Goal: Task Accomplishment & Management: Manage account settings

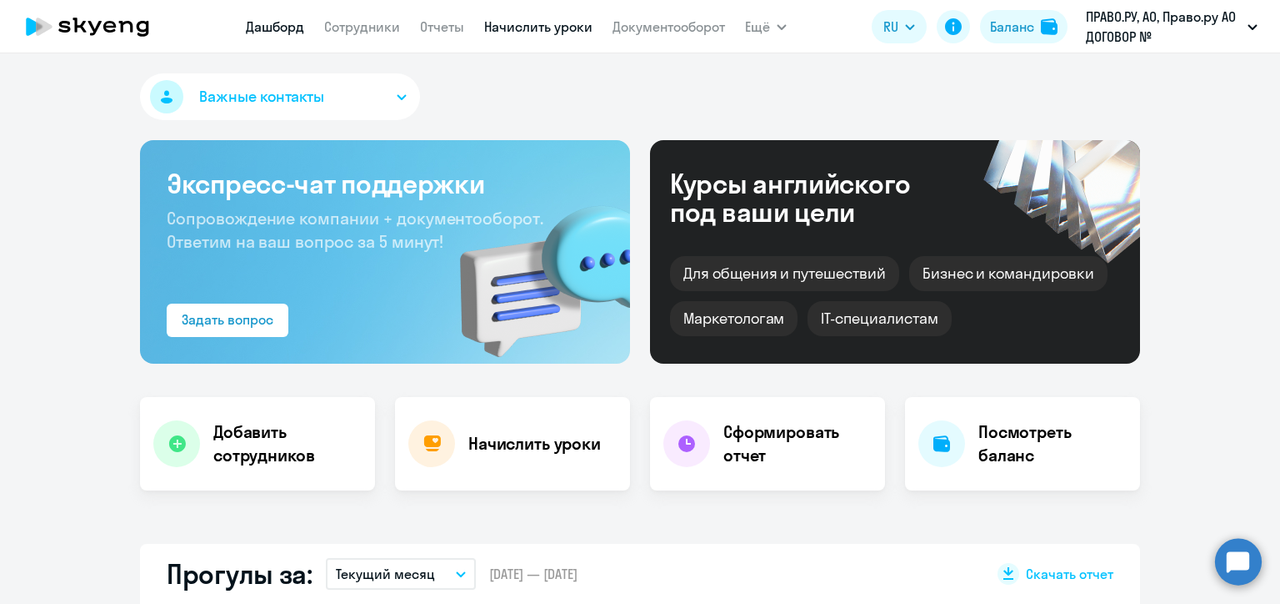
click at [521, 30] on link "Начислить уроки" at bounding box center [538, 26] width 108 height 17
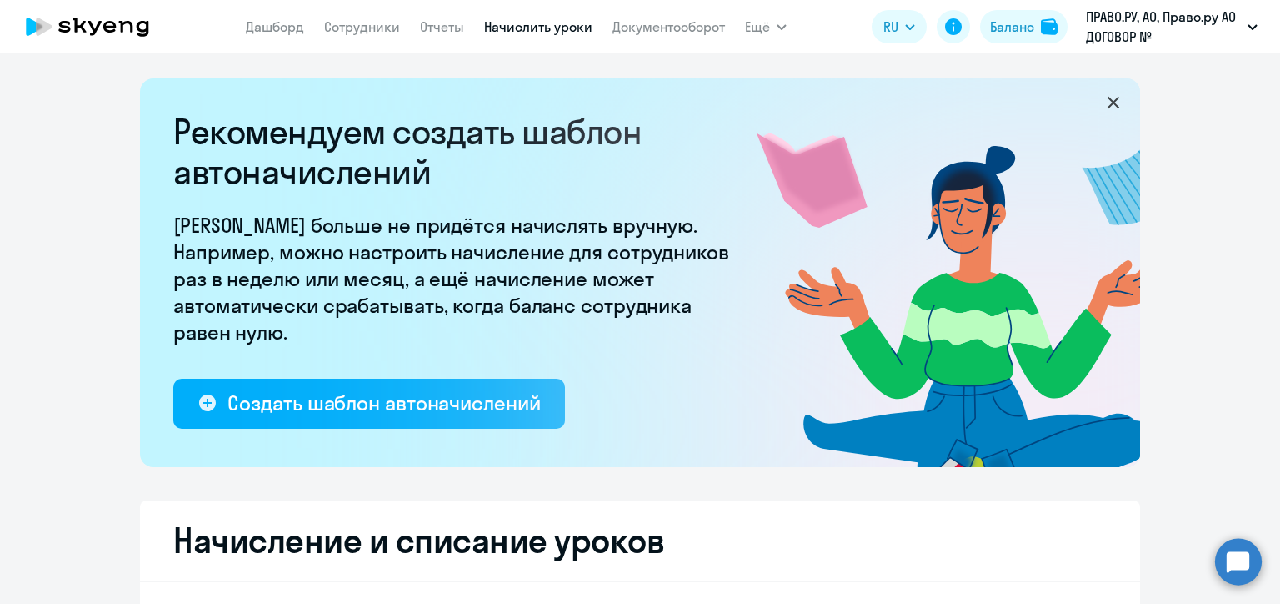
select select "10"
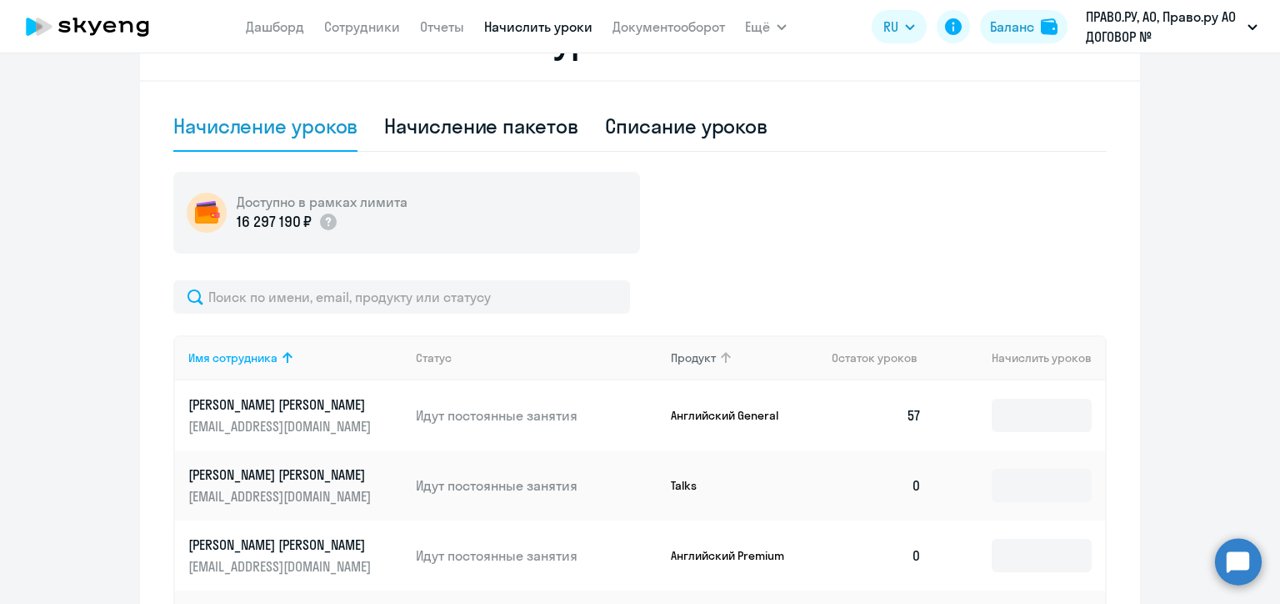
scroll to position [667, 0]
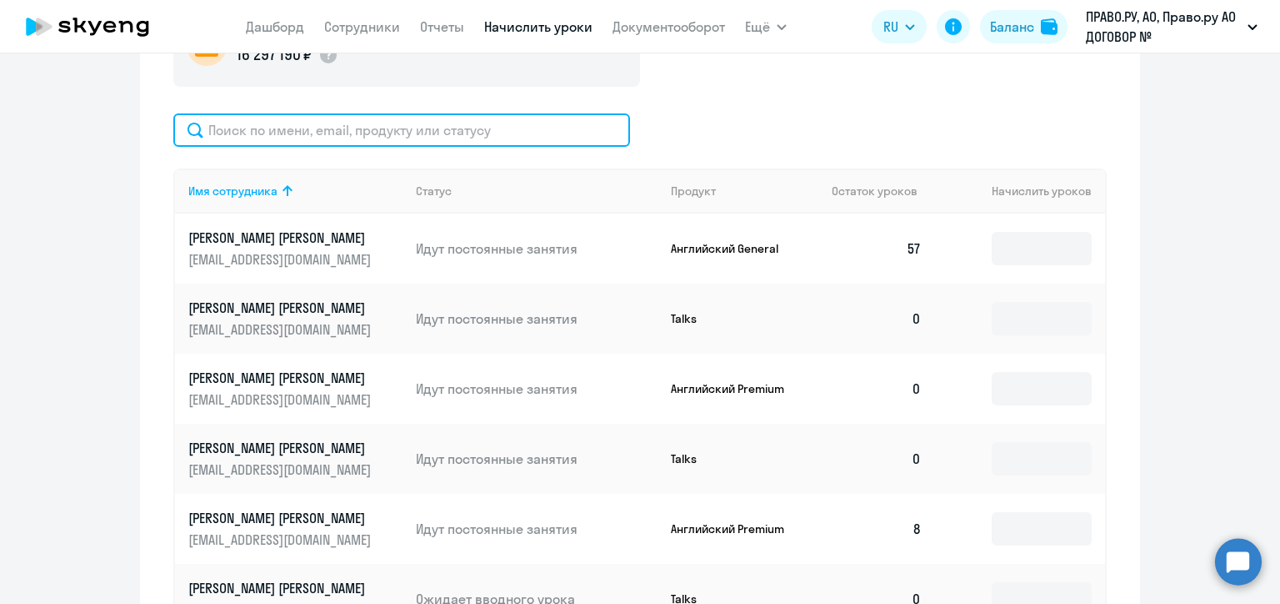
click at [424, 133] on input "text" at bounding box center [401, 129] width 457 height 33
paste input "[PERSON_NAME][EMAIL_ADDRESS][DOMAIN_NAME]"
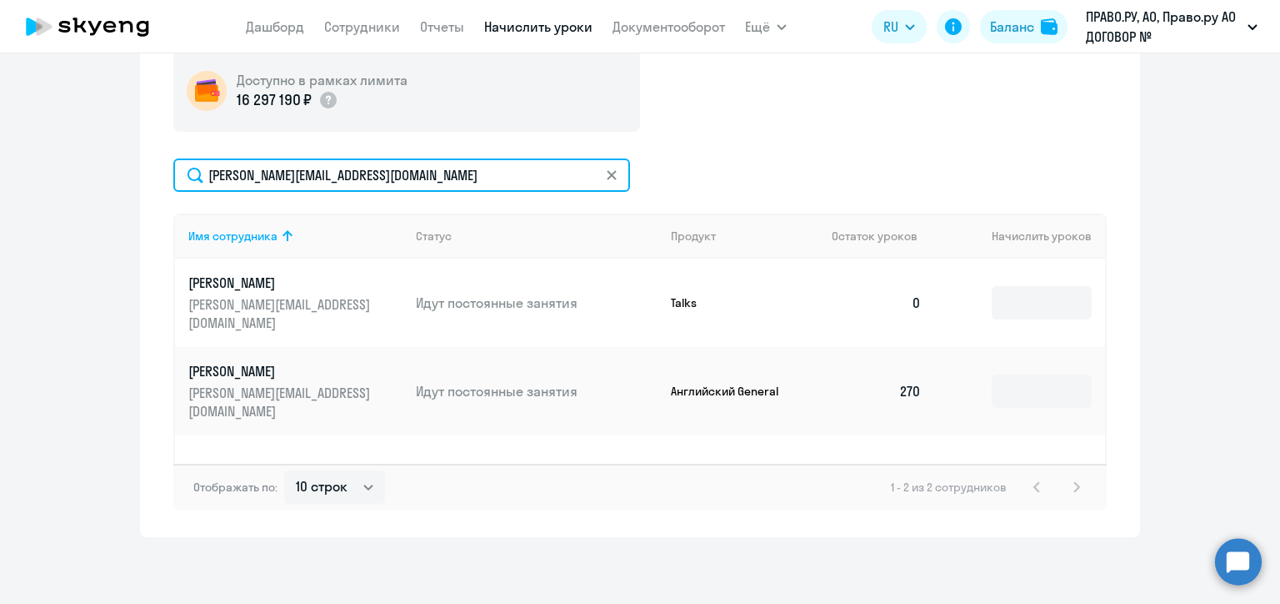
scroll to position [622, 0]
type input "[PERSON_NAME][EMAIL_ADDRESS][DOMAIN_NAME]"
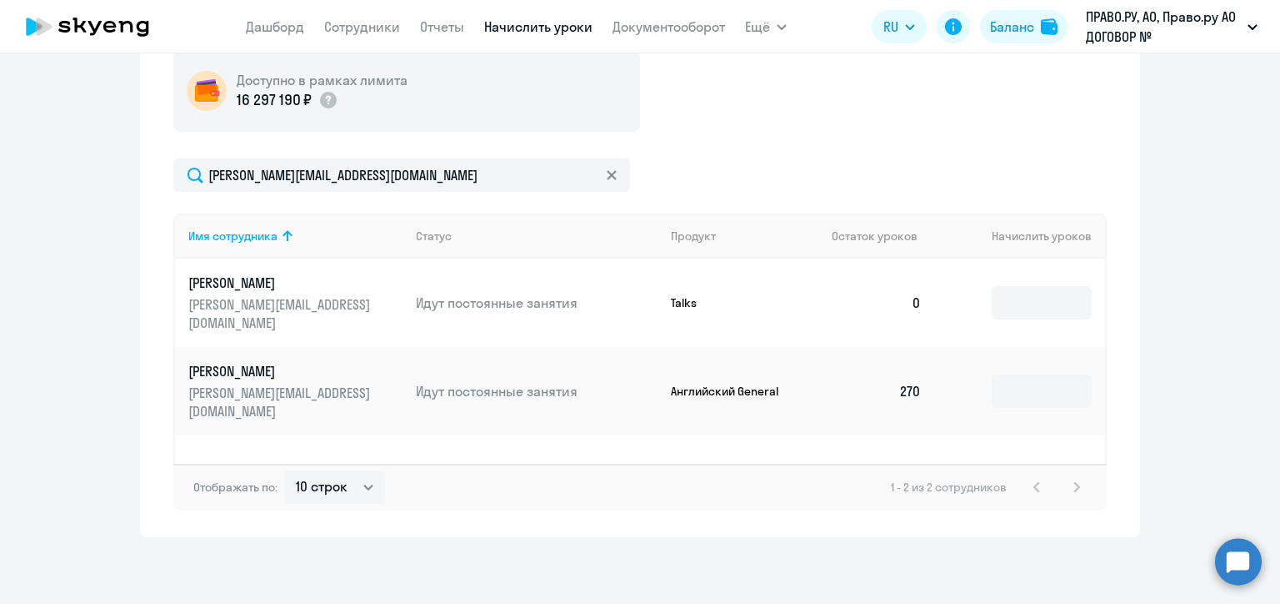
click at [753, 40] on app-header "[PERSON_NAME] Отчеты Начислить уроки Документооборот Ещё Дашборд Сотрудники Отч…" at bounding box center [640, 26] width 1280 height 53
click at [739, 38] on div "[PERSON_NAME] Отчеты Начислить уроки Документооборот Ещё Все продукты Дашборд С…" at bounding box center [516, 26] width 541 height 33
click at [973, 118] on div "Доступно в рамках лимита 16 297 190 ₽" at bounding box center [640, 91] width 934 height 82
click at [917, 118] on div "Доступно в рамках лимита 16 297 190 ₽" at bounding box center [640, 91] width 934 height 82
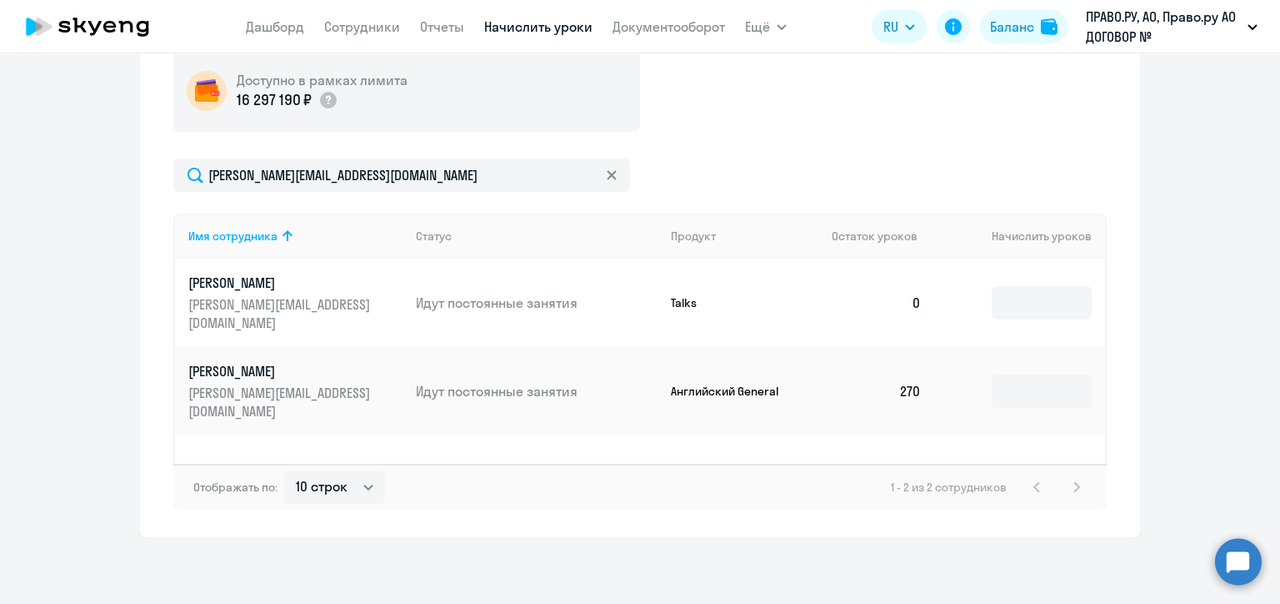
drag, startPoint x: 897, startPoint y: 117, endPoint x: 873, endPoint y: 117, distance: 24.2
click at [890, 117] on div "Доступно в рамках лимита 16 297 190 ₽" at bounding box center [640, 91] width 934 height 82
click at [784, 115] on div "Доступно в рамках лимита 16 297 190 ₽" at bounding box center [640, 91] width 934 height 82
click at [1004, 374] on input at bounding box center [1042, 390] width 100 height 33
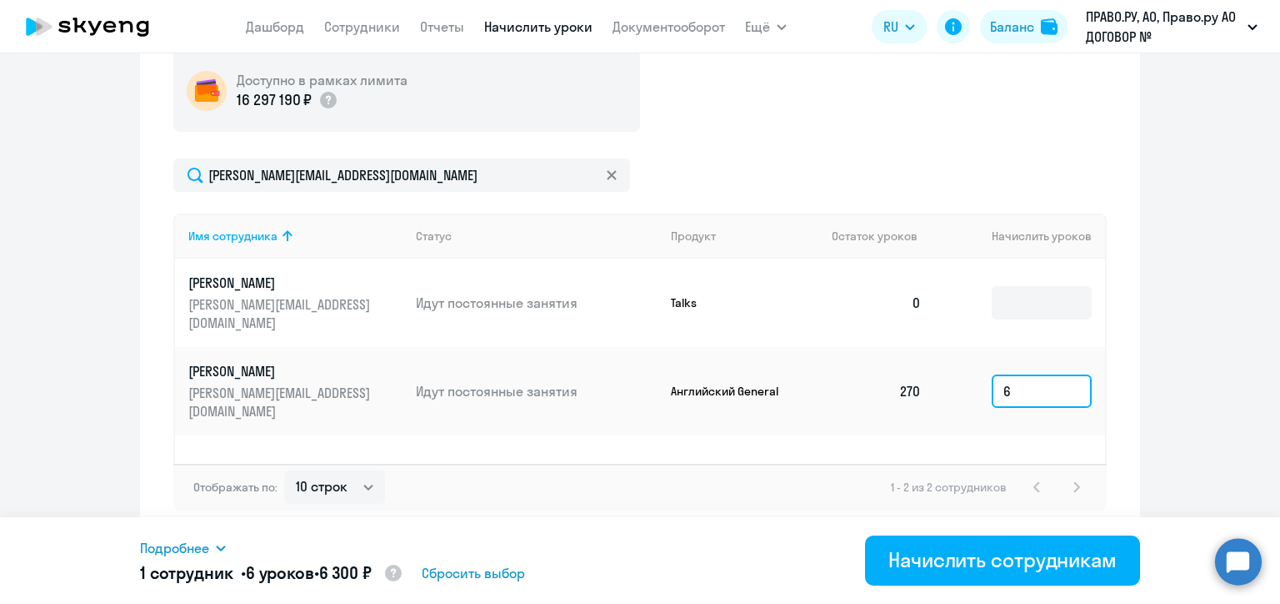
type input "6"
click at [881, 429] on div "Имя сотрудника Статус Продукт Остаток уроков [PERSON_NAME] уроков [PERSON_NAME]…" at bounding box center [640, 338] width 934 height 250
click at [607, 174] on icon at bounding box center [611, 174] width 9 height 9
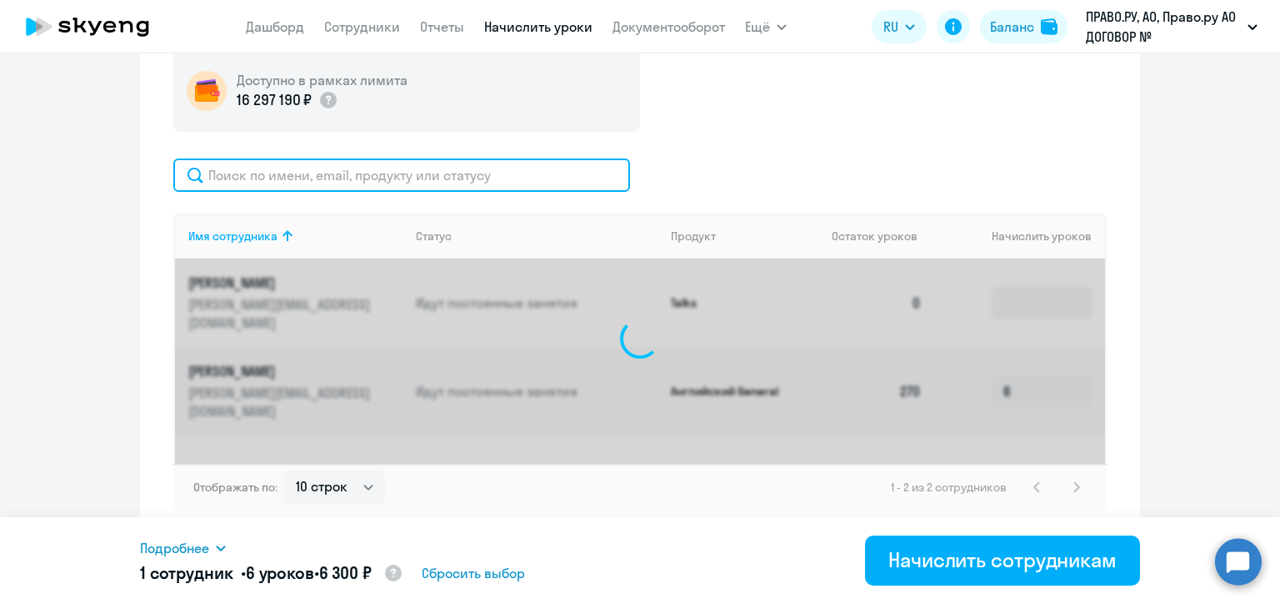
click at [393, 174] on input "text" at bounding box center [401, 174] width 457 height 33
paste input "[PERSON_NAME][EMAIL_ADDRESS][DOMAIN_NAME]"
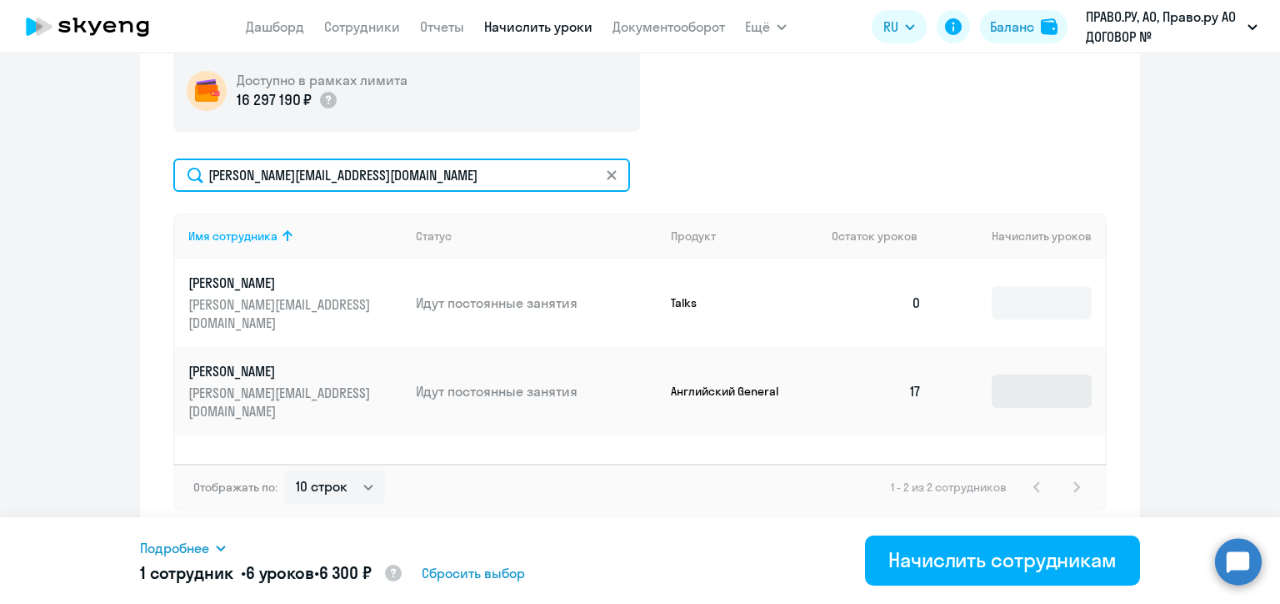
type input "[PERSON_NAME][EMAIL_ADDRESS][DOMAIN_NAME]"
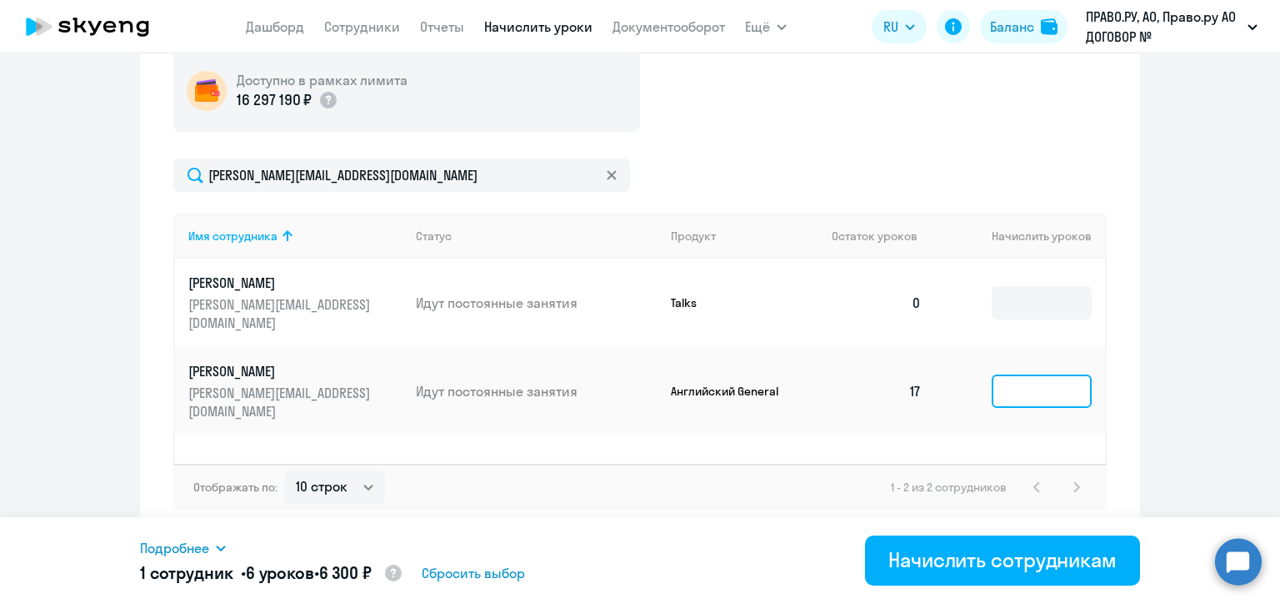
click at [1015, 374] on input at bounding box center [1042, 390] width 100 height 33
type input "6"
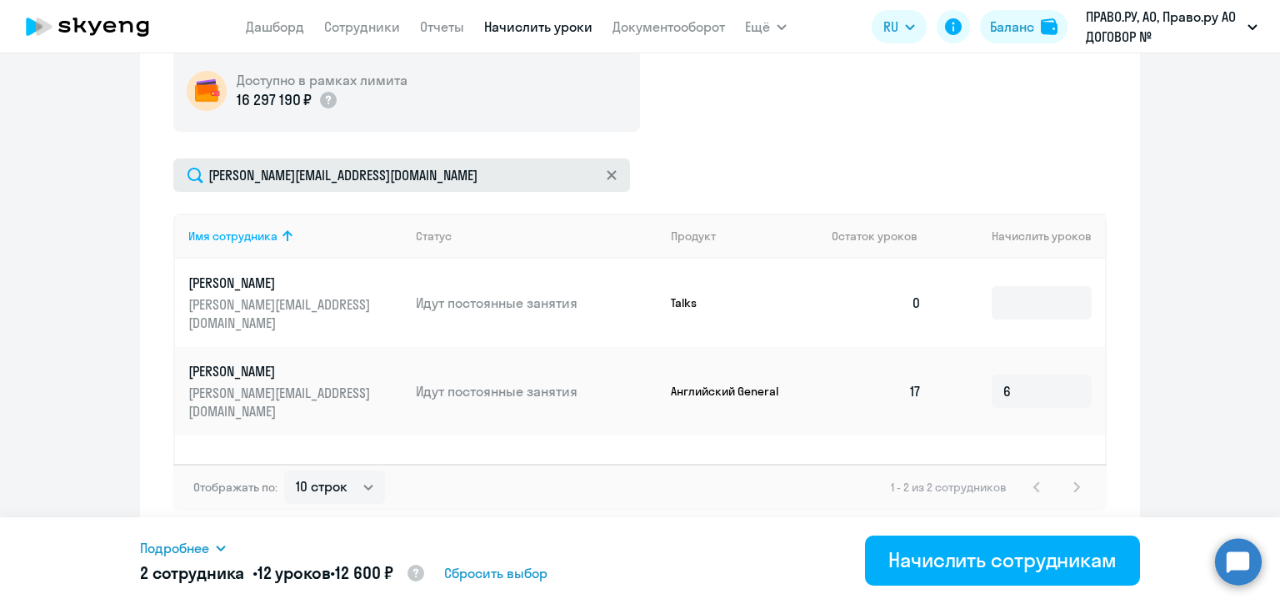
click at [607, 173] on icon at bounding box center [612, 175] width 10 height 10
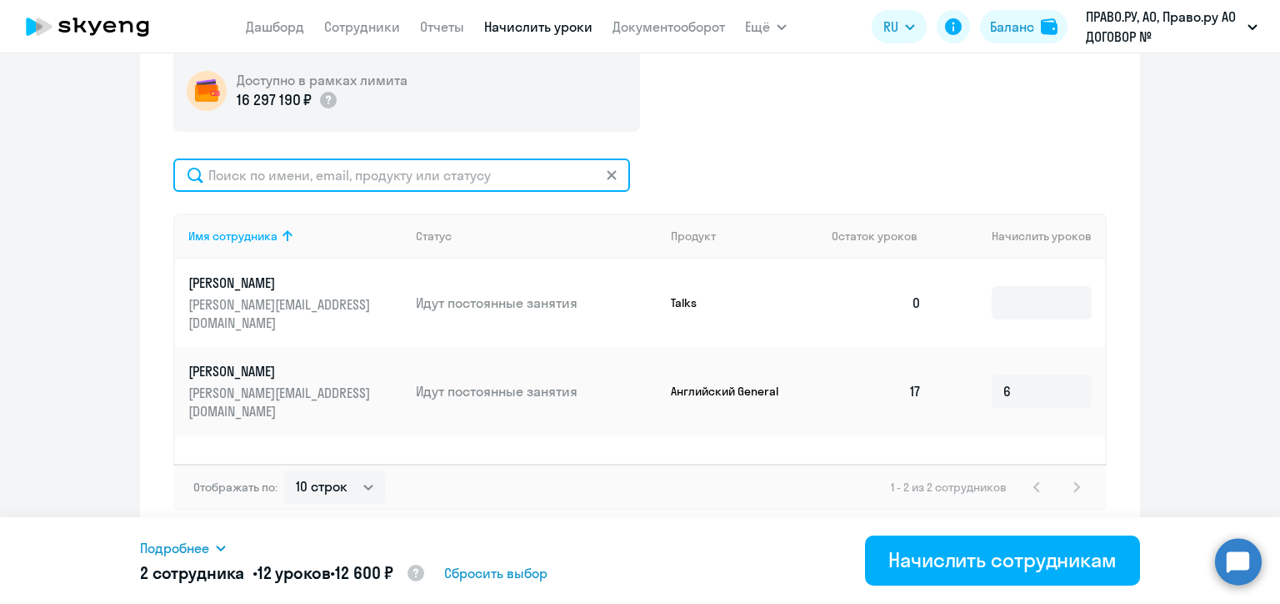
click at [600, 173] on input "text" at bounding box center [401, 174] width 457 height 33
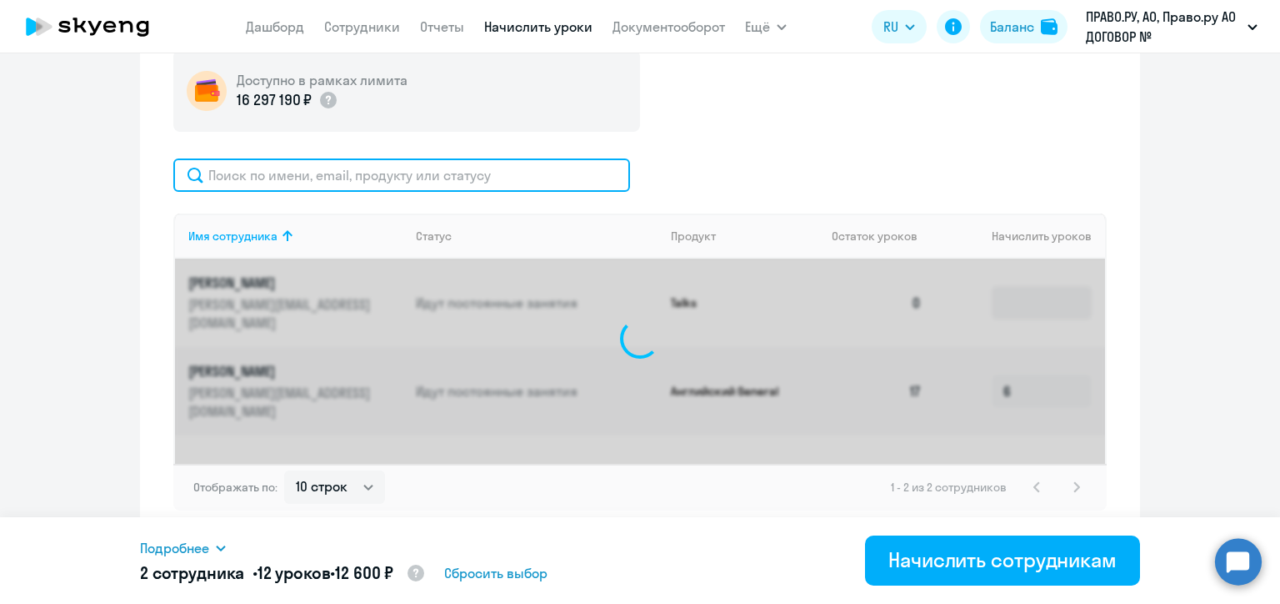
paste input "[EMAIL_ADDRESS][DOMAIN_NAME]"
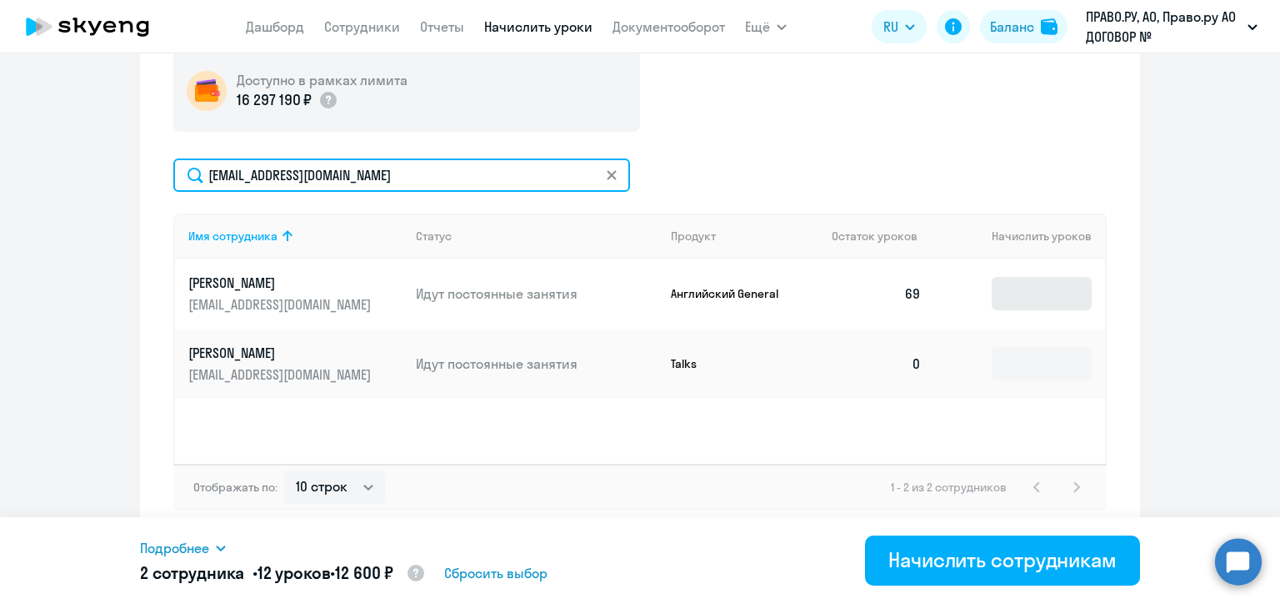
type input "[EMAIL_ADDRESS][DOMAIN_NAME]"
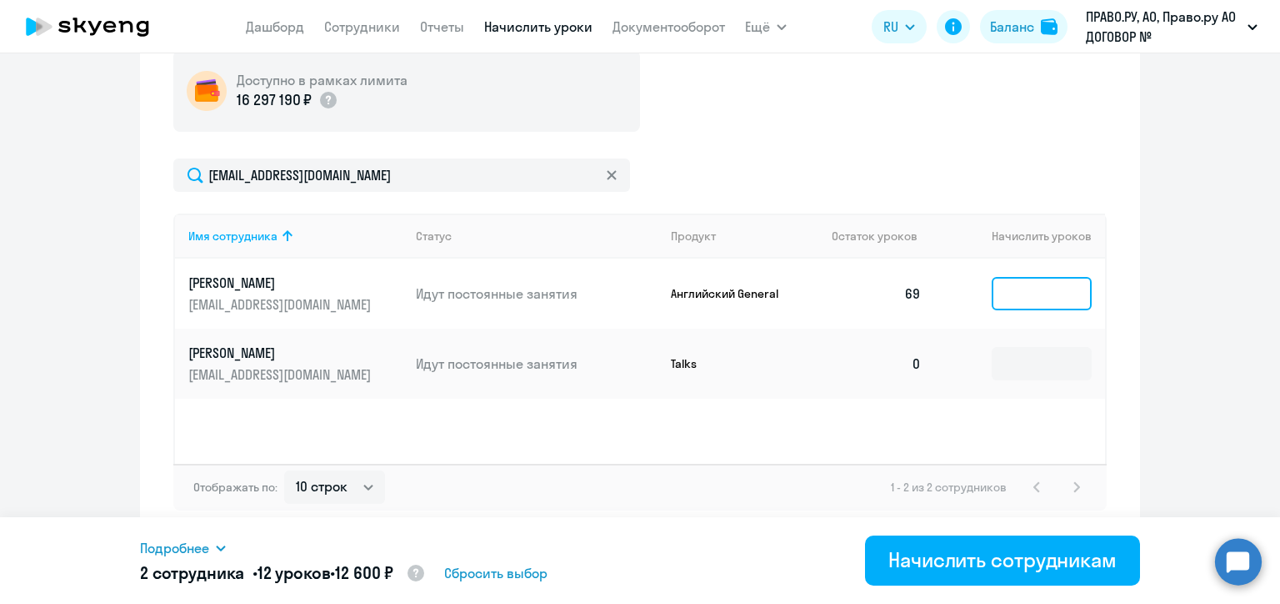
click at [1003, 293] on input at bounding box center [1042, 293] width 100 height 33
type input "6"
click at [607, 170] on icon at bounding box center [612, 175] width 10 height 10
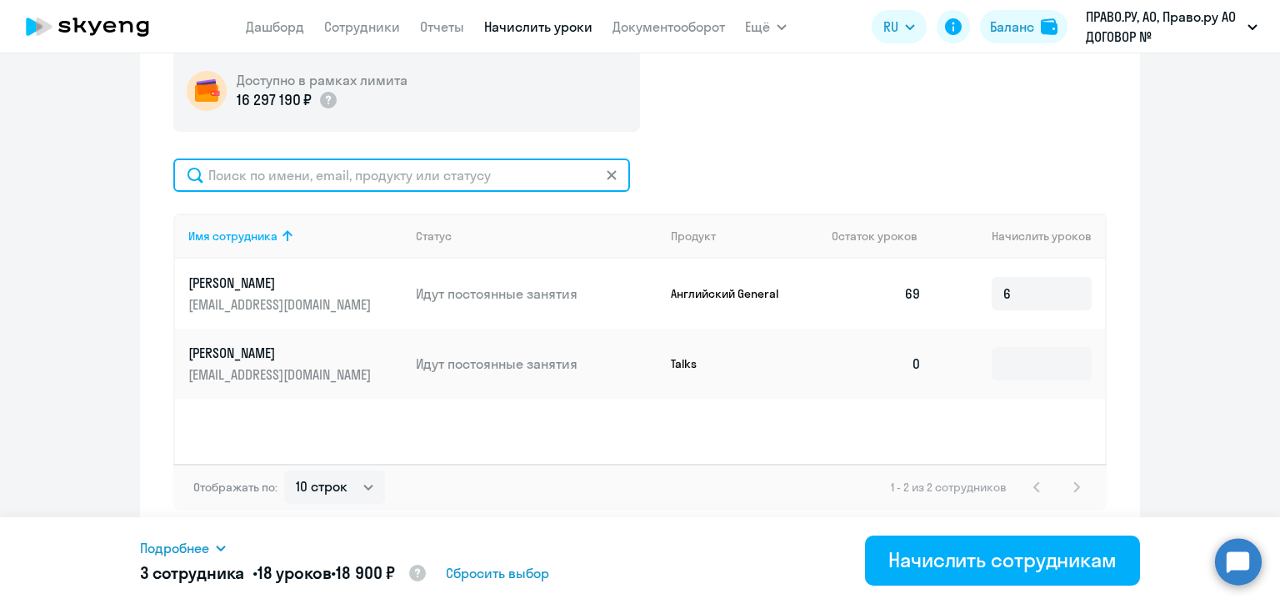
click at [604, 170] on input "text" at bounding box center [401, 174] width 457 height 33
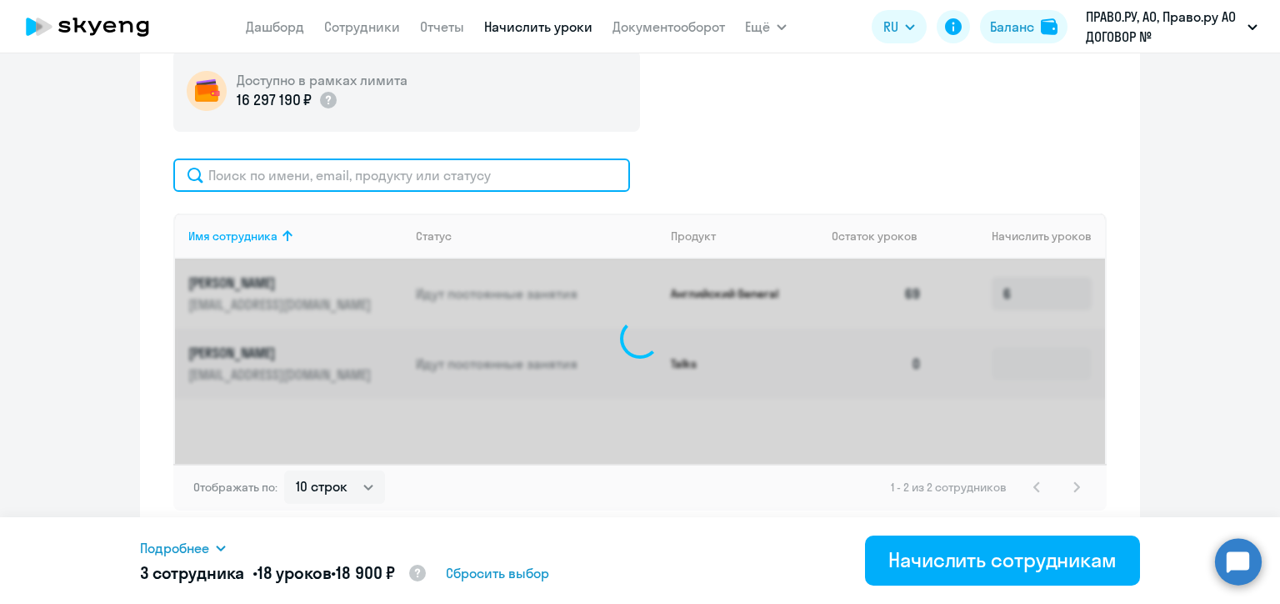
paste input "[EMAIL_ADDRESS][DOMAIN_NAME]"
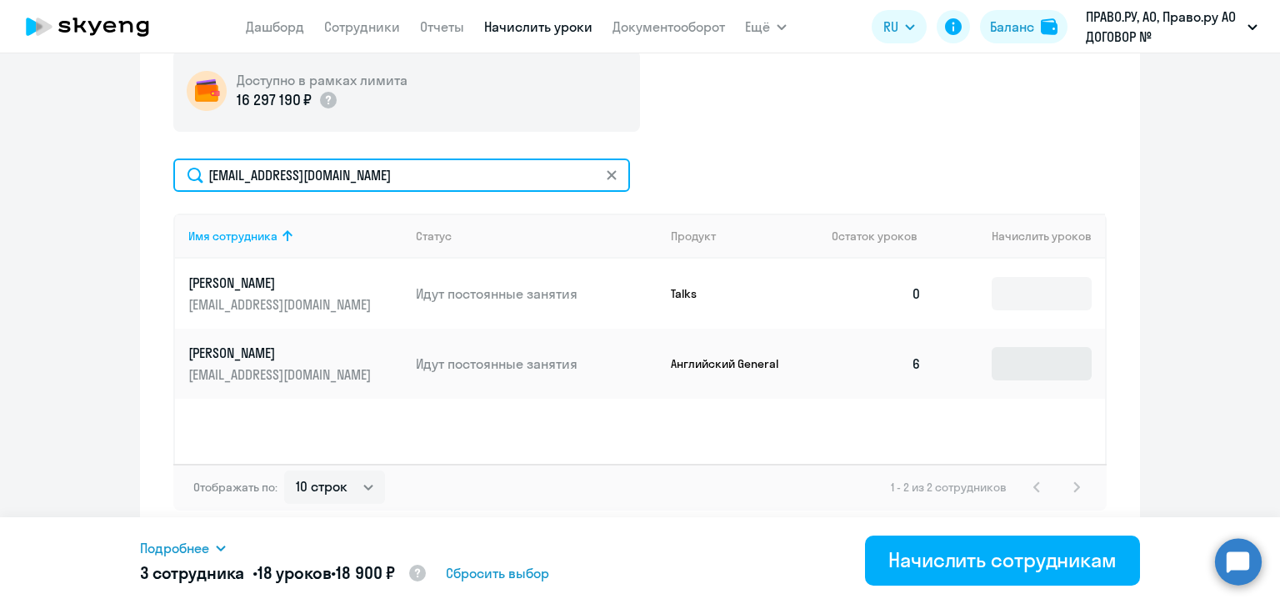
type input "[EMAIL_ADDRESS][DOMAIN_NAME]"
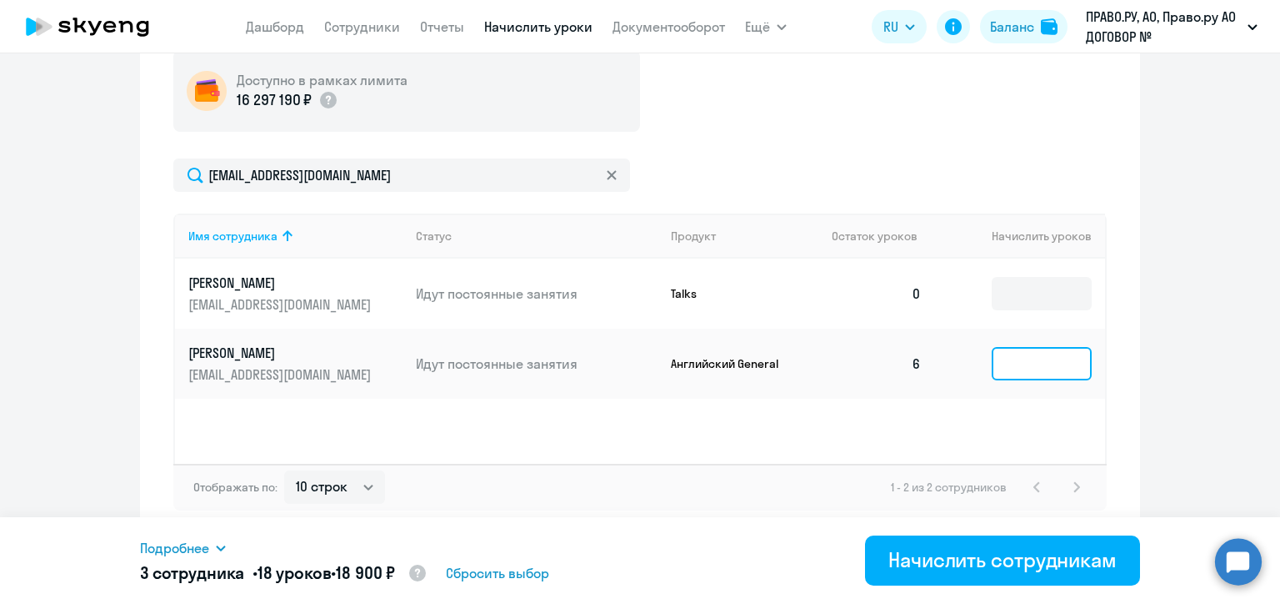
click at [1035, 357] on input at bounding box center [1042, 363] width 100 height 33
type input "6"
click at [607, 175] on icon at bounding box center [612, 175] width 10 height 10
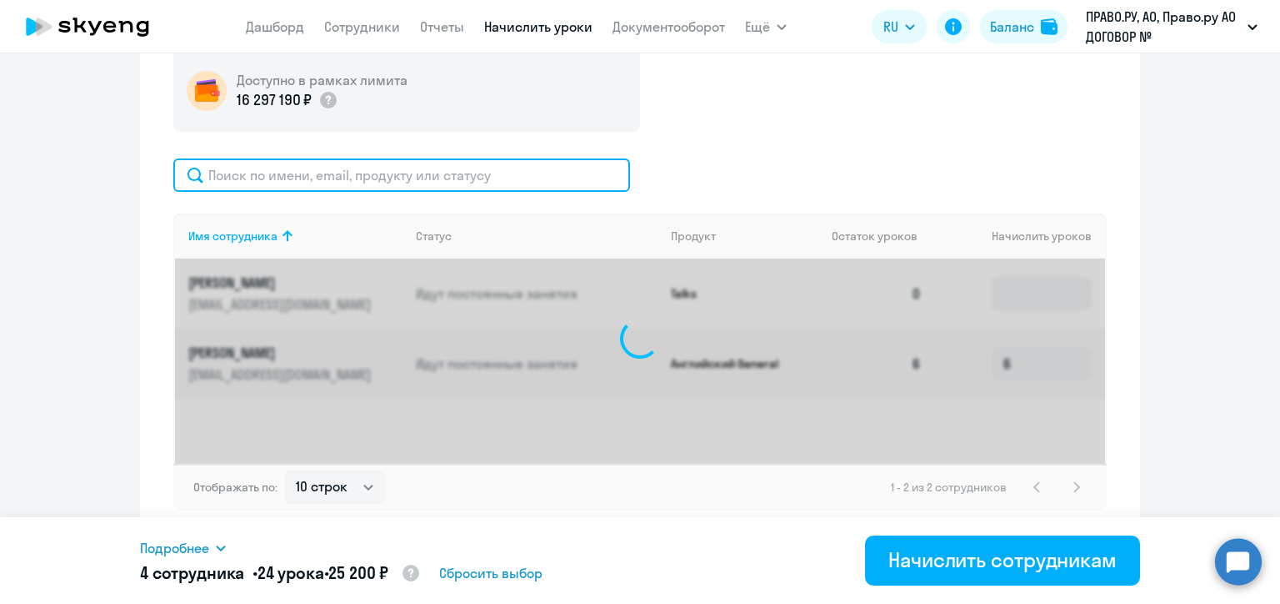
click at [538, 181] on input "text" at bounding box center [401, 174] width 457 height 33
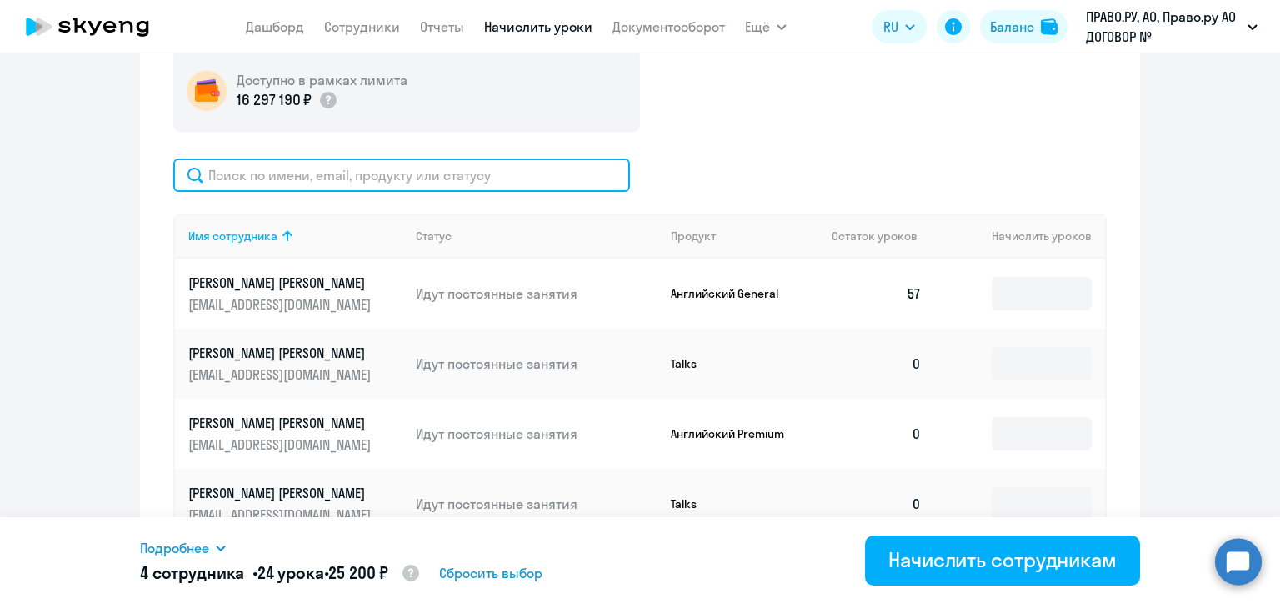
type input "6"
paste input "[EMAIL_ADDRESS][DOMAIN_NAME]"
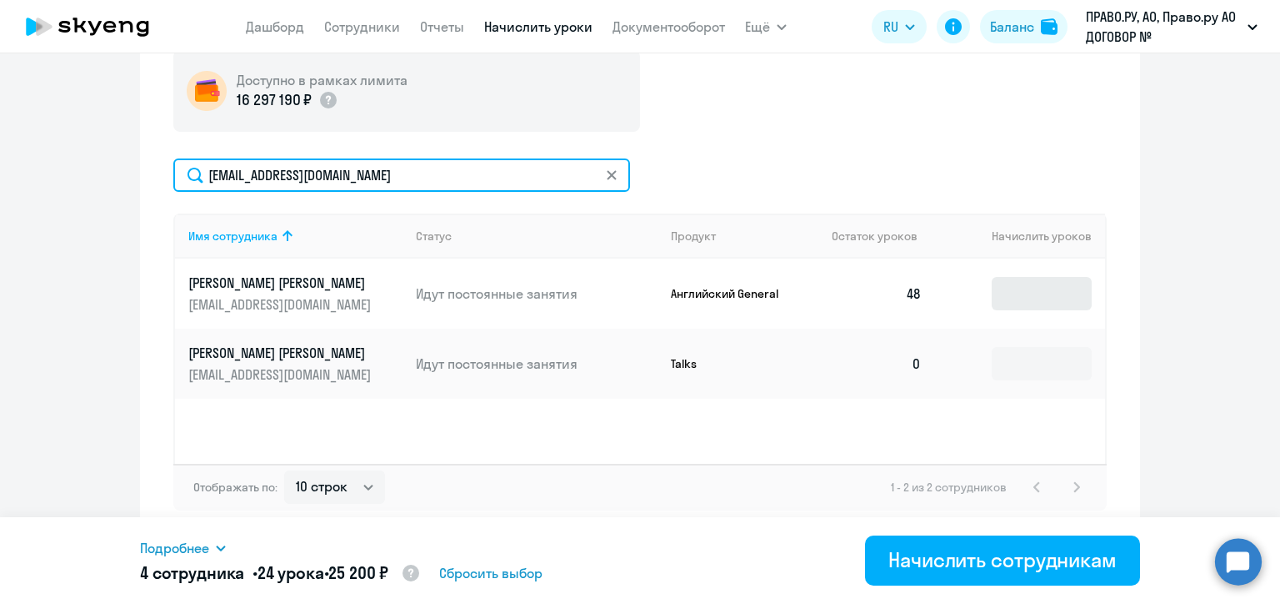
type input "[EMAIL_ADDRESS][DOMAIN_NAME]"
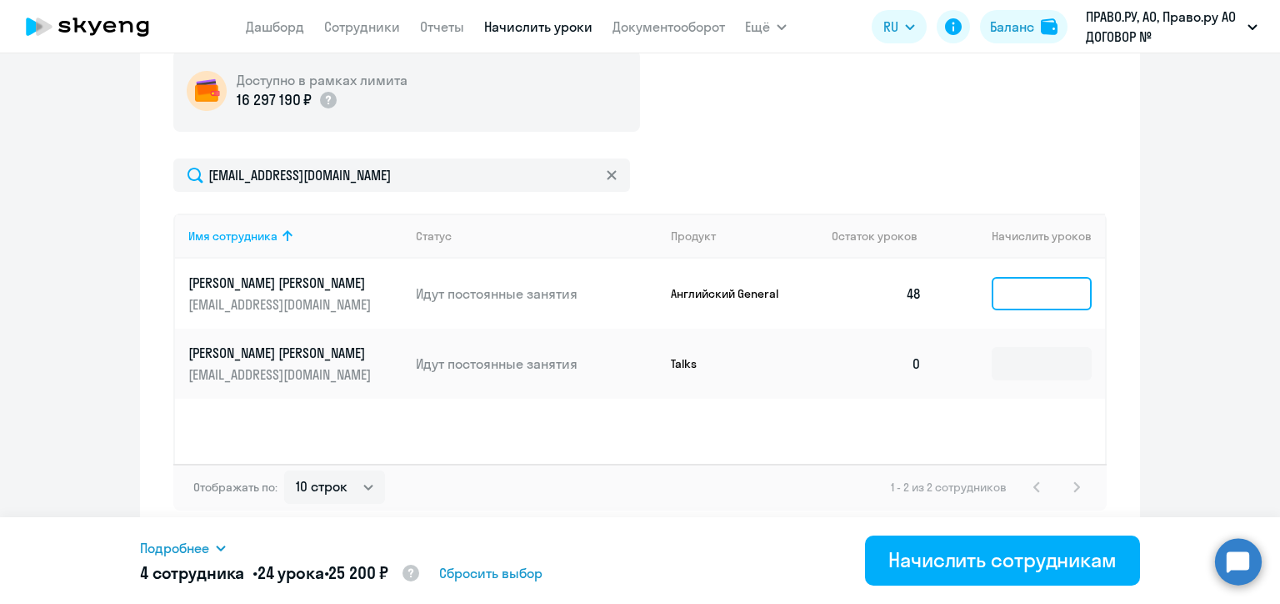
click at [1024, 289] on input at bounding box center [1042, 293] width 100 height 33
type input "6"
click at [607, 176] on icon at bounding box center [612, 175] width 10 height 10
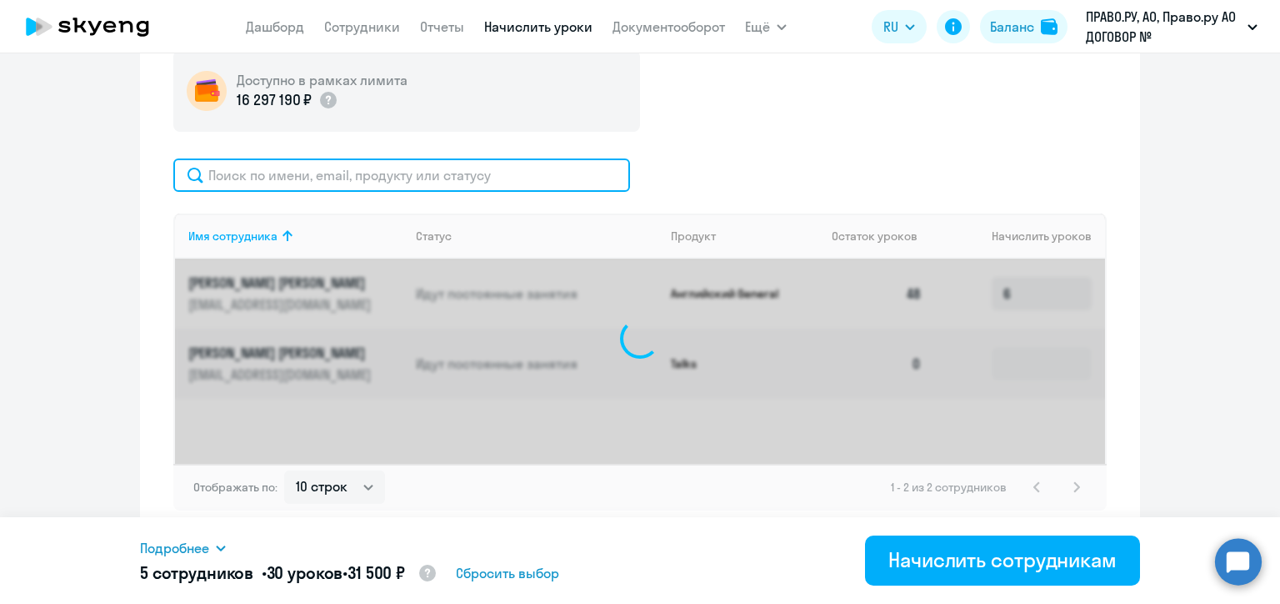
click at [504, 173] on input "text" at bounding box center [401, 174] width 457 height 33
paste input "[EMAIL_ADDRESS][DOMAIN_NAME]"
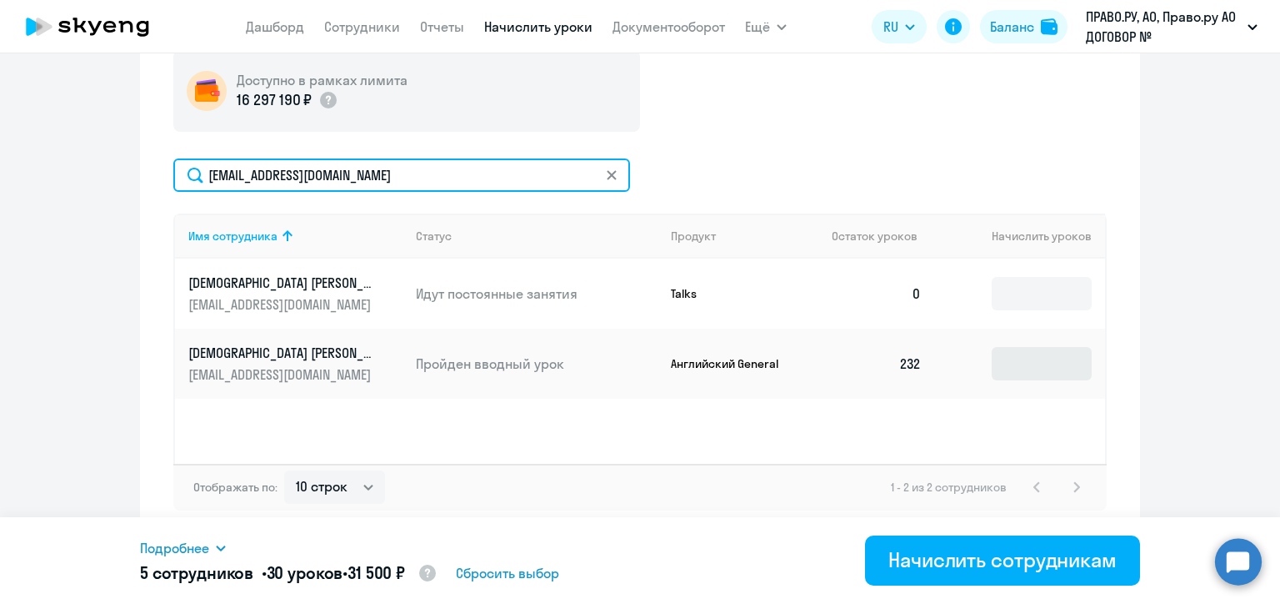
type input "[EMAIL_ADDRESS][DOMAIN_NAME]"
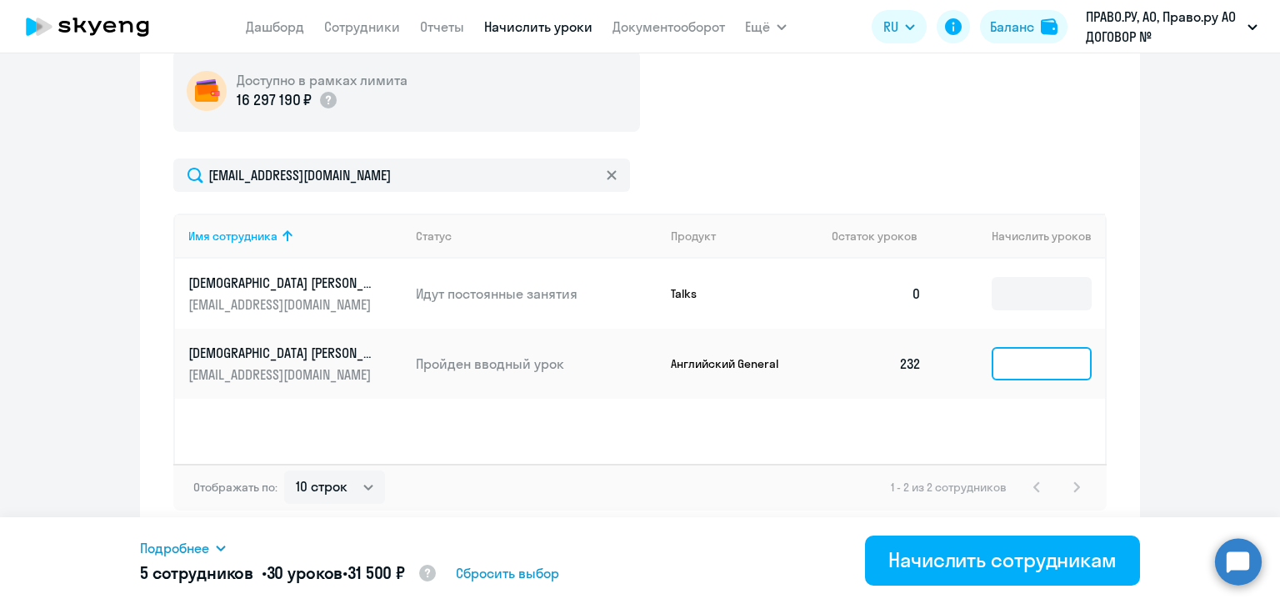
click at [1001, 359] on input at bounding box center [1042, 363] width 100 height 33
type input "6"
click at [607, 175] on icon at bounding box center [611, 174] width 9 height 9
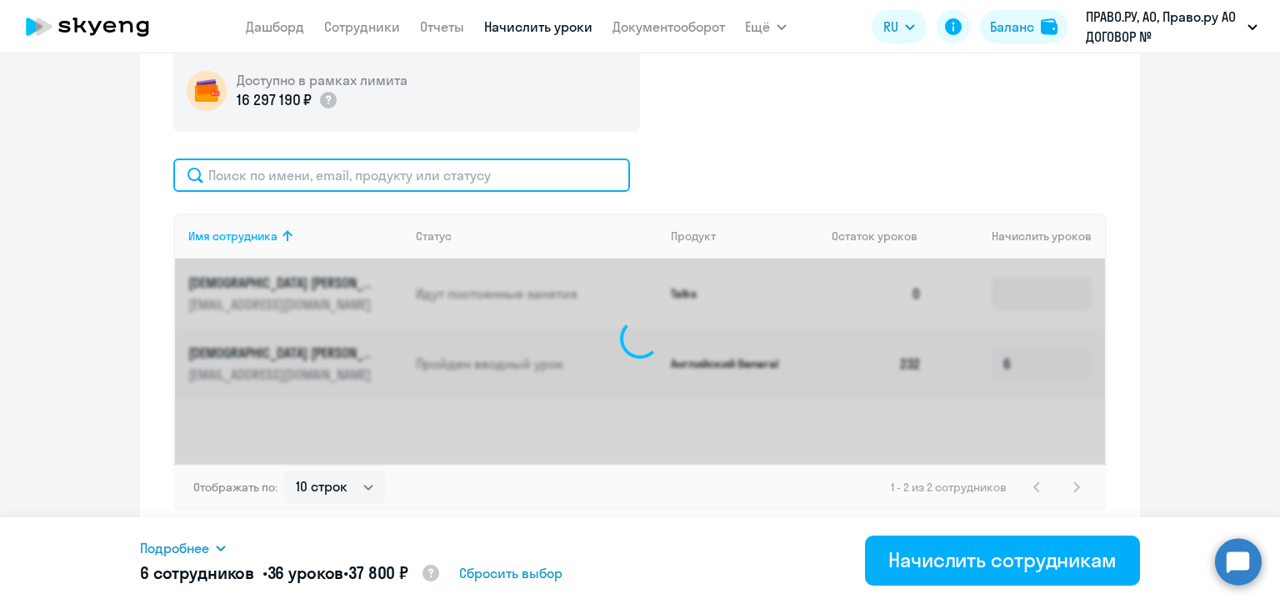
paste input "[EMAIL_ADDRESS][DOMAIN_NAME]"
click at [526, 170] on input "[EMAIL_ADDRESS][DOMAIN_NAME]" at bounding box center [401, 174] width 457 height 33
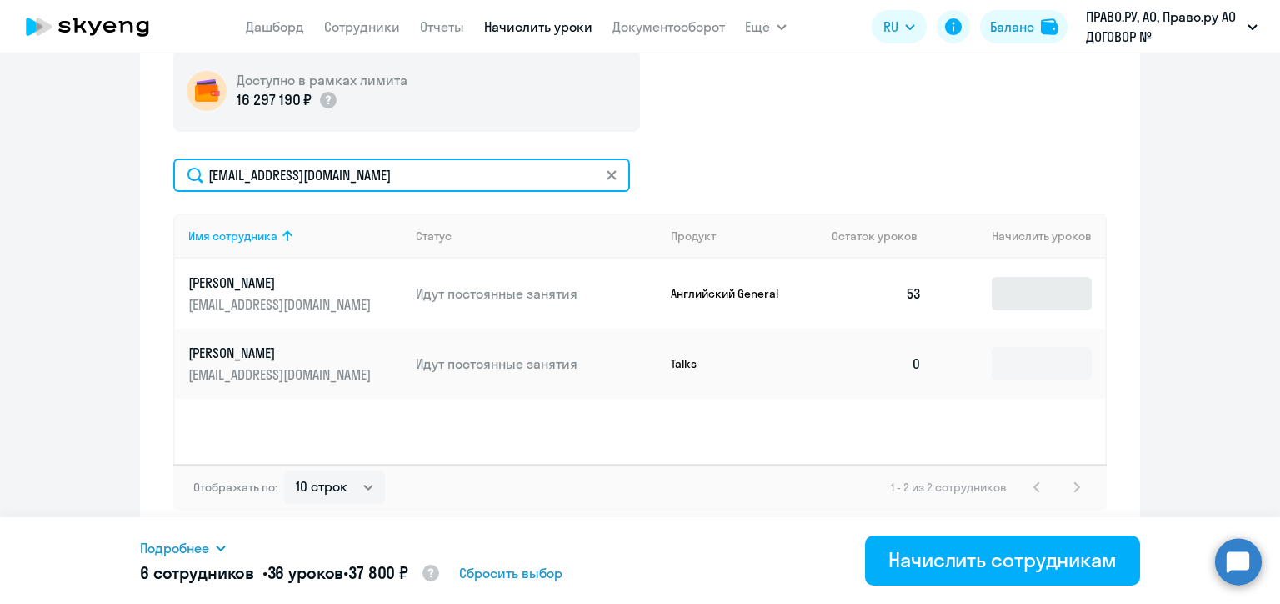
type input "[EMAIL_ADDRESS][DOMAIN_NAME]"
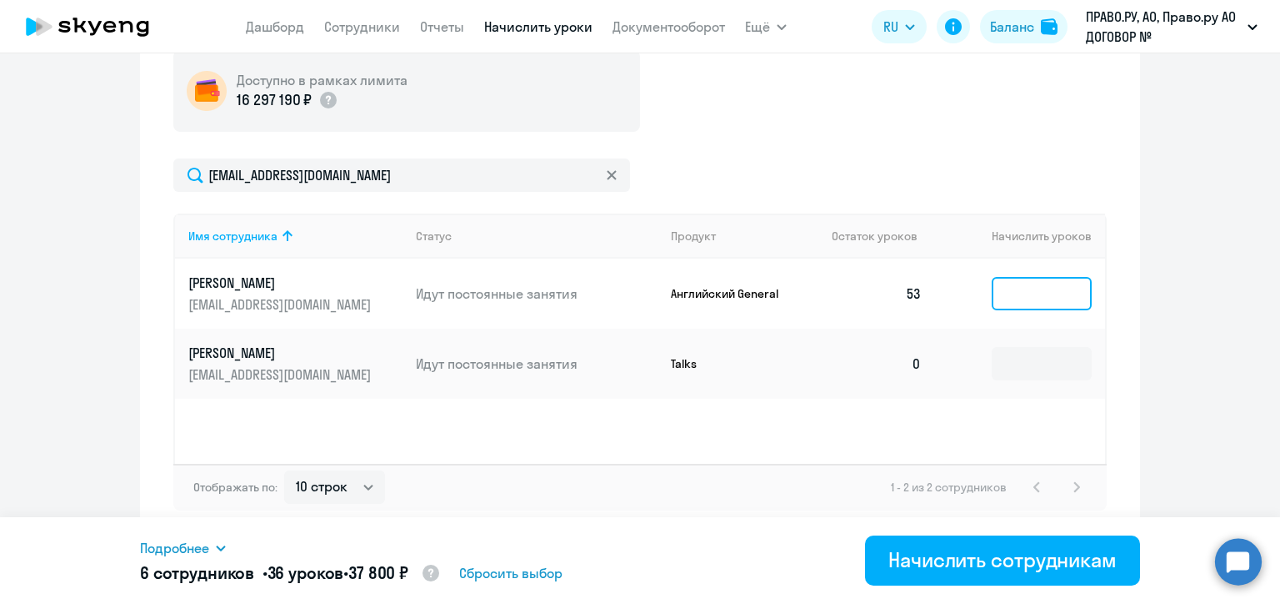
click at [1020, 298] on input at bounding box center [1042, 293] width 100 height 33
type input "6"
click at [607, 173] on icon at bounding box center [612, 175] width 10 height 10
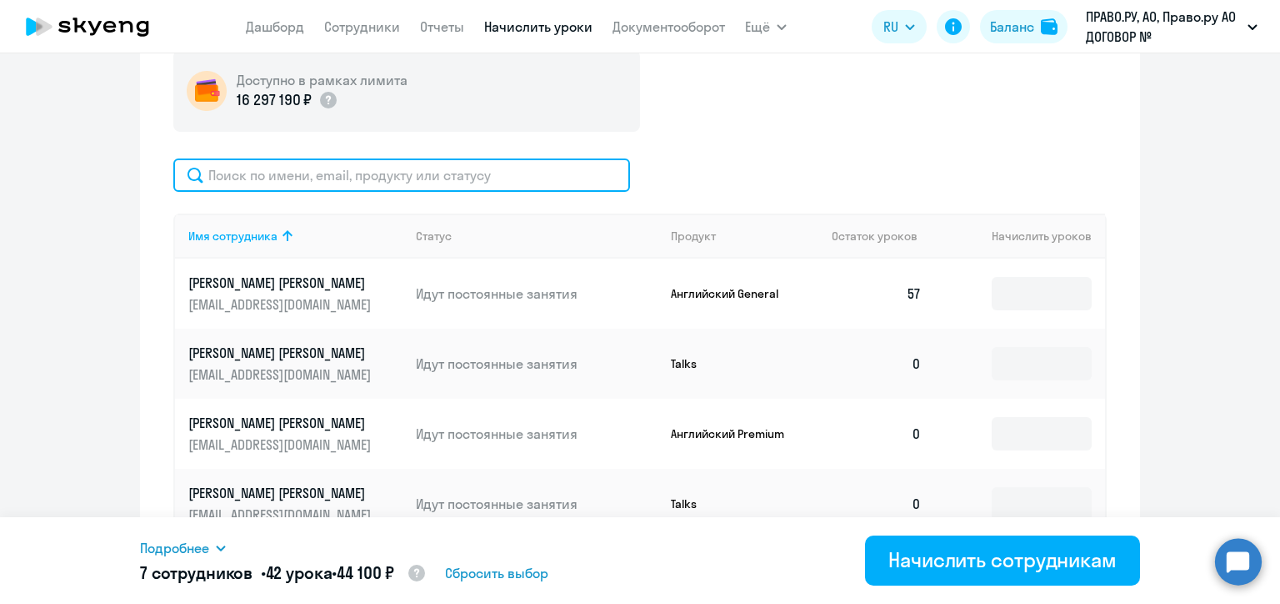
click at [484, 178] on input "text" at bounding box center [401, 174] width 457 height 33
paste input "[EMAIL_ADDRESS][DOMAIN_NAME]"
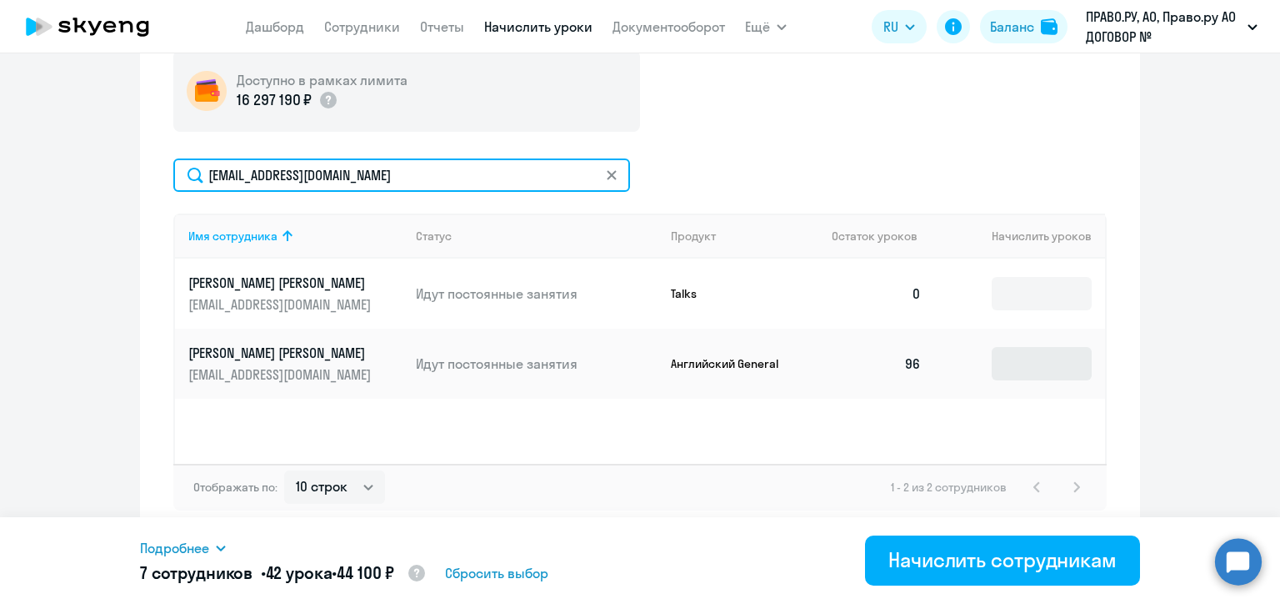
type input "[EMAIL_ADDRESS][DOMAIN_NAME]"
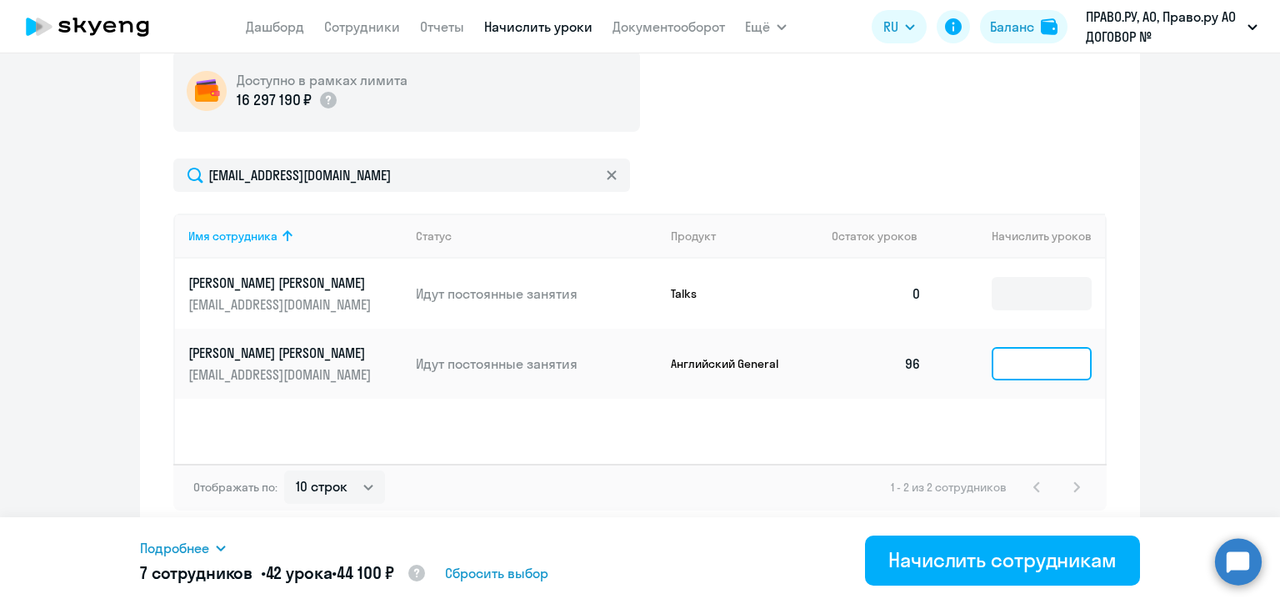
click at [1008, 363] on input at bounding box center [1042, 363] width 100 height 33
type input "6"
click at [611, 173] on svg-icon at bounding box center [611, 174] width 13 height 13
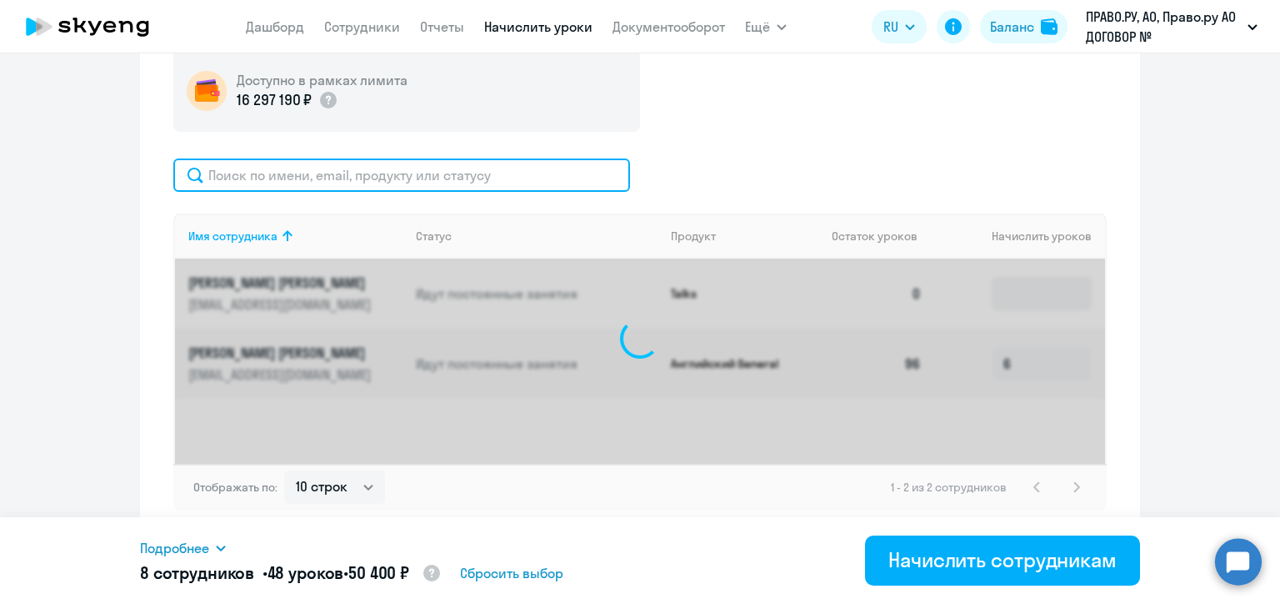
click at [493, 160] on input "text" at bounding box center [401, 174] width 457 height 33
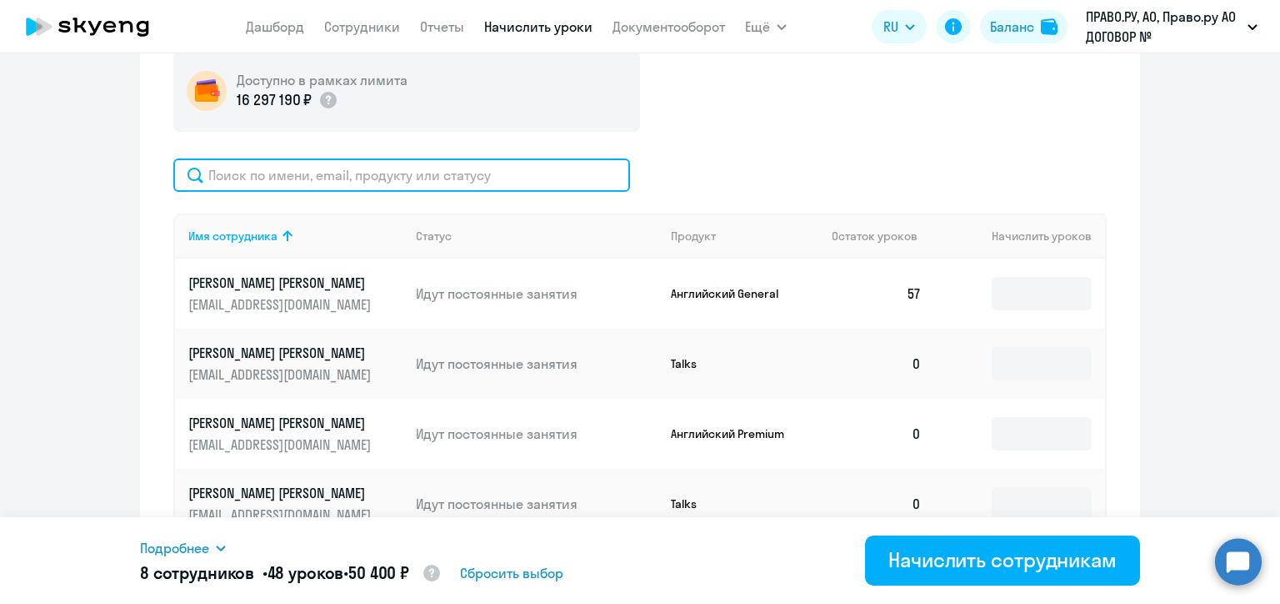
paste input "[EMAIL_ADDRESS][DOMAIN_NAME]"
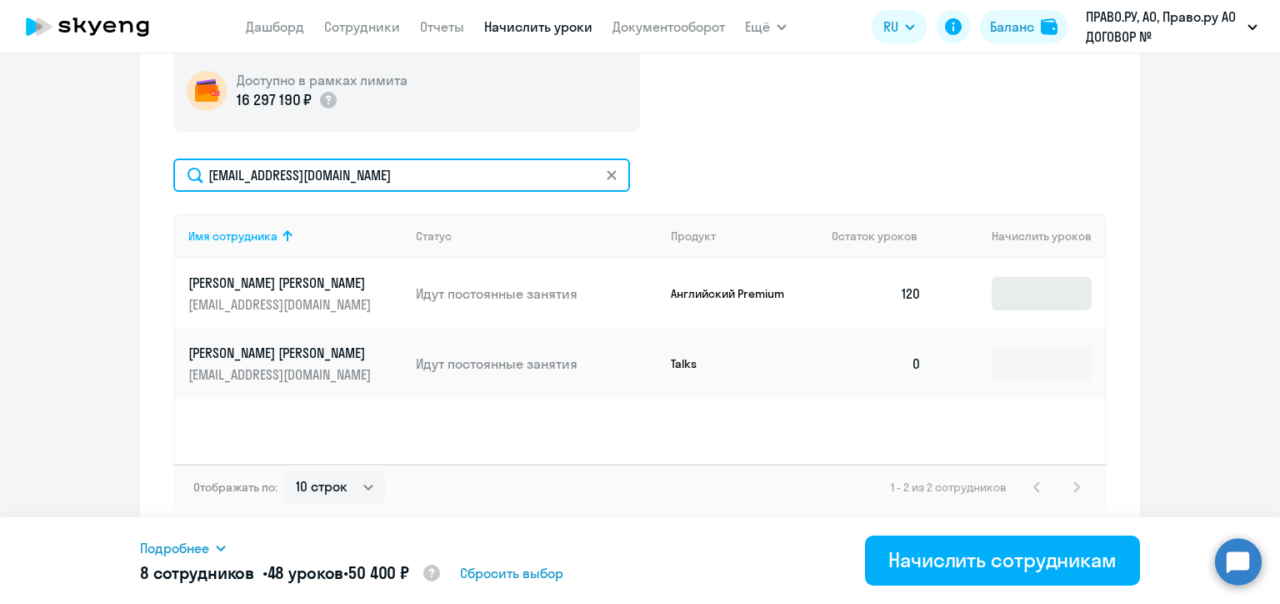
type input "[EMAIL_ADDRESS][DOMAIN_NAME]"
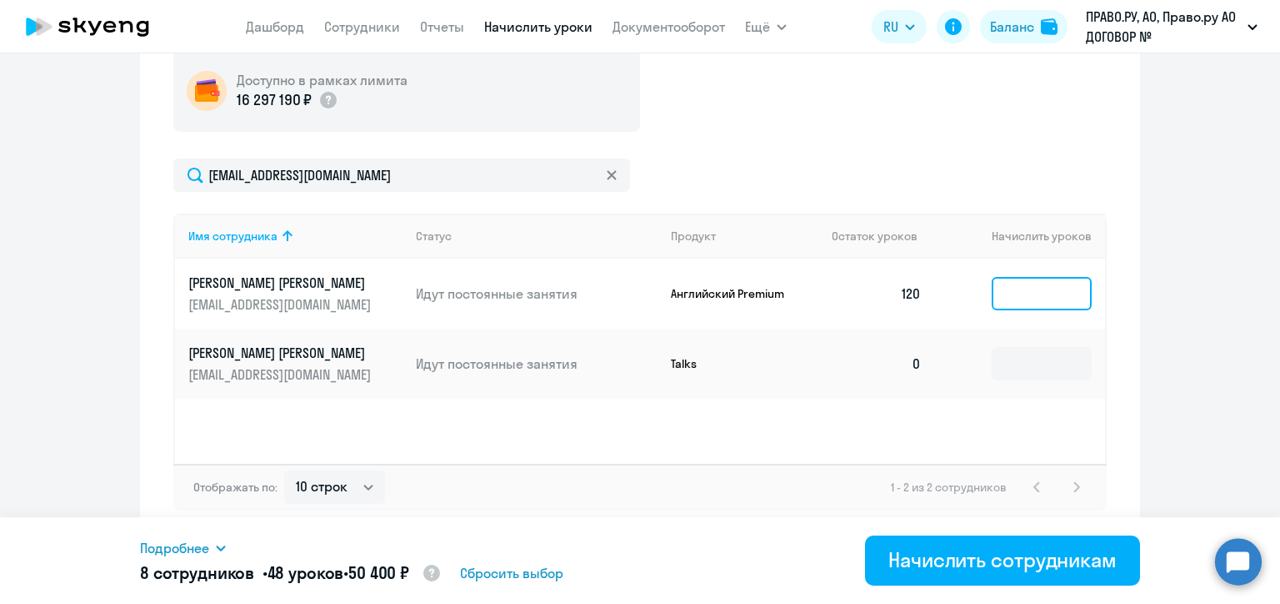
click at [1007, 294] on input at bounding box center [1042, 293] width 100 height 33
type input "5"
click at [607, 171] on icon at bounding box center [611, 174] width 9 height 9
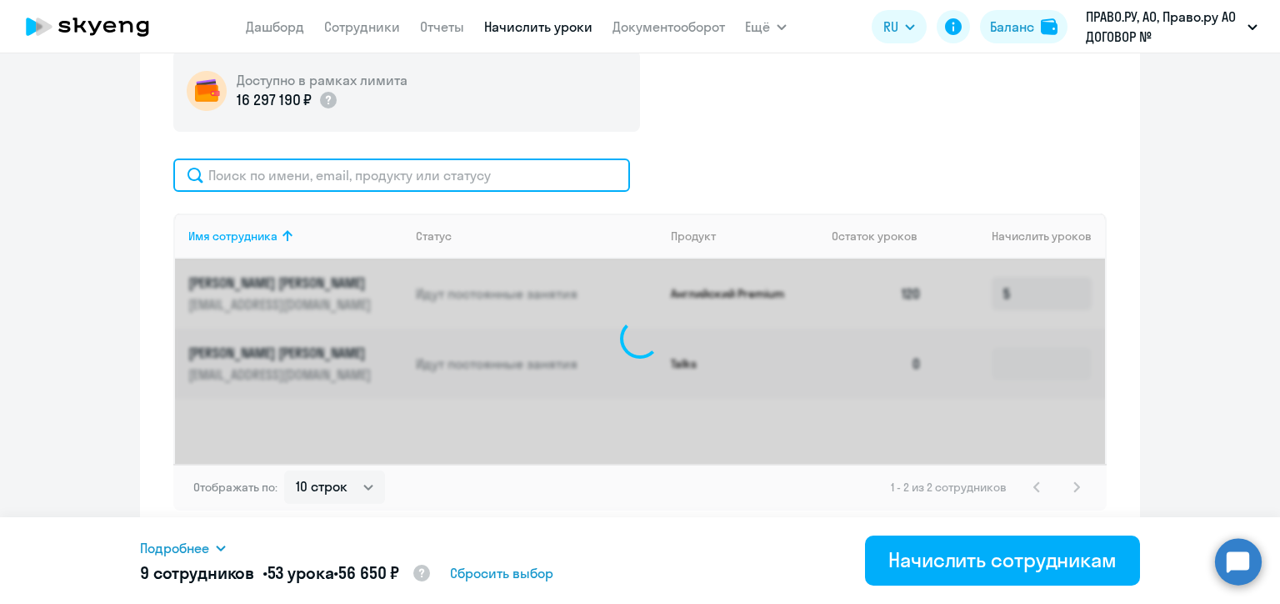
paste input "[EMAIL_ADDRESS][DOMAIN_NAME]"
click at [495, 170] on input "[EMAIL_ADDRESS][DOMAIN_NAME]" at bounding box center [401, 174] width 457 height 33
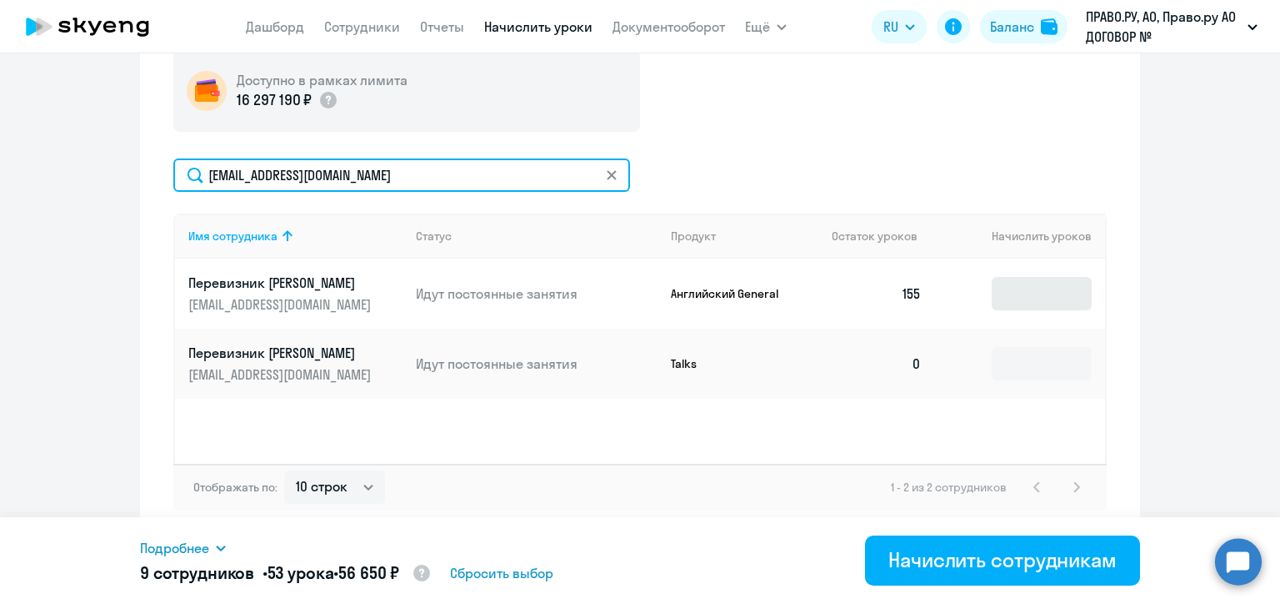
type input "[EMAIL_ADDRESS][DOMAIN_NAME]"
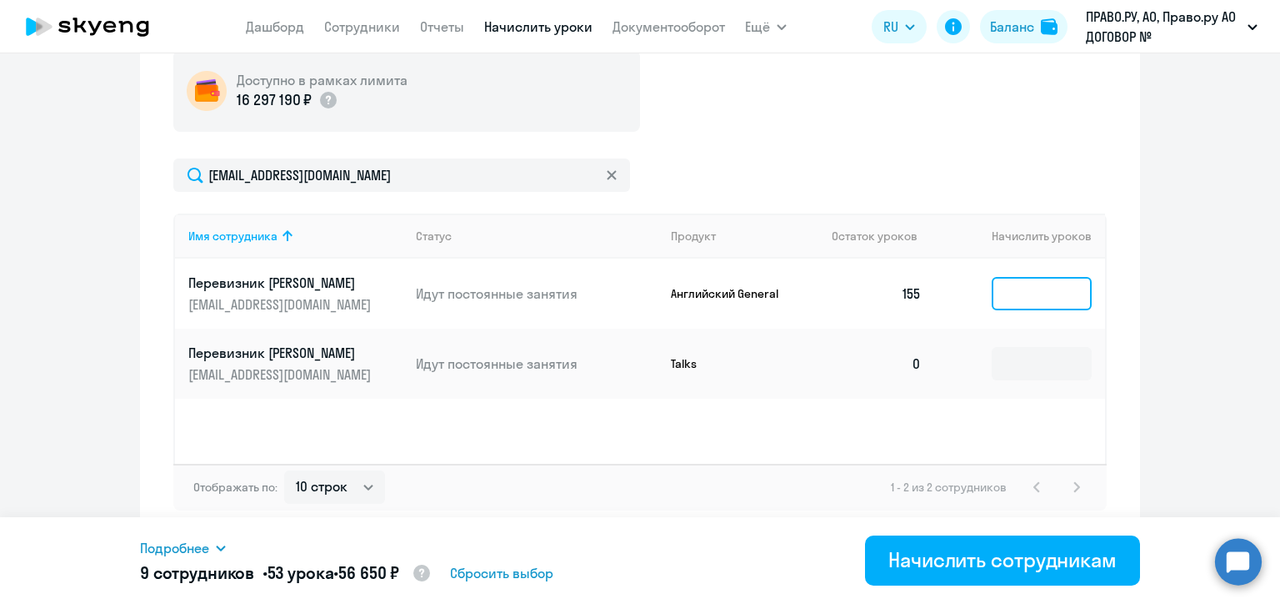
click at [1013, 297] on input at bounding box center [1042, 293] width 100 height 33
type input "6"
click at [607, 173] on icon at bounding box center [612, 175] width 10 height 10
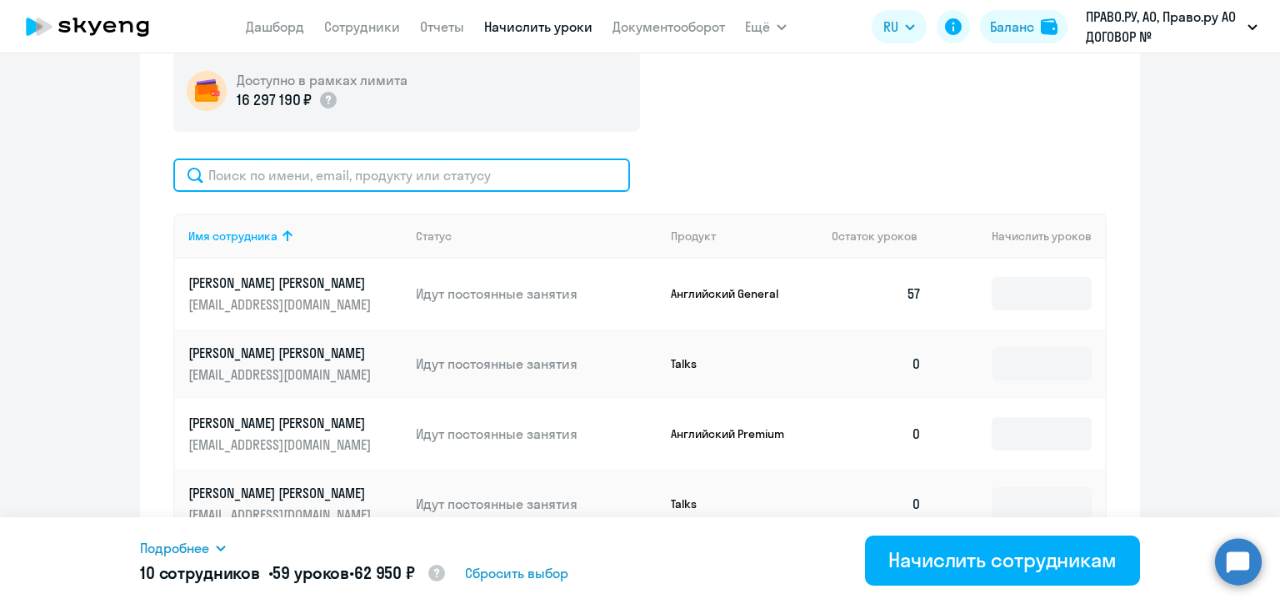
paste input "[EMAIL_ADDRESS][PERSON_NAME][DOMAIN_NAME]"
click at [489, 175] on input "[EMAIL_ADDRESS][PERSON_NAME][DOMAIN_NAME]" at bounding box center [401, 174] width 457 height 33
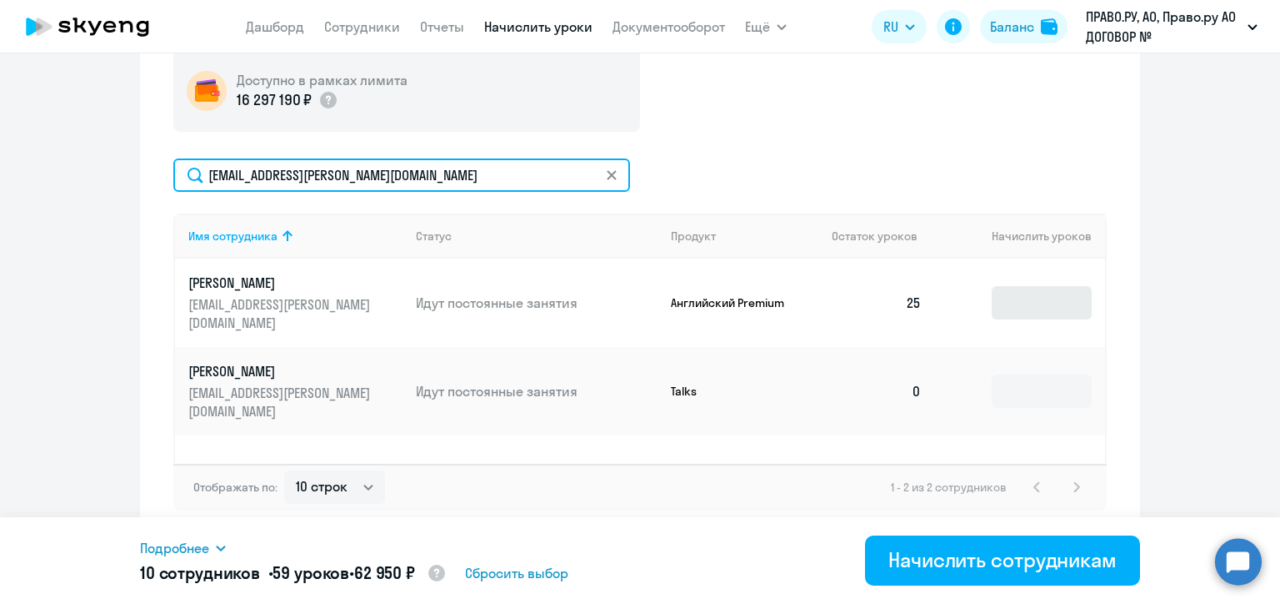
type input "[EMAIL_ADDRESS][PERSON_NAME][DOMAIN_NAME]"
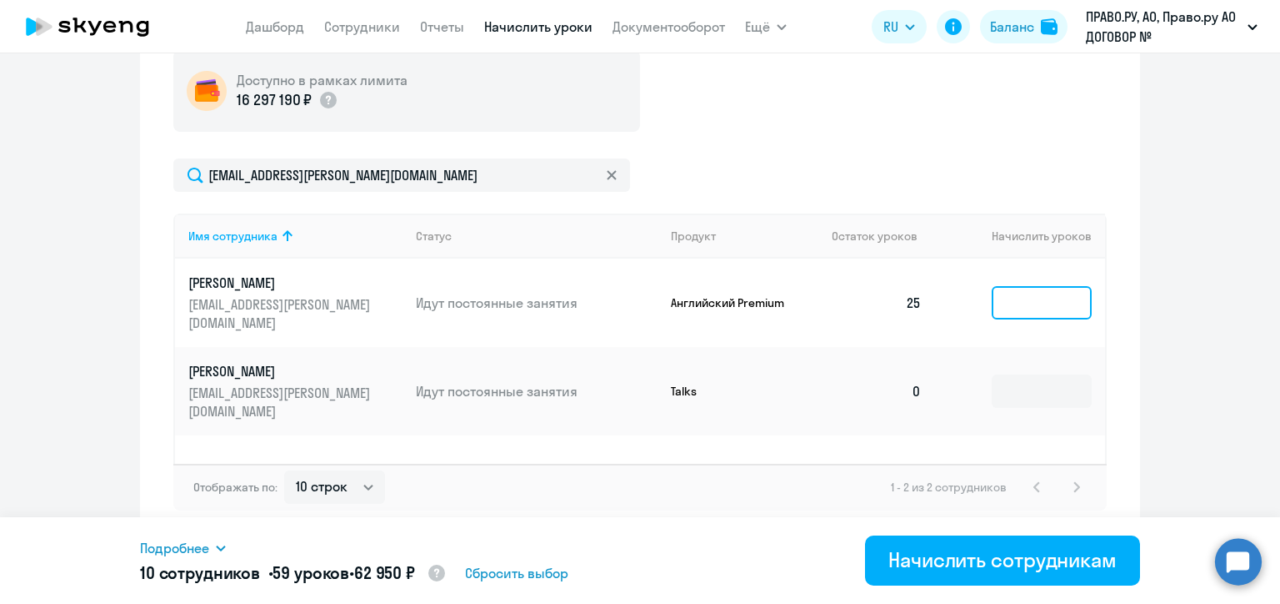
click at [998, 286] on input at bounding box center [1042, 302] width 100 height 33
type input "5"
click at [607, 173] on icon at bounding box center [612, 175] width 10 height 10
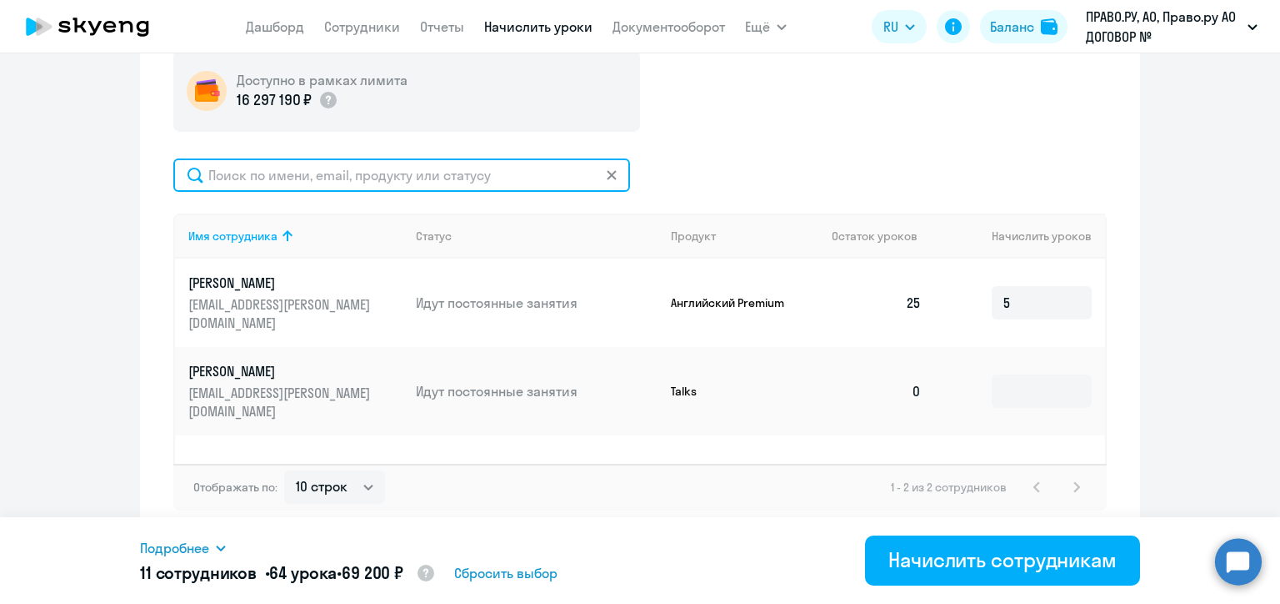
click at [600, 173] on input "text" at bounding box center [401, 174] width 457 height 33
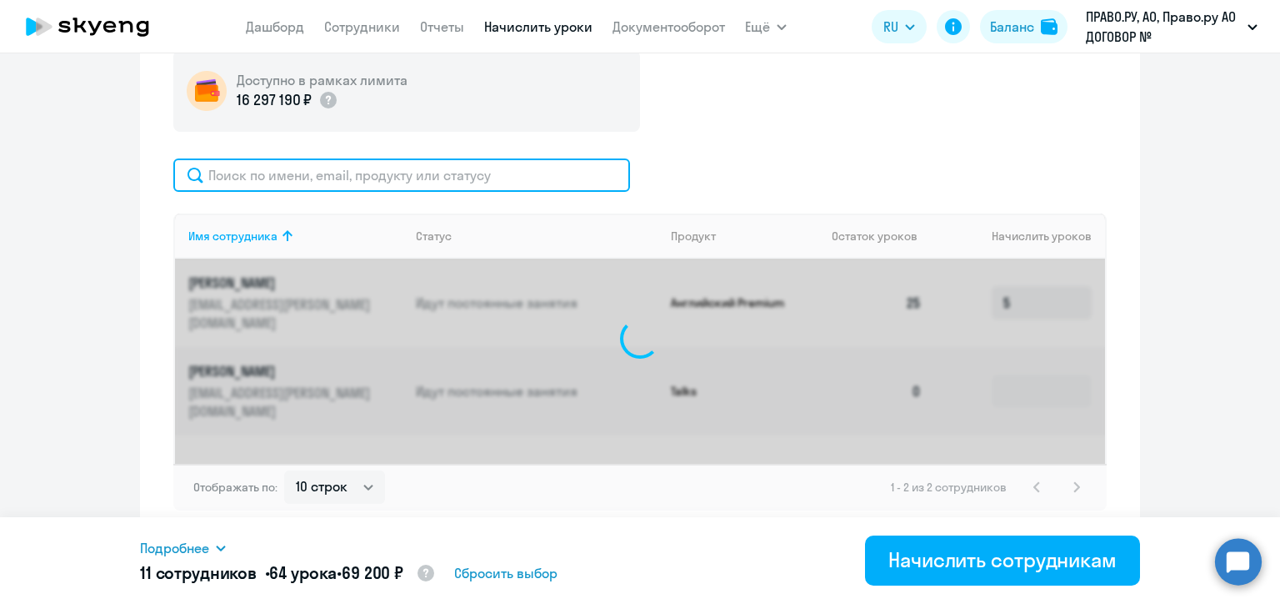
click at [470, 172] on input "text" at bounding box center [401, 174] width 457 height 33
paste input "[DOMAIN_NAME][EMAIL_ADDRESS][DOMAIN_NAME]"
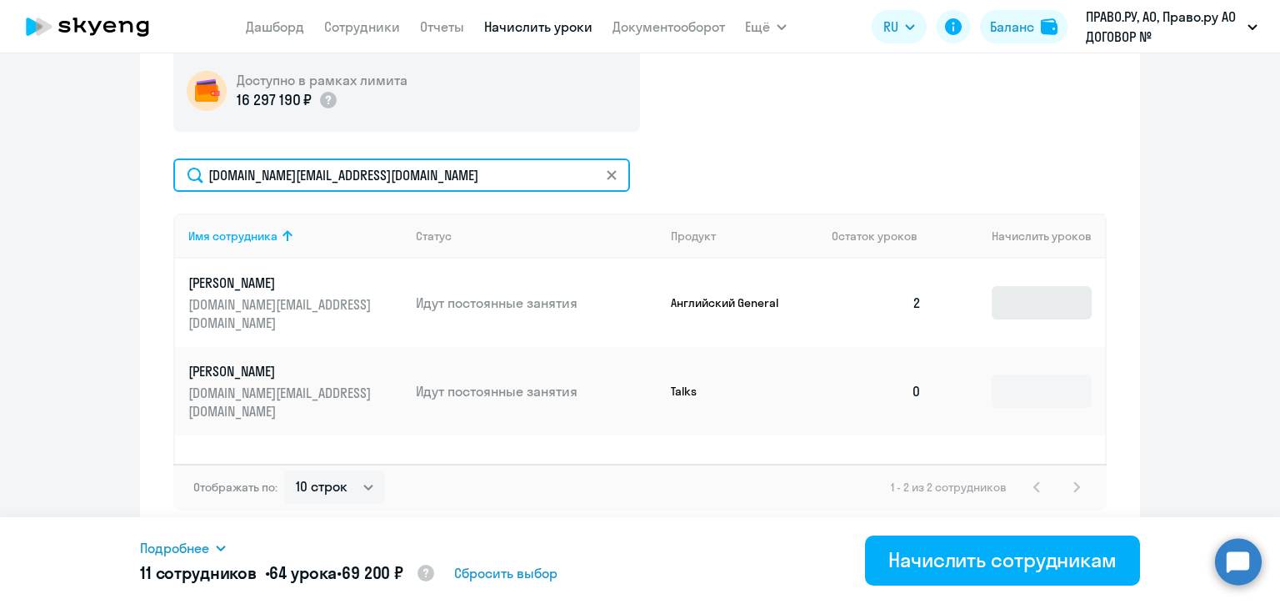
type input "[DOMAIN_NAME][EMAIL_ADDRESS][DOMAIN_NAME]"
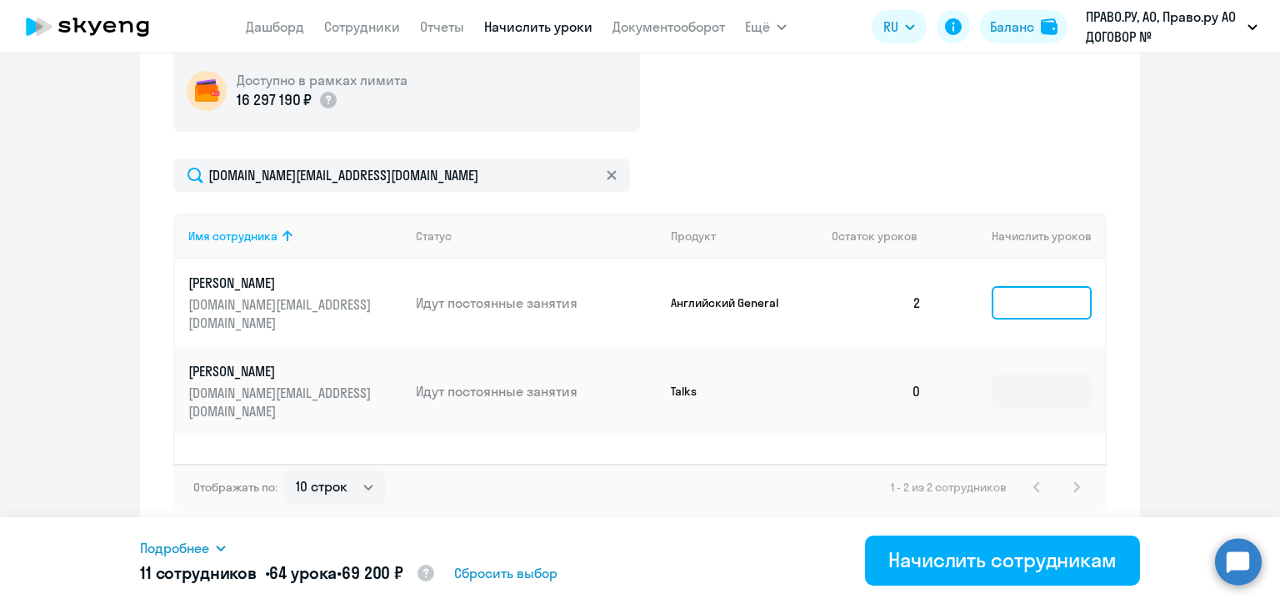
click at [1024, 286] on input at bounding box center [1042, 302] width 100 height 33
type input "6"
click at [607, 175] on icon at bounding box center [611, 174] width 9 height 9
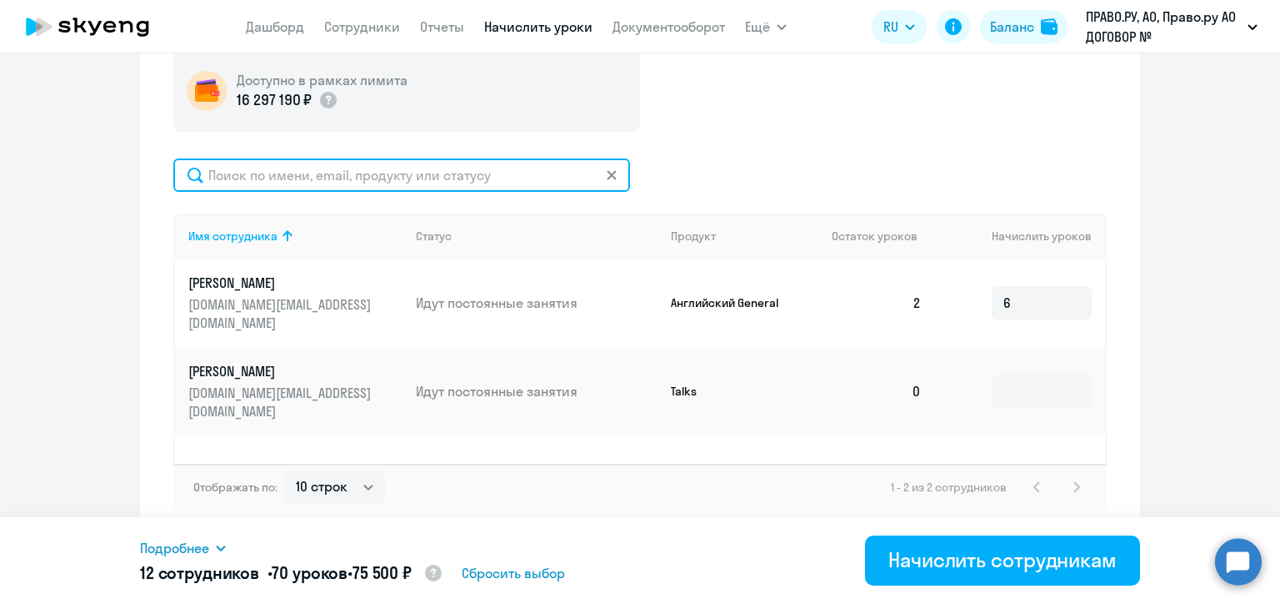
click at [606, 175] on input "text" at bounding box center [401, 174] width 457 height 33
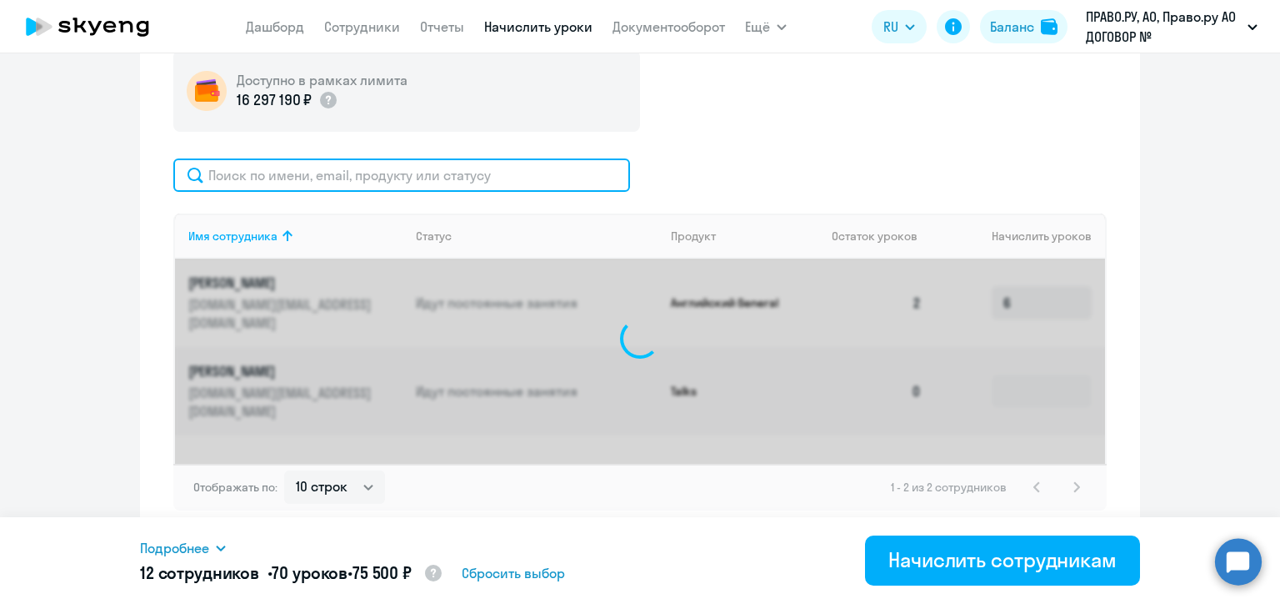
click at [430, 168] on input "text" at bounding box center [401, 174] width 457 height 33
paste input "[EMAIL_ADDRESS][DOMAIN_NAME]"
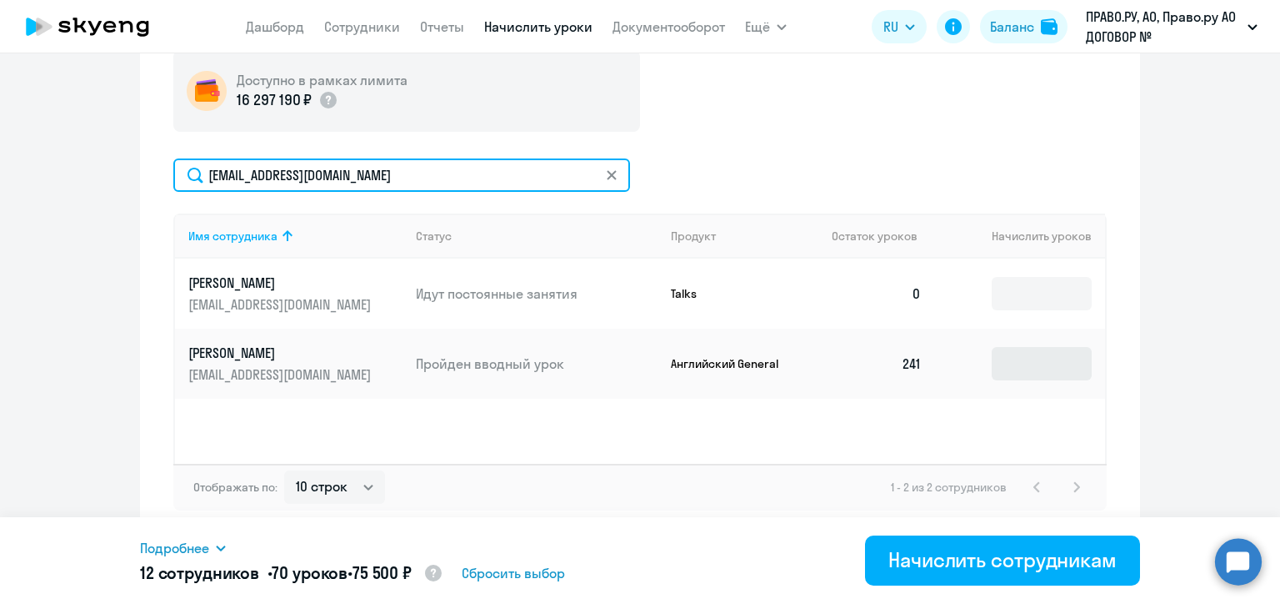
type input "[EMAIL_ADDRESS][DOMAIN_NAME]"
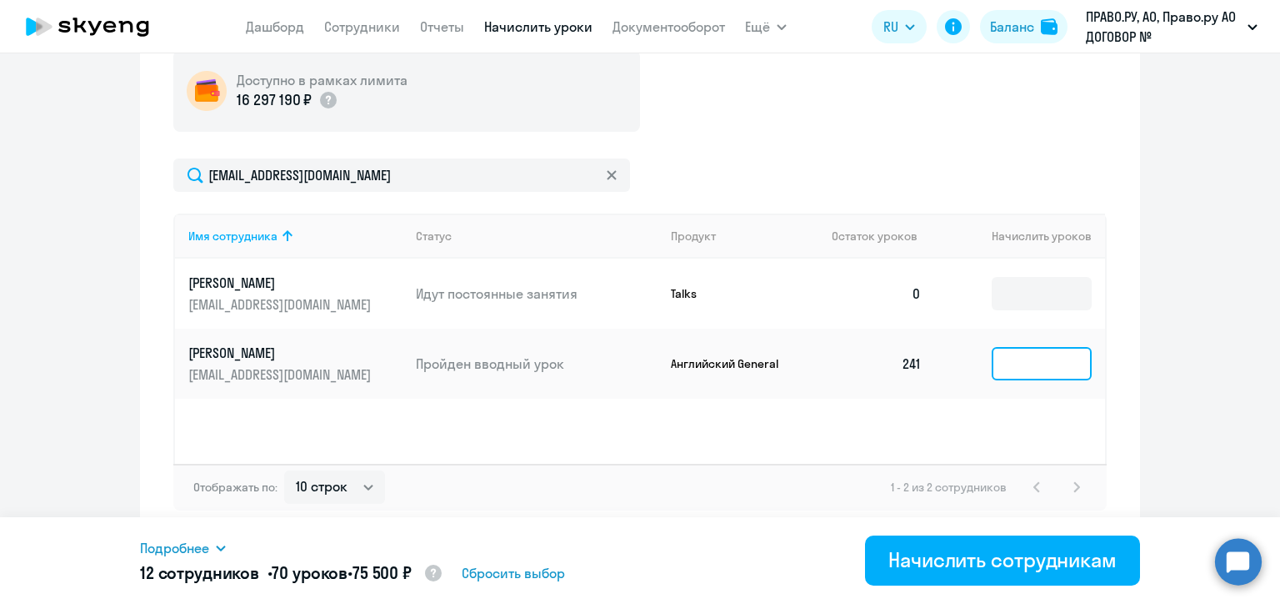
click at [1039, 360] on input at bounding box center [1042, 363] width 100 height 33
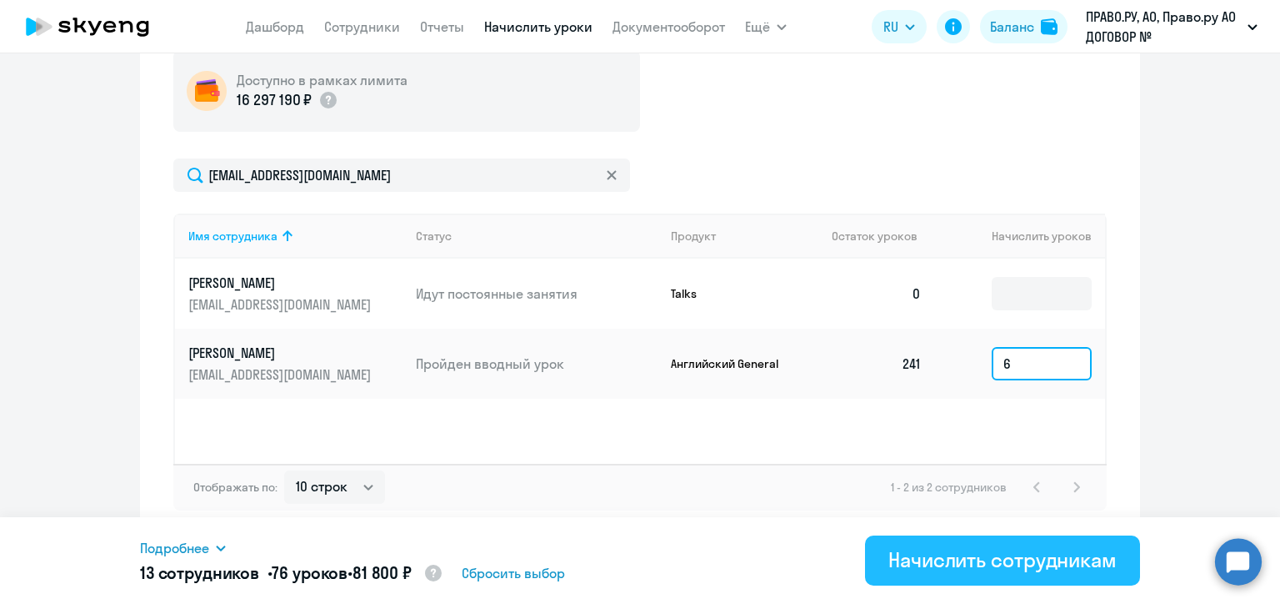
type input "6"
click at [966, 564] on div "Начислить сотрудникам" at bounding box center [1003, 559] width 228 height 27
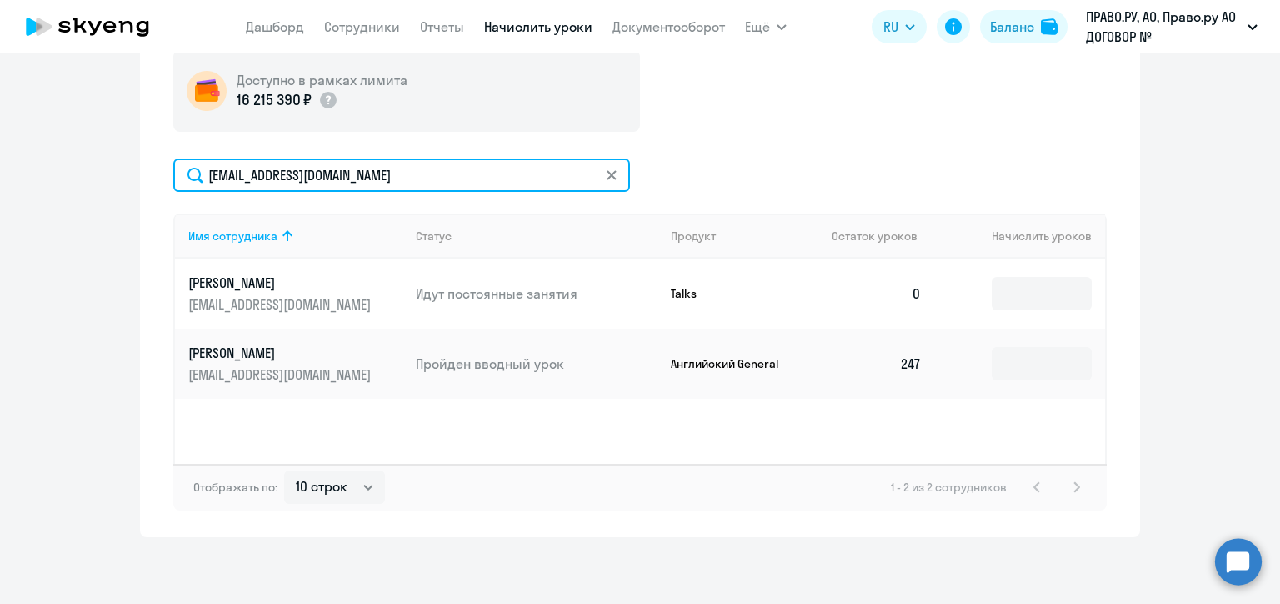
click at [485, 181] on input "[EMAIL_ADDRESS][DOMAIN_NAME]" at bounding box center [401, 174] width 457 height 33
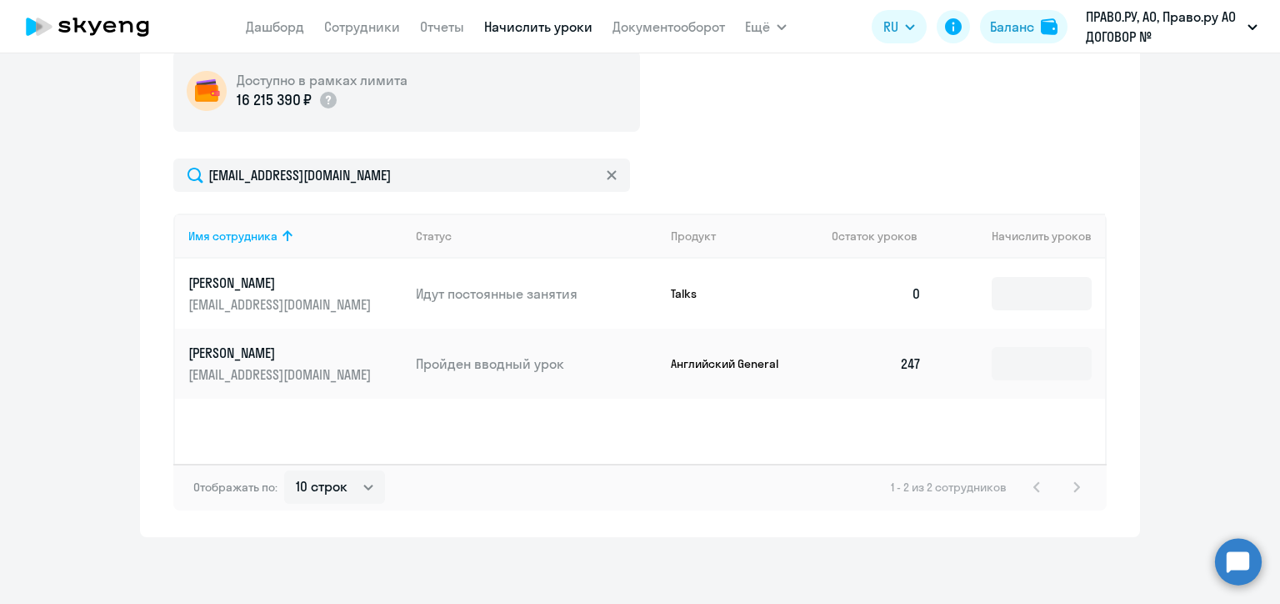
click at [607, 173] on icon at bounding box center [611, 174] width 9 height 9
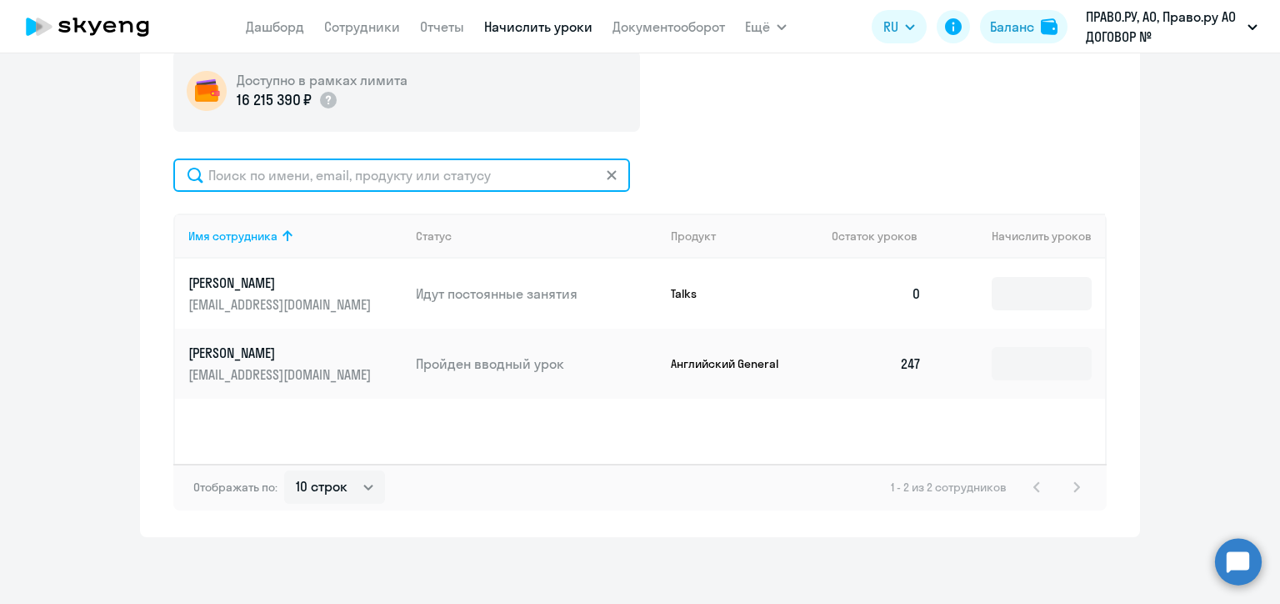
click at [605, 173] on input "text" at bounding box center [401, 174] width 457 height 33
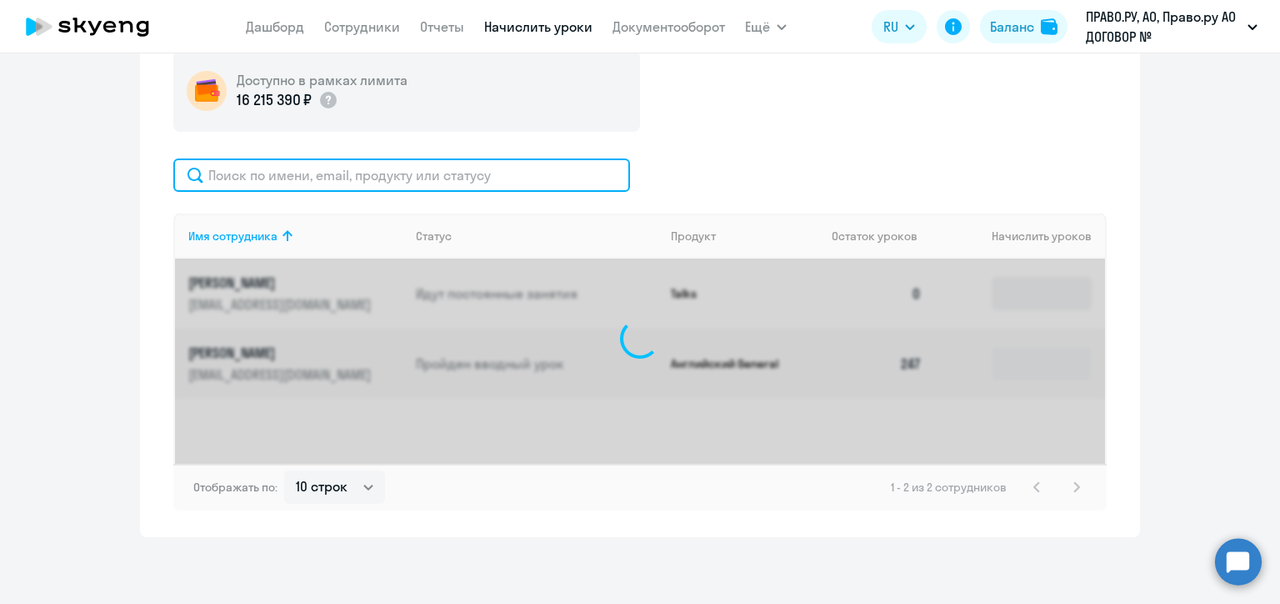
paste input "[PERSON_NAME][EMAIL_ADDRESS][DOMAIN_NAME]"
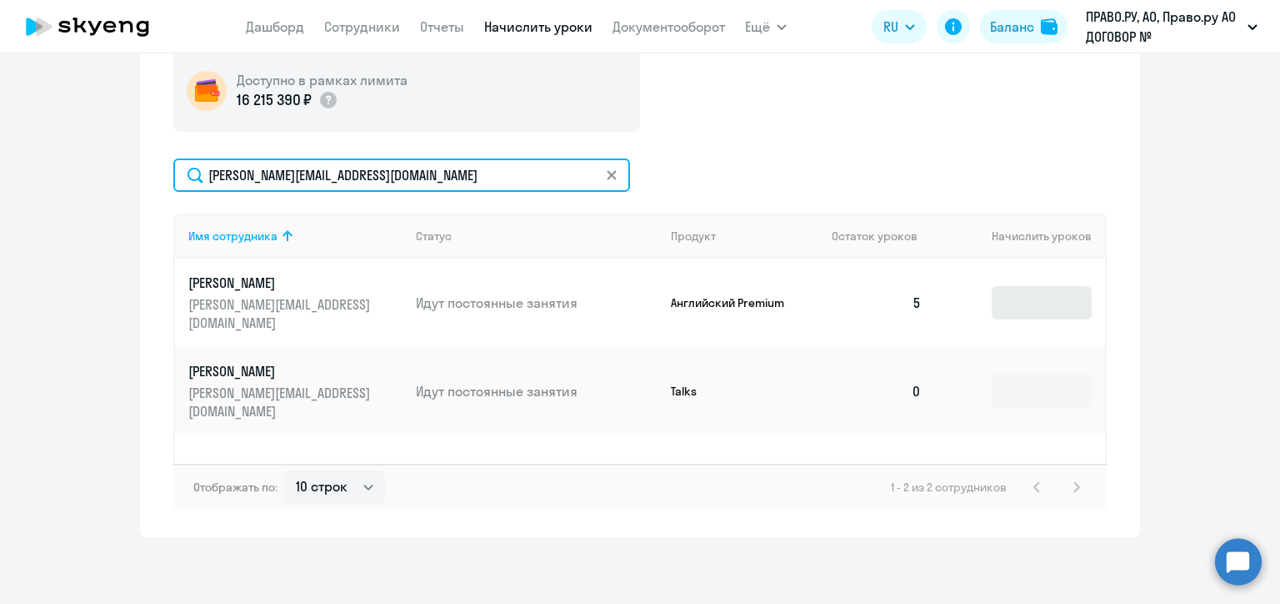
type input "[PERSON_NAME][EMAIL_ADDRESS][DOMAIN_NAME]"
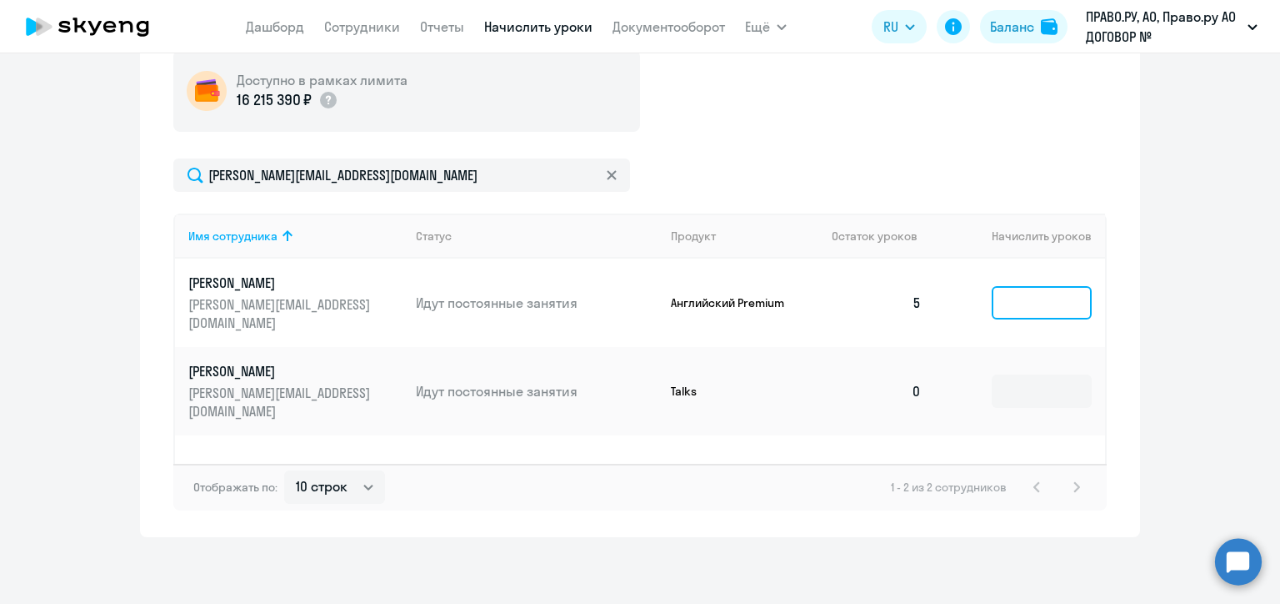
click at [1030, 293] on input at bounding box center [1042, 302] width 100 height 33
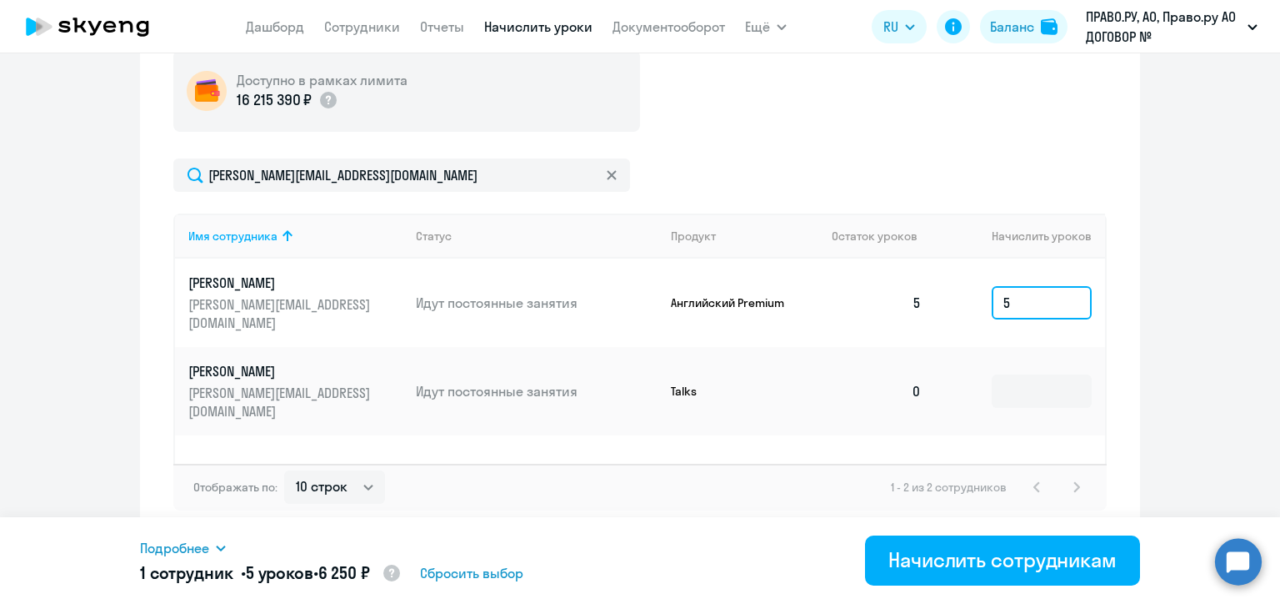
type input "5"
click at [608, 174] on icon at bounding box center [612, 175] width 10 height 10
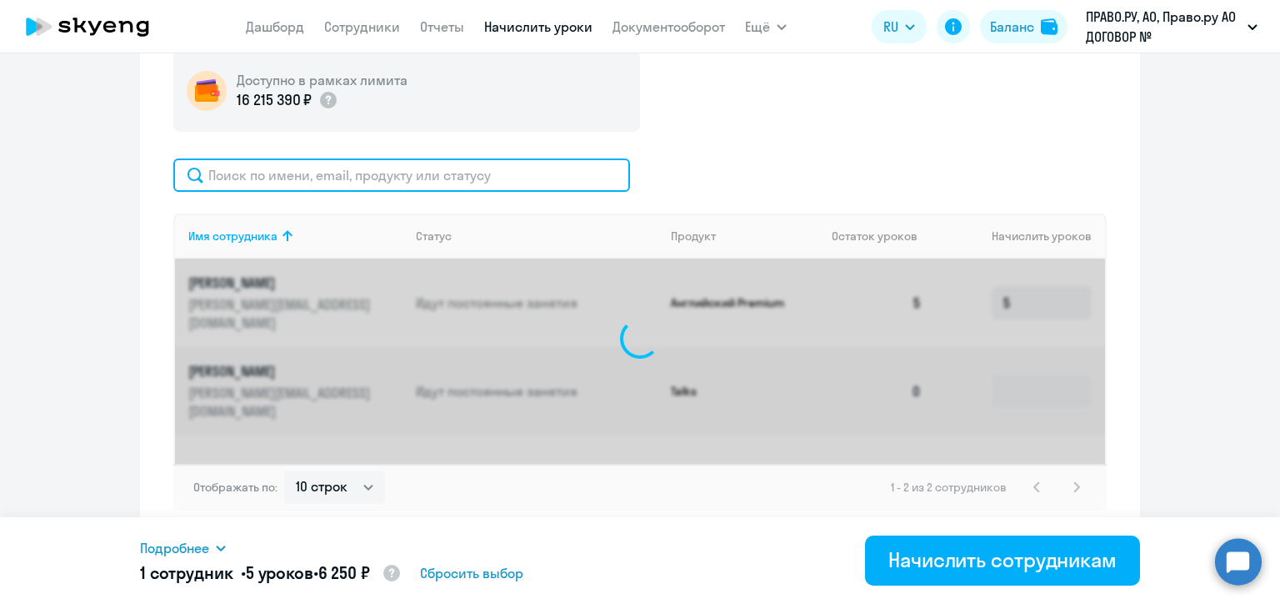
click at [370, 173] on input "text" at bounding box center [401, 174] width 457 height 33
paste input "[DOMAIN_NAME][EMAIL_ADDRESS][DOMAIN_NAME]"
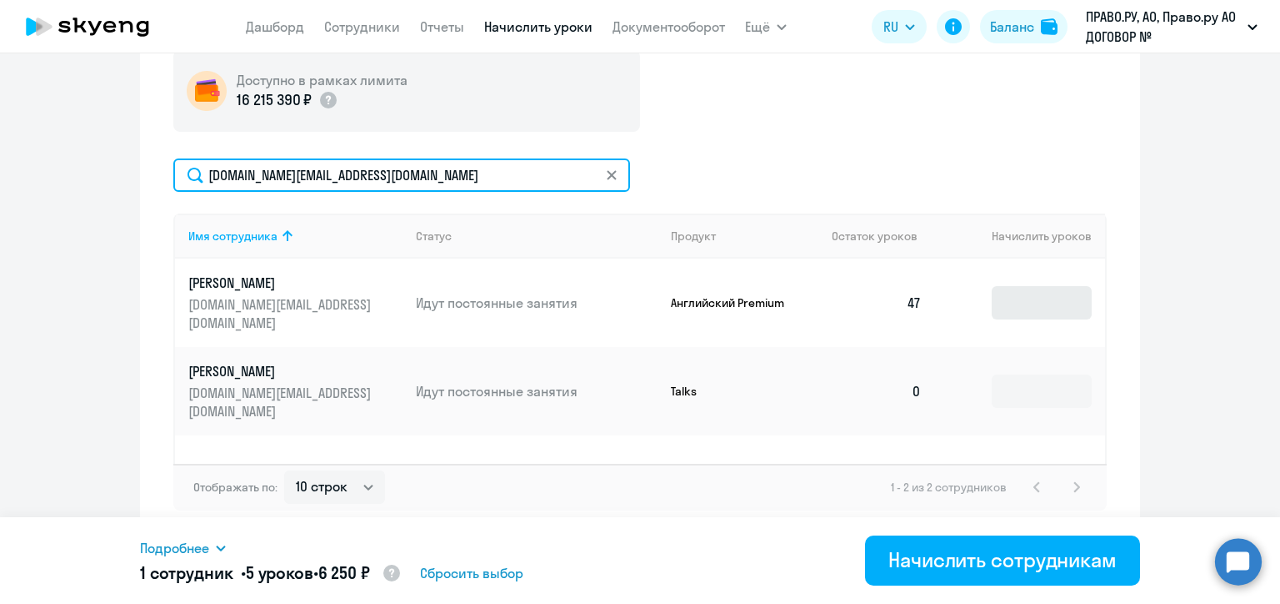
type input "[DOMAIN_NAME][EMAIL_ADDRESS][DOMAIN_NAME]"
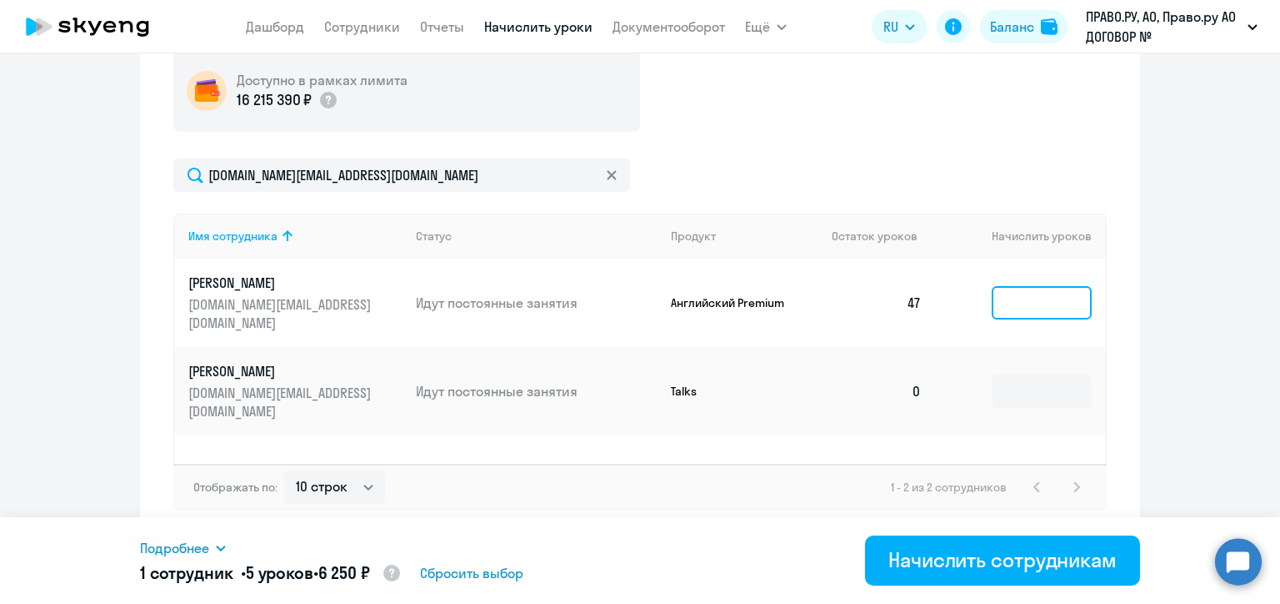
click at [1034, 291] on input at bounding box center [1042, 302] width 100 height 33
type input "5"
click at [607, 170] on icon at bounding box center [612, 175] width 10 height 10
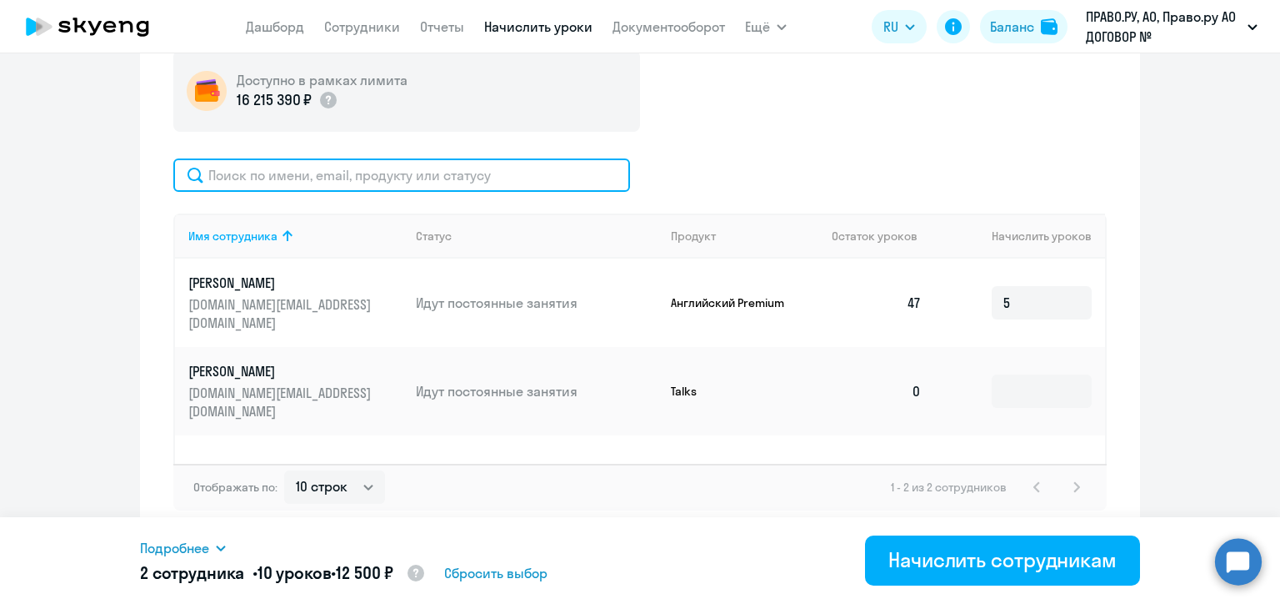
click at [607, 170] on input "text" at bounding box center [401, 174] width 457 height 33
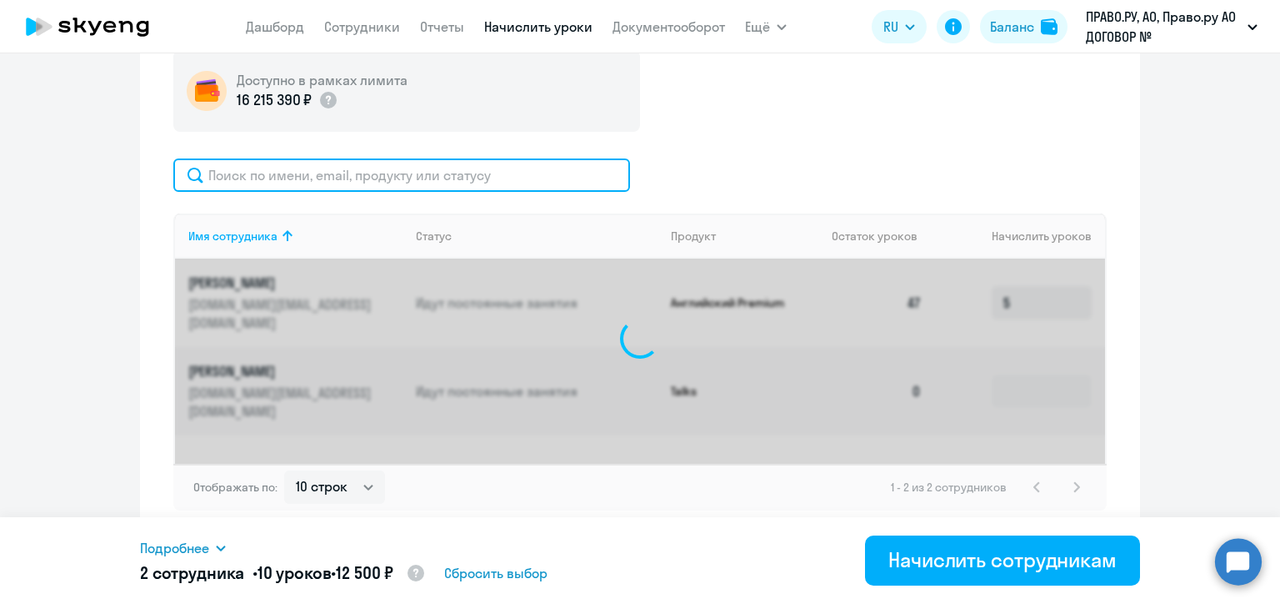
click at [443, 173] on input "text" at bounding box center [401, 174] width 457 height 33
paste input "[PERSON_NAME][EMAIL_ADDRESS][DOMAIN_NAME]"
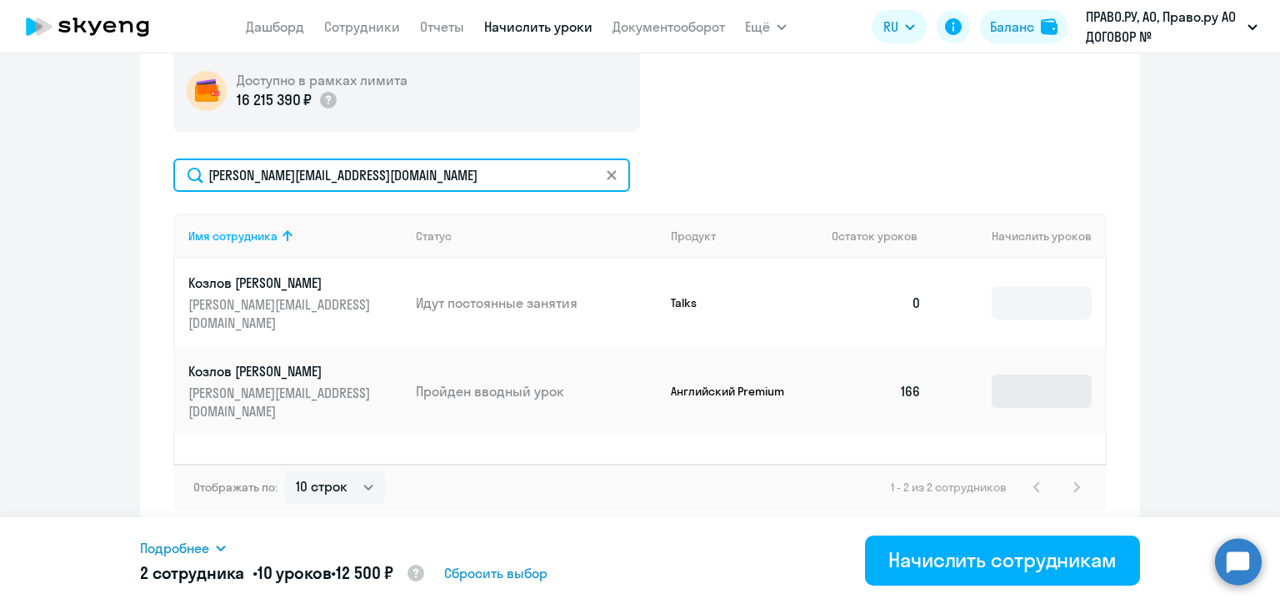
type input "[PERSON_NAME][EMAIL_ADDRESS][DOMAIN_NAME]"
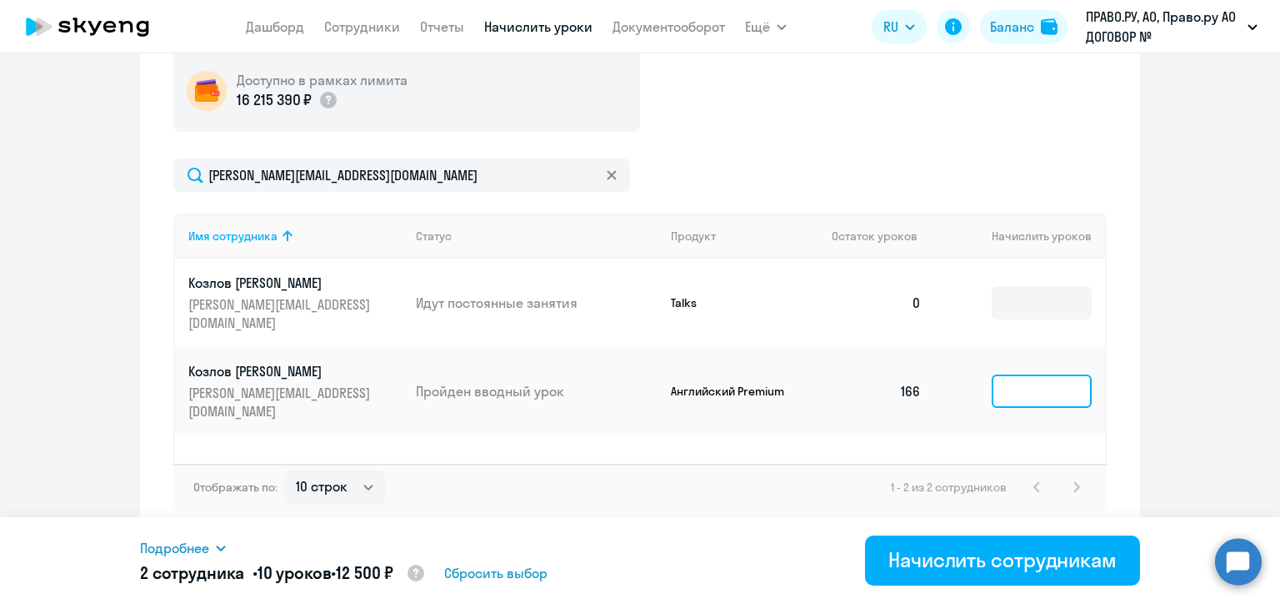
click at [1028, 374] on input at bounding box center [1042, 390] width 100 height 33
type input "5"
click at [607, 175] on icon at bounding box center [611, 174] width 9 height 9
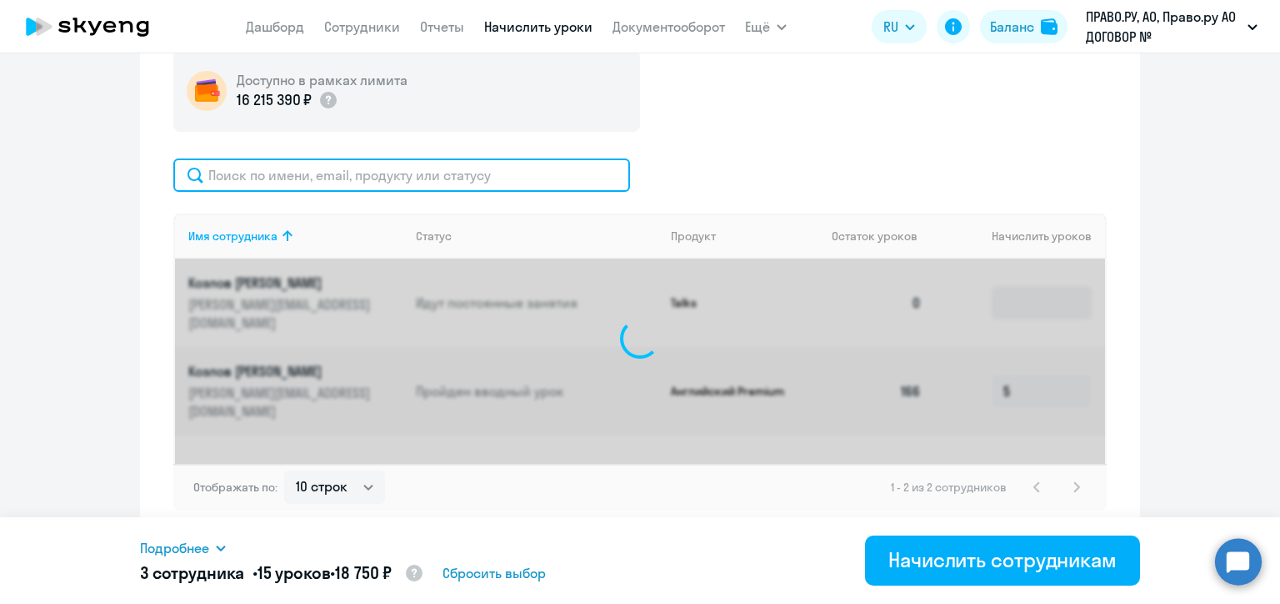
click at [412, 173] on input "text" at bounding box center [401, 174] width 457 height 33
paste input "[EMAIL_ADDRESS][DOMAIN_NAME]"
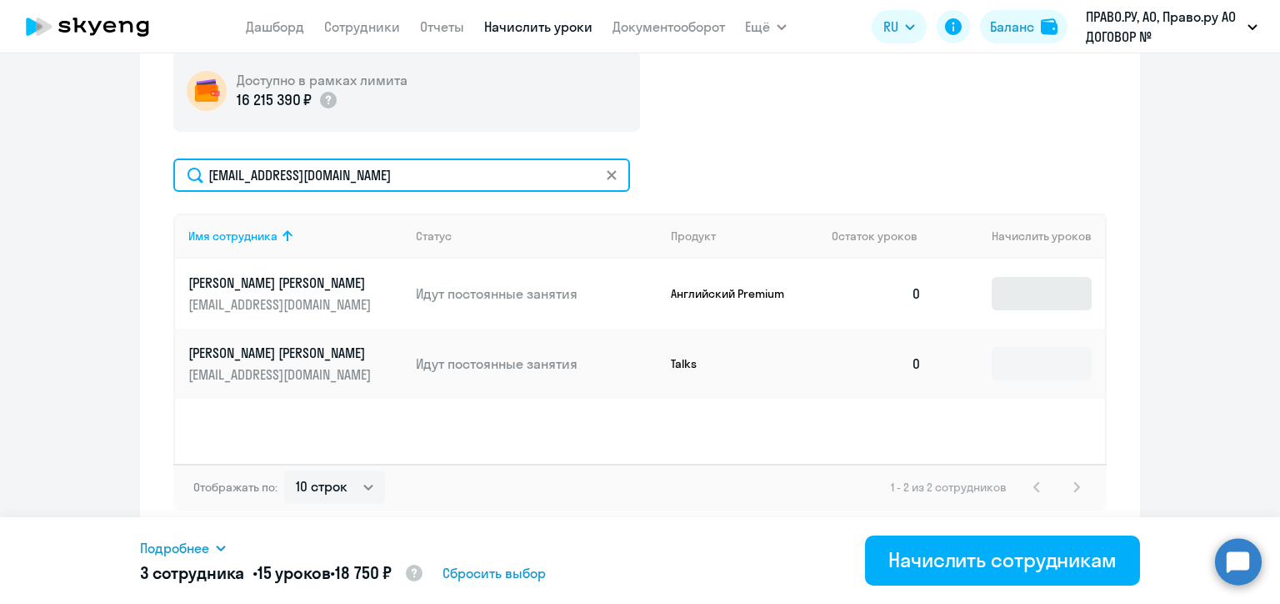
type input "[EMAIL_ADDRESS][DOMAIN_NAME]"
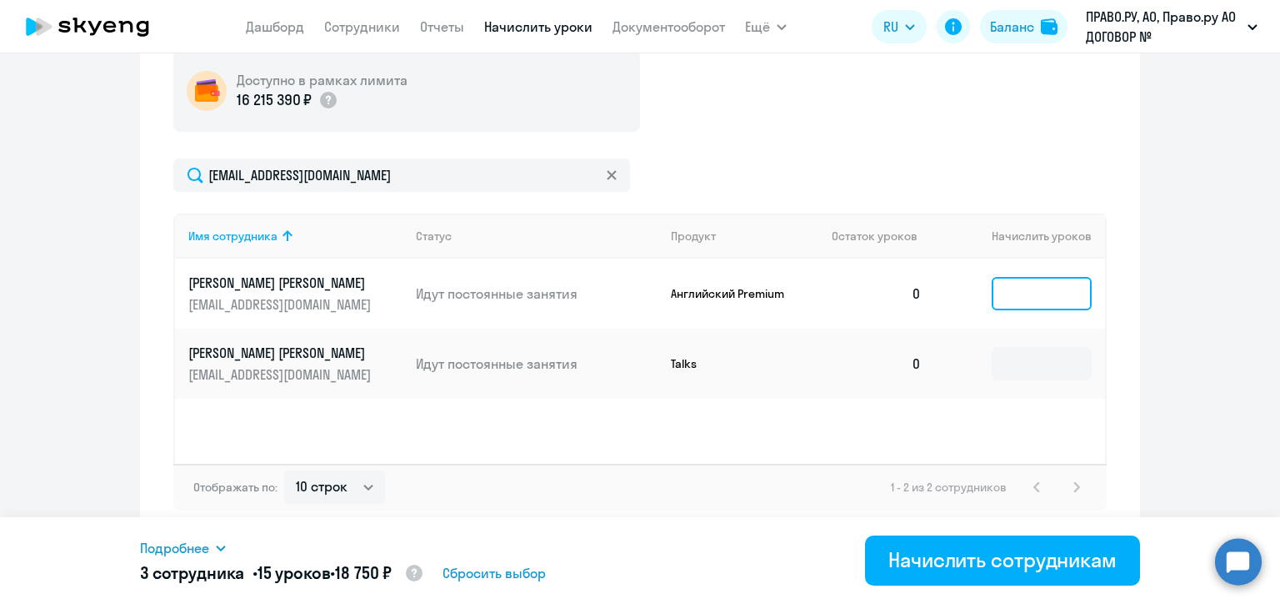
click at [1039, 297] on input at bounding box center [1042, 293] width 100 height 33
type input "5"
click at [607, 173] on icon at bounding box center [611, 174] width 9 height 9
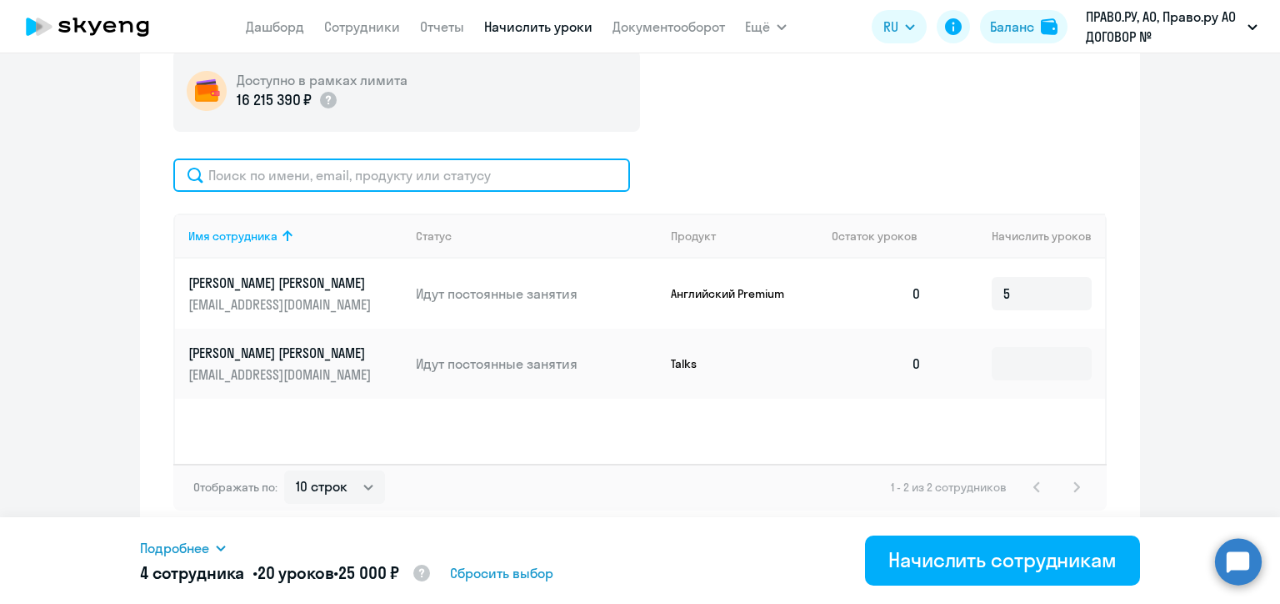
click at [604, 173] on input "text" at bounding box center [401, 174] width 457 height 33
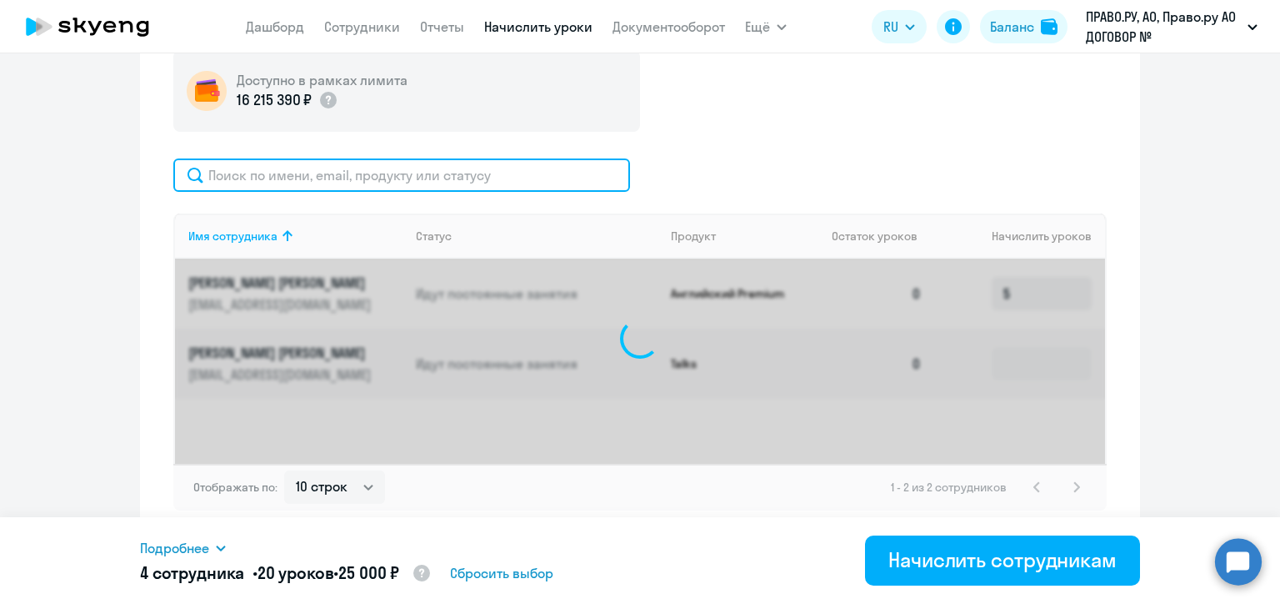
click at [381, 172] on input "text" at bounding box center [401, 174] width 457 height 33
paste input "[EMAIL_ADDRESS][DOMAIN_NAME]"
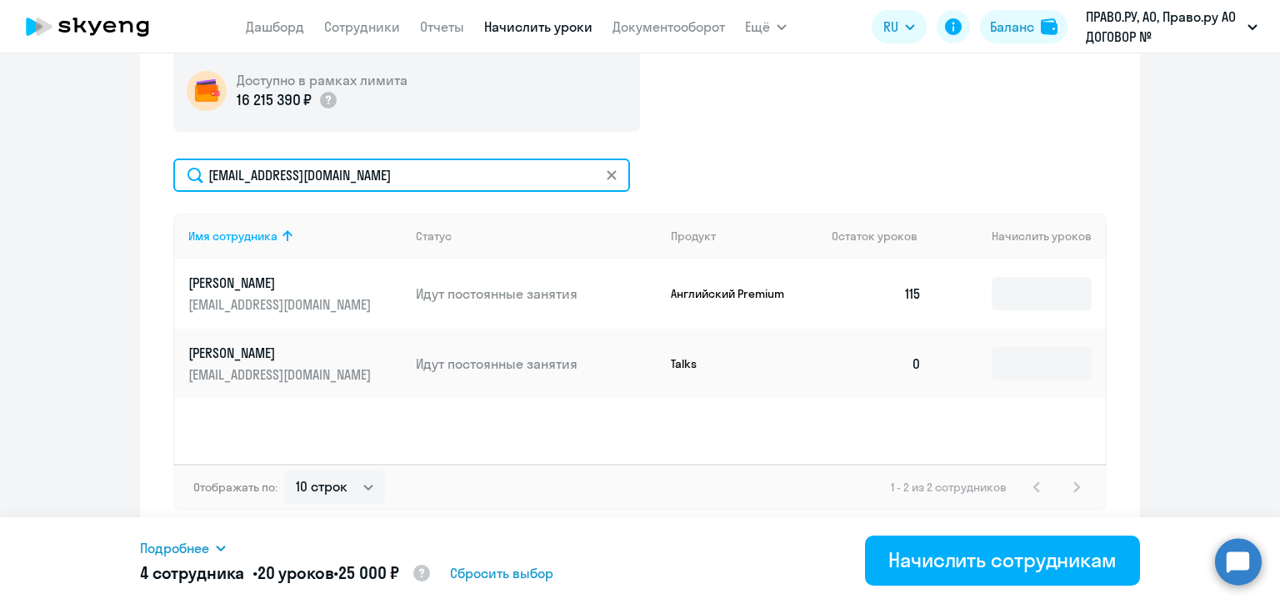
type input "[EMAIL_ADDRESS][DOMAIN_NAME]"
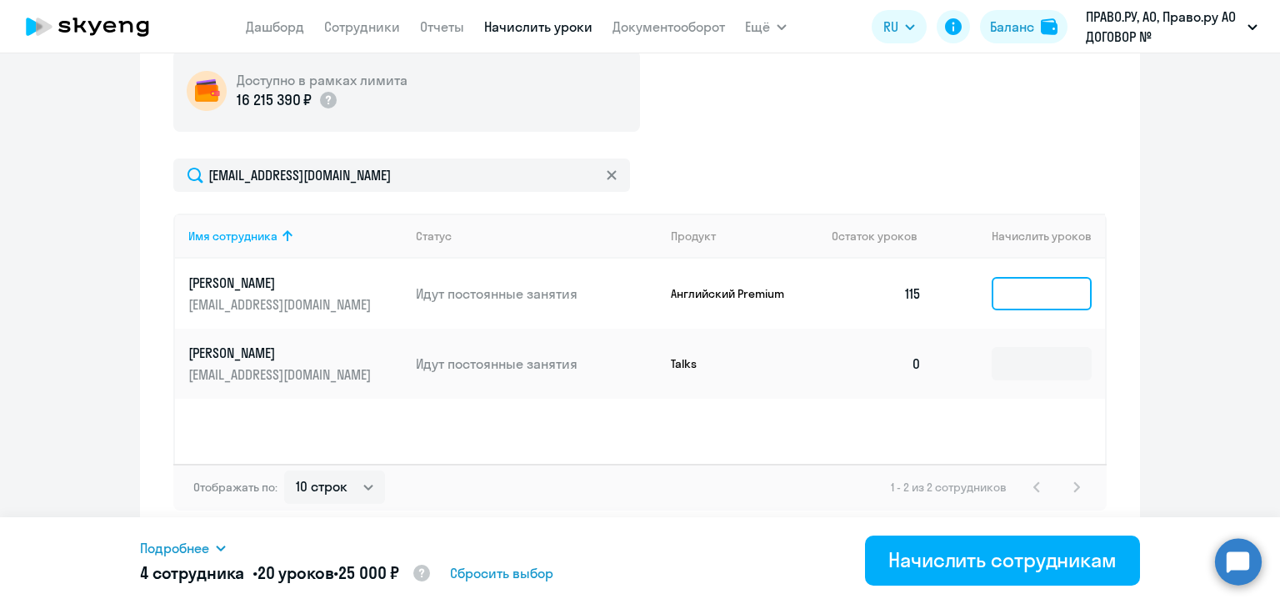
click at [1015, 287] on input at bounding box center [1042, 293] width 100 height 33
type input "5"
click at [607, 172] on icon at bounding box center [612, 175] width 10 height 10
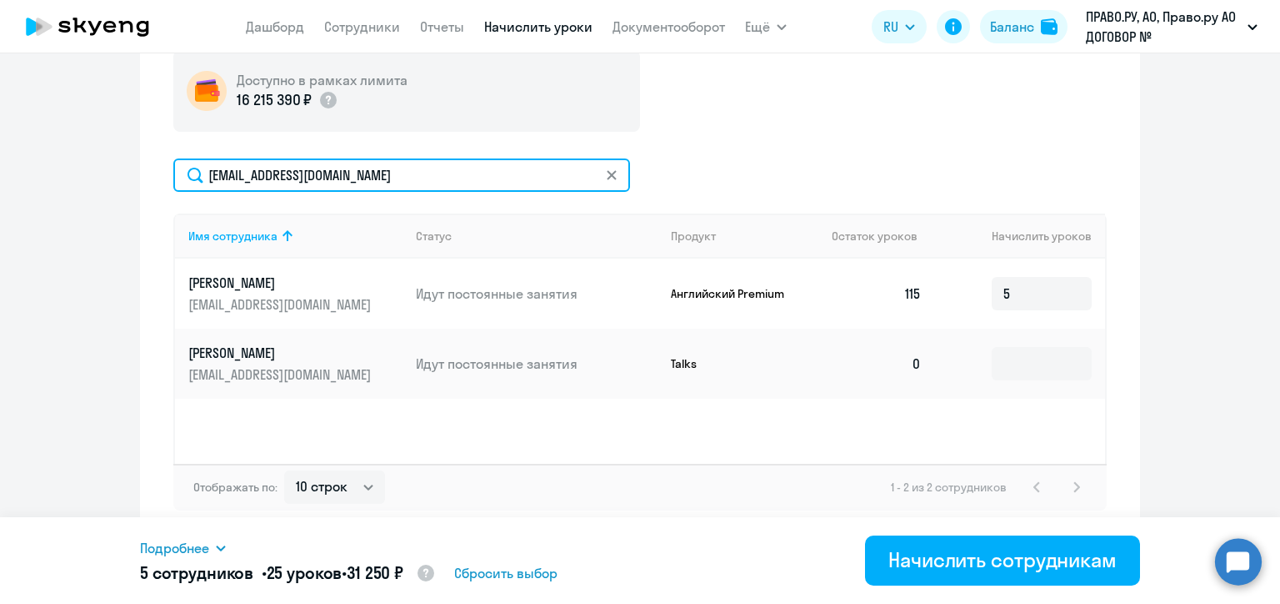
click at [606, 172] on input "[EMAIL_ADDRESS][DOMAIN_NAME]" at bounding box center [401, 174] width 457 height 33
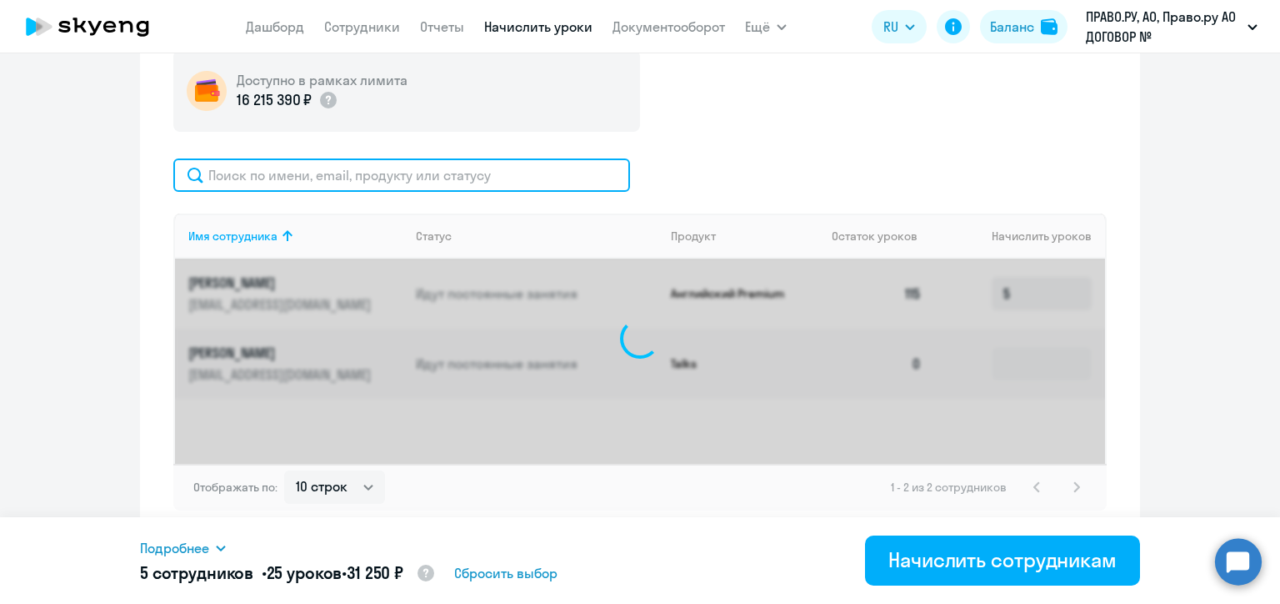
click at [446, 173] on input "text" at bounding box center [401, 174] width 457 height 33
paste input "[PERSON_NAME][EMAIL_ADDRESS][DOMAIN_NAME]"
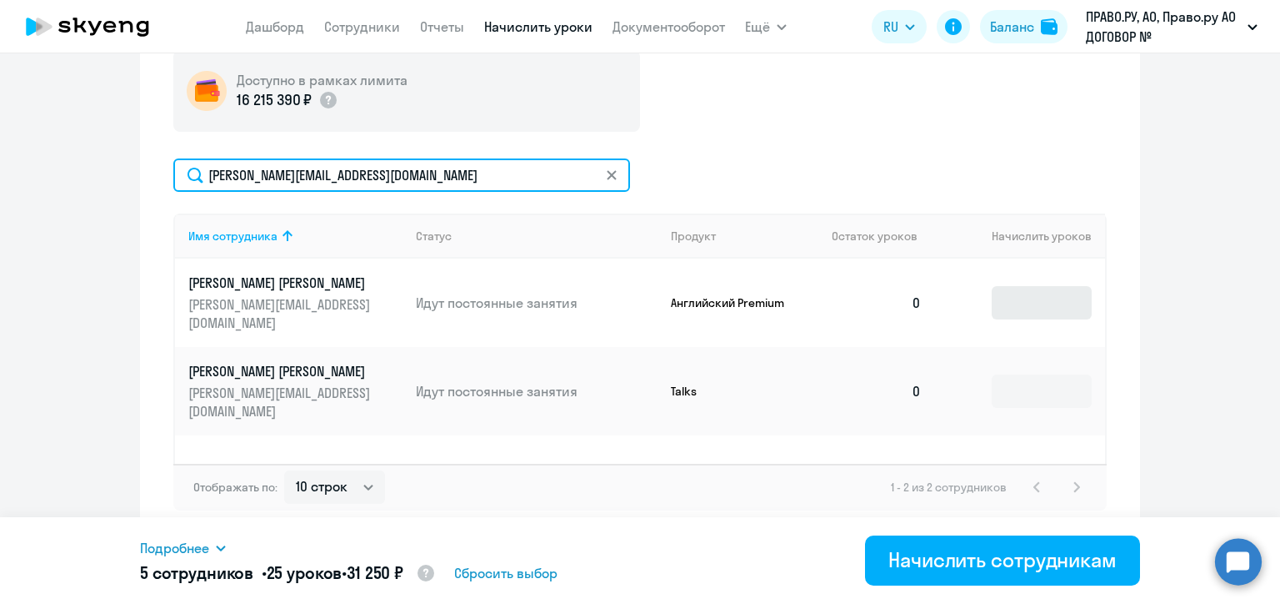
type input "[PERSON_NAME][EMAIL_ADDRESS][DOMAIN_NAME]"
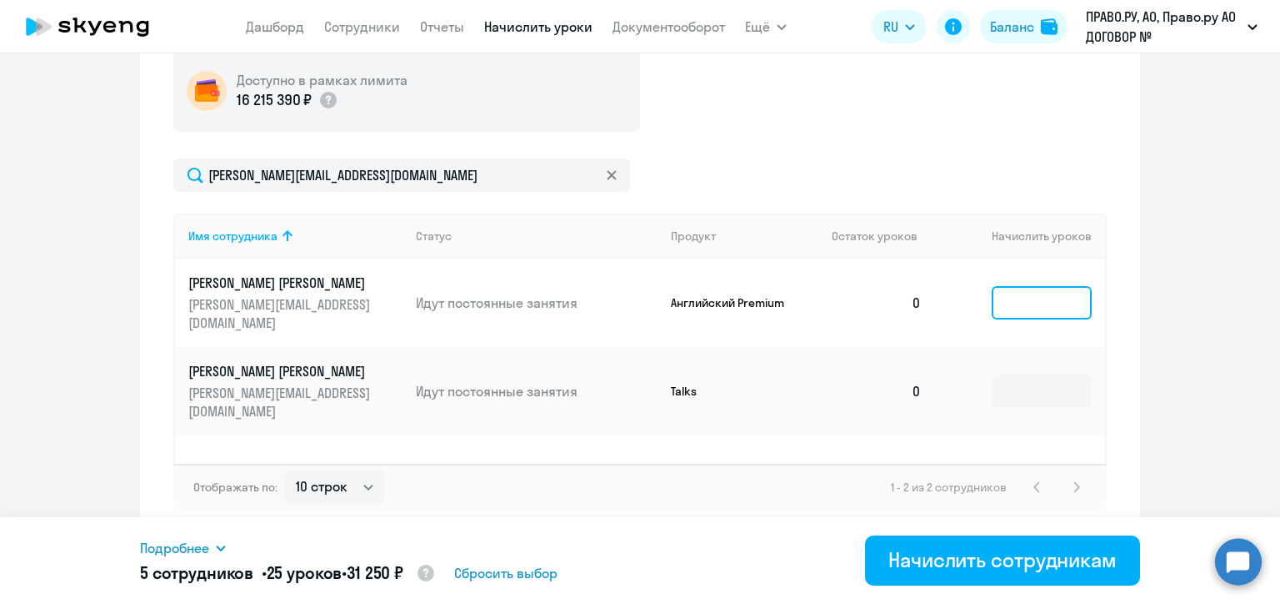
click at [1006, 297] on input at bounding box center [1042, 302] width 100 height 33
type input "5"
click at [607, 173] on icon at bounding box center [611, 174] width 9 height 9
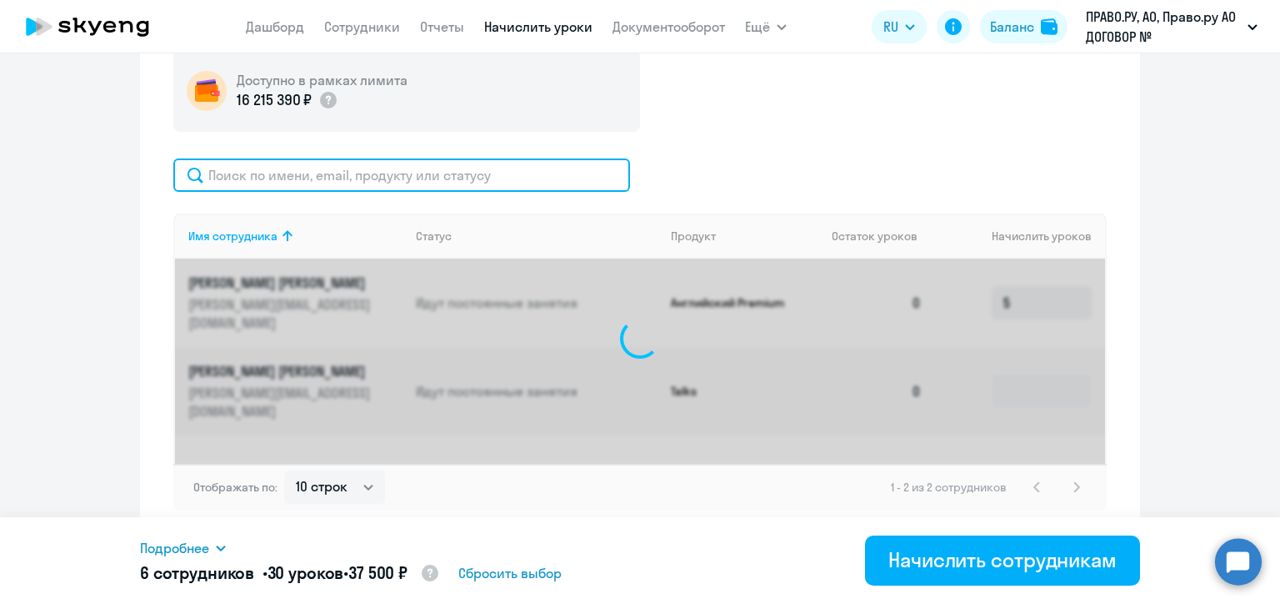
click at [398, 177] on input "text" at bounding box center [401, 174] width 457 height 33
paste input "[EMAIL_ADDRESS][DOMAIN_NAME]"
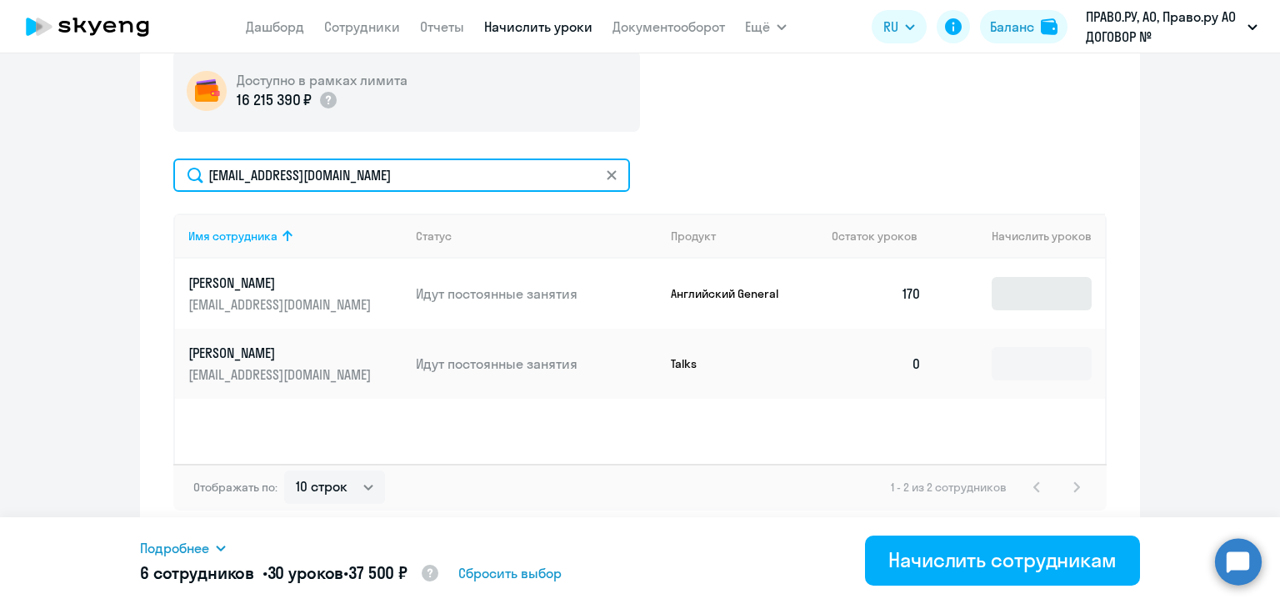
type input "[EMAIL_ADDRESS][DOMAIN_NAME]"
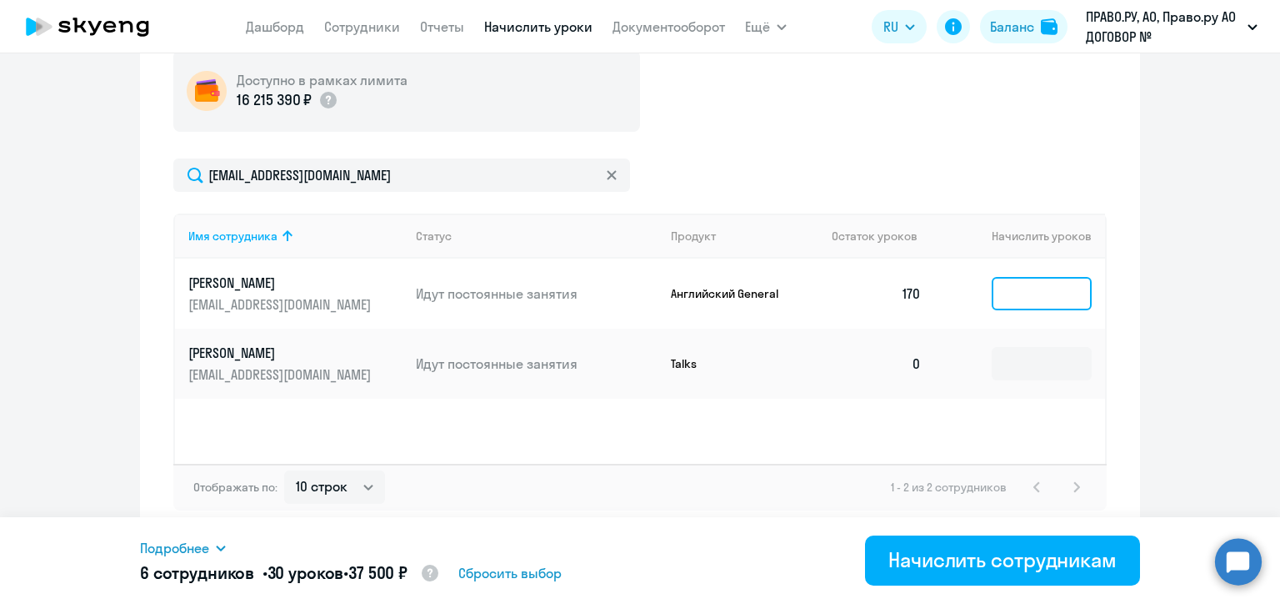
click at [1006, 287] on input at bounding box center [1042, 293] width 100 height 33
type input "6"
click at [607, 170] on icon at bounding box center [612, 175] width 10 height 10
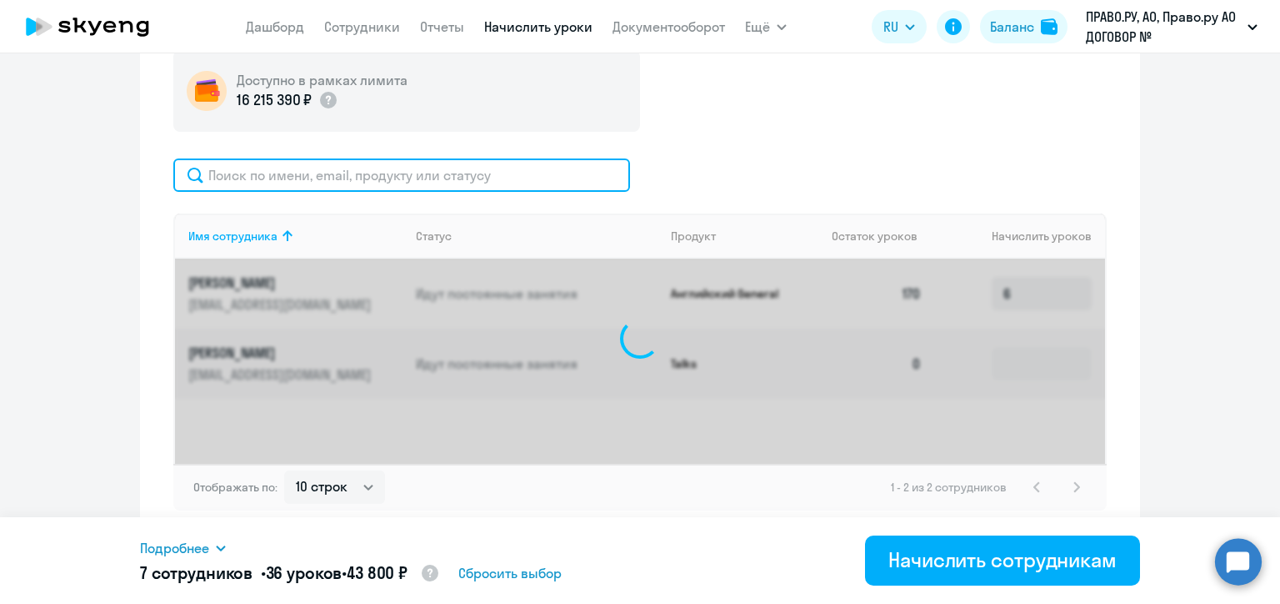
click at [467, 171] on input "text" at bounding box center [401, 174] width 457 height 33
paste input "[PERSON_NAME][EMAIL_ADDRESS][DOMAIN_NAME]"
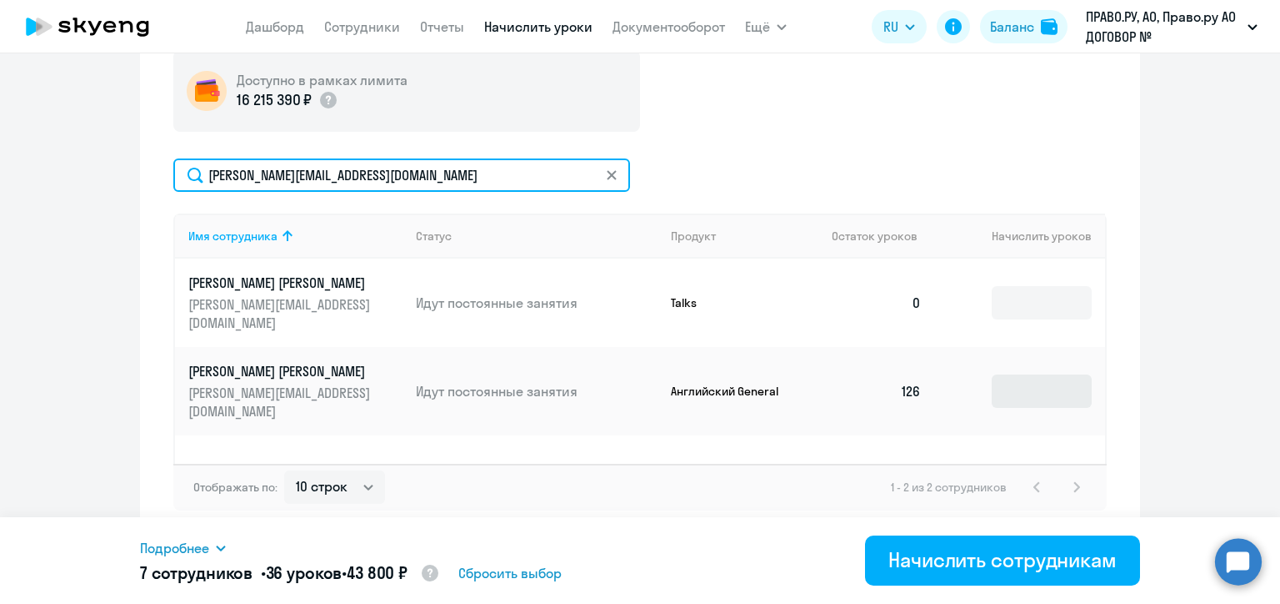
type input "[PERSON_NAME][EMAIL_ADDRESS][DOMAIN_NAME]"
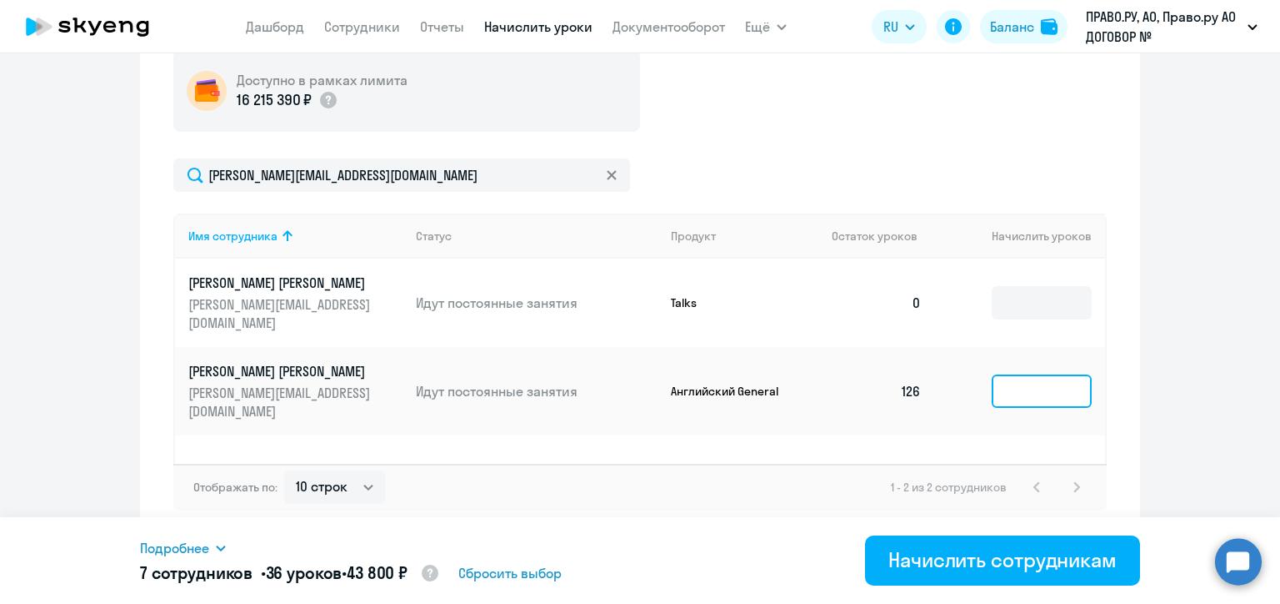
click at [1044, 374] on input at bounding box center [1042, 390] width 100 height 33
type input "6"
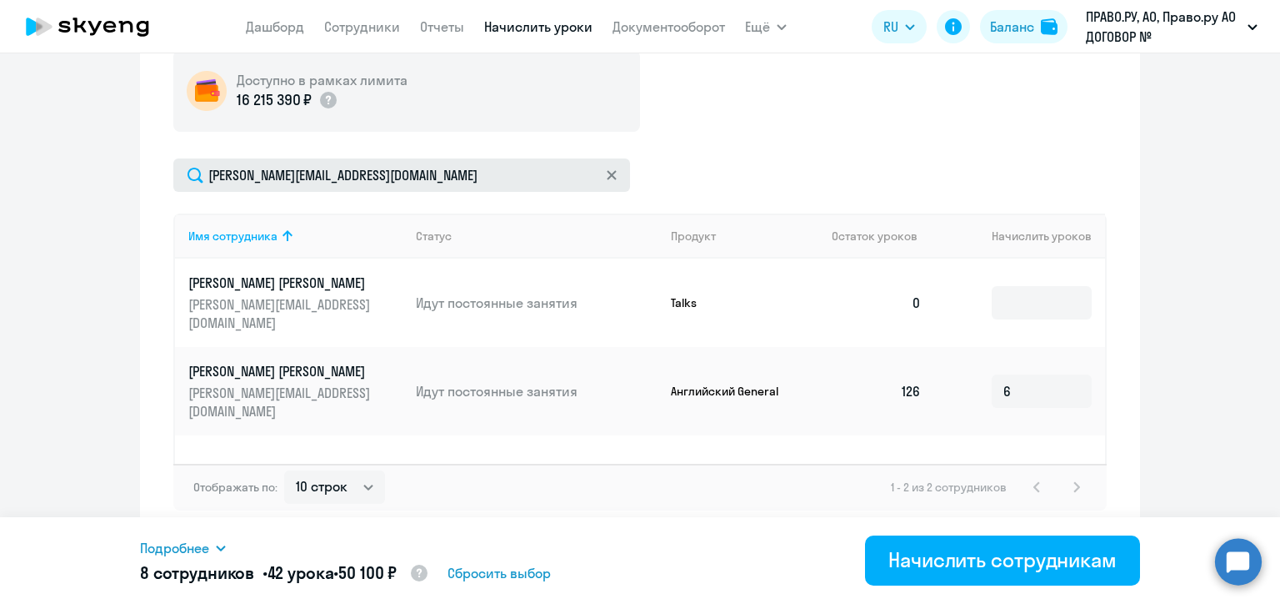
click at [607, 173] on icon at bounding box center [612, 175] width 10 height 10
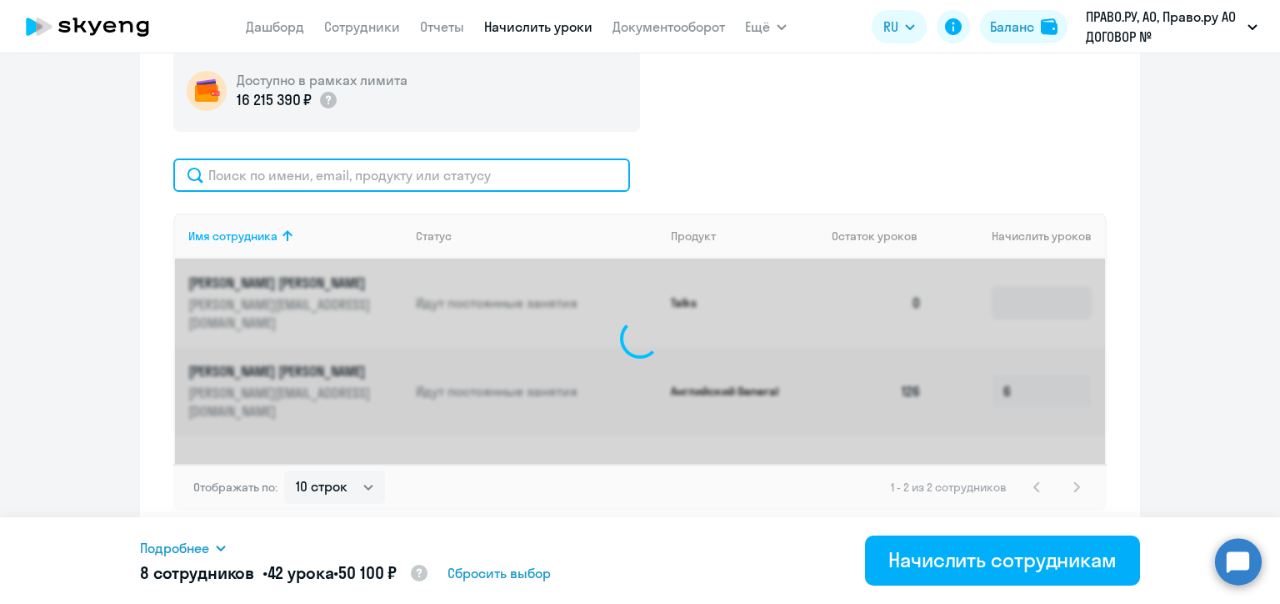
click at [387, 172] on input "text" at bounding box center [401, 174] width 457 height 33
paste input "[EMAIL_ADDRESS][DOMAIN_NAME]"
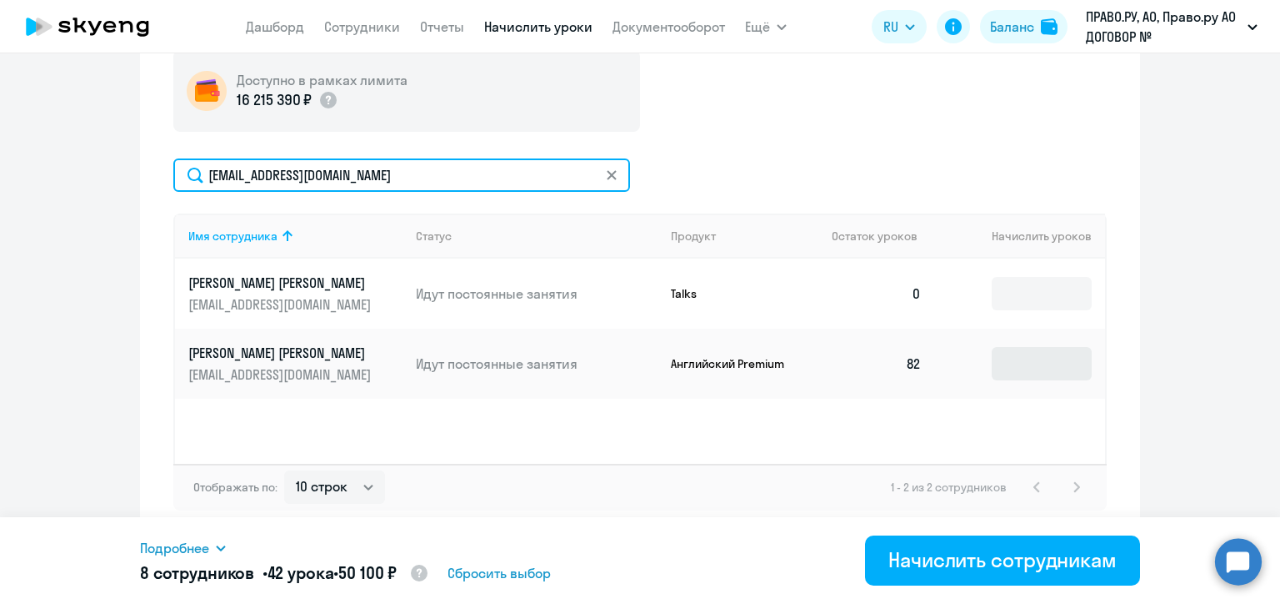
type input "[EMAIL_ADDRESS][DOMAIN_NAME]"
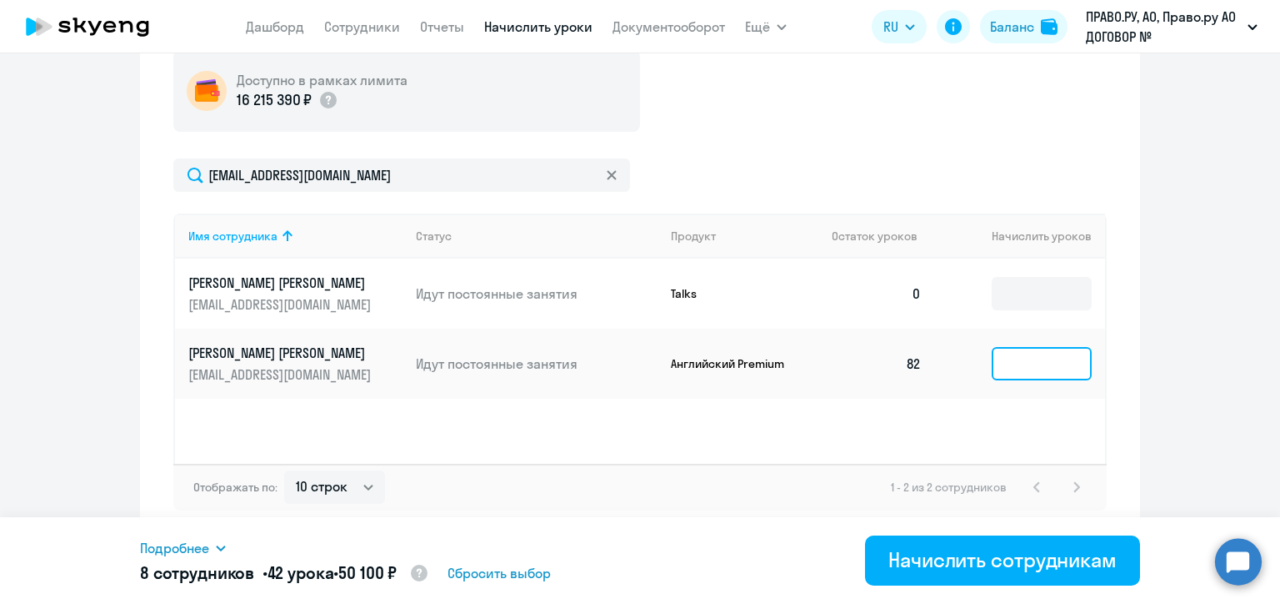
click at [1013, 350] on input at bounding box center [1042, 363] width 100 height 33
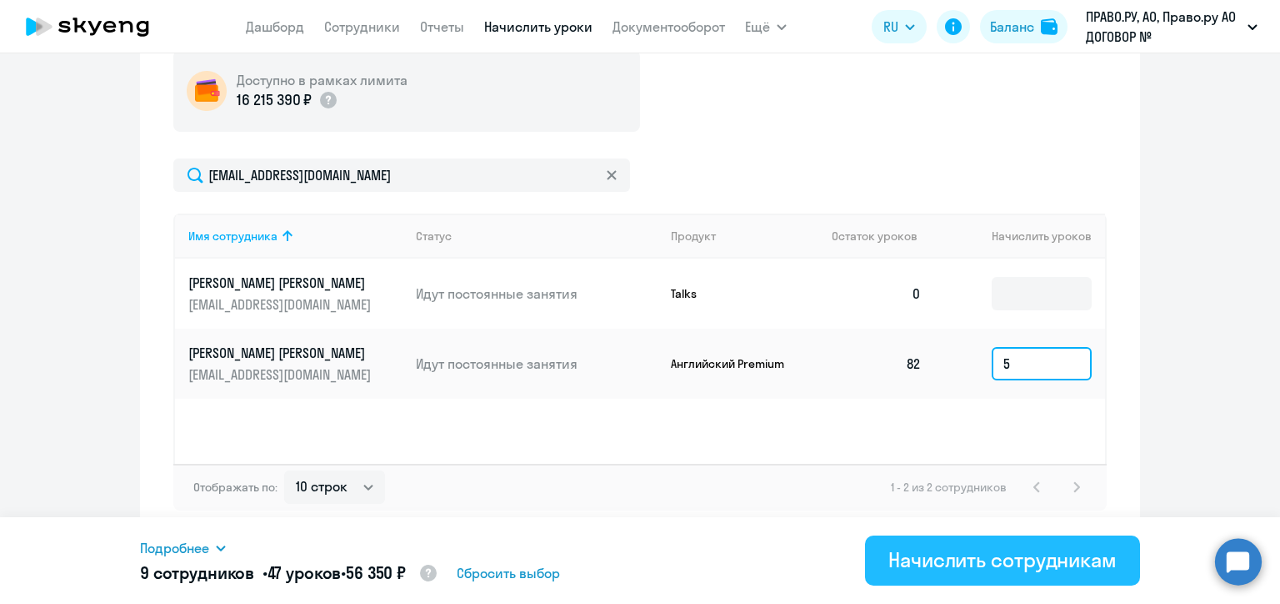
type input "5"
click at [994, 560] on div "Начислить сотрудникам" at bounding box center [1003, 559] width 228 height 27
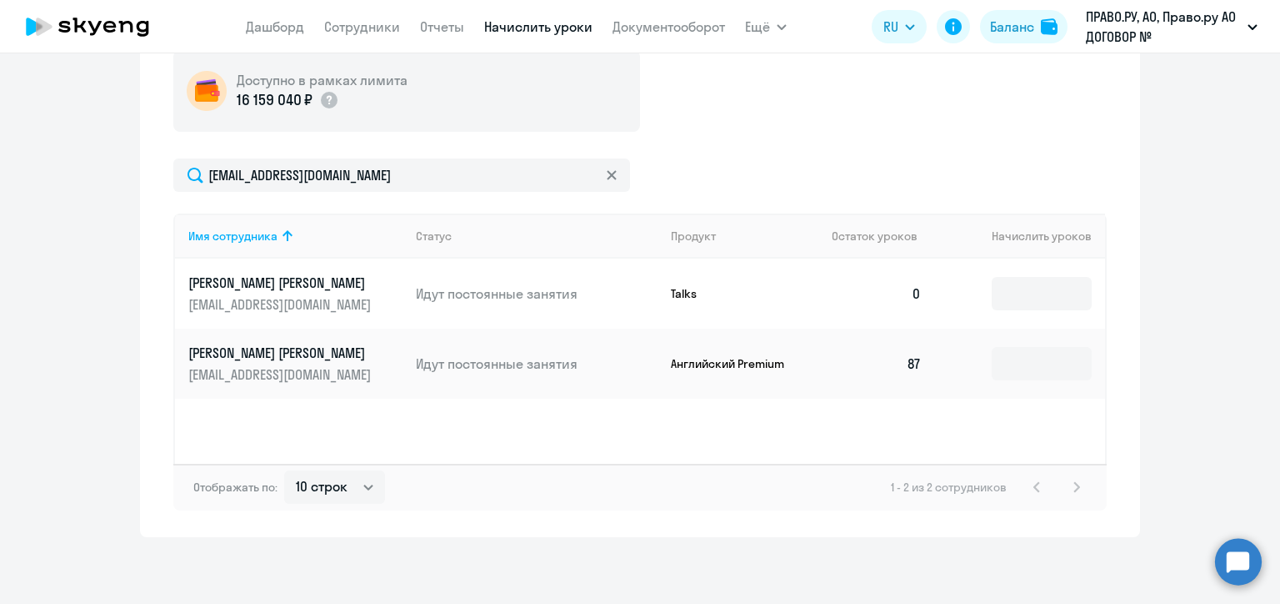
click at [607, 171] on icon at bounding box center [612, 175] width 10 height 10
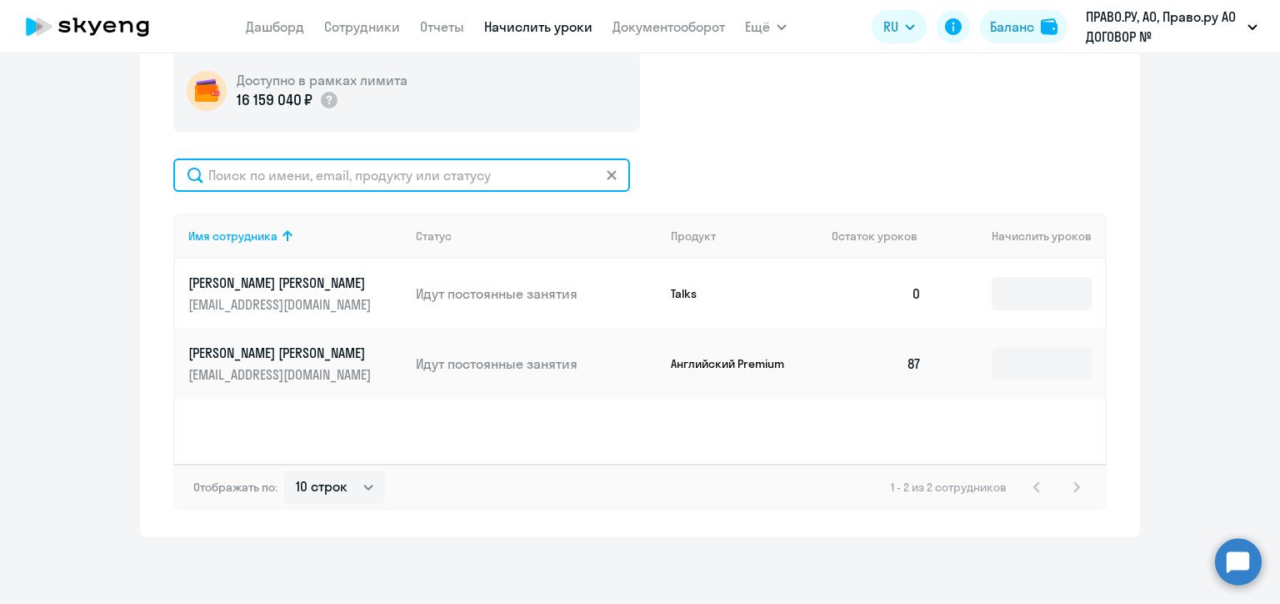
click at [604, 171] on input "text" at bounding box center [401, 174] width 457 height 33
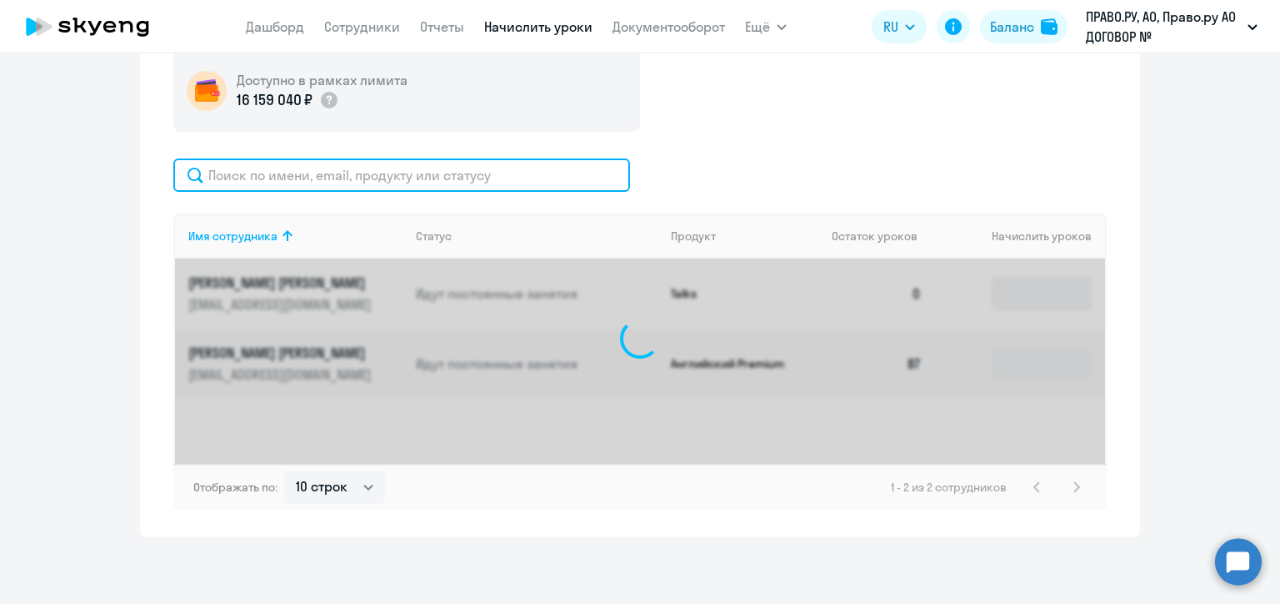
click at [416, 173] on input "text" at bounding box center [401, 174] width 457 height 33
paste input "[PERSON_NAME][EMAIL_ADDRESS][DOMAIN_NAME]"
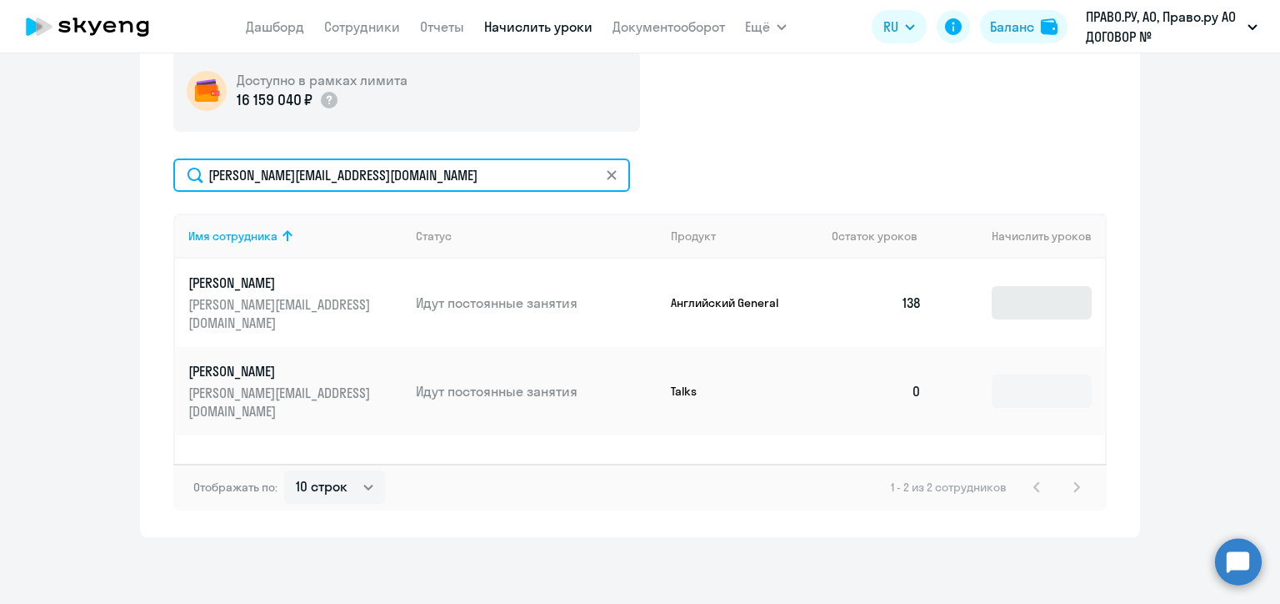
type input "[PERSON_NAME][EMAIL_ADDRESS][DOMAIN_NAME]"
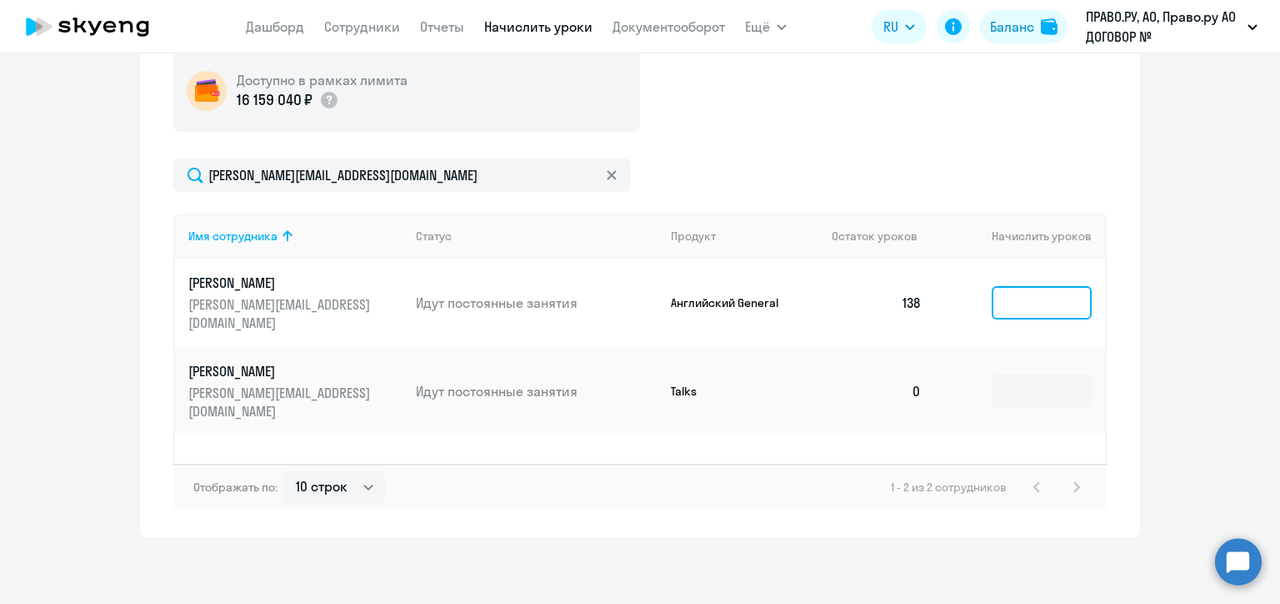
click at [1024, 297] on input at bounding box center [1042, 302] width 100 height 33
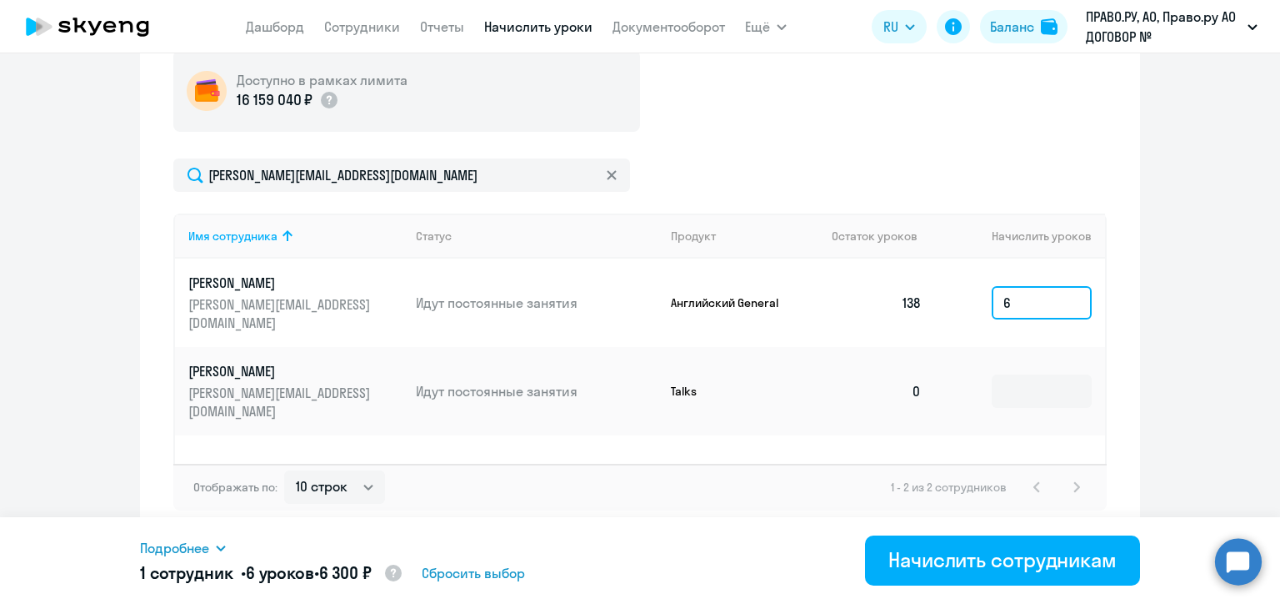
type input "6"
click at [607, 173] on icon at bounding box center [611, 174] width 9 height 9
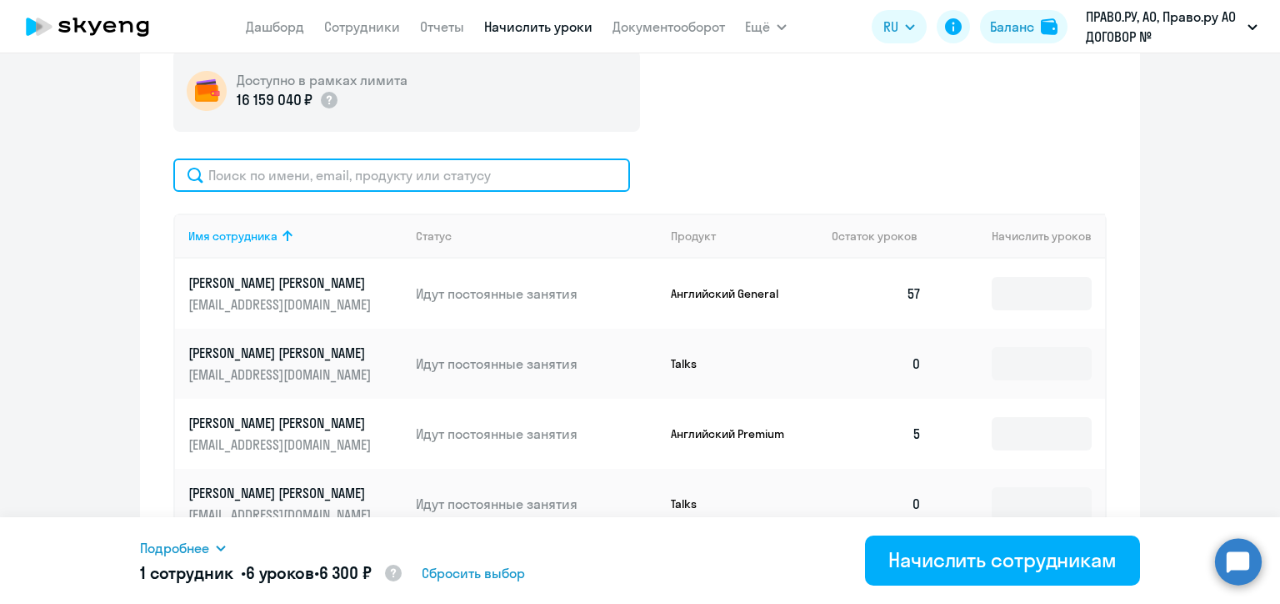
click at [467, 164] on input "text" at bounding box center [401, 174] width 457 height 33
paste input "[EMAIL_ADDRESS][DOMAIN_NAME]"
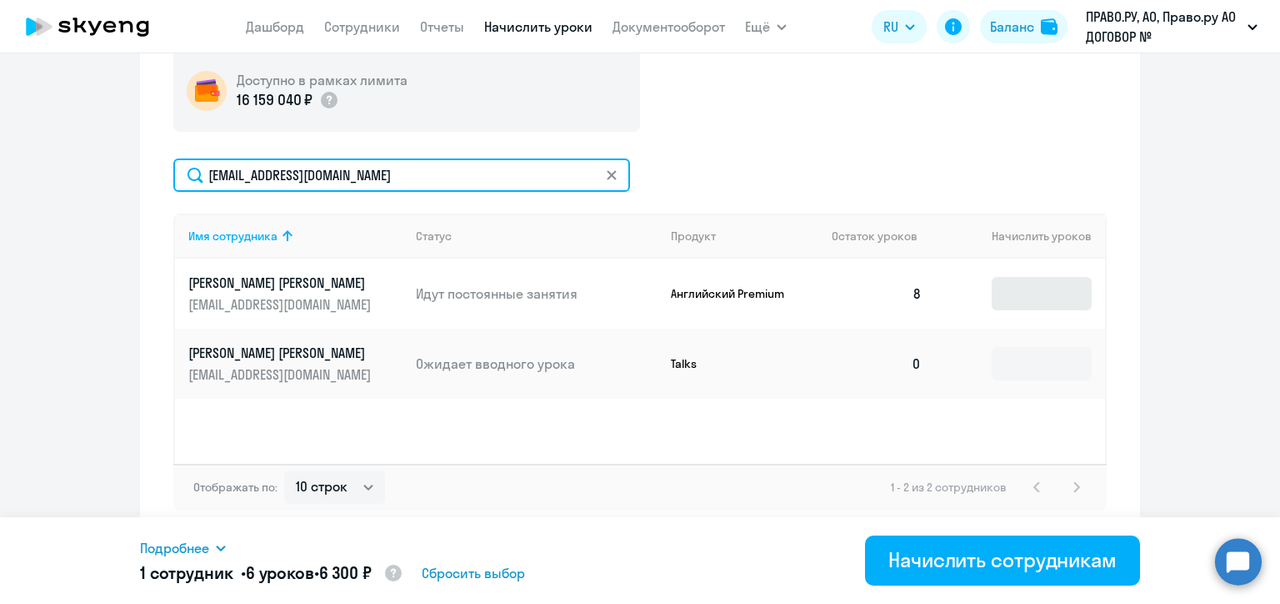
type input "[EMAIL_ADDRESS][DOMAIN_NAME]"
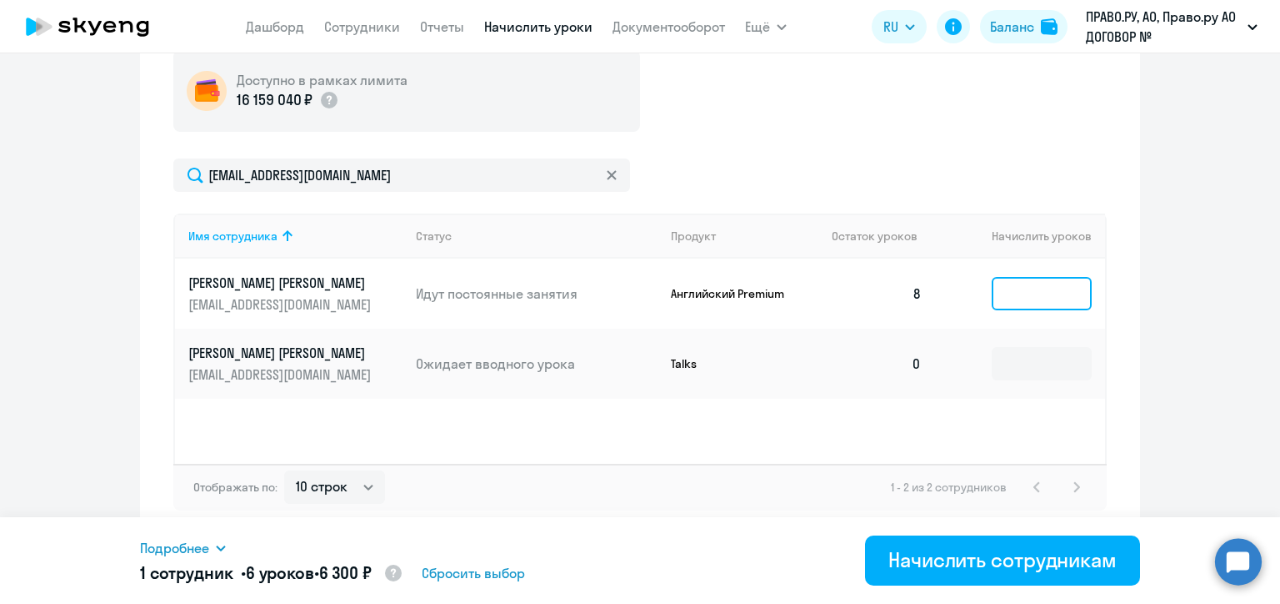
click at [1014, 290] on input at bounding box center [1042, 293] width 100 height 33
type input "5"
click at [607, 173] on icon at bounding box center [612, 175] width 10 height 10
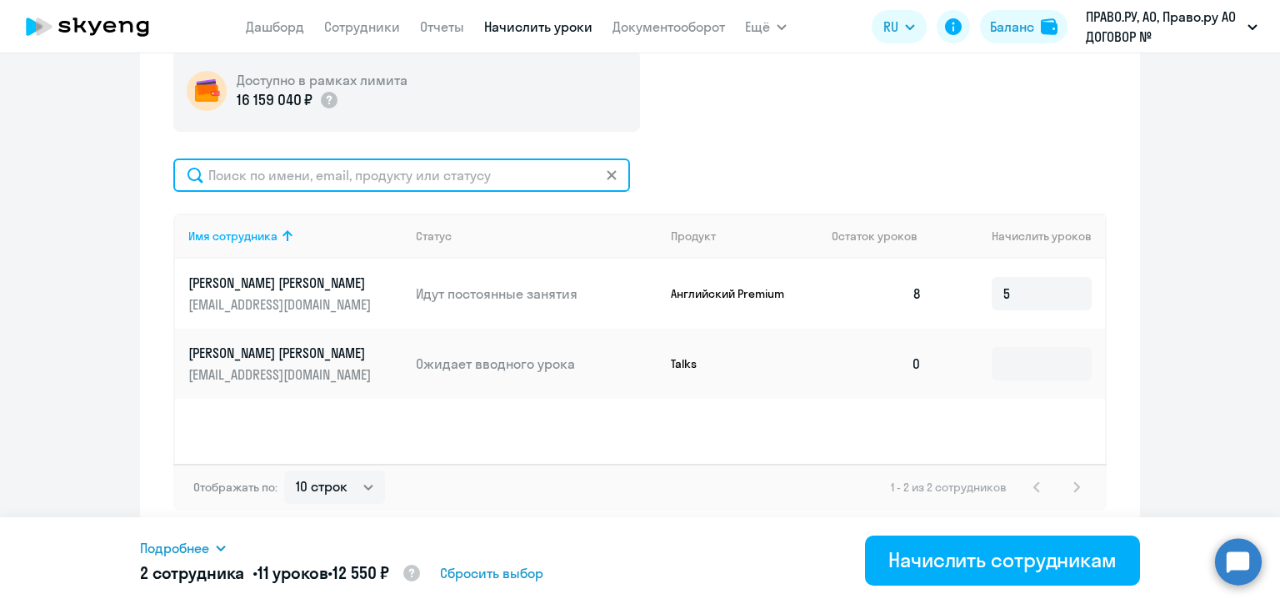
click at [605, 173] on input "text" at bounding box center [401, 174] width 457 height 33
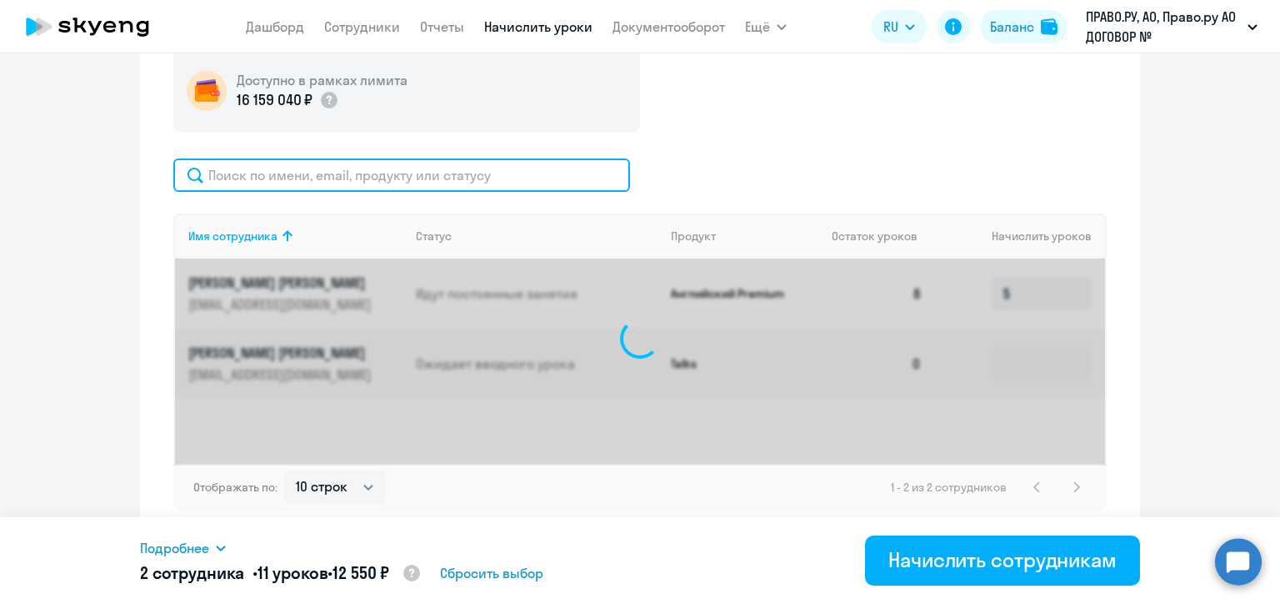
click at [443, 170] on input "text" at bounding box center [401, 174] width 457 height 33
paste input "[PERSON_NAME][EMAIL_ADDRESS][DOMAIN_NAME]"
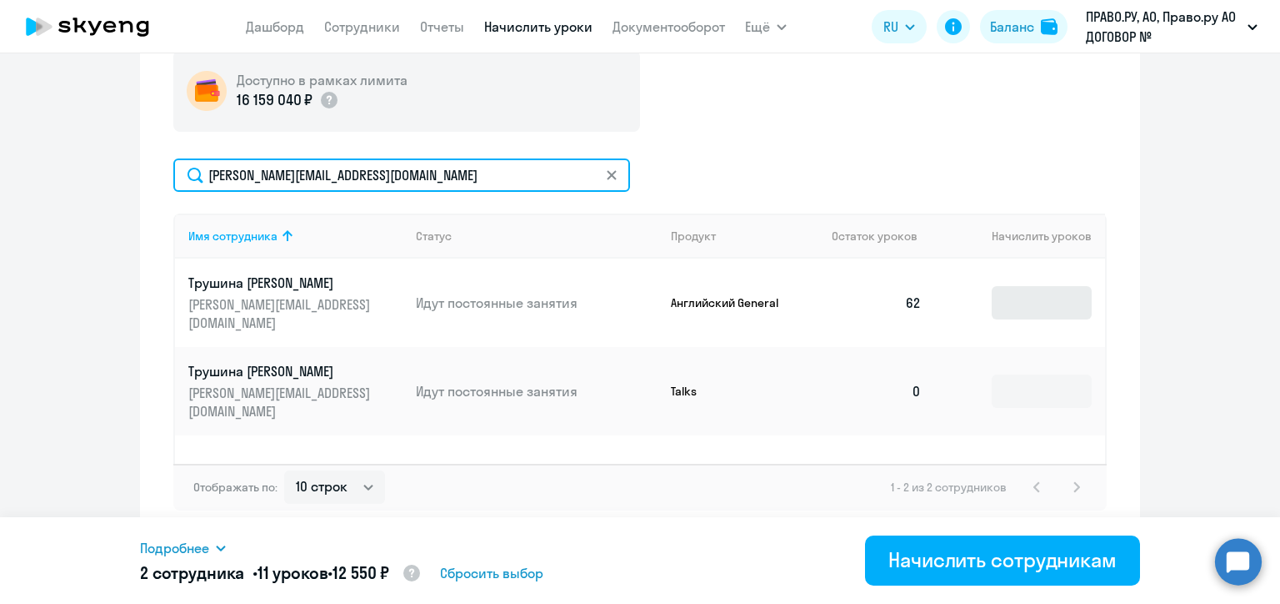
type input "[PERSON_NAME][EMAIL_ADDRESS][DOMAIN_NAME]"
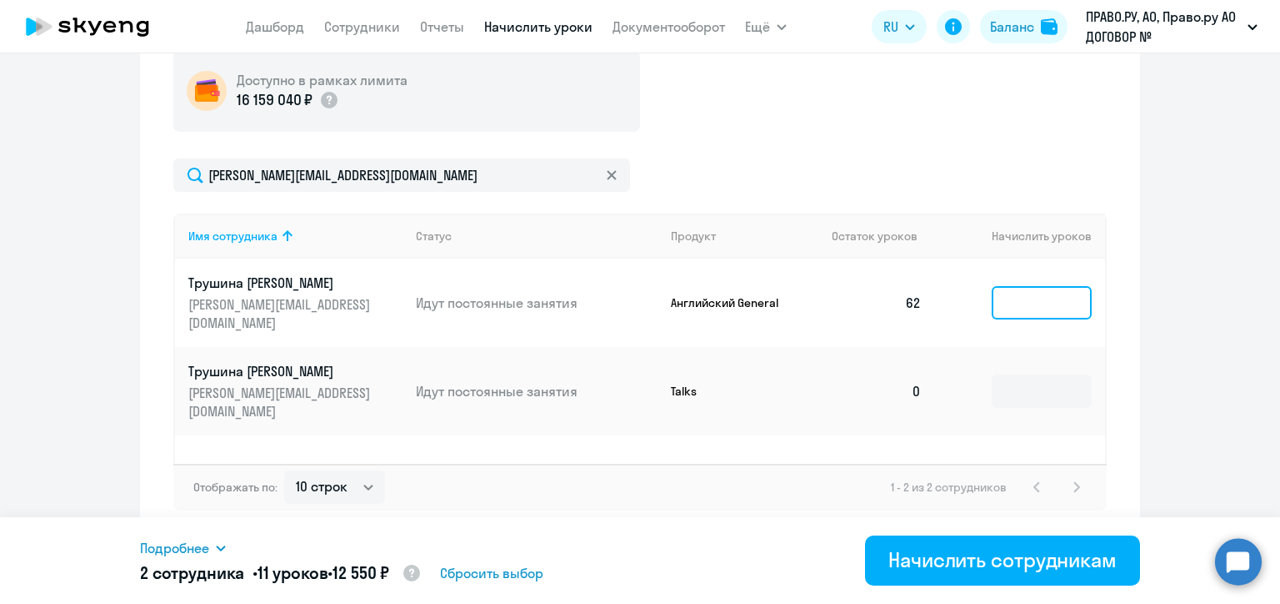
click at [1025, 288] on input at bounding box center [1042, 302] width 100 height 33
type input "6"
click at [607, 173] on icon at bounding box center [611, 174] width 9 height 9
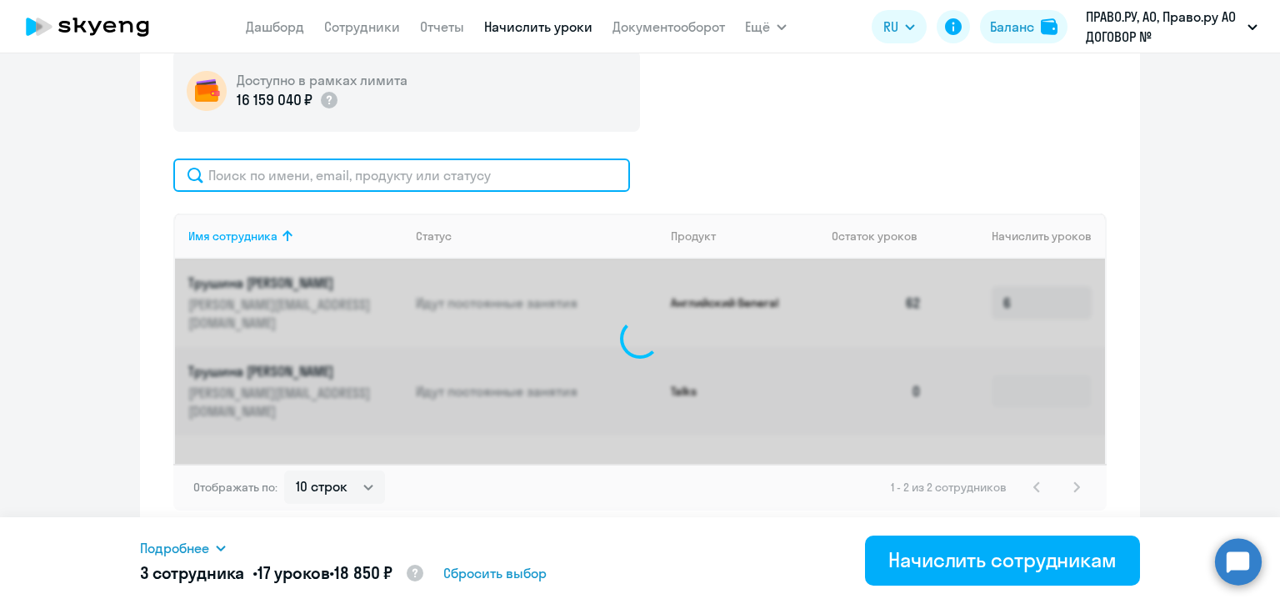
click at [448, 170] on input "text" at bounding box center [401, 174] width 457 height 33
paste input "[PERSON_NAME][EMAIL_ADDRESS][DOMAIN_NAME]"
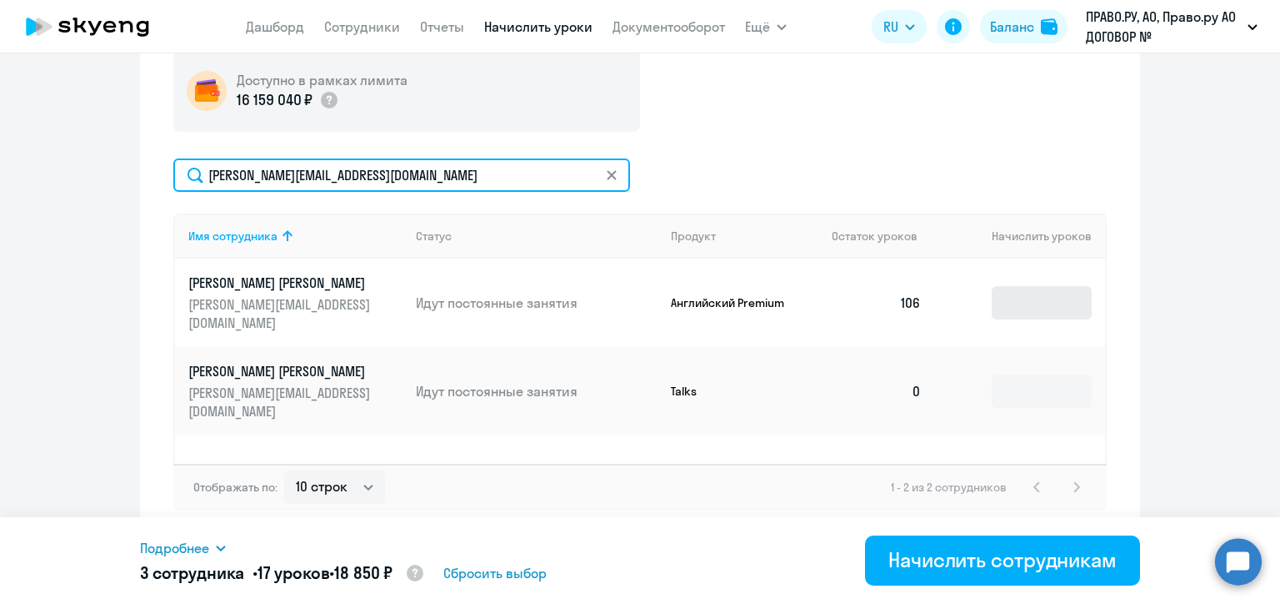
type input "[PERSON_NAME][EMAIL_ADDRESS][DOMAIN_NAME]"
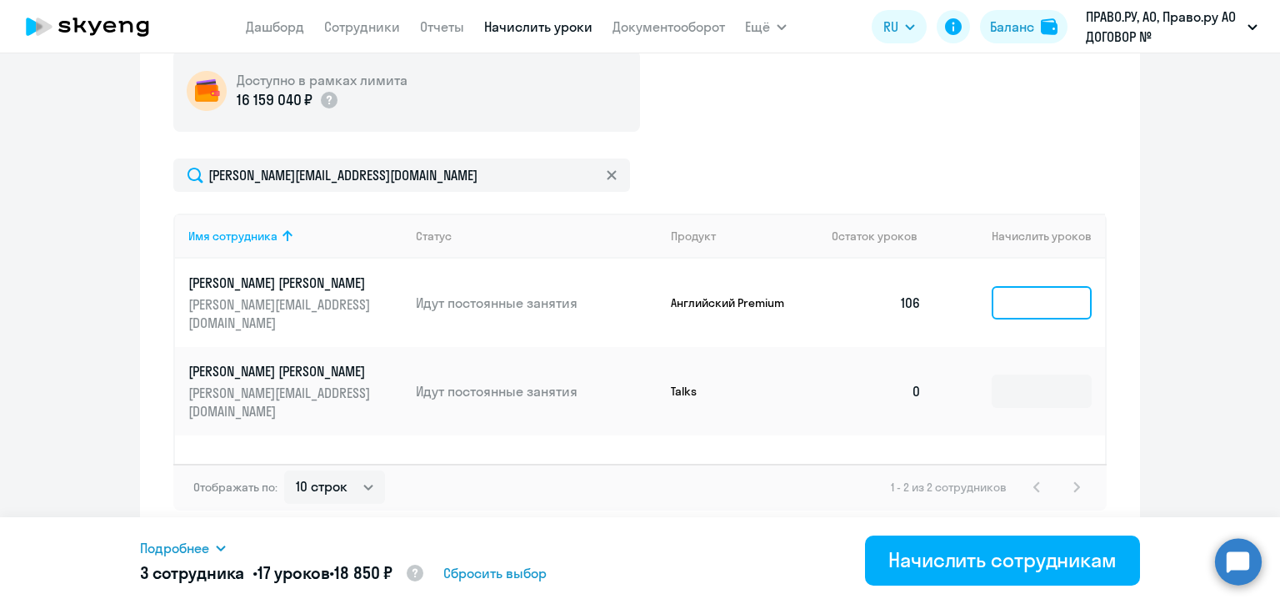
click at [1014, 297] on input at bounding box center [1042, 302] width 100 height 33
type input "5"
click at [607, 174] on icon at bounding box center [612, 175] width 10 height 10
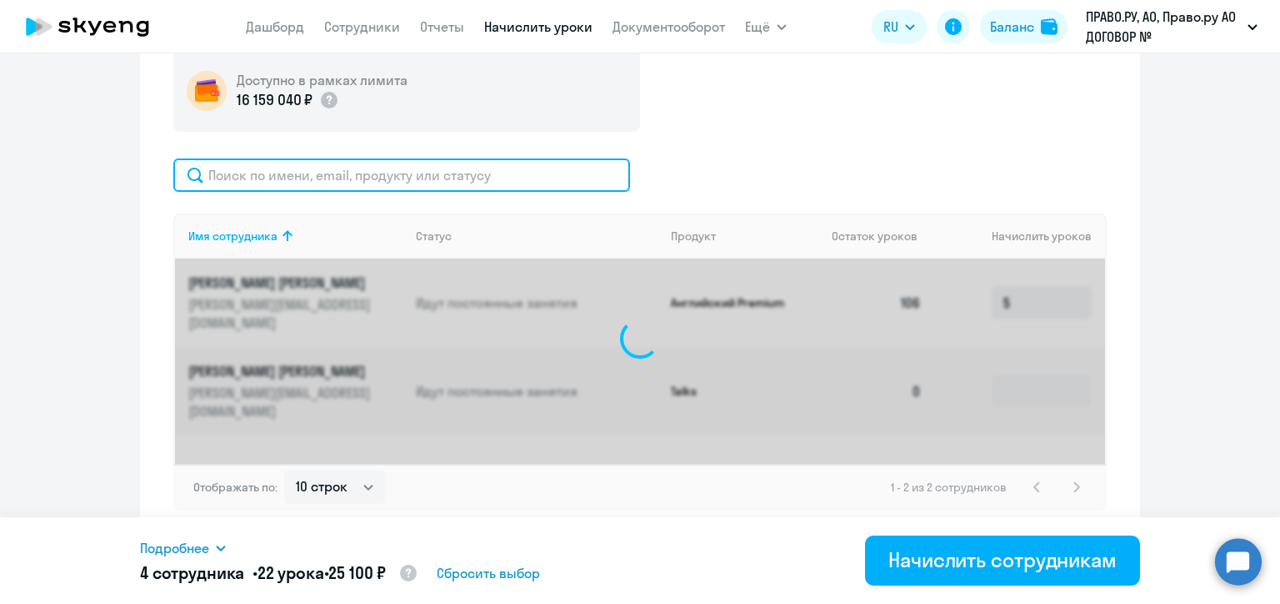
click at [465, 171] on input "text" at bounding box center [401, 174] width 457 height 33
paste input "[PERSON_NAME][EMAIL_ADDRESS][DOMAIN_NAME]"
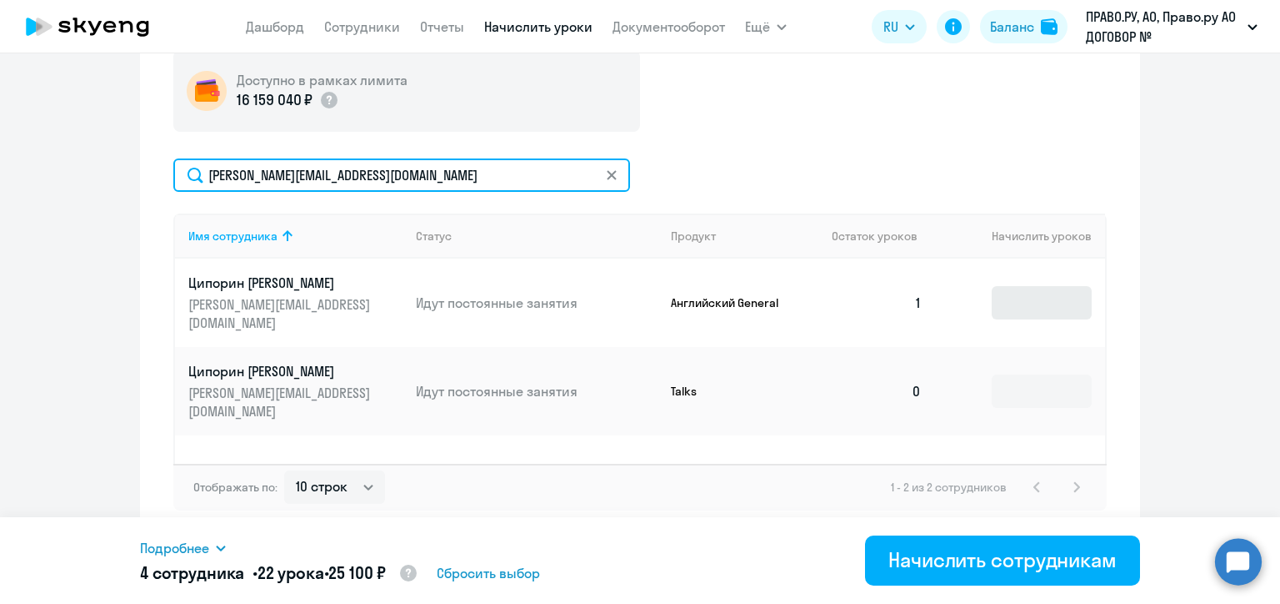
type input "[PERSON_NAME][EMAIL_ADDRESS][DOMAIN_NAME]"
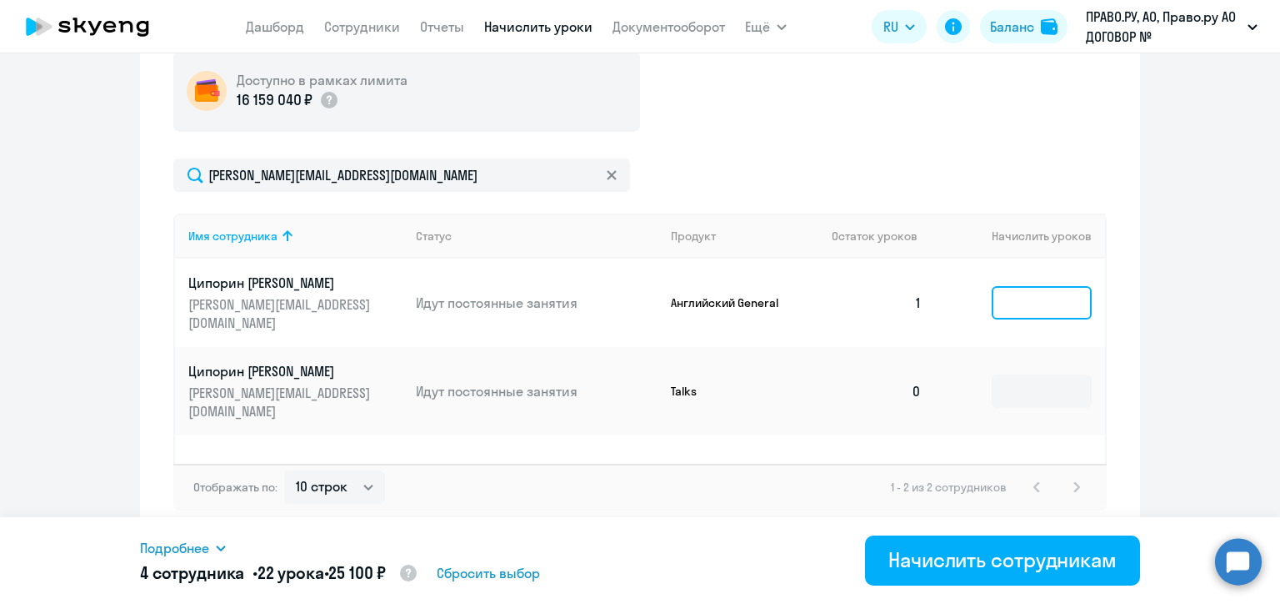
click at [1035, 293] on input at bounding box center [1042, 302] width 100 height 33
type input "6"
click at [607, 177] on icon at bounding box center [612, 175] width 10 height 10
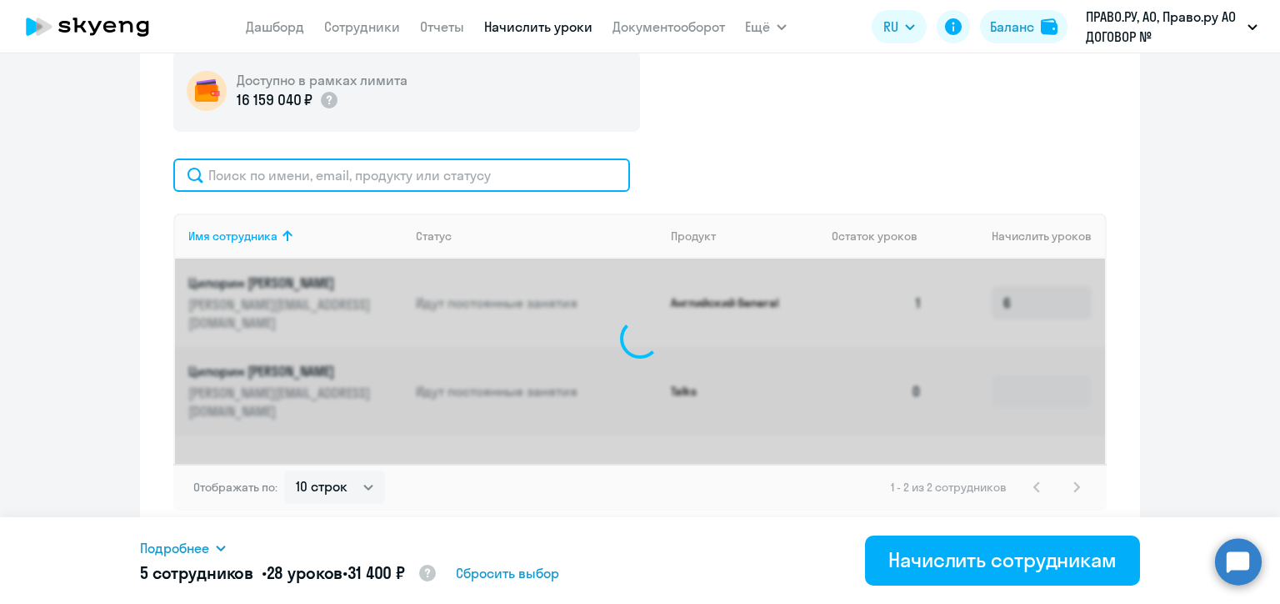
click at [438, 173] on input "text" at bounding box center [401, 174] width 457 height 33
paste input "[PERSON_NAME][EMAIL_ADDRESS][DOMAIN_NAME]"
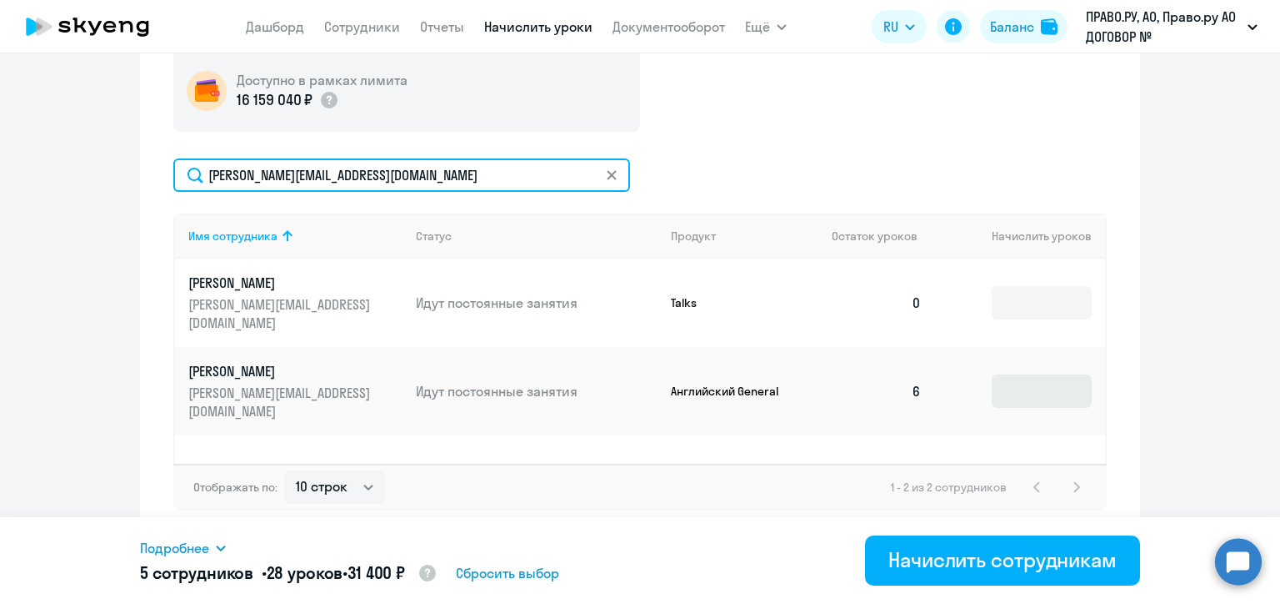
type input "[PERSON_NAME][EMAIL_ADDRESS][DOMAIN_NAME]"
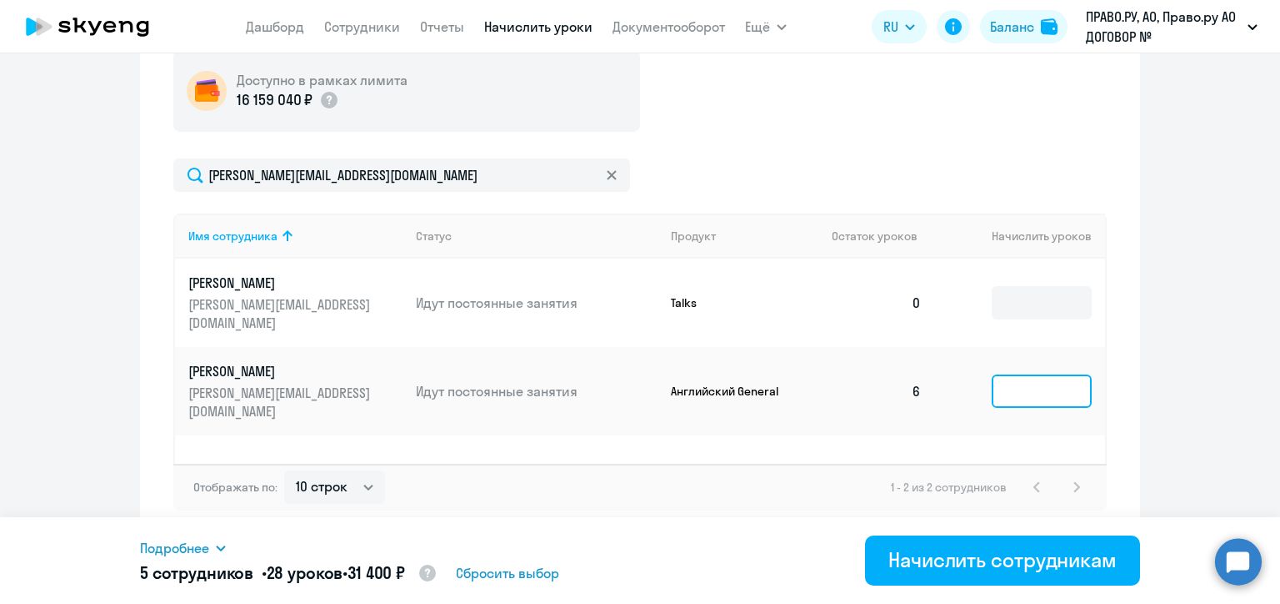
click at [1047, 374] on input at bounding box center [1042, 390] width 100 height 33
type input "6"
click at [607, 175] on icon at bounding box center [611, 174] width 9 height 9
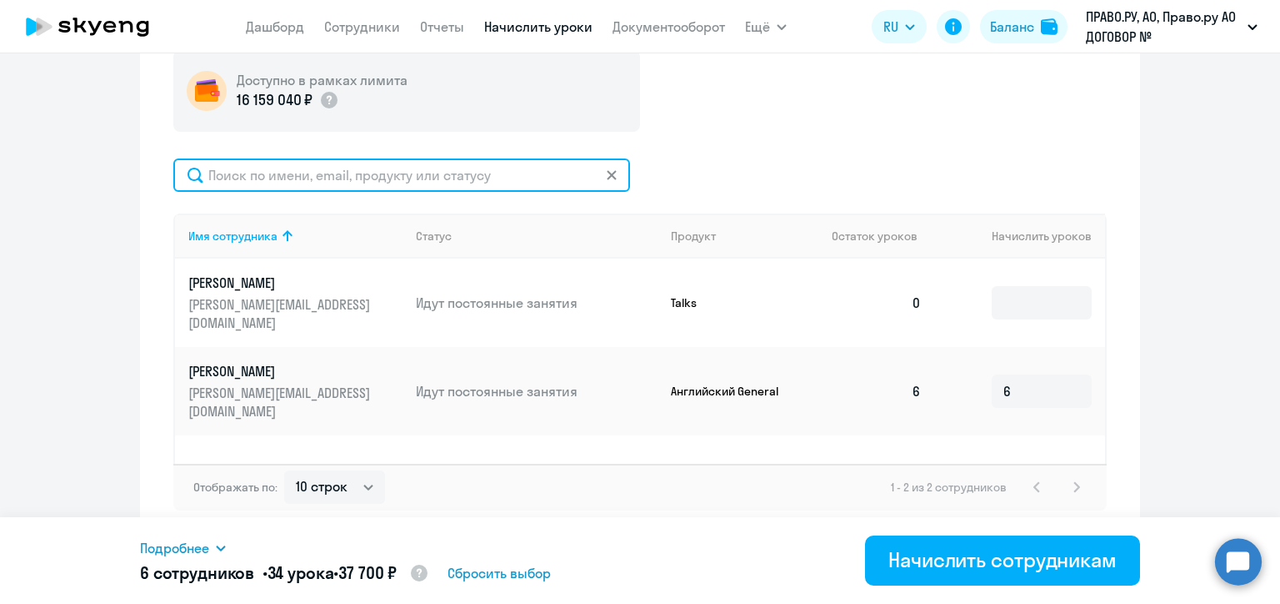
click at [606, 173] on input "text" at bounding box center [401, 174] width 457 height 33
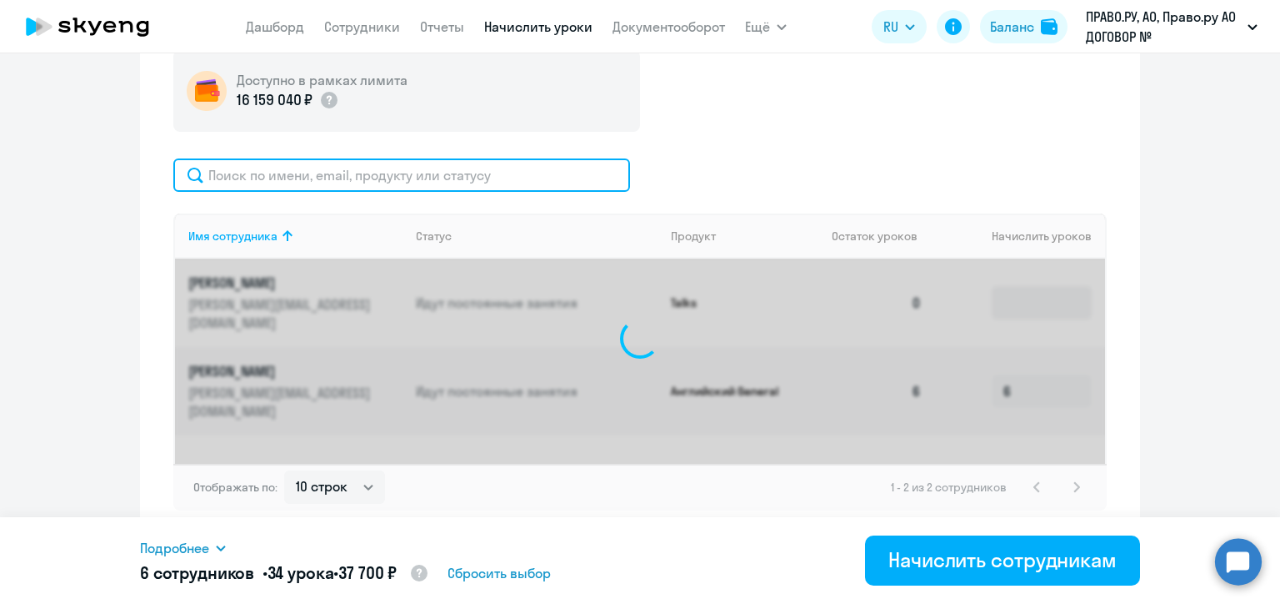
click at [412, 174] on input "text" at bounding box center [401, 174] width 457 height 33
paste input "[EMAIL_ADDRESS][DOMAIN_NAME]"
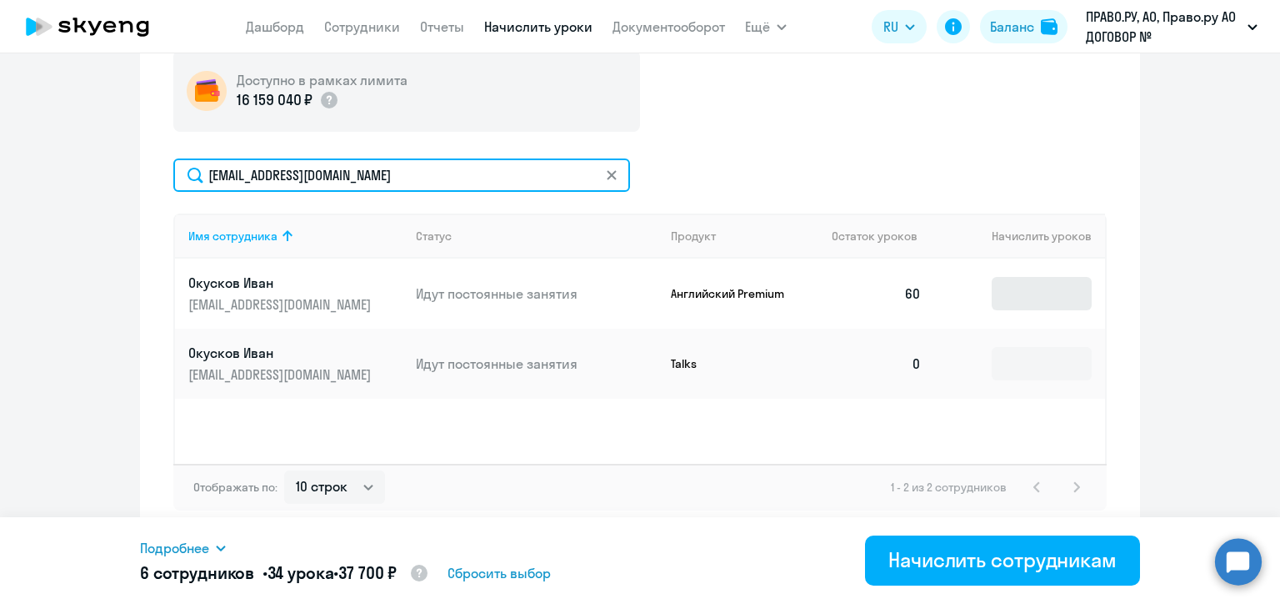
type input "[EMAIL_ADDRESS][DOMAIN_NAME]"
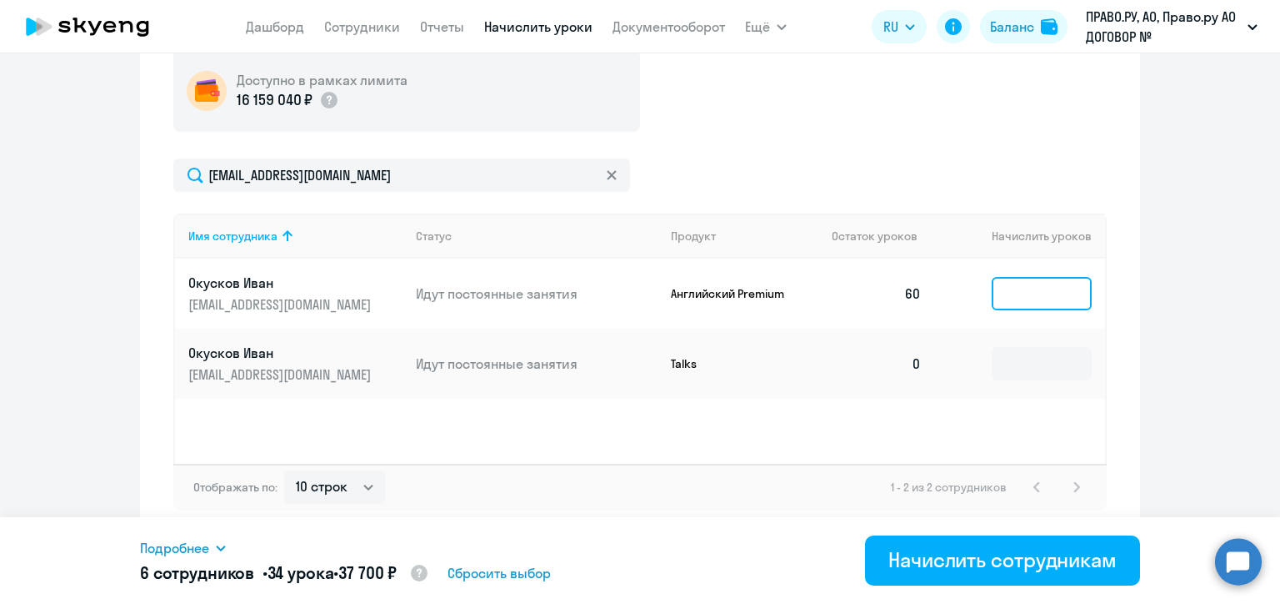
click at [1030, 302] on input at bounding box center [1042, 293] width 100 height 33
type input "5"
click at [607, 178] on icon at bounding box center [612, 175] width 10 height 10
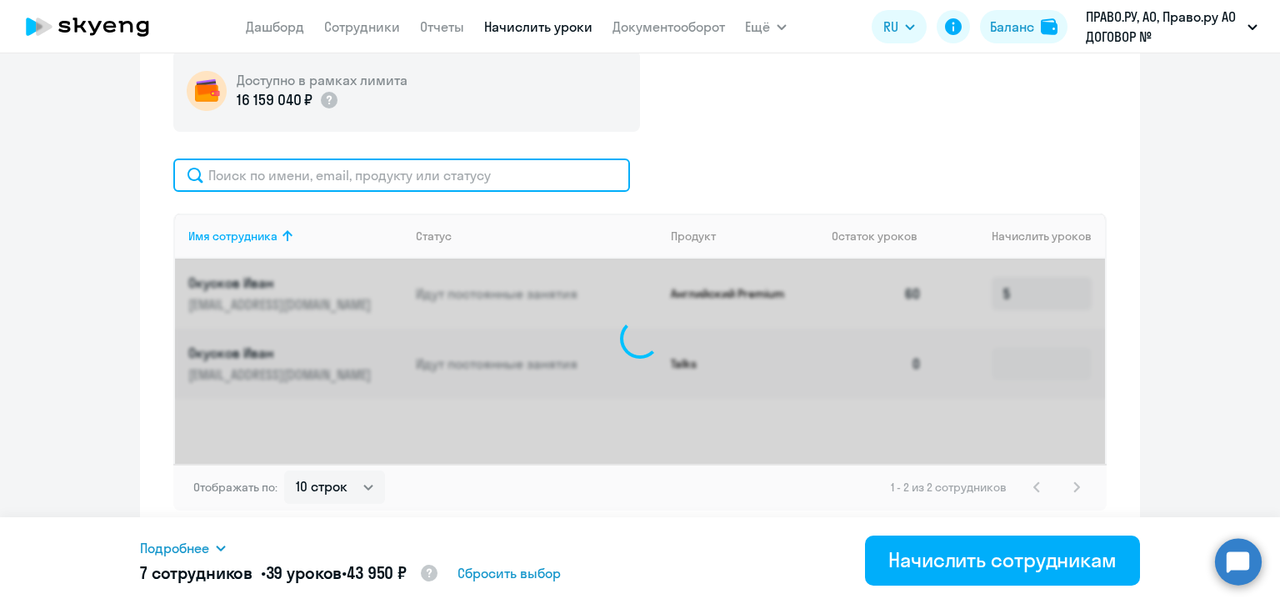
click at [393, 173] on input "text" at bounding box center [401, 174] width 457 height 33
paste input "[EMAIL_ADDRESS][DOMAIN_NAME]"
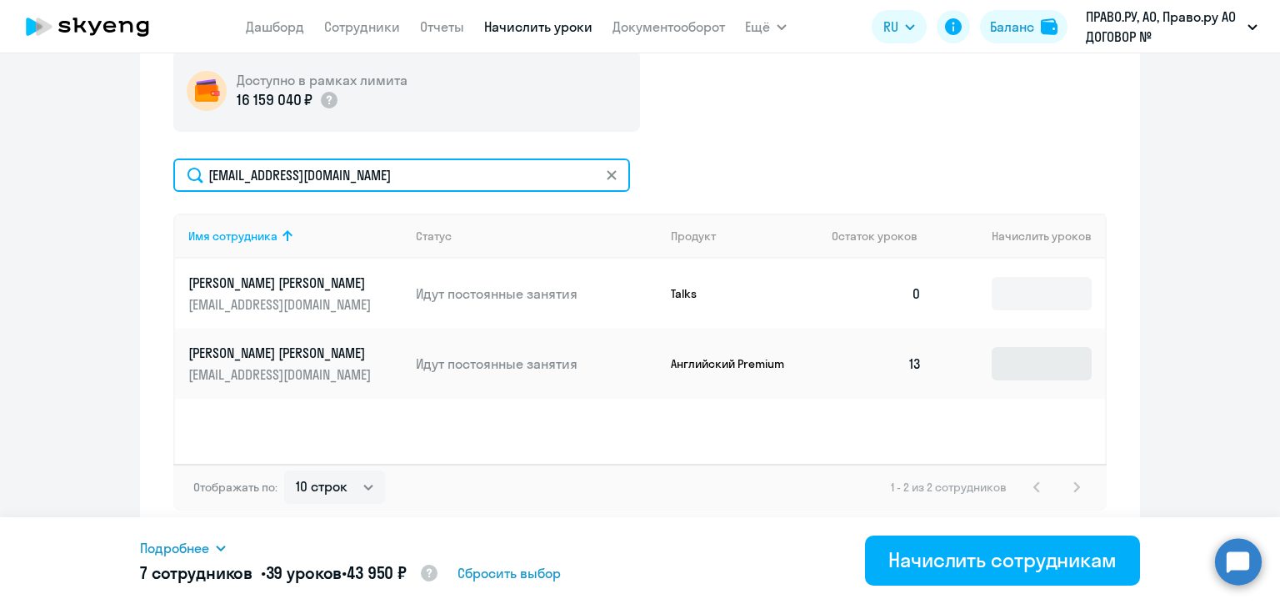
type input "[EMAIL_ADDRESS][DOMAIN_NAME]"
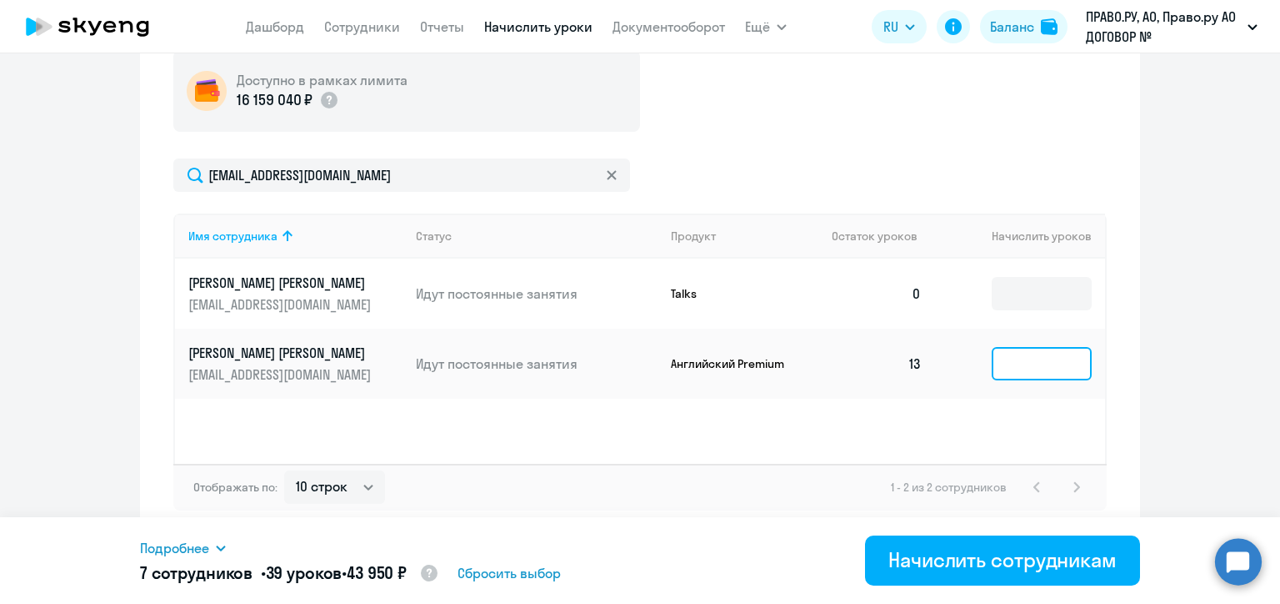
click at [1021, 360] on input at bounding box center [1042, 363] width 100 height 33
type input "5"
click at [608, 173] on icon at bounding box center [611, 174] width 9 height 9
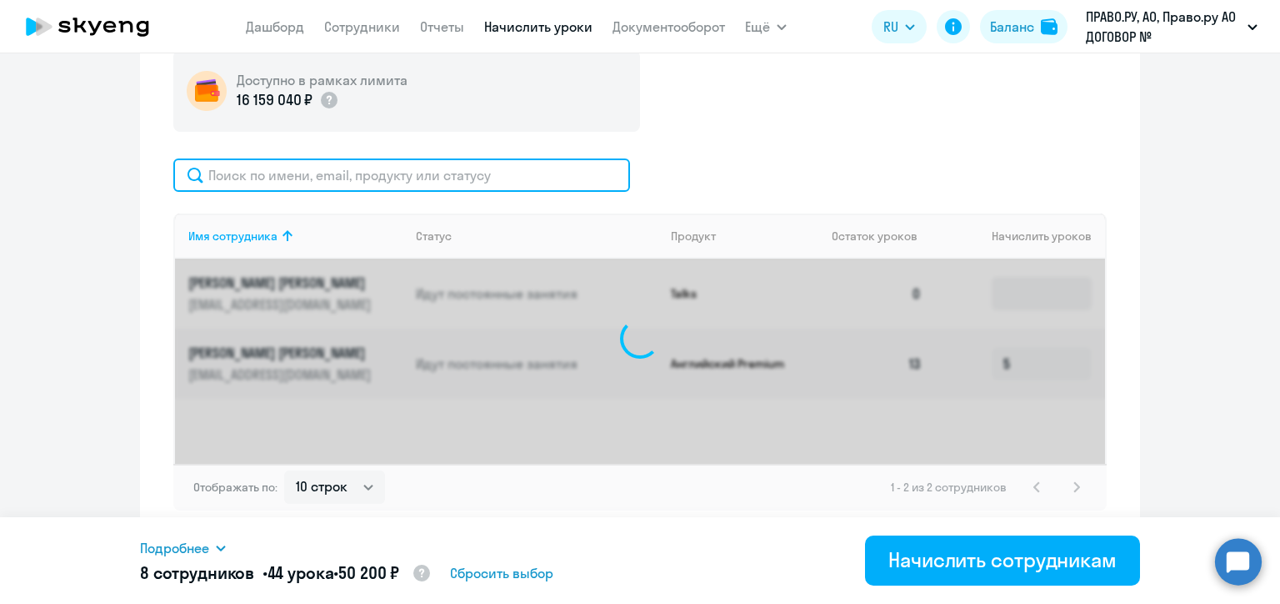
click at [466, 179] on input "text" at bounding box center [401, 174] width 457 height 33
paste input "[PERSON_NAME][EMAIL_ADDRESS][DOMAIN_NAME]"
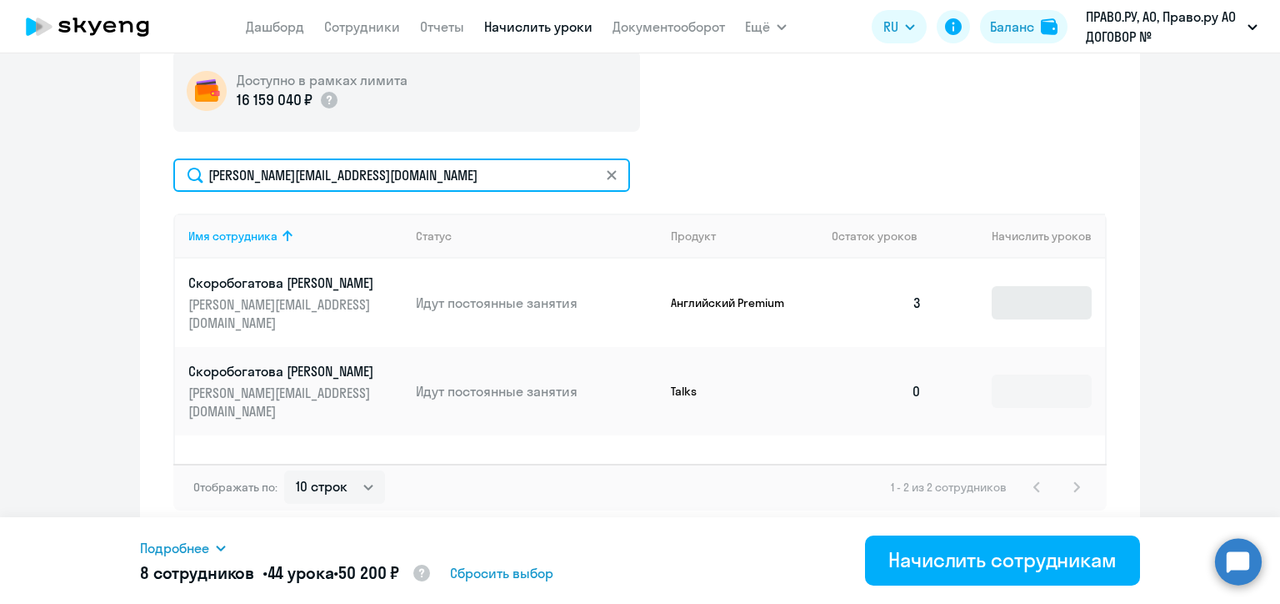
type input "[PERSON_NAME][EMAIL_ADDRESS][DOMAIN_NAME]"
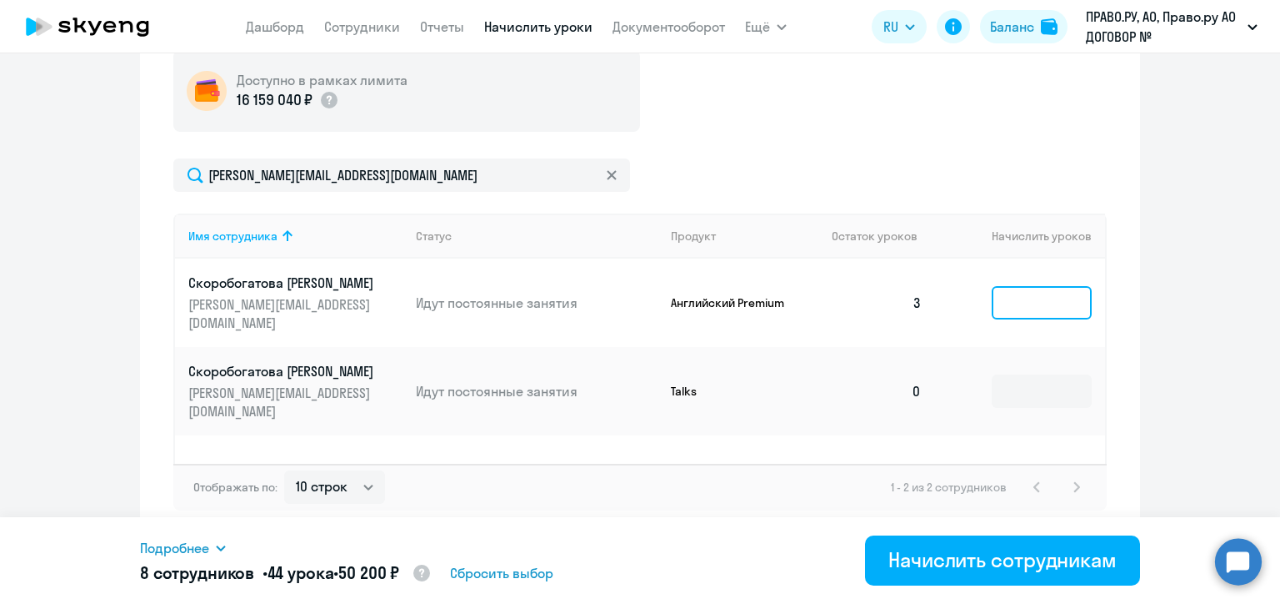
click at [1014, 292] on input at bounding box center [1042, 302] width 100 height 33
type input "5"
click at [608, 173] on icon at bounding box center [612, 175] width 10 height 10
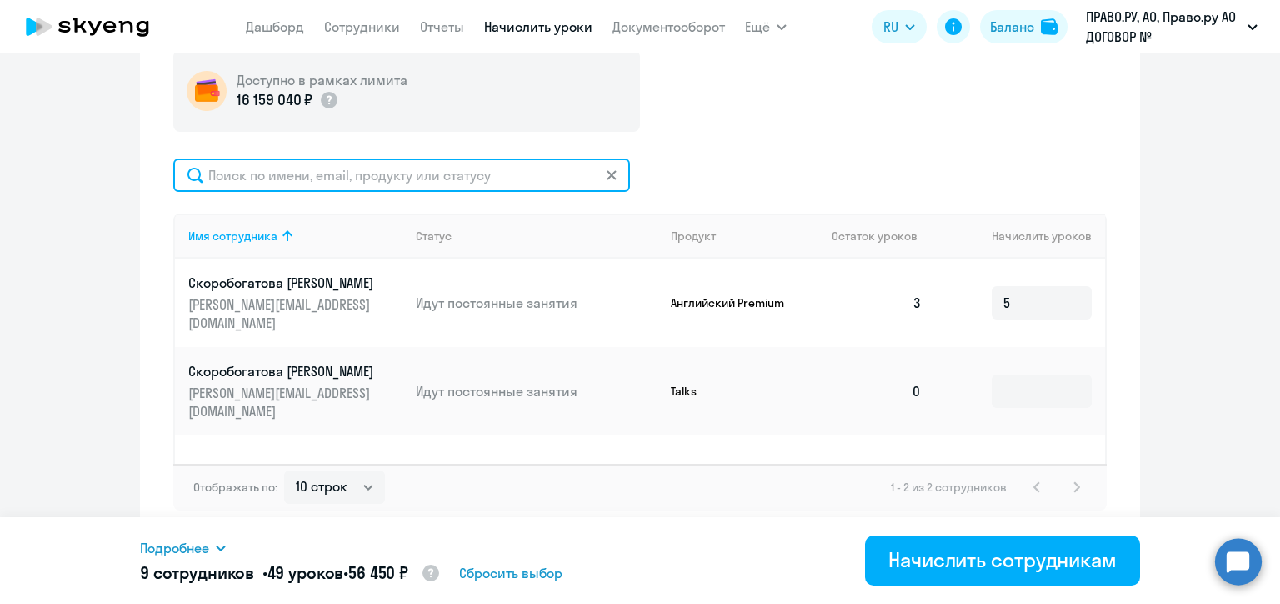
click at [608, 173] on input "text" at bounding box center [401, 174] width 457 height 33
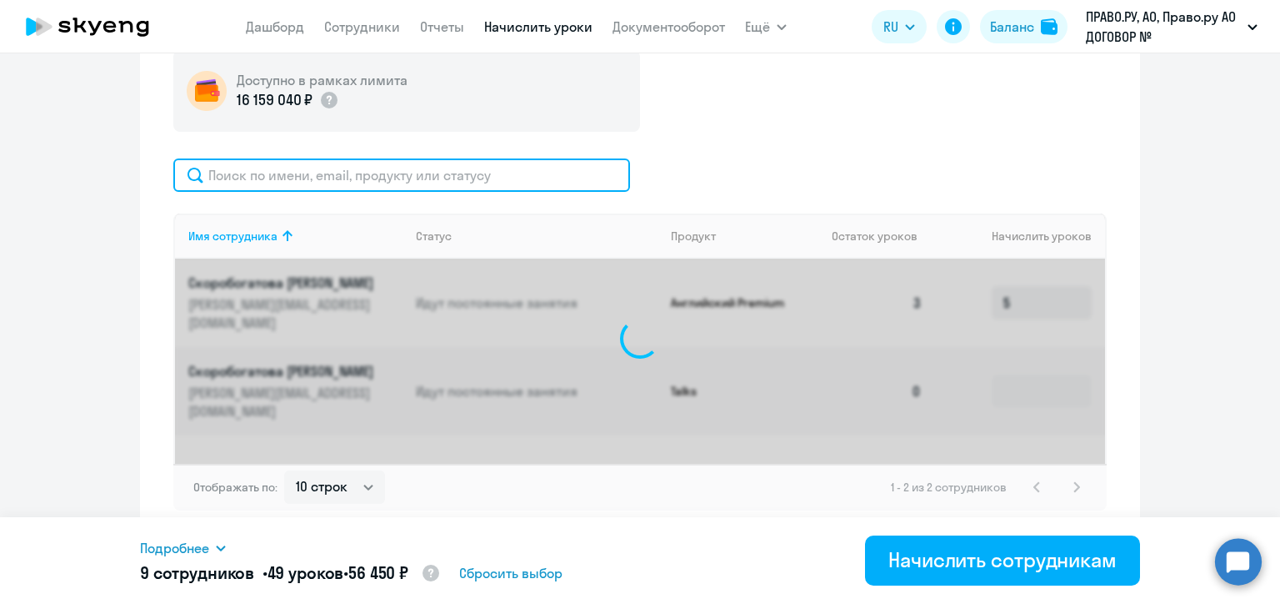
click at [378, 178] on input "text" at bounding box center [401, 174] width 457 height 33
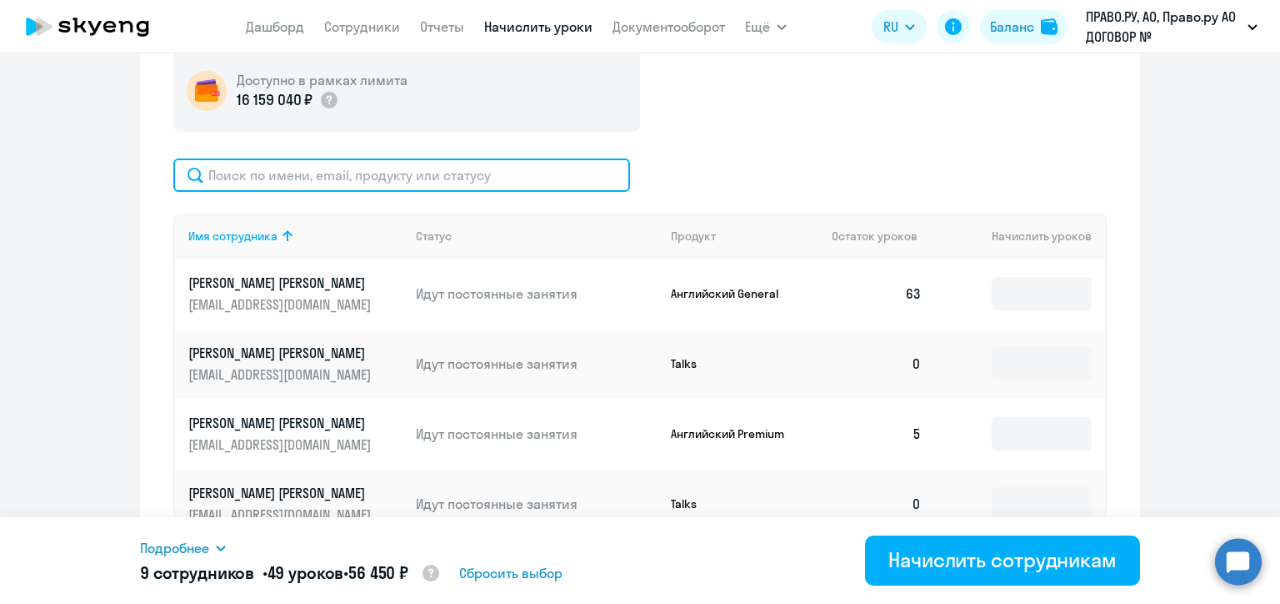
paste input "[EMAIL_ADDRESS][DOMAIN_NAME]"
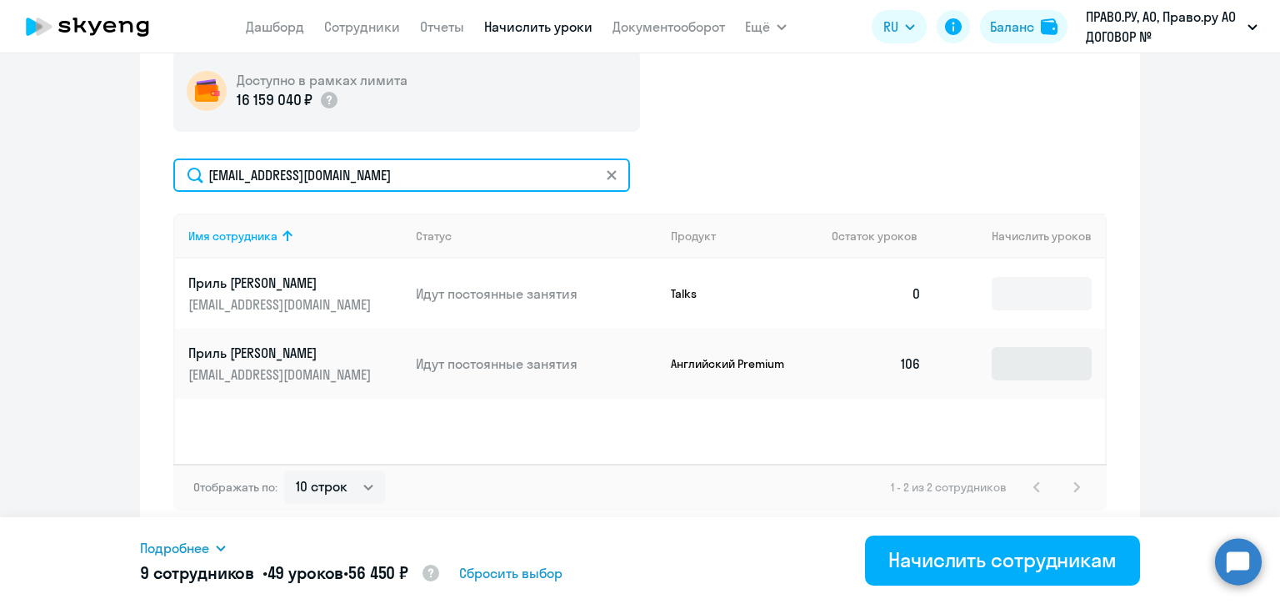
type input "[EMAIL_ADDRESS][DOMAIN_NAME]"
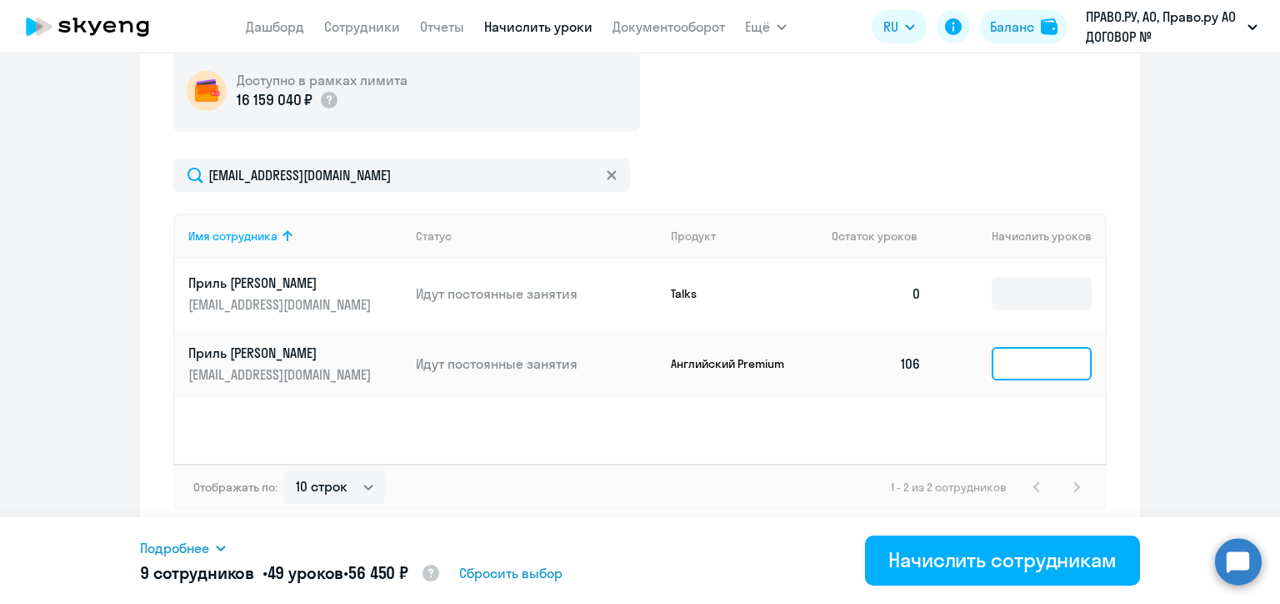
click at [1010, 353] on input at bounding box center [1042, 363] width 100 height 33
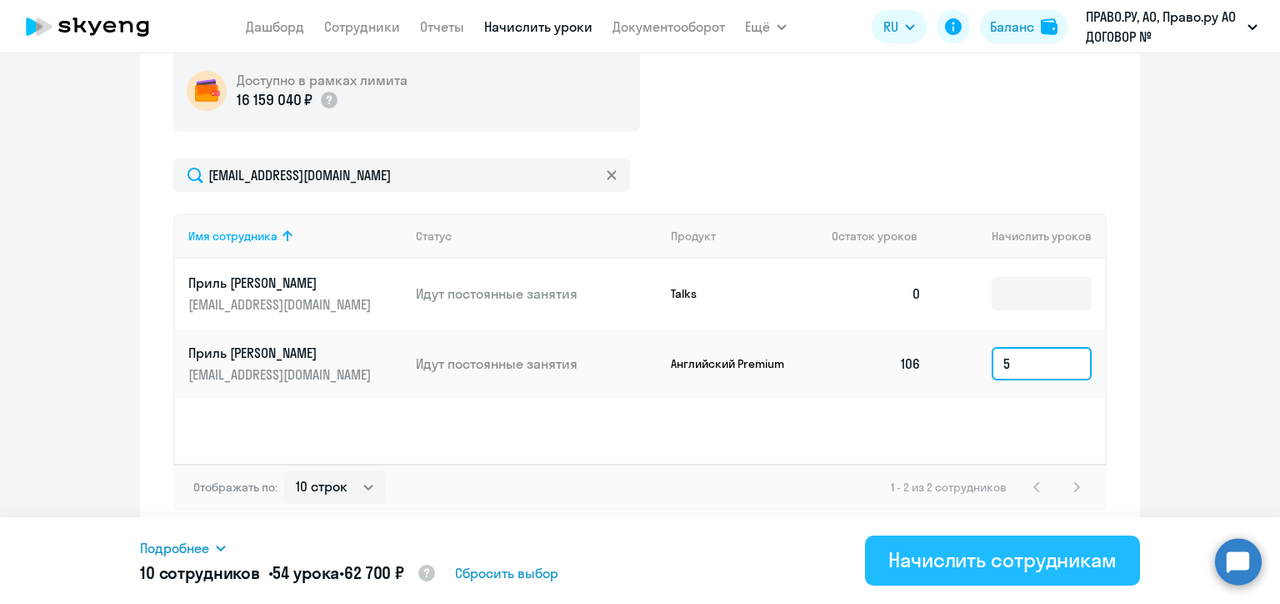
type input "5"
click at [993, 565] on div "Начислить сотрудникам" at bounding box center [1003, 559] width 228 height 27
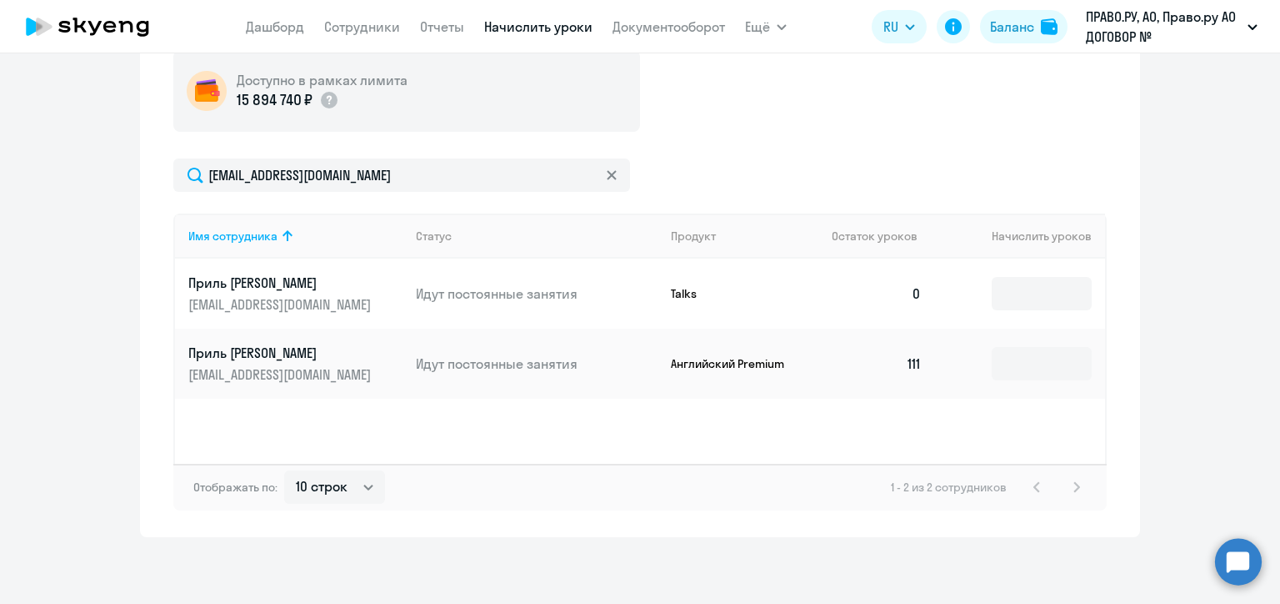
click at [607, 173] on icon at bounding box center [612, 175] width 10 height 10
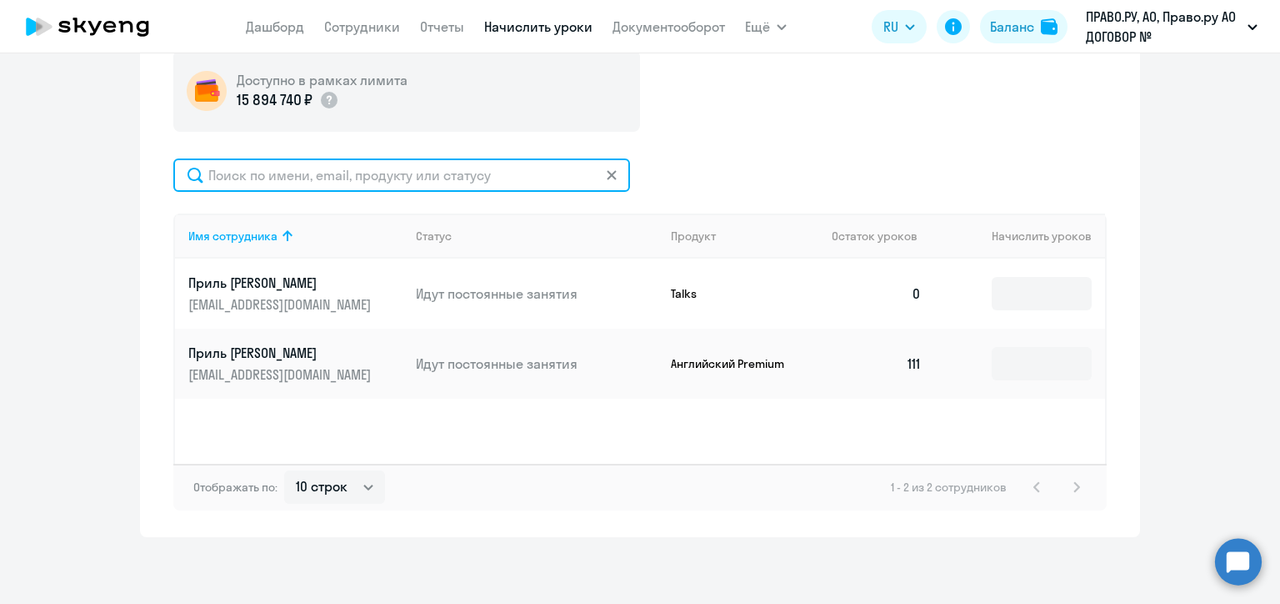
click at [601, 173] on input "text" at bounding box center [401, 174] width 457 height 33
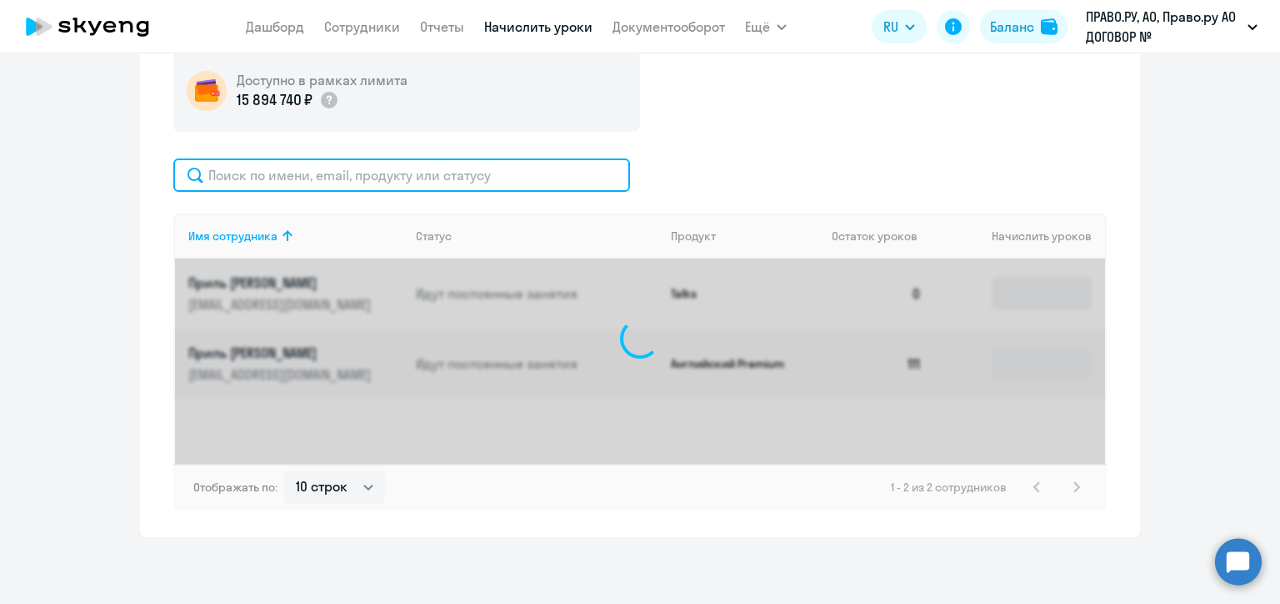
click at [386, 173] on input "text" at bounding box center [401, 174] width 457 height 33
paste input "[PERSON_NAME][EMAIL_ADDRESS][DOMAIN_NAME]"
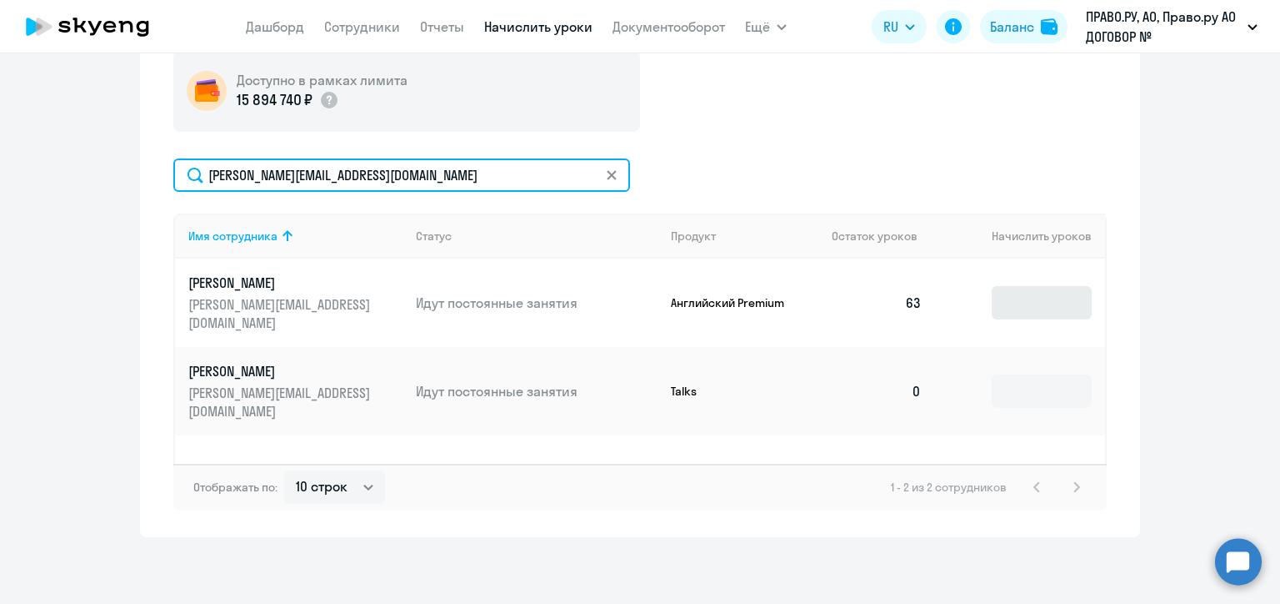
type input "[PERSON_NAME][EMAIL_ADDRESS][DOMAIN_NAME]"
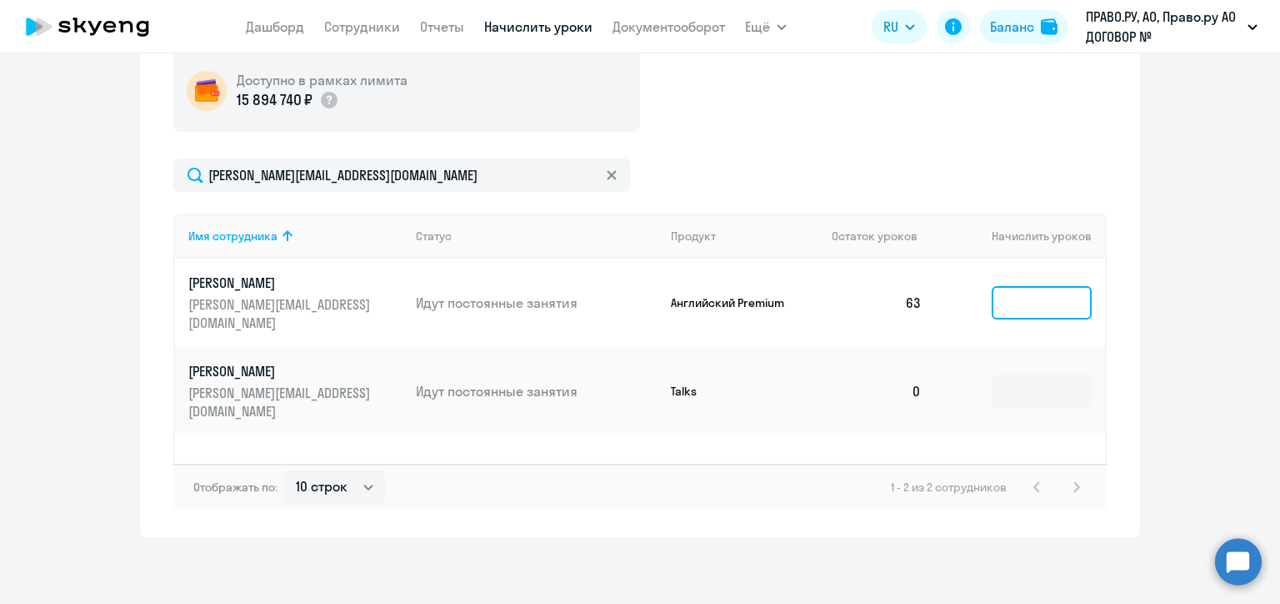
click at [1014, 293] on input at bounding box center [1042, 302] width 100 height 33
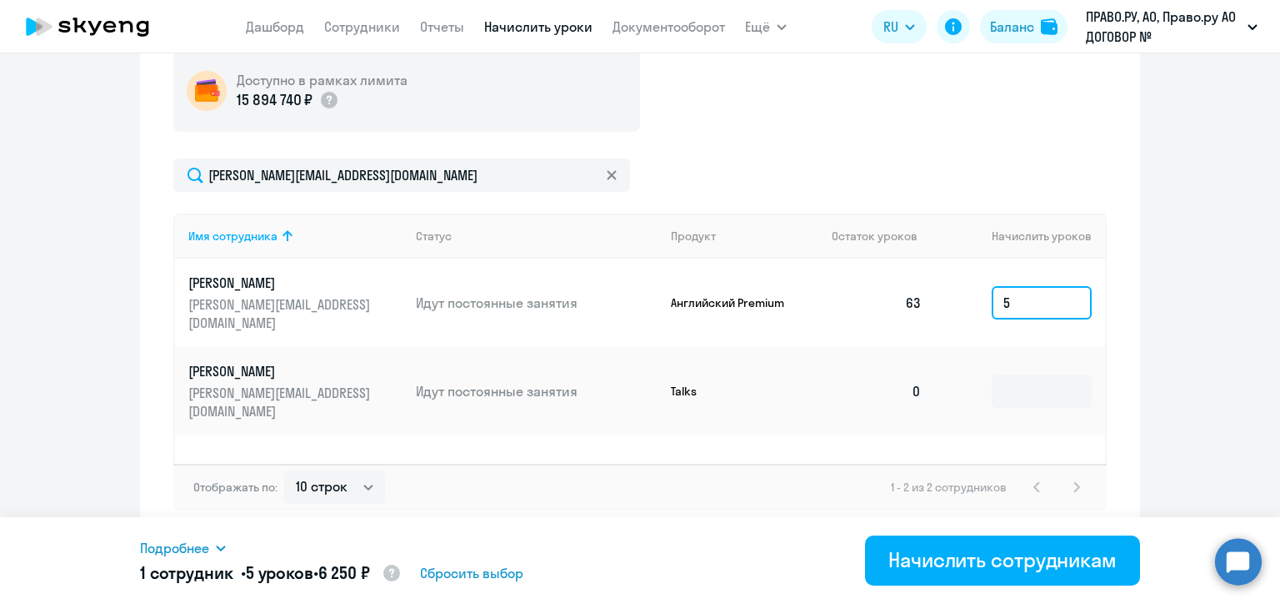
type input "5"
click at [608, 173] on icon at bounding box center [612, 175] width 10 height 10
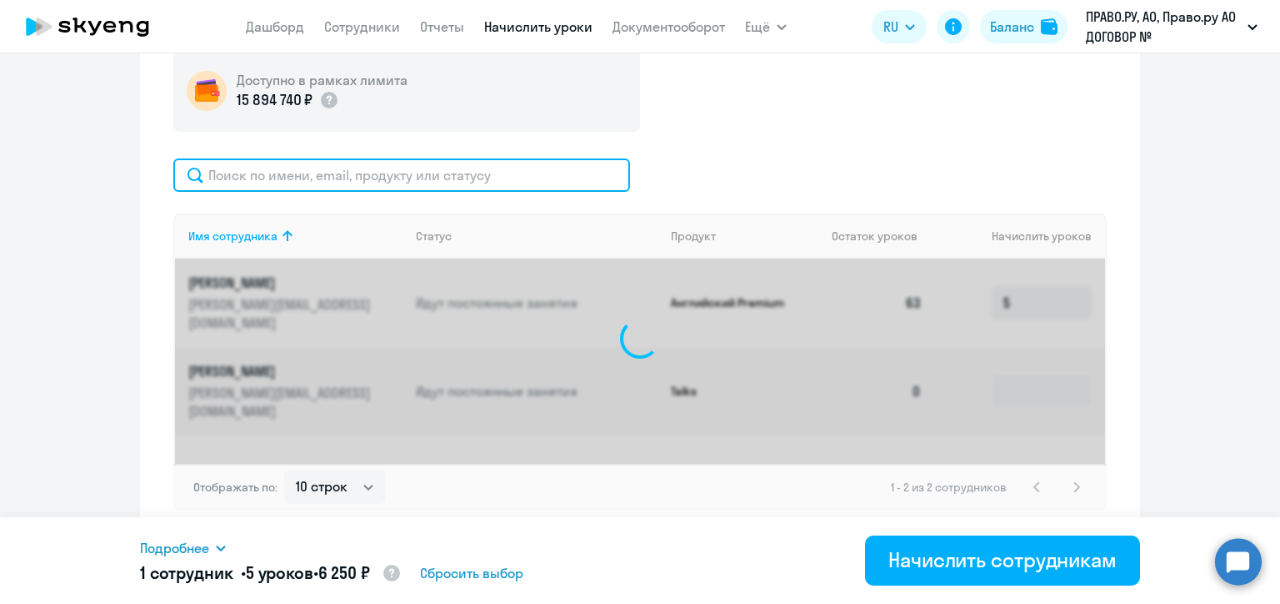
click at [443, 174] on input "text" at bounding box center [401, 174] width 457 height 33
paste input "[EMAIL_ADDRESS][DOMAIN_NAME]"
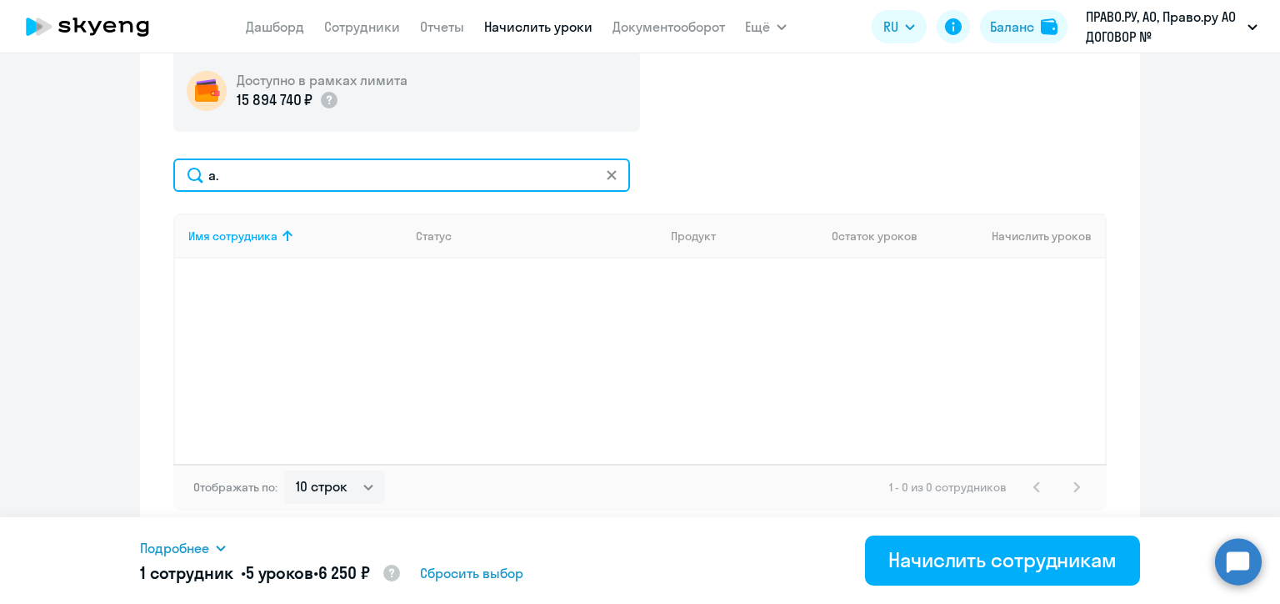
type input "a"
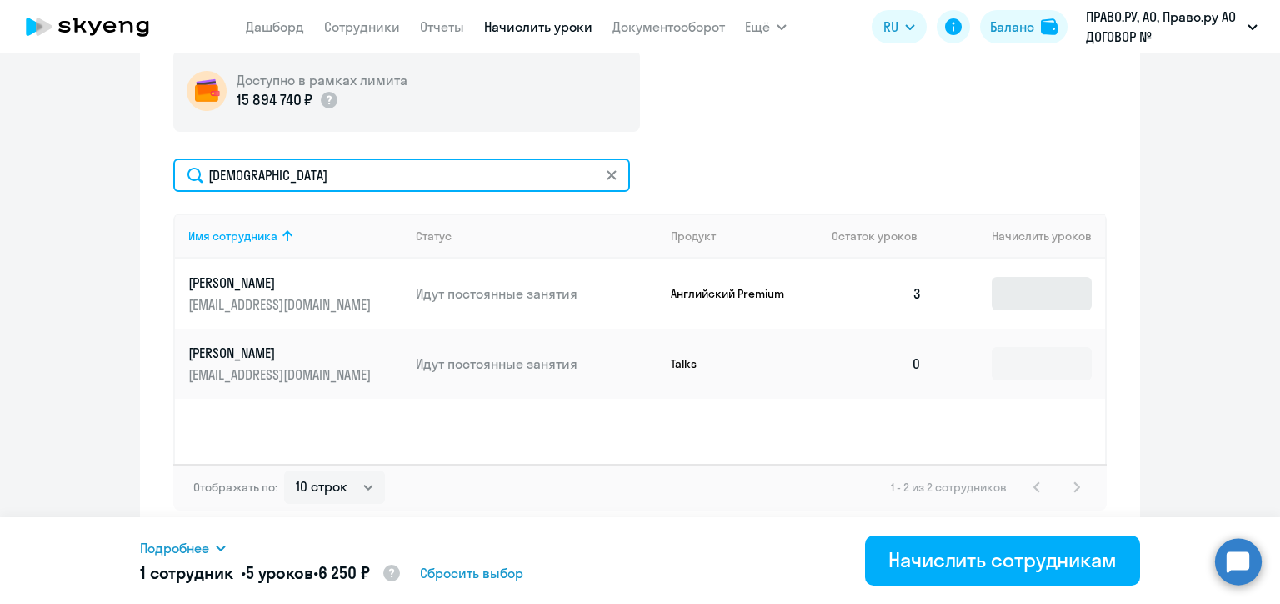
type input "[DEMOGRAPHIC_DATA]"
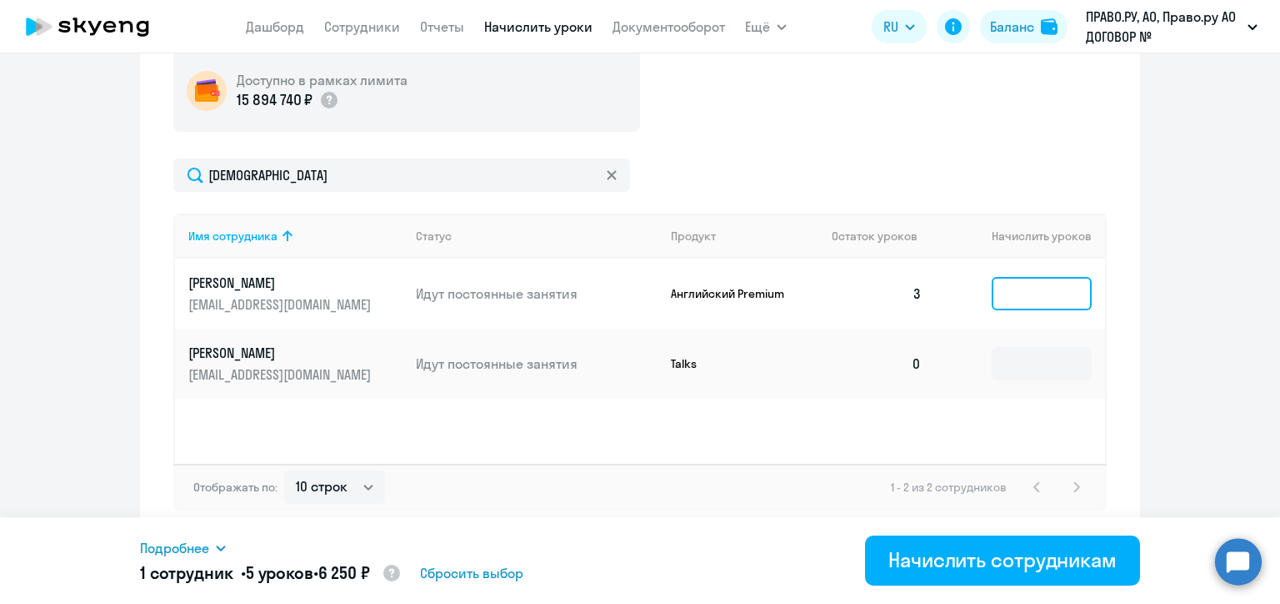
click at [1013, 295] on input at bounding box center [1042, 293] width 100 height 33
type input "5"
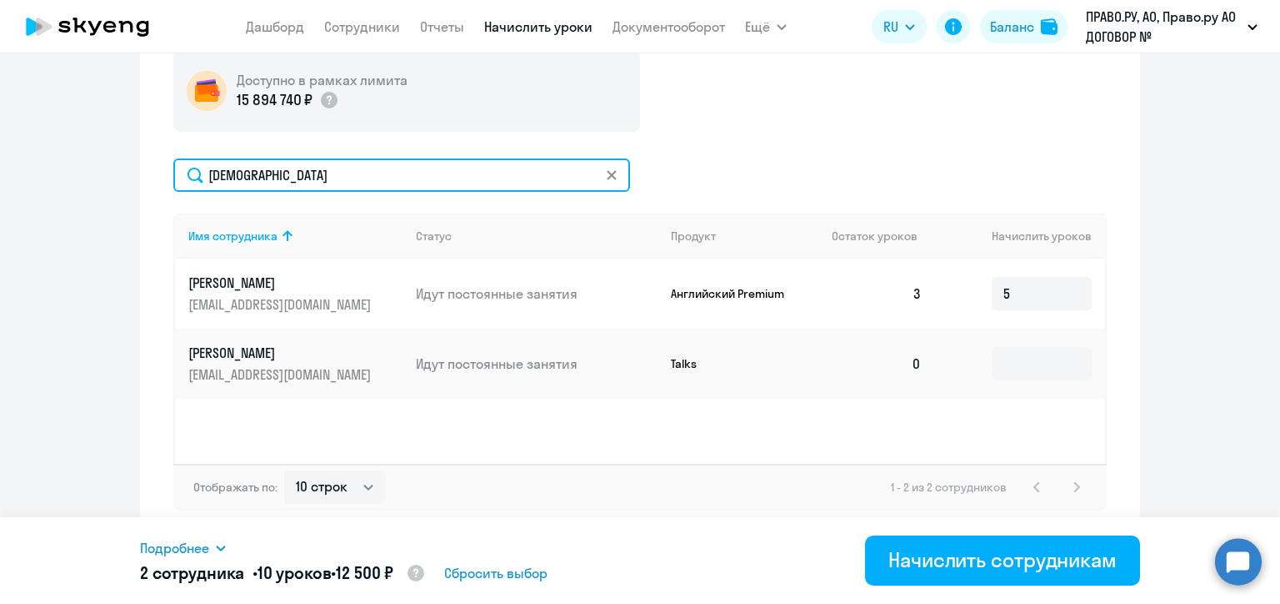
click at [267, 170] on input "[DEMOGRAPHIC_DATA]" at bounding box center [401, 174] width 457 height 33
paste input "[EMAIL_ADDRESS][DOMAIN_NAME]"
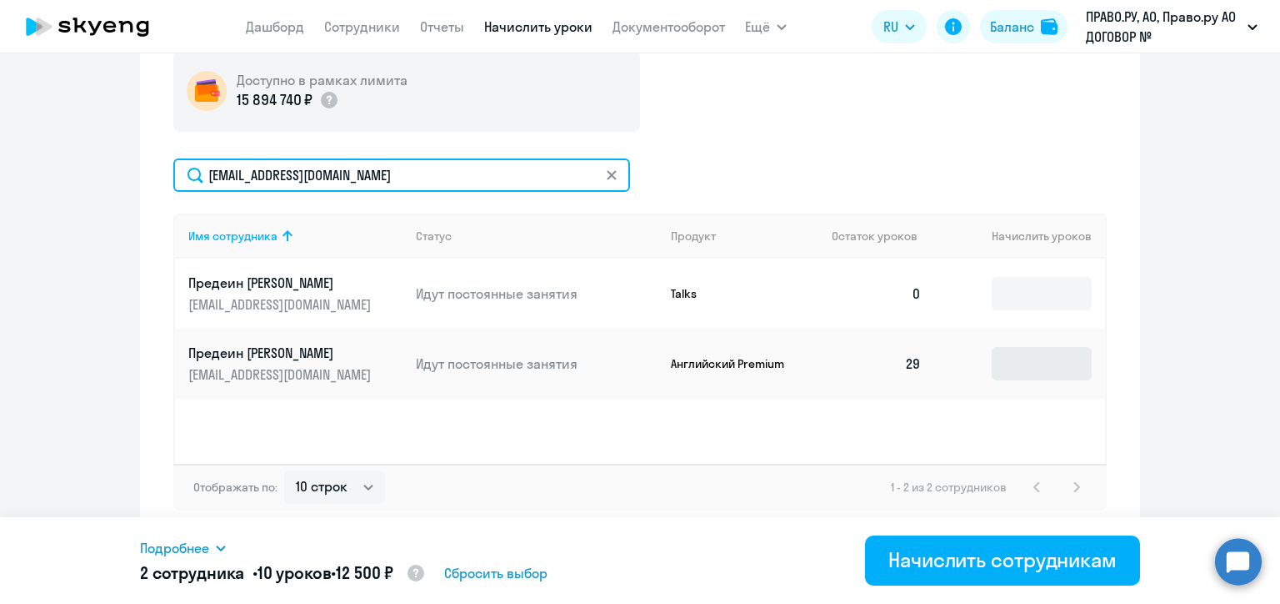
type input "[EMAIL_ADDRESS][DOMAIN_NAME]"
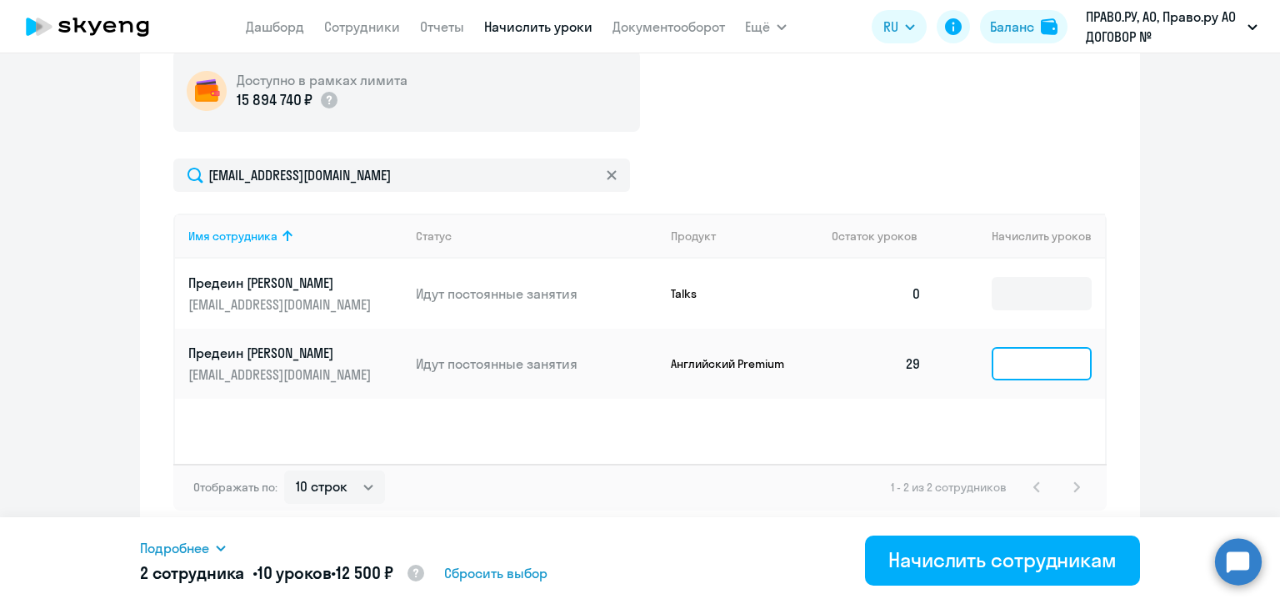
click at [1003, 359] on input at bounding box center [1042, 363] width 100 height 33
type input "5"
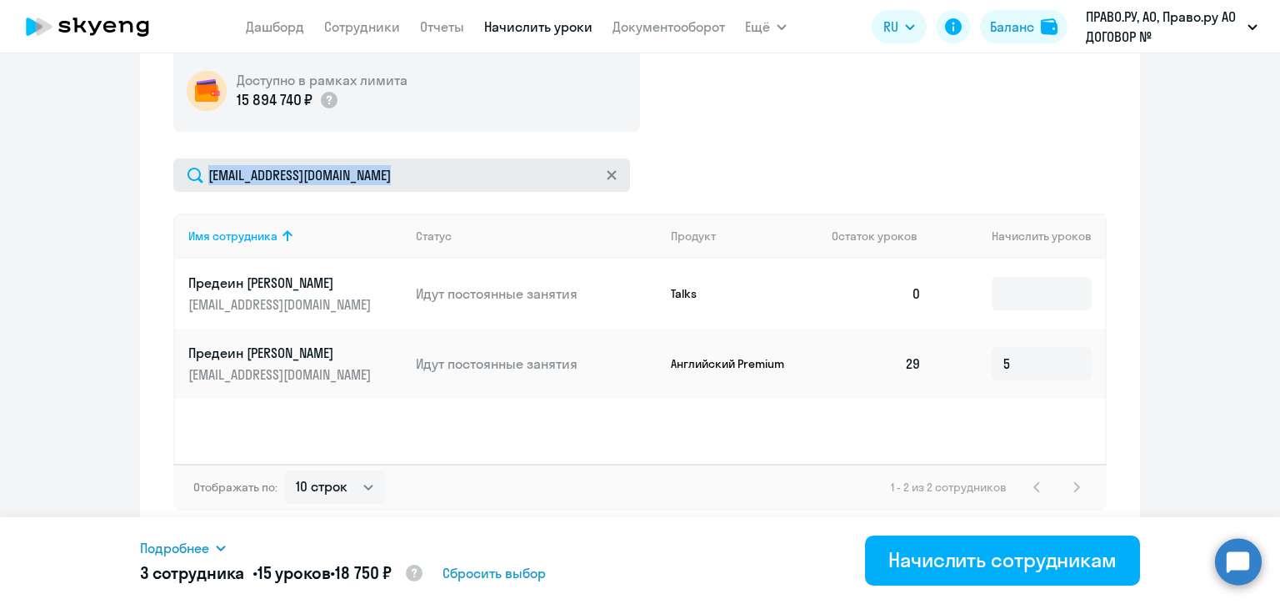
click at [613, 164] on div "[EMAIL_ADDRESS][DOMAIN_NAME]" at bounding box center [401, 174] width 457 height 33
click at [607, 173] on icon at bounding box center [611, 174] width 9 height 9
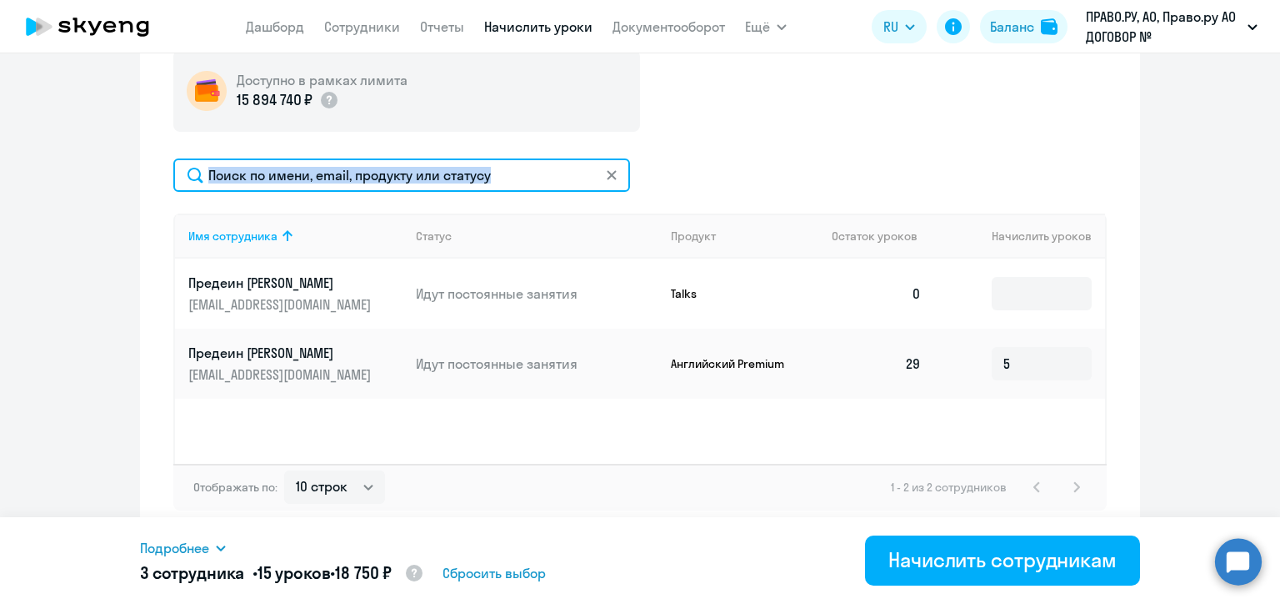
click at [603, 173] on input "text" at bounding box center [401, 174] width 457 height 33
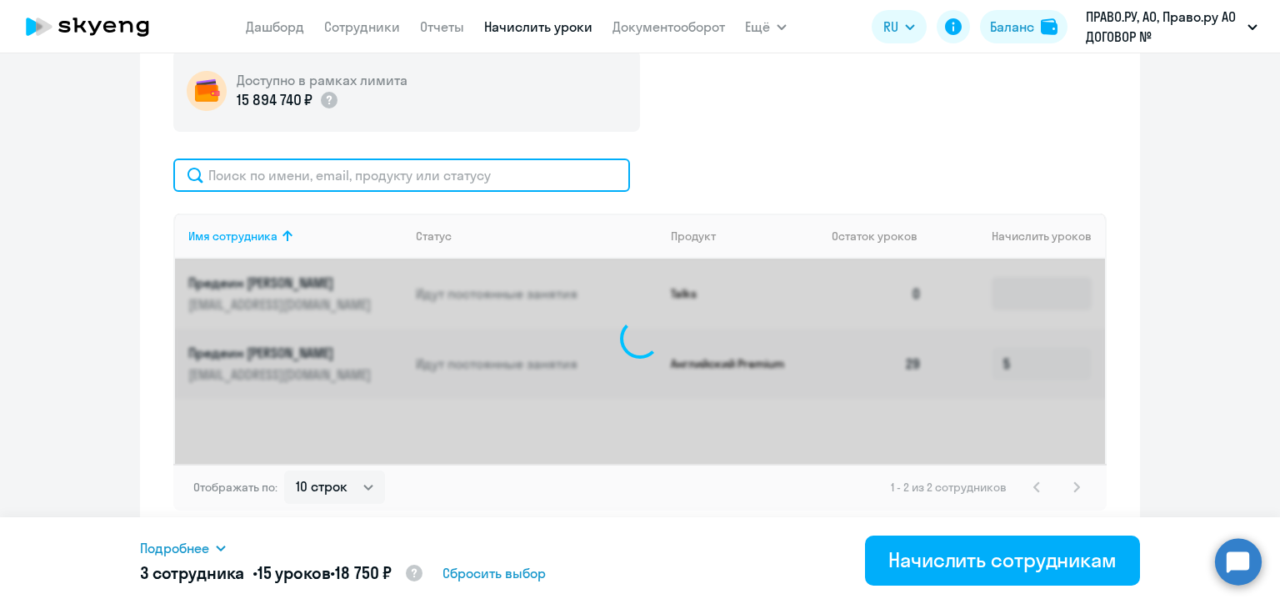
click at [469, 173] on input "text" at bounding box center [401, 174] width 457 height 33
paste input "[PERSON_NAME][EMAIL_ADDRESS][DOMAIN_NAME]"
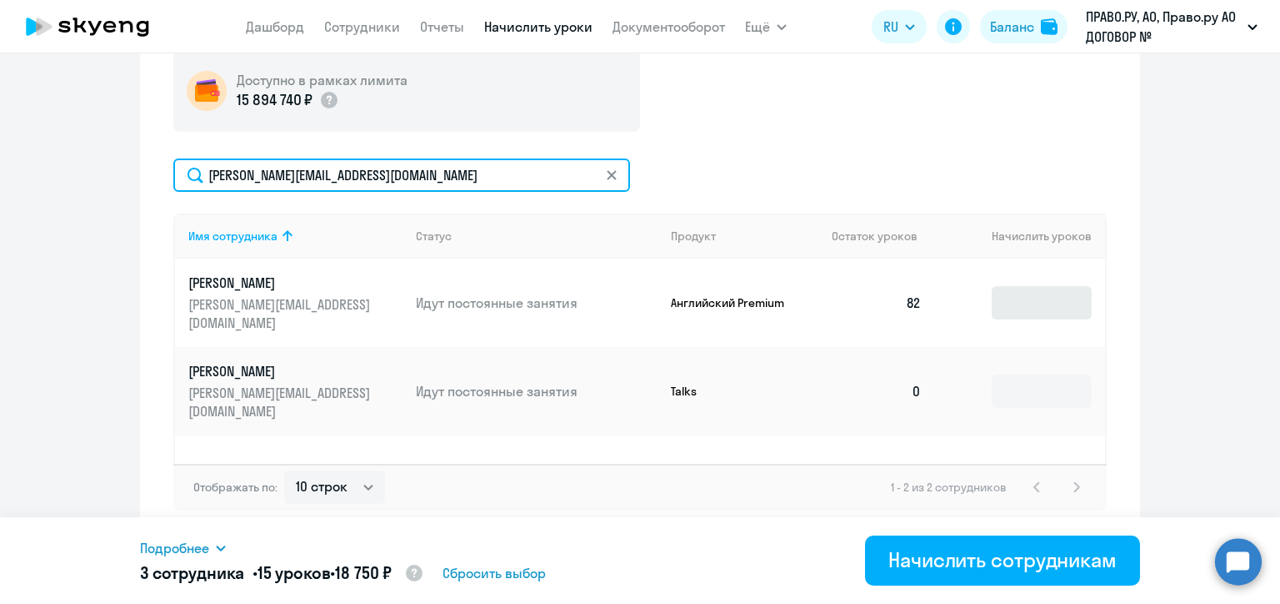
type input "[PERSON_NAME][EMAIL_ADDRESS][DOMAIN_NAME]"
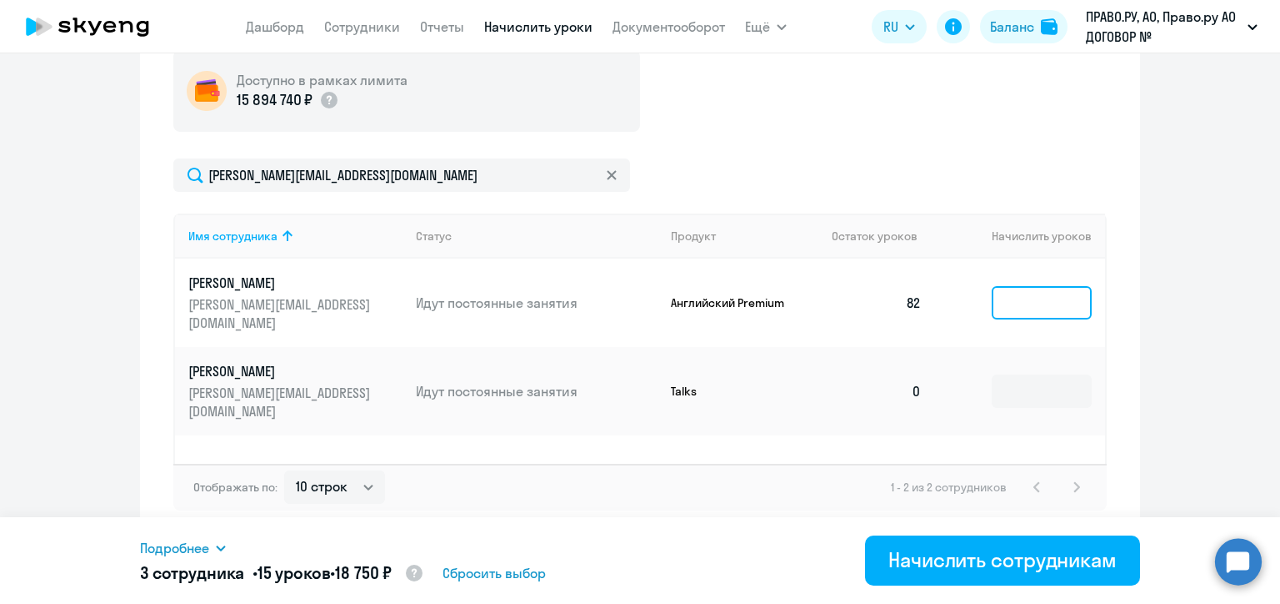
click at [1007, 290] on input at bounding box center [1042, 302] width 100 height 33
type input "5"
click at [605, 168] on svg-icon at bounding box center [611, 174] width 13 height 13
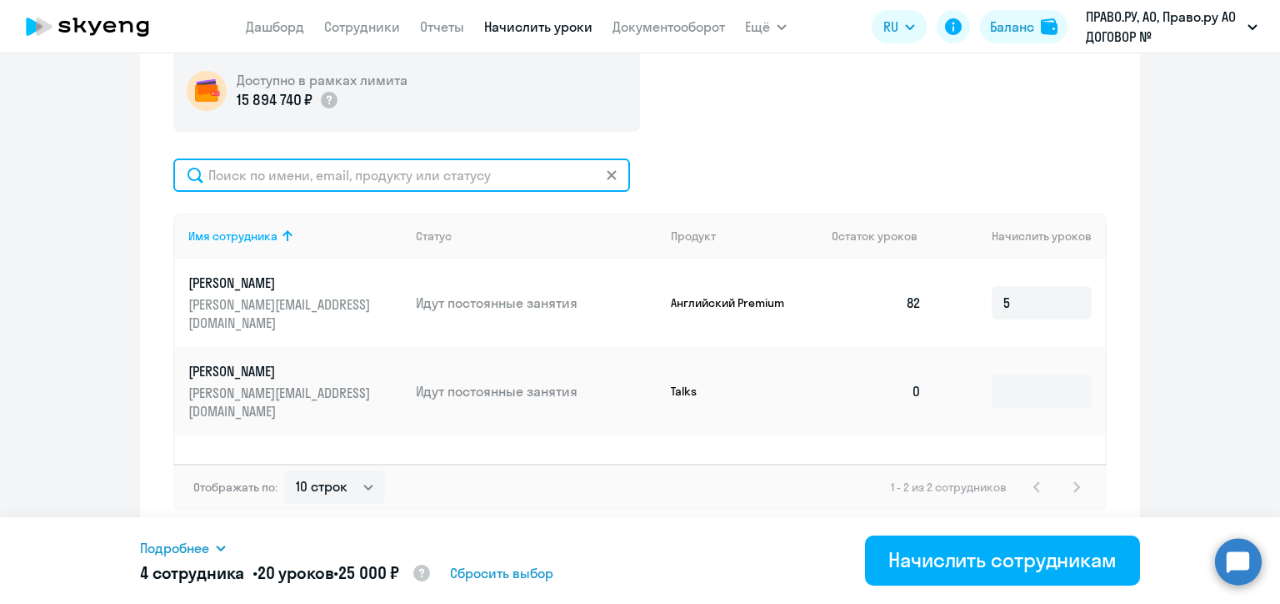
click at [603, 168] on input "text" at bounding box center [401, 174] width 457 height 33
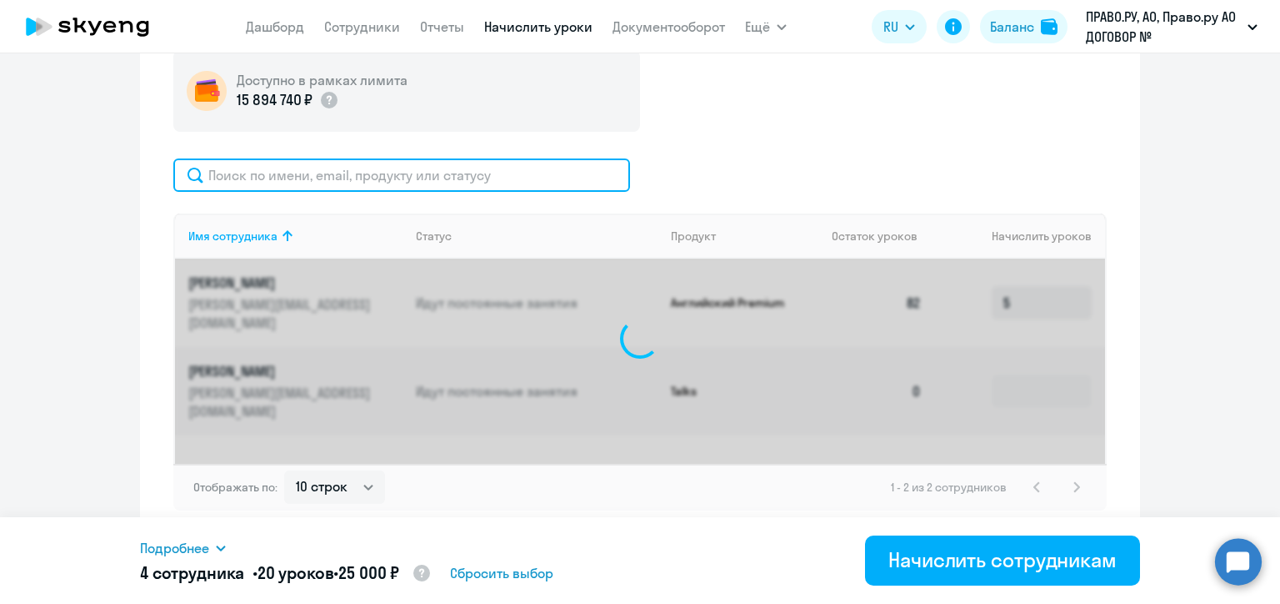
click at [433, 172] on input "text" at bounding box center [401, 174] width 457 height 33
paste input "[PERSON_NAME][EMAIL_ADDRESS][DOMAIN_NAME]"
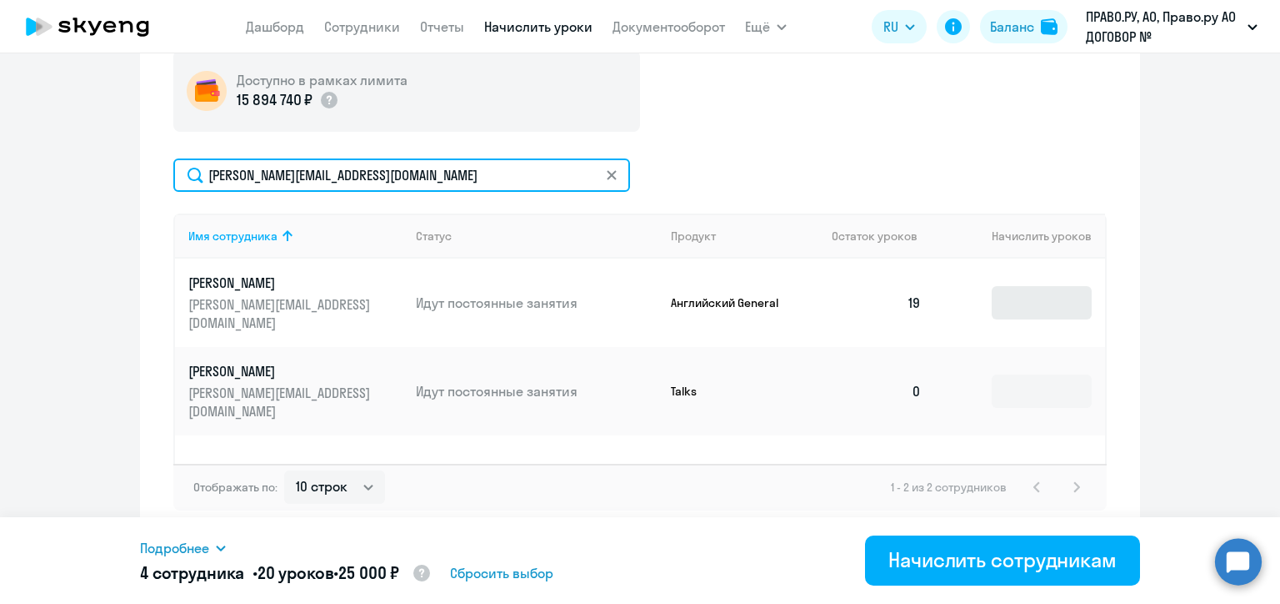
type input "[PERSON_NAME][EMAIL_ADDRESS][DOMAIN_NAME]"
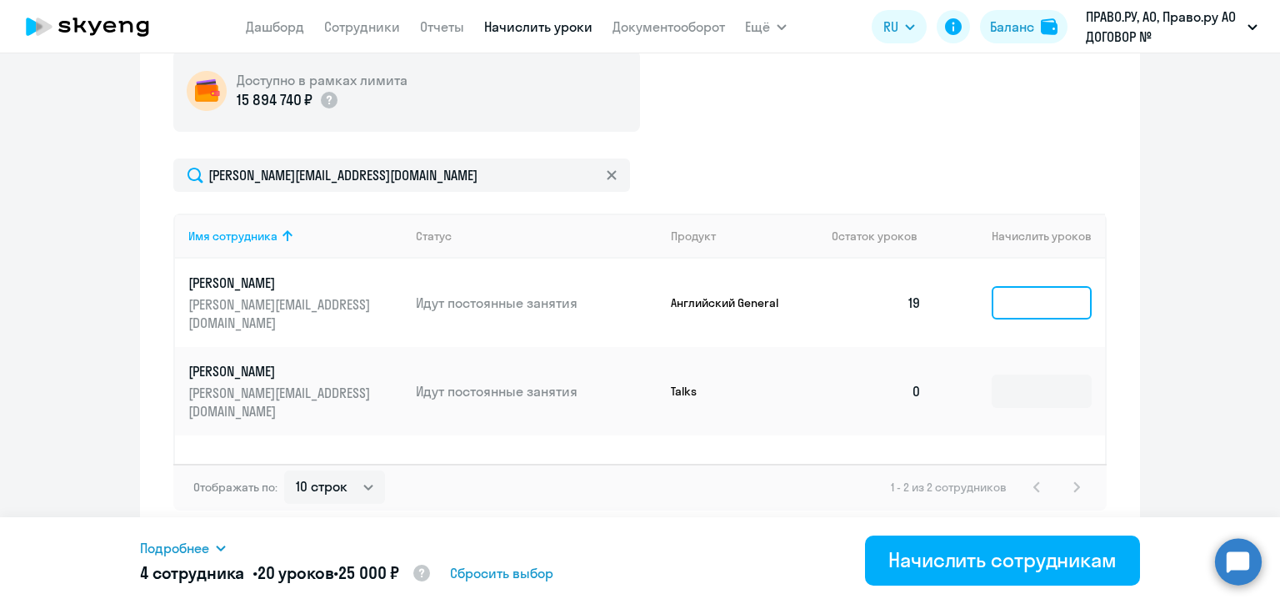
click at [1024, 290] on input at bounding box center [1042, 302] width 100 height 33
type input "6"
click at [609, 173] on icon at bounding box center [612, 175] width 10 height 10
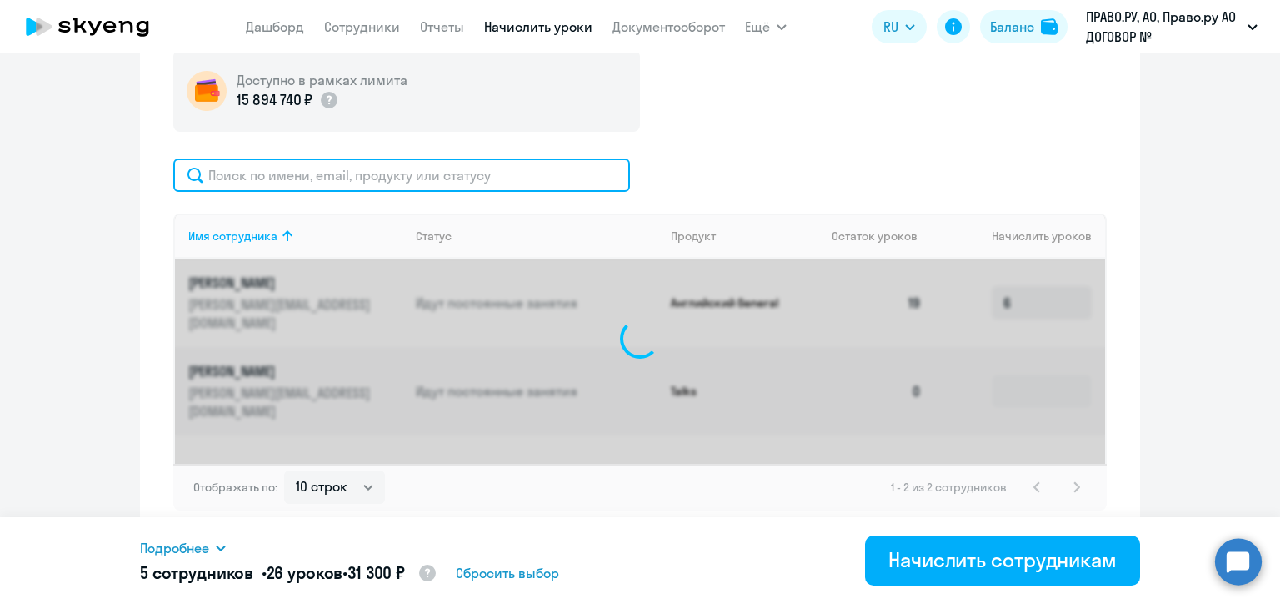
click at [443, 170] on input "text" at bounding box center [401, 174] width 457 height 33
paste input "[PERSON_NAME][EMAIL_ADDRESS][DOMAIN_NAME]"
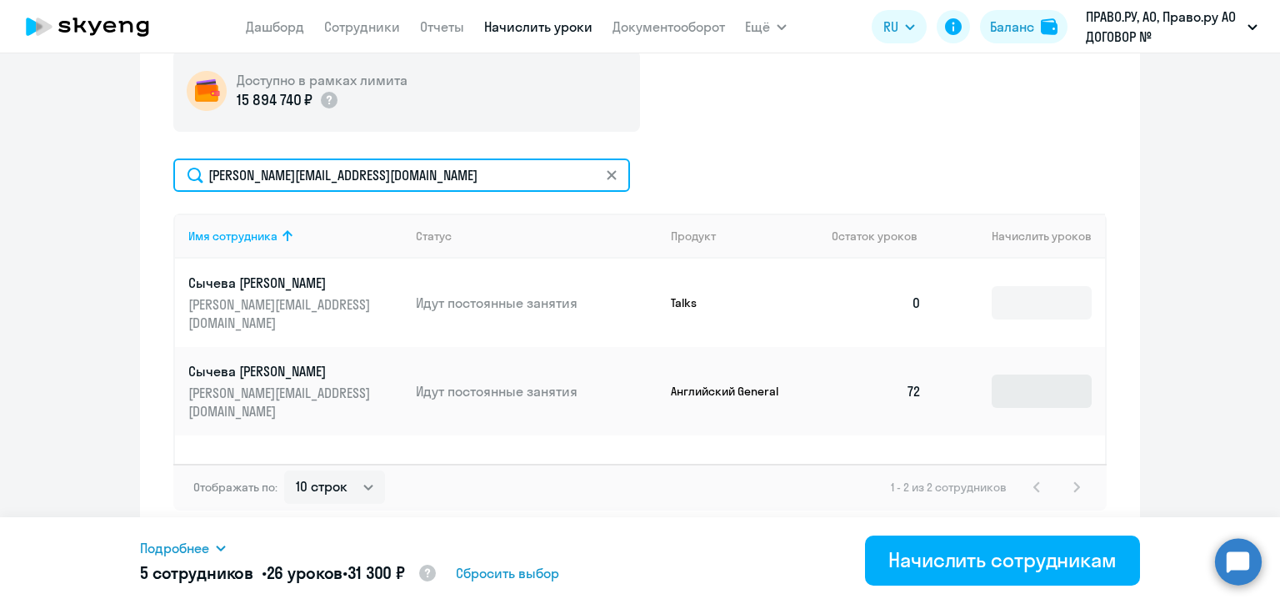
type input "[PERSON_NAME][EMAIL_ADDRESS][DOMAIN_NAME]"
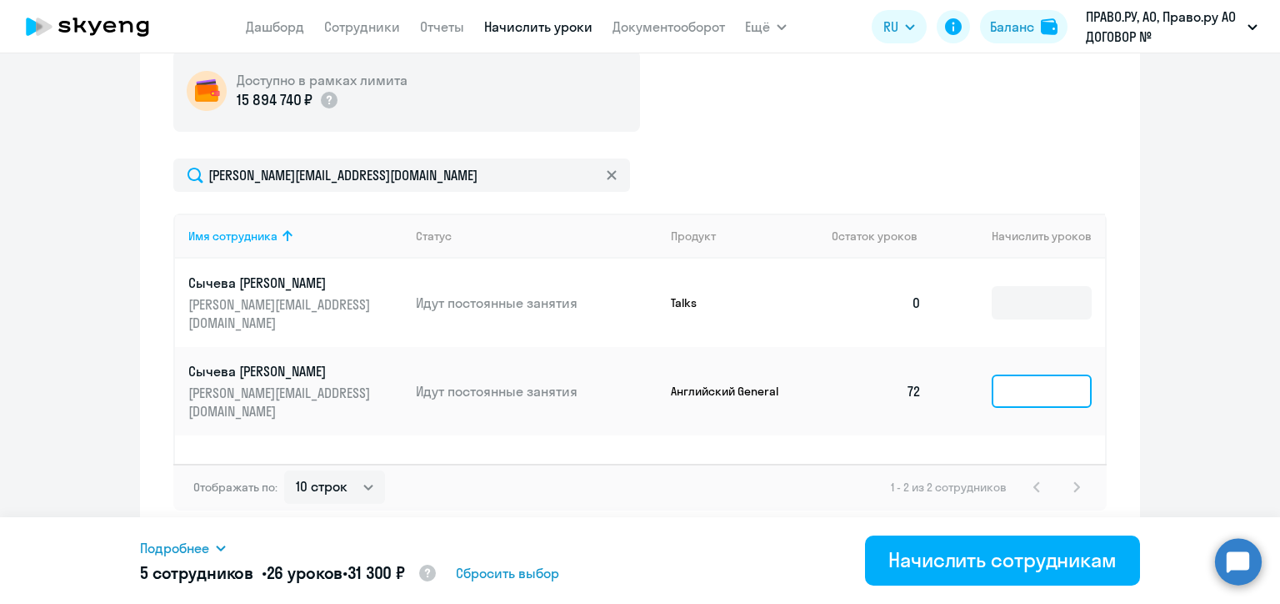
click at [1036, 374] on input at bounding box center [1042, 390] width 100 height 33
type input "6"
click at [605, 175] on svg-icon at bounding box center [611, 174] width 13 height 13
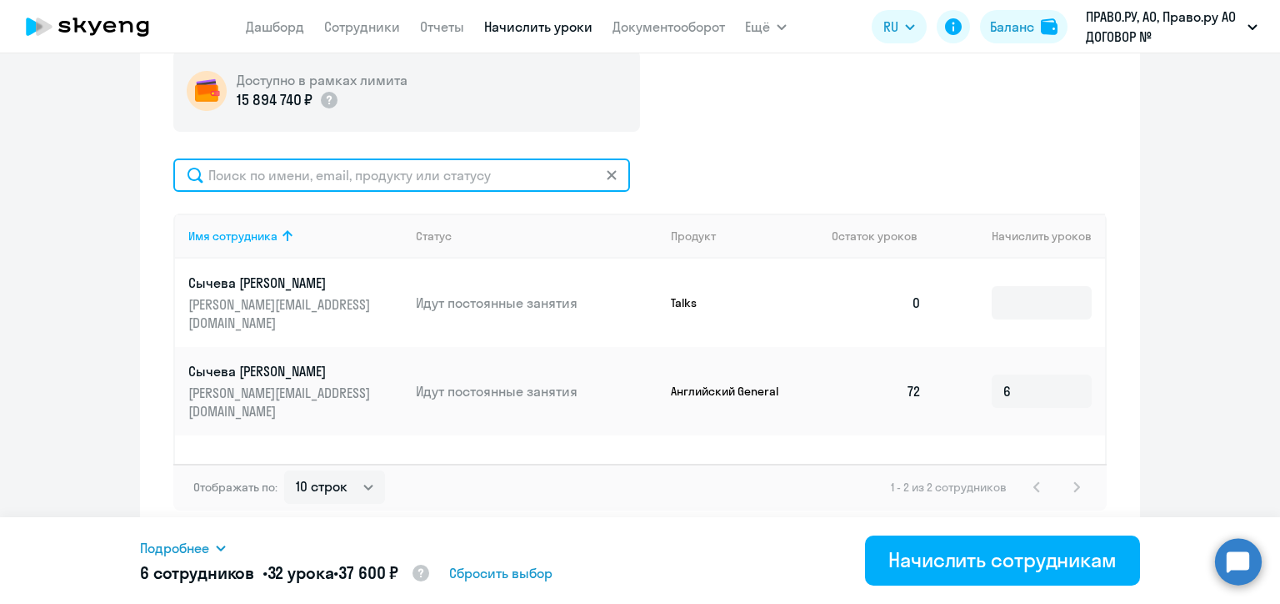
click at [599, 175] on input "text" at bounding box center [401, 174] width 457 height 33
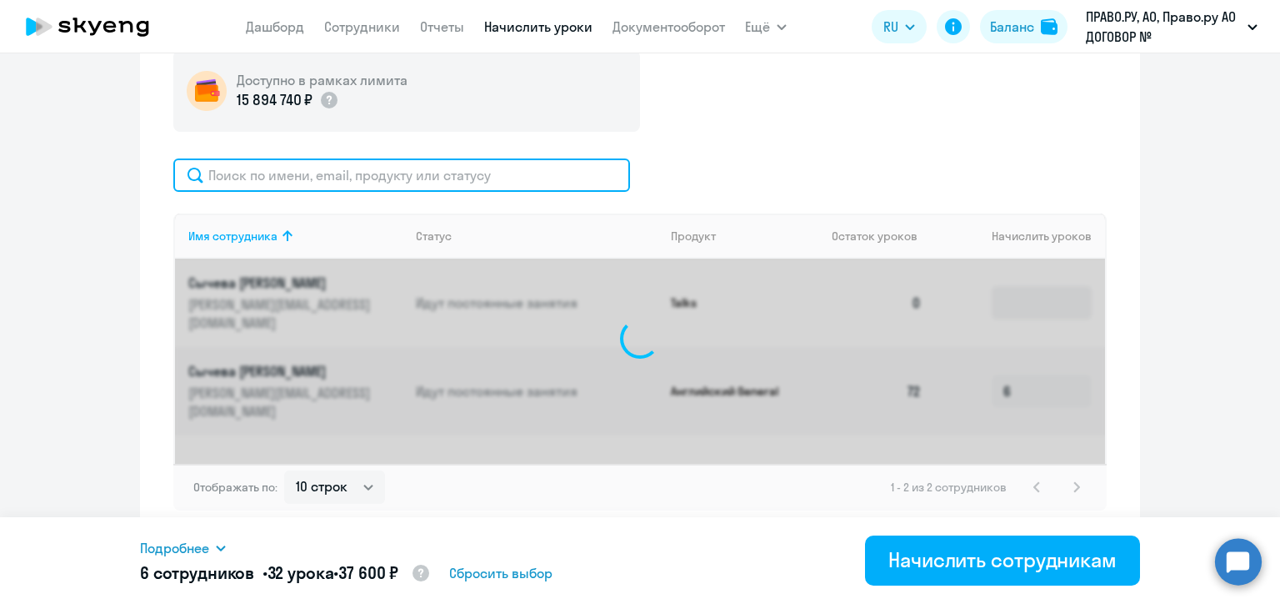
click at [456, 173] on input "text" at bounding box center [401, 174] width 457 height 33
paste input "[EMAIL_ADDRESS][DOMAIN_NAME]"
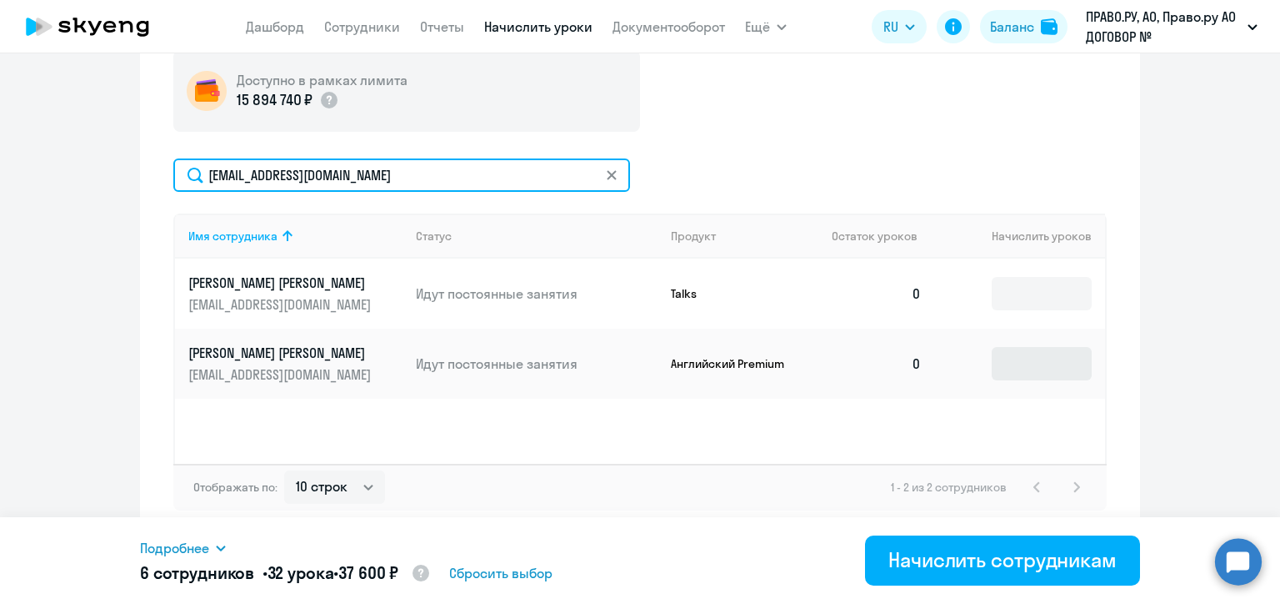
type input "[EMAIL_ADDRESS][DOMAIN_NAME]"
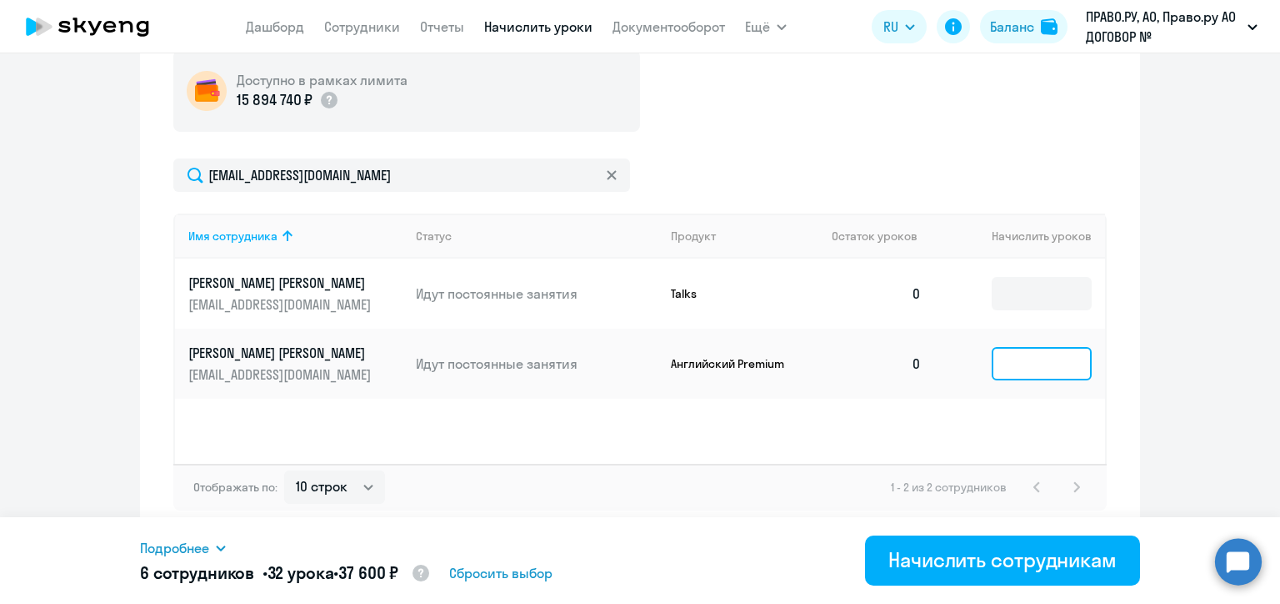
click at [1033, 361] on input at bounding box center [1042, 363] width 100 height 33
type input "5"
click at [607, 173] on icon at bounding box center [611, 174] width 9 height 9
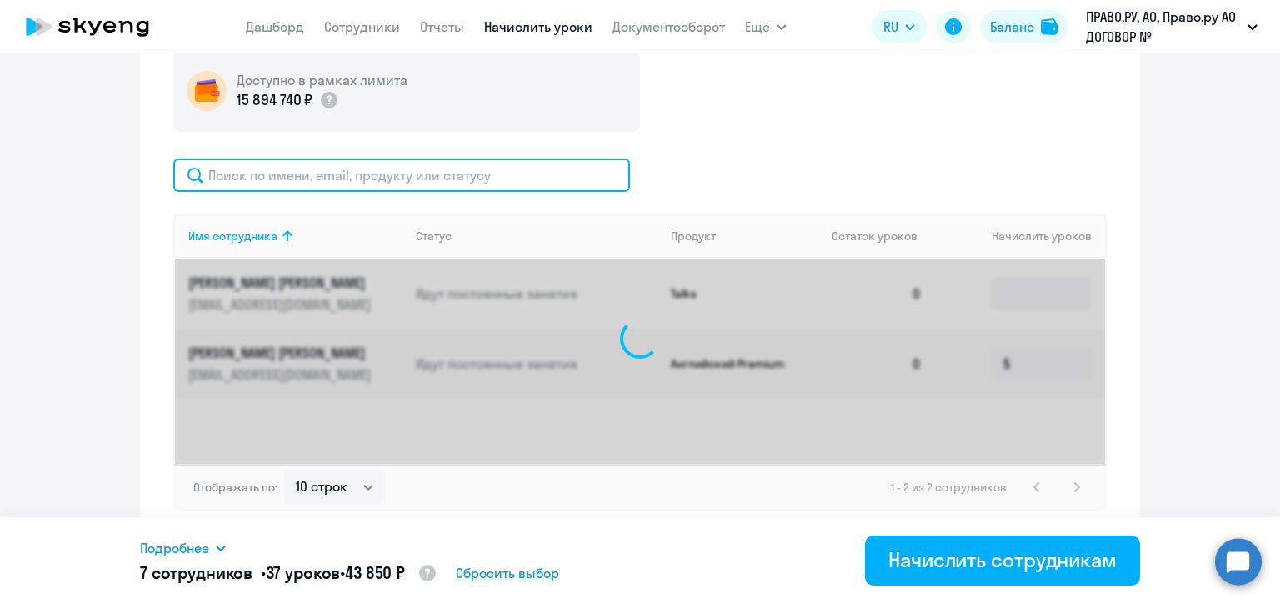
click at [396, 170] on input "text" at bounding box center [401, 174] width 457 height 33
paste input "[EMAIL_ADDRESS][DOMAIN_NAME]"
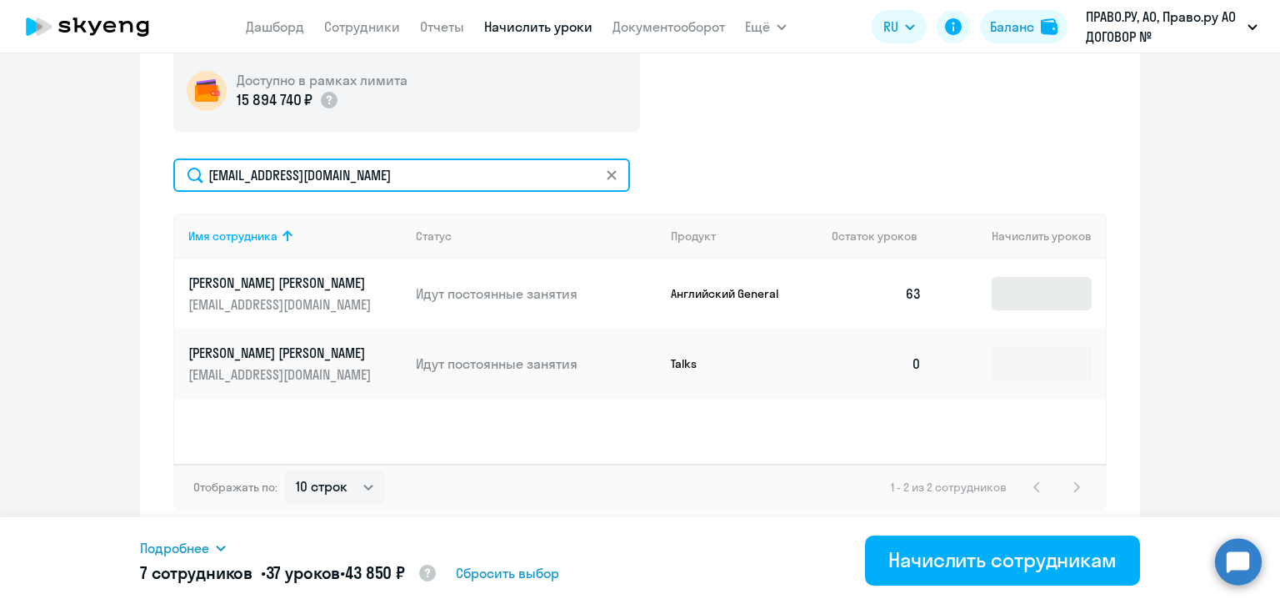
type input "[EMAIL_ADDRESS][DOMAIN_NAME]"
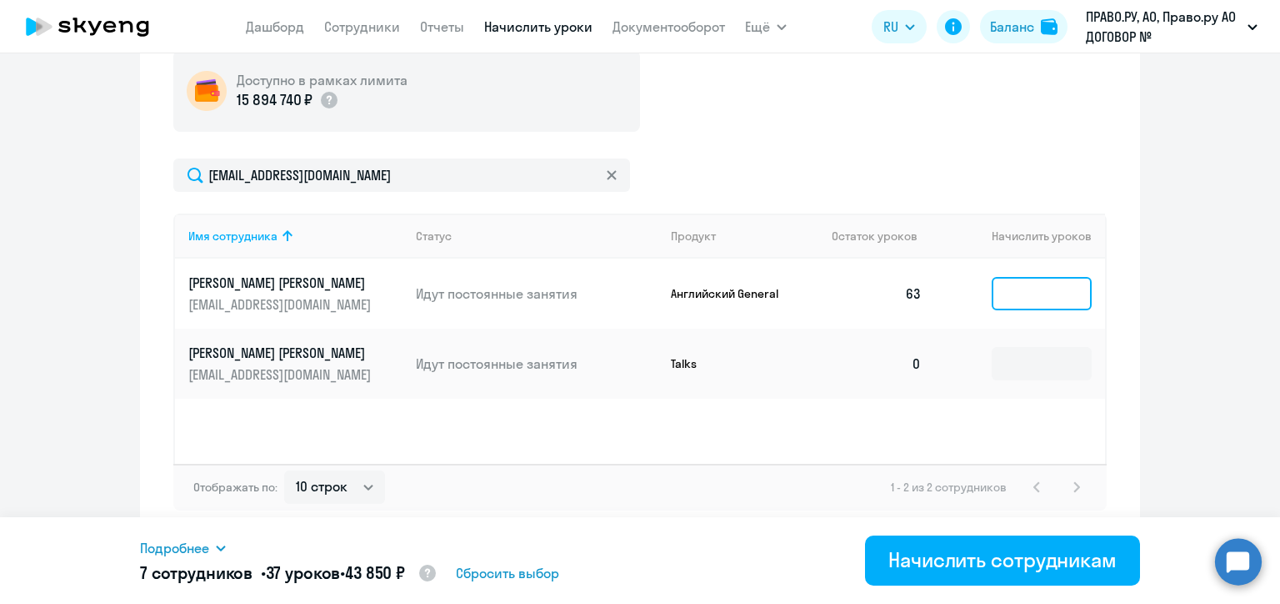
click at [1025, 291] on input at bounding box center [1042, 293] width 100 height 33
type input "6"
click at [605, 166] on div at bounding box center [611, 174] width 13 height 33
click at [610, 174] on icon at bounding box center [612, 175] width 10 height 10
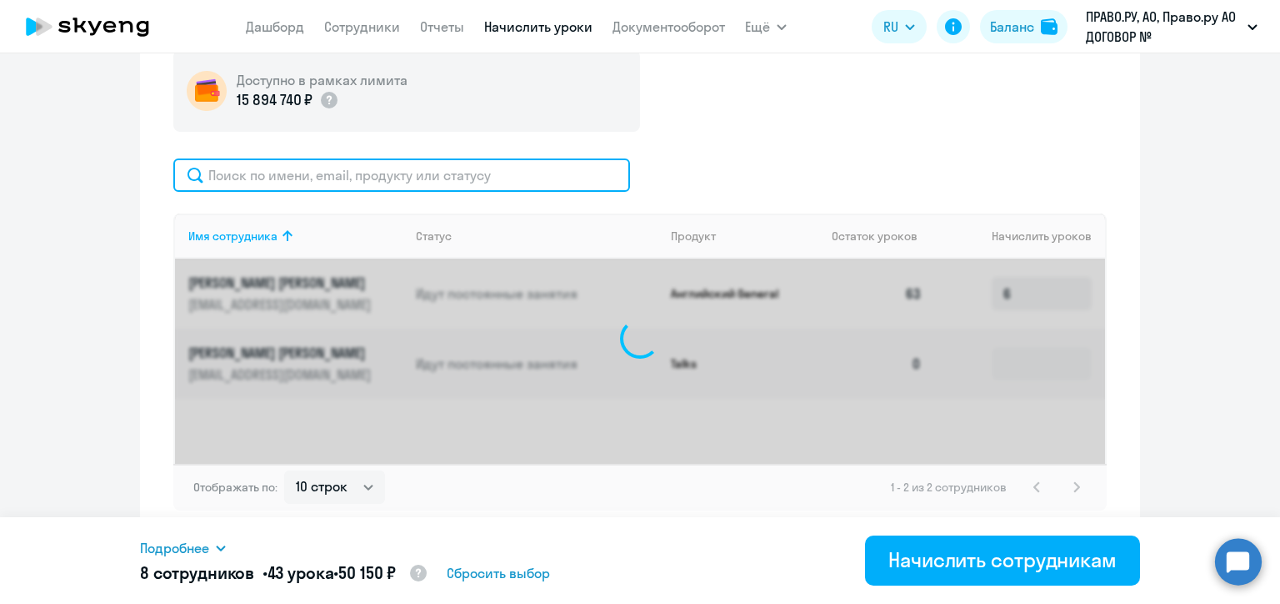
click at [477, 178] on input "text" at bounding box center [401, 174] width 457 height 33
paste input "[EMAIL_ADDRESS][DOMAIN_NAME]"
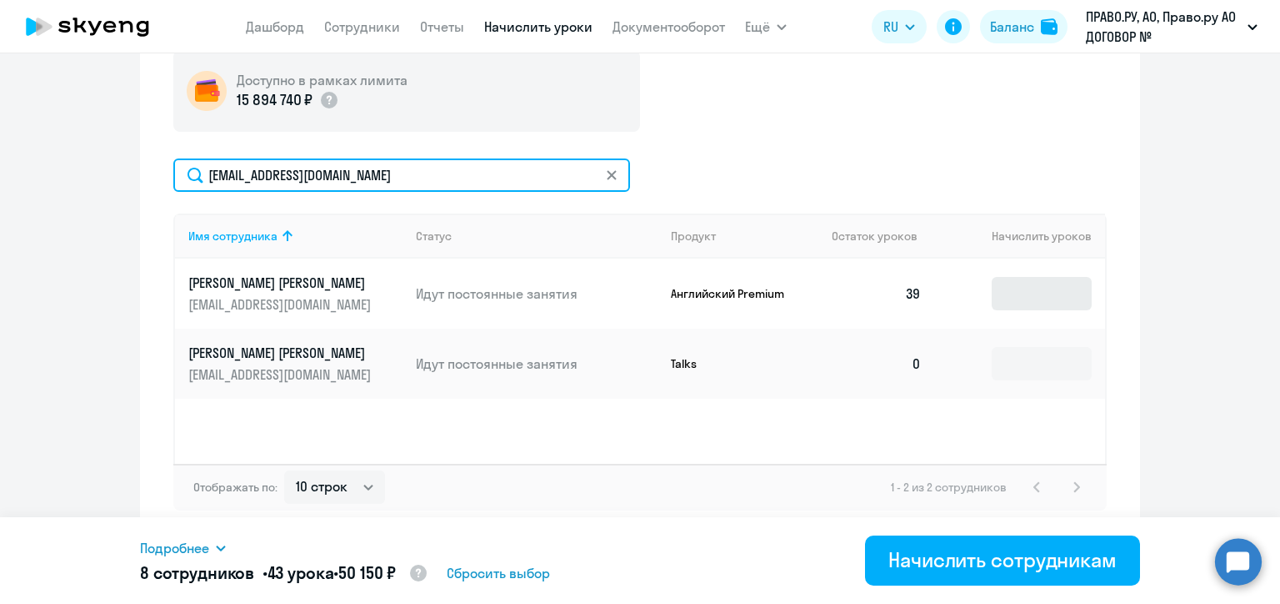
type input "[EMAIL_ADDRESS][DOMAIN_NAME]"
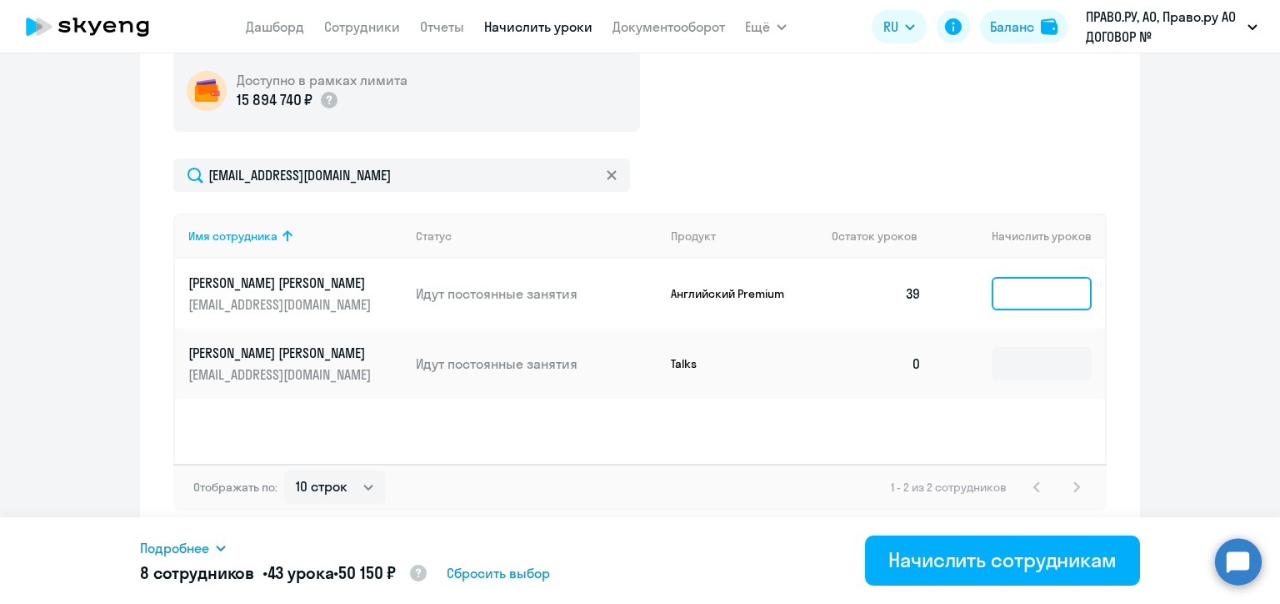
click at [1020, 298] on input at bounding box center [1042, 293] width 100 height 33
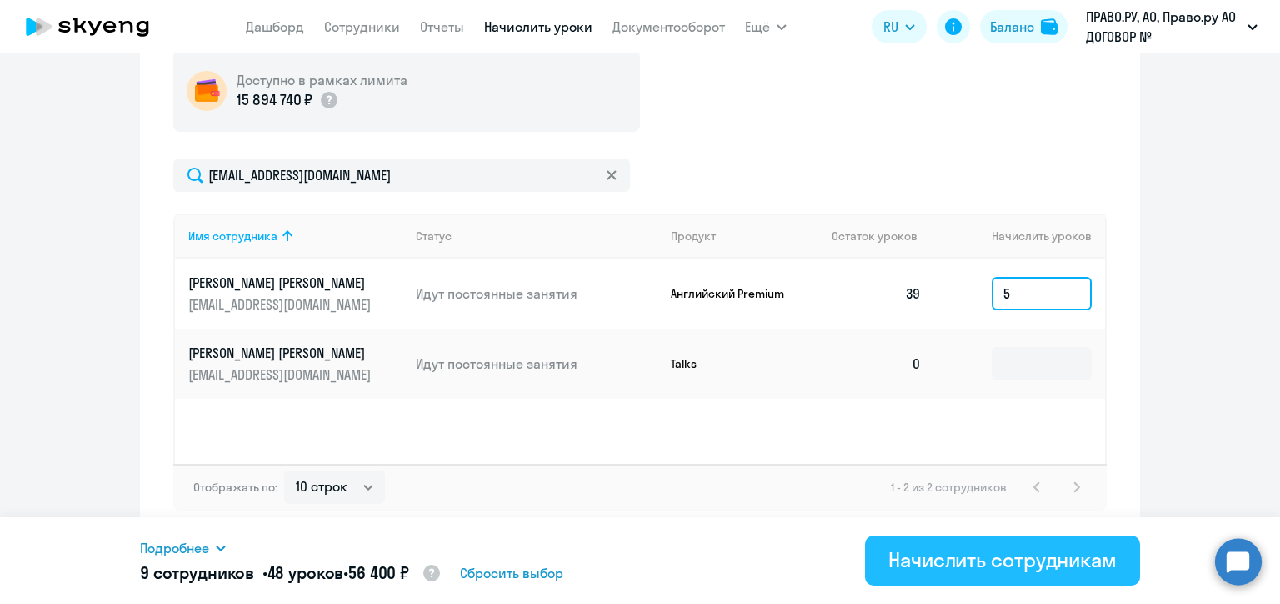
type input "5"
click at [954, 567] on div "Начислить сотрудникам" at bounding box center [1003, 559] width 228 height 27
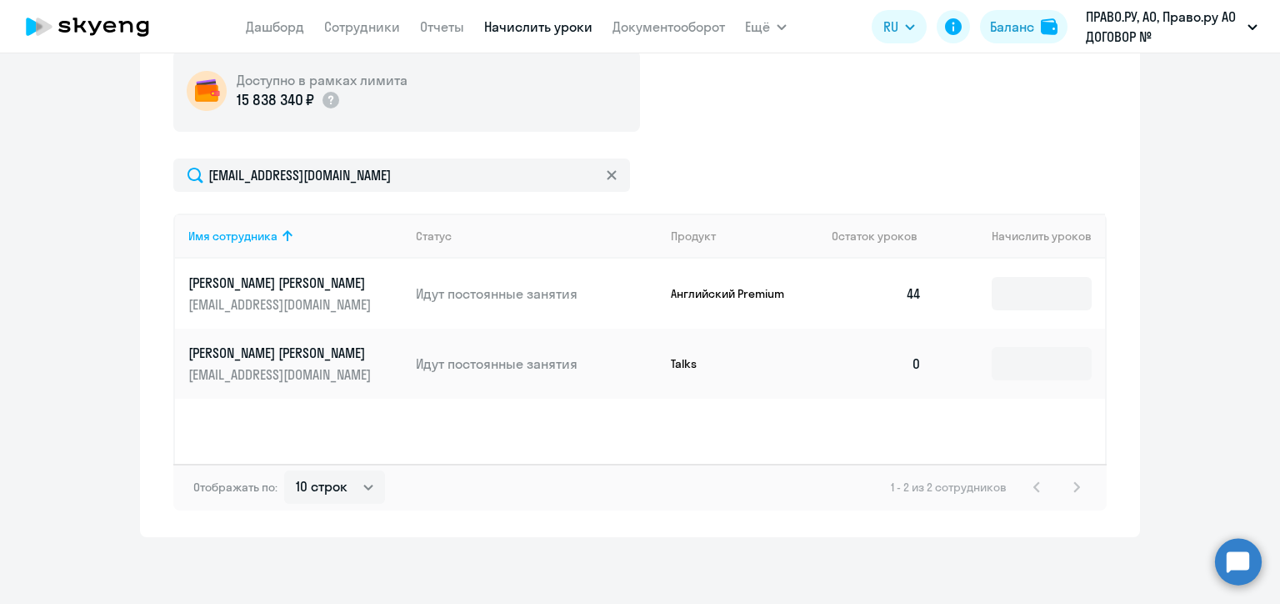
click at [607, 171] on icon at bounding box center [612, 175] width 10 height 10
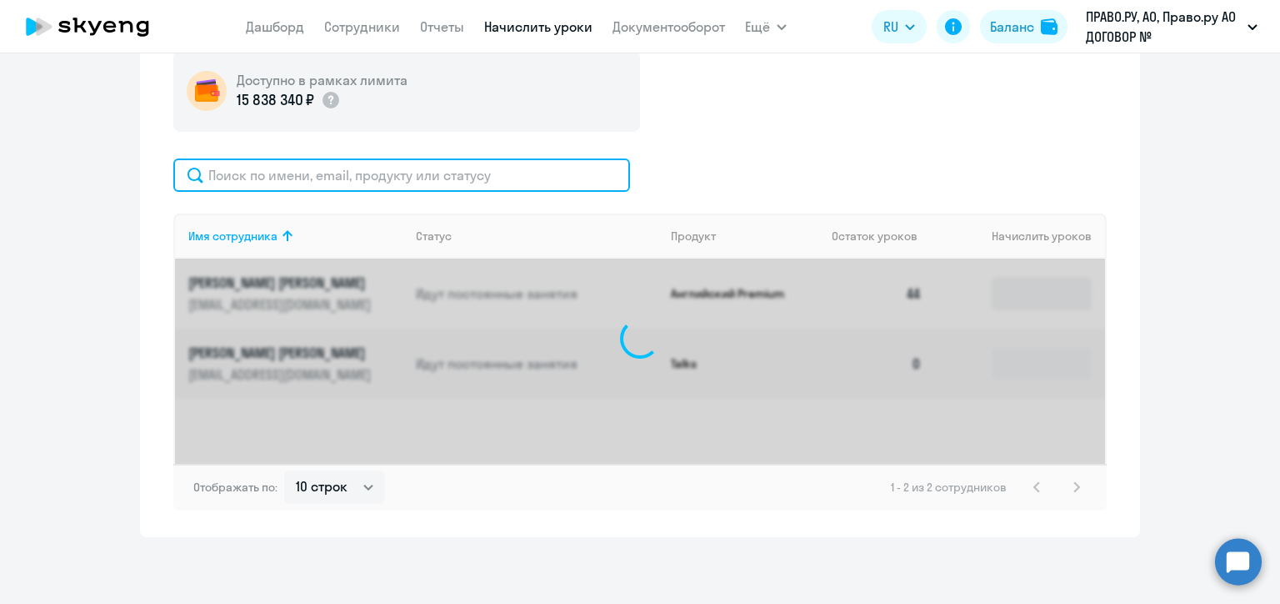
click at [458, 168] on input "text" at bounding box center [401, 174] width 457 height 33
paste input "[PERSON_NAME][EMAIL_ADDRESS][DOMAIN_NAME]"
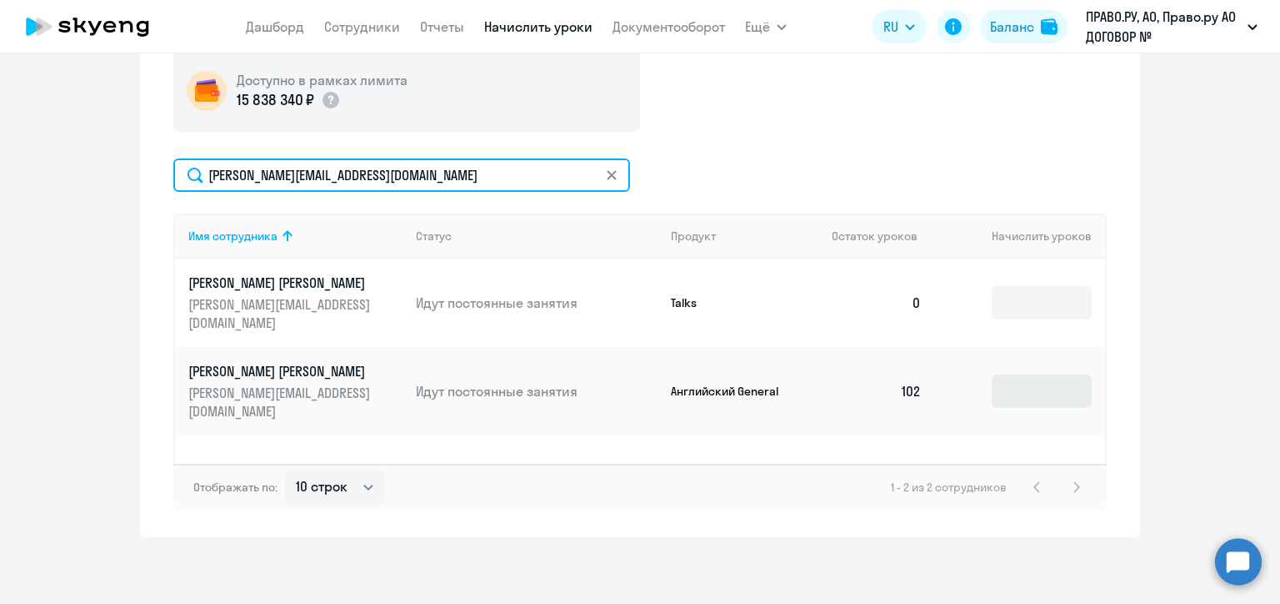
type input "[PERSON_NAME][EMAIL_ADDRESS][DOMAIN_NAME]"
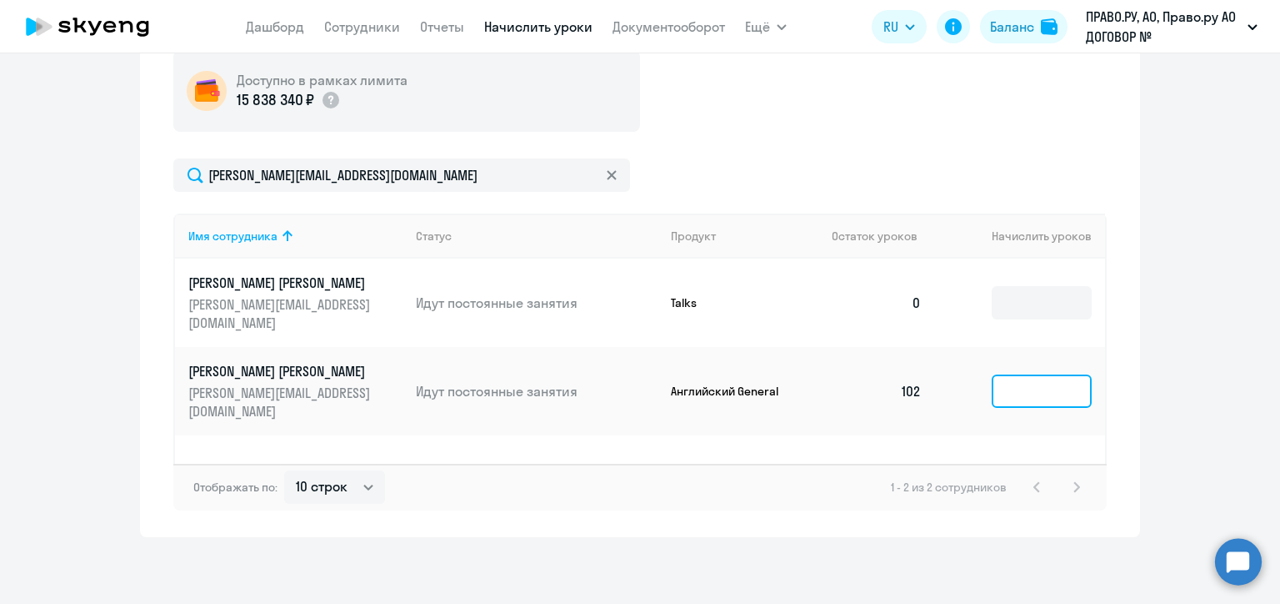
click at [1016, 374] on input at bounding box center [1042, 390] width 100 height 33
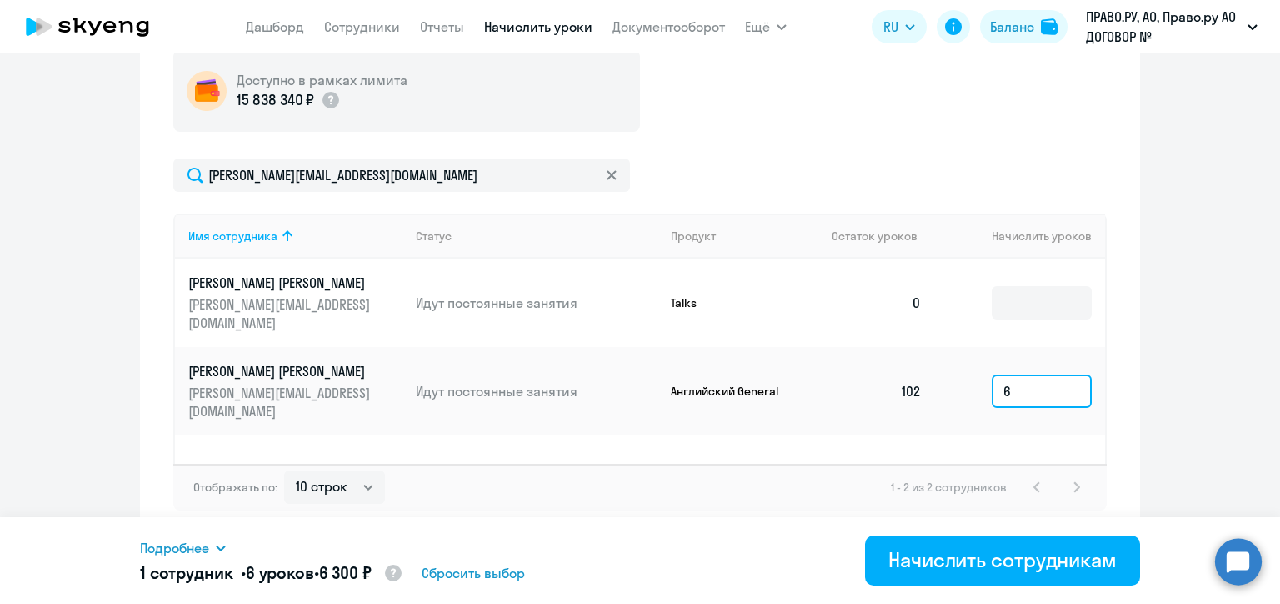
type input "6"
click at [609, 168] on svg-icon at bounding box center [611, 174] width 13 height 13
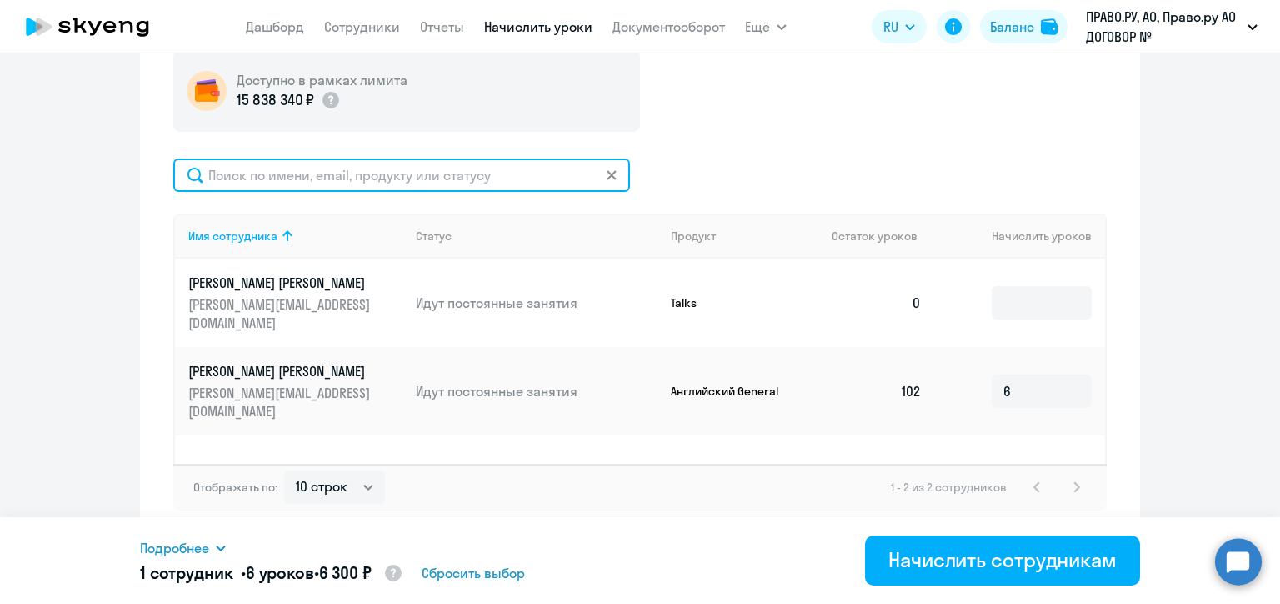
click at [609, 168] on input "text" at bounding box center [401, 174] width 457 height 33
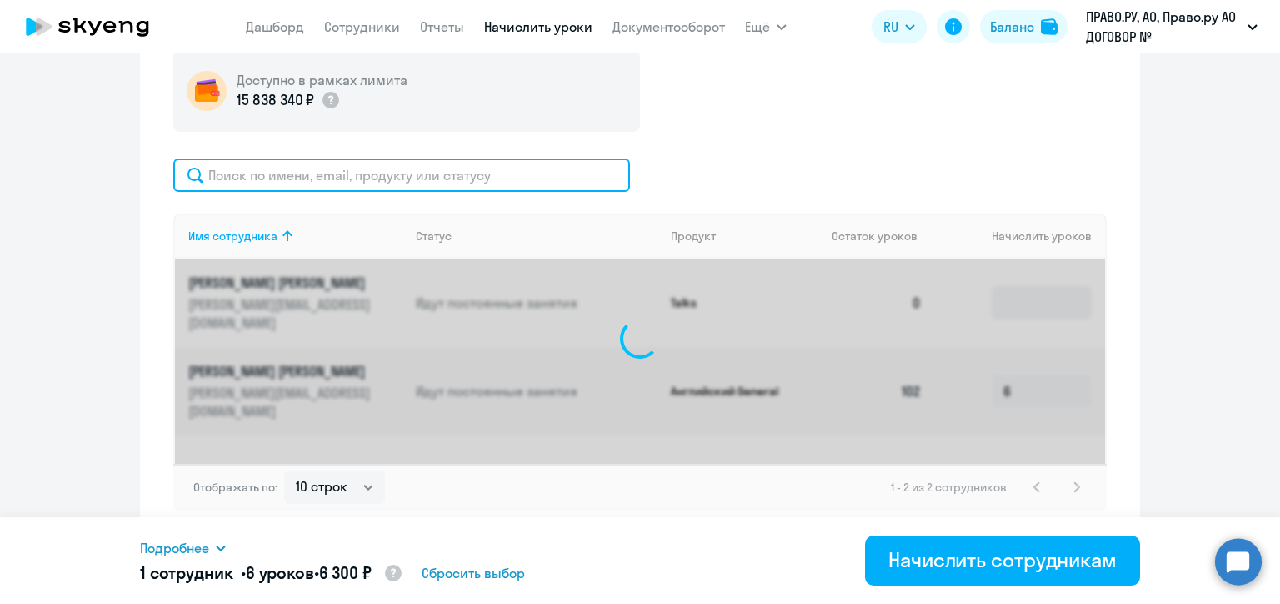
paste input "[EMAIL_ADDRESS][DOMAIN_NAME]"
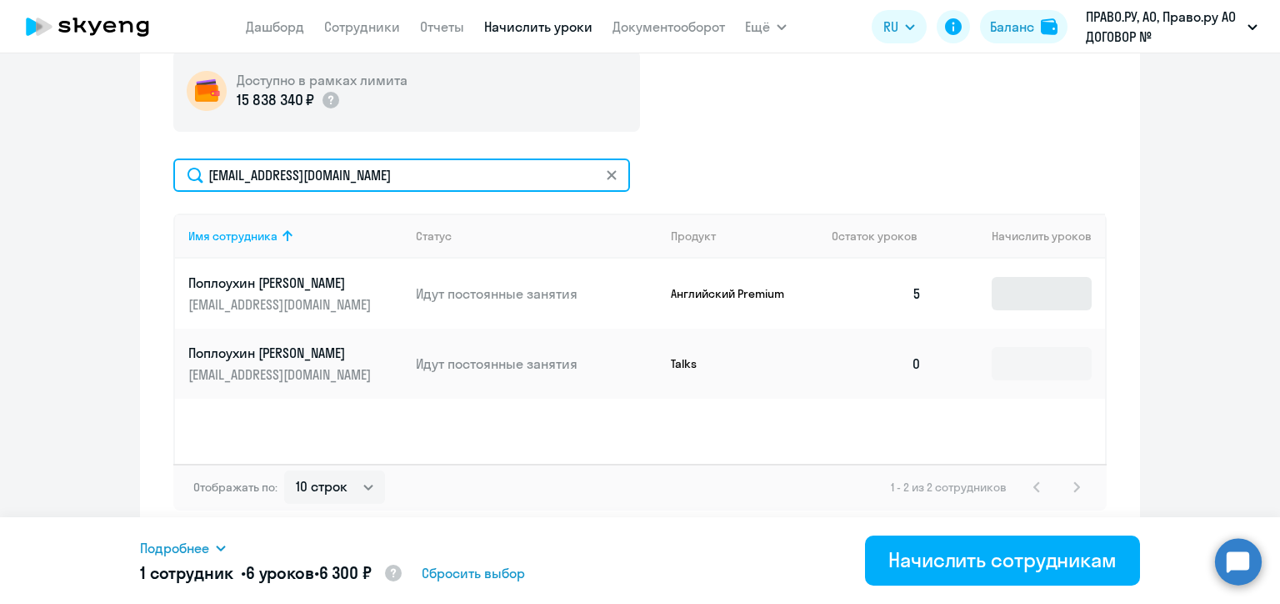
type input "[EMAIL_ADDRESS][DOMAIN_NAME]"
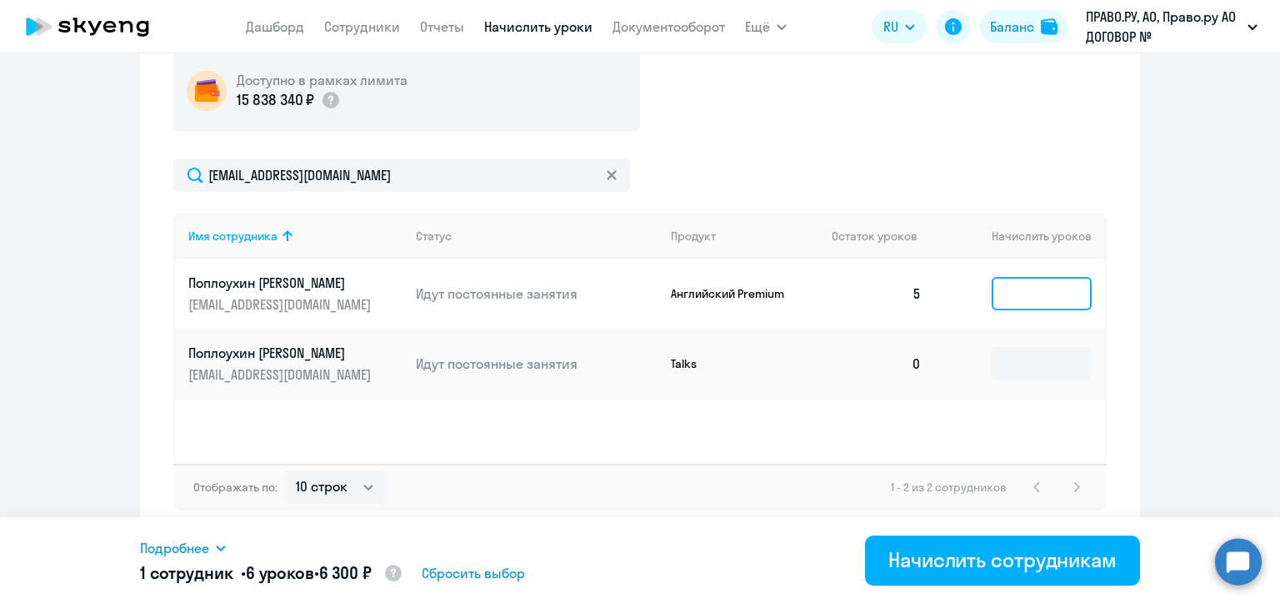
click at [1004, 287] on input at bounding box center [1042, 293] width 100 height 33
type input "5"
click at [607, 177] on icon at bounding box center [611, 174] width 9 height 9
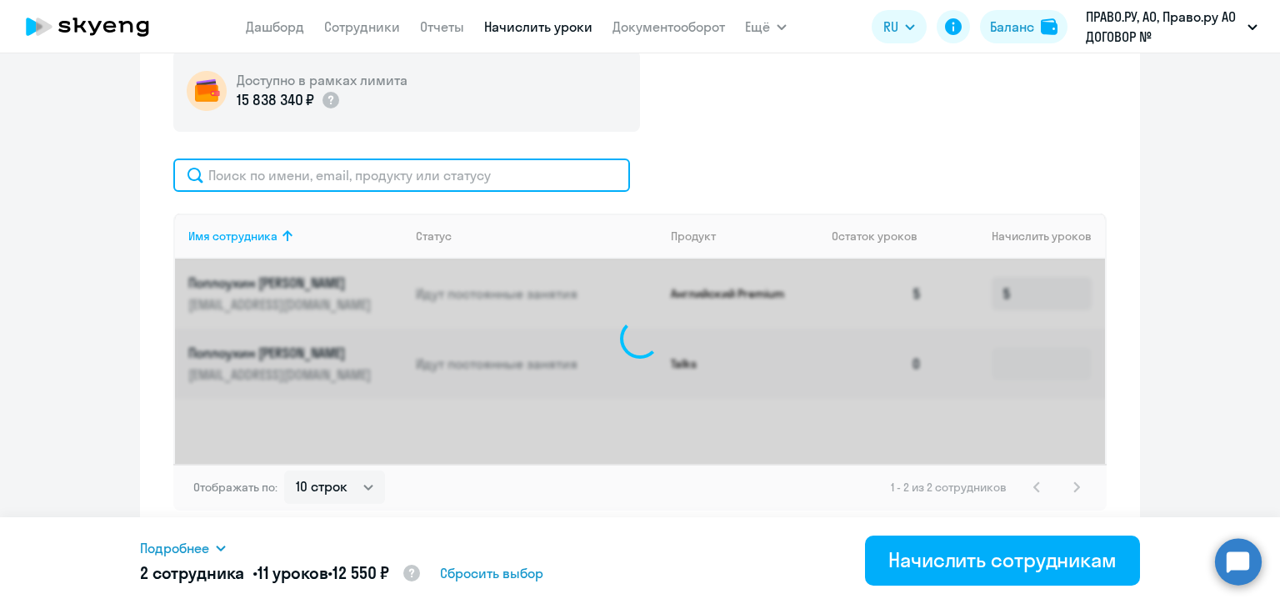
click at [443, 177] on input "text" at bounding box center [401, 174] width 457 height 33
paste input "[EMAIL_ADDRESS][DOMAIN_NAME]"
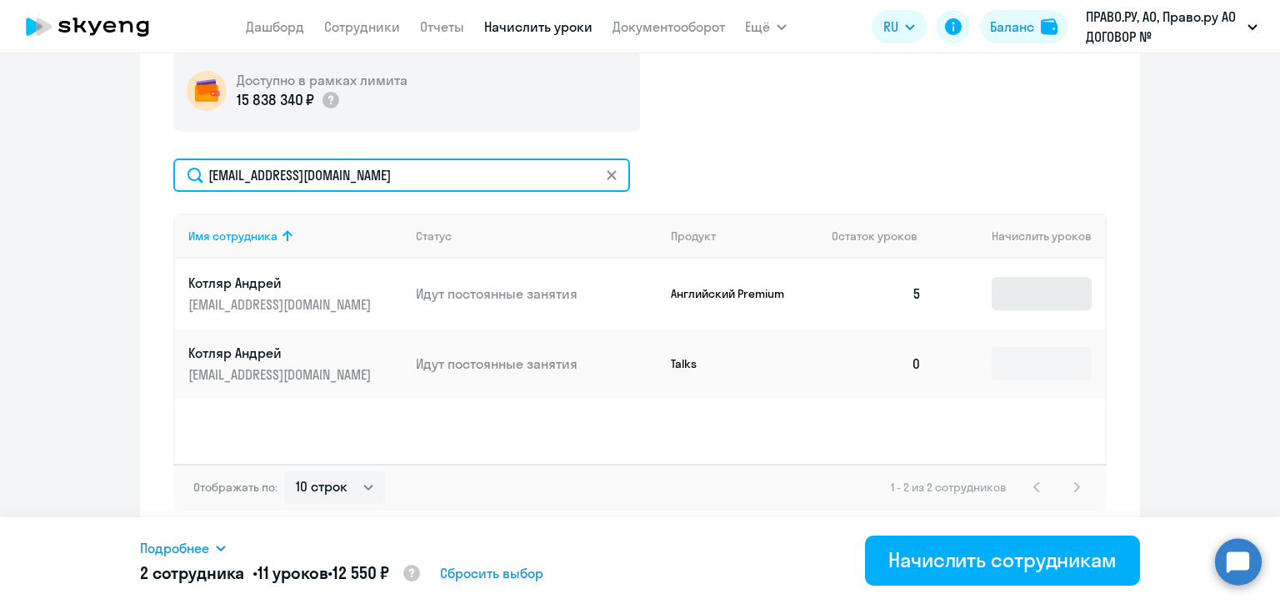
type input "[EMAIL_ADDRESS][DOMAIN_NAME]"
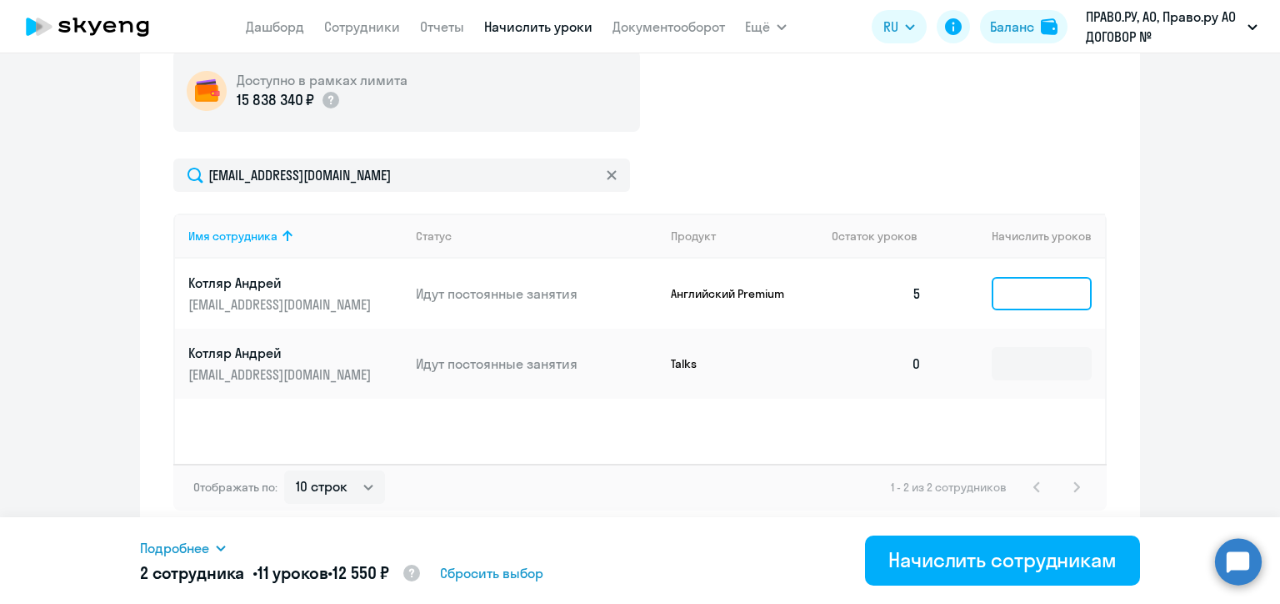
click at [1014, 295] on input at bounding box center [1042, 293] width 100 height 33
type input "5"
click at [607, 177] on icon at bounding box center [611, 174] width 9 height 9
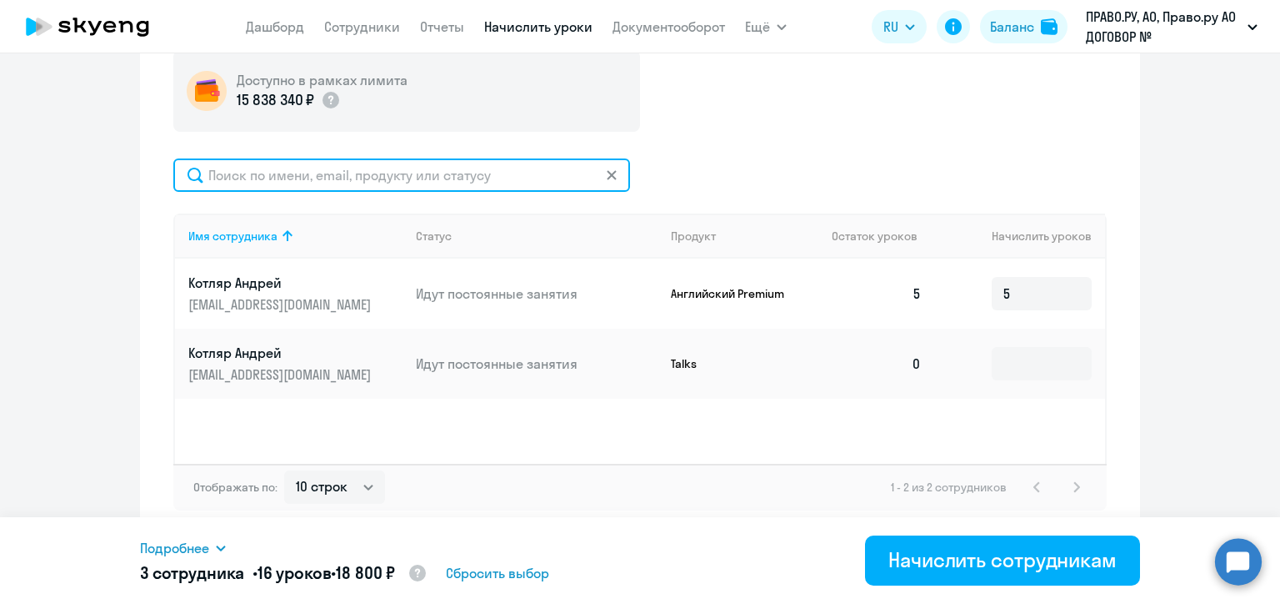
click at [604, 177] on input "text" at bounding box center [401, 174] width 457 height 33
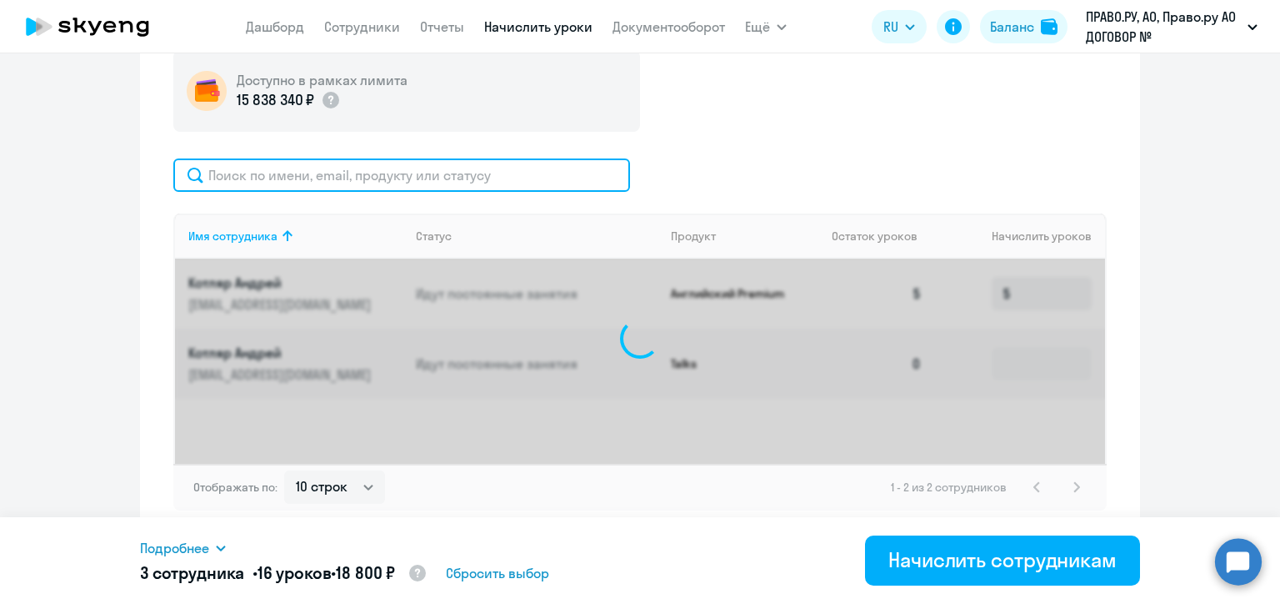
click at [455, 177] on input "text" at bounding box center [401, 174] width 457 height 33
paste input "[EMAIL_ADDRESS][DOMAIN_NAME]"
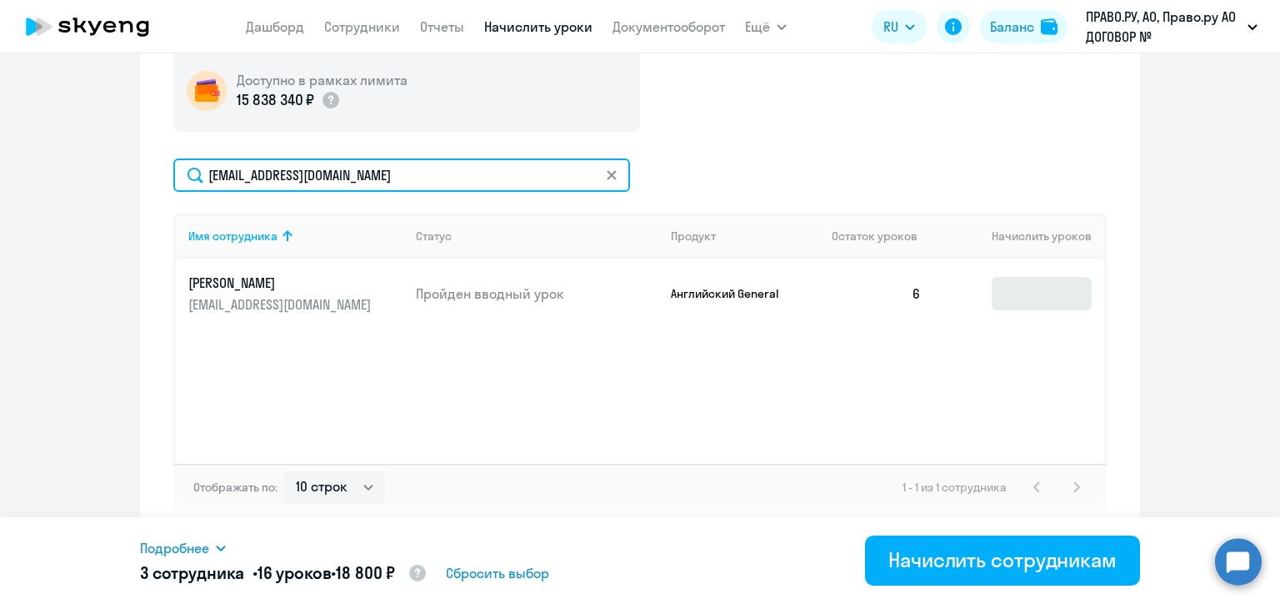
type input "[EMAIL_ADDRESS][DOMAIN_NAME]"
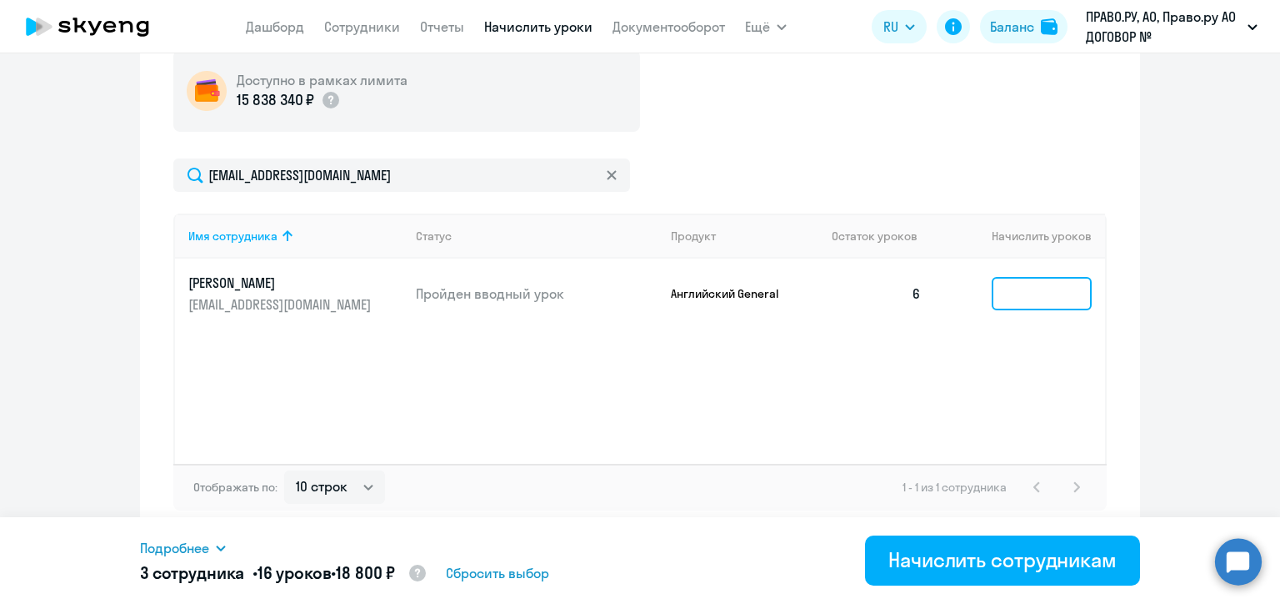
click at [1010, 289] on input at bounding box center [1042, 293] width 100 height 33
type input "6"
click at [607, 178] on icon at bounding box center [612, 175] width 10 height 10
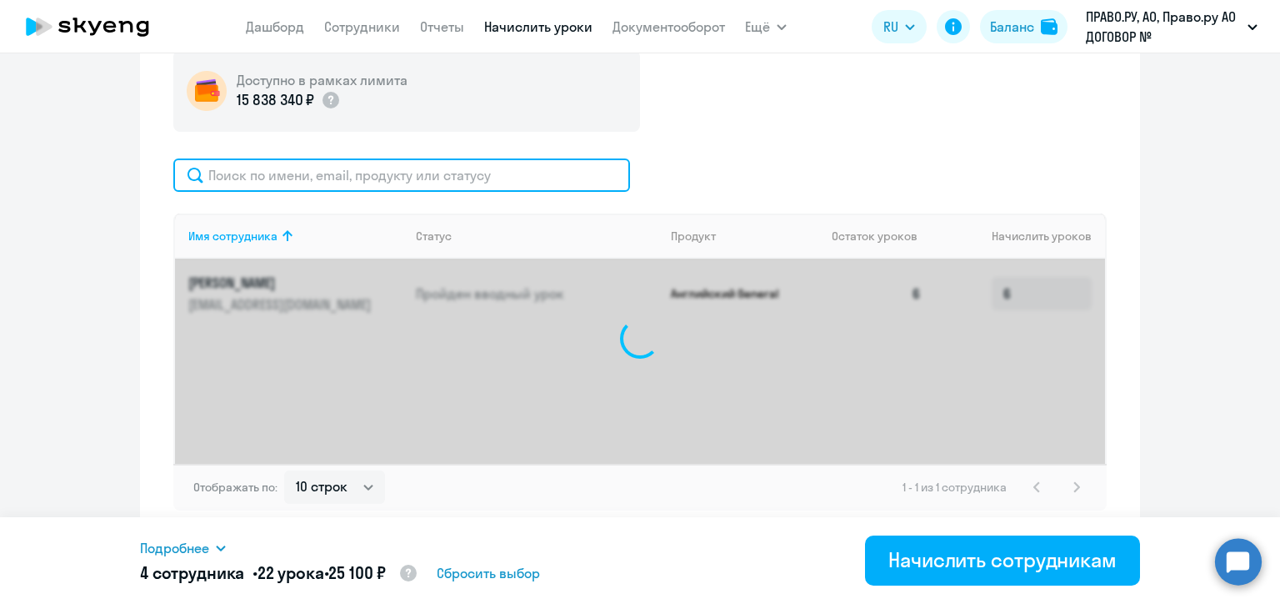
click at [503, 180] on input "text" at bounding box center [401, 174] width 457 height 33
paste input "[PERSON_NAME][EMAIL_ADDRESS][DOMAIN_NAME]"
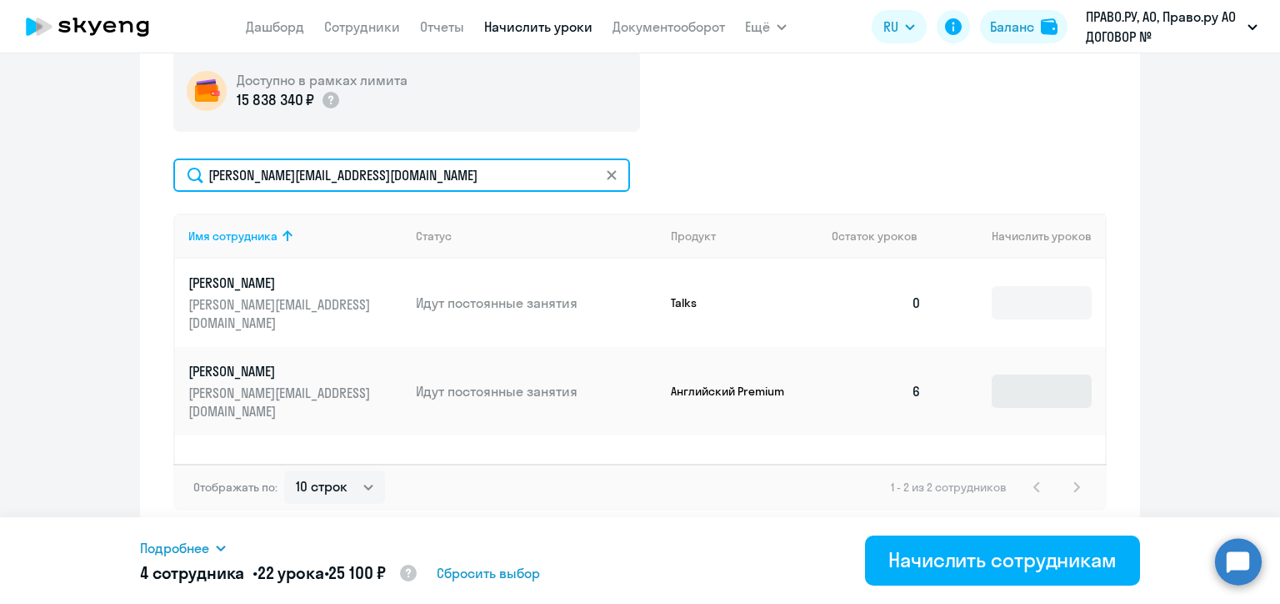
type input "[PERSON_NAME][EMAIL_ADDRESS][DOMAIN_NAME]"
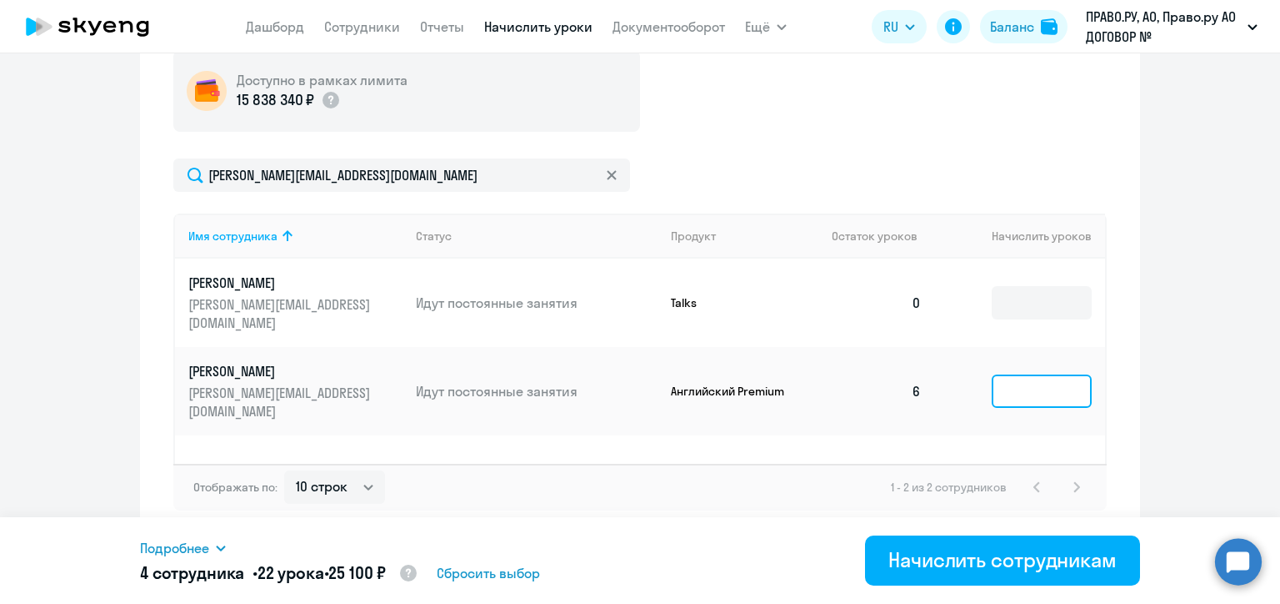
click at [1010, 374] on input at bounding box center [1042, 390] width 100 height 33
type input "5"
click at [608, 171] on icon at bounding box center [611, 174] width 9 height 9
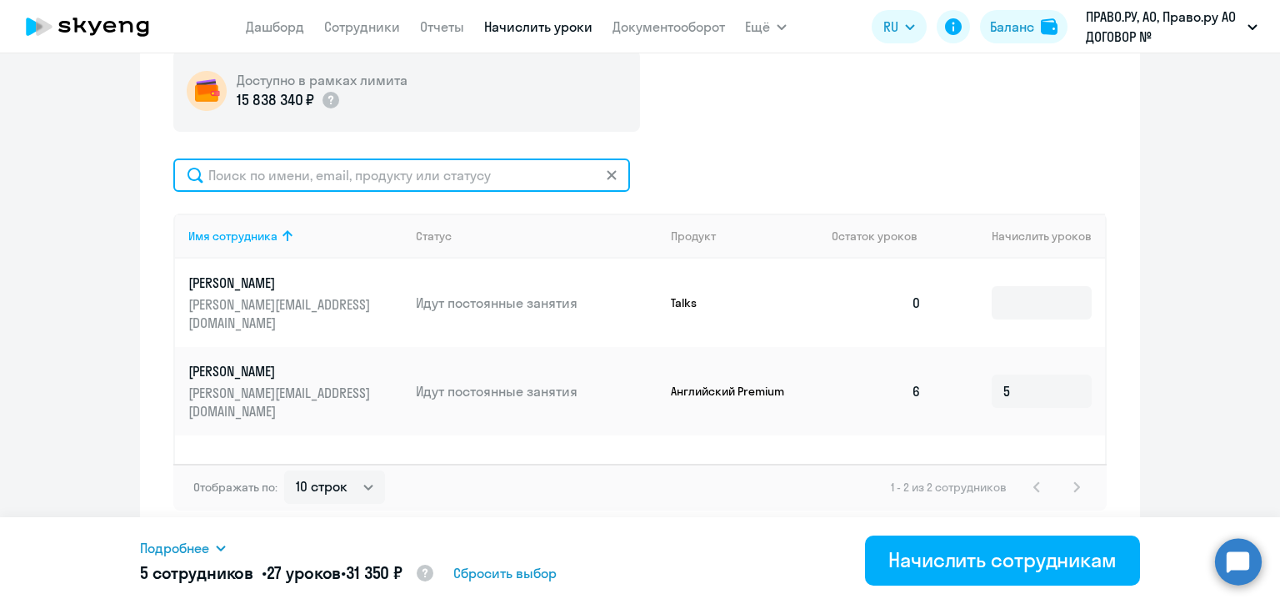
click at [608, 171] on input "text" at bounding box center [401, 174] width 457 height 33
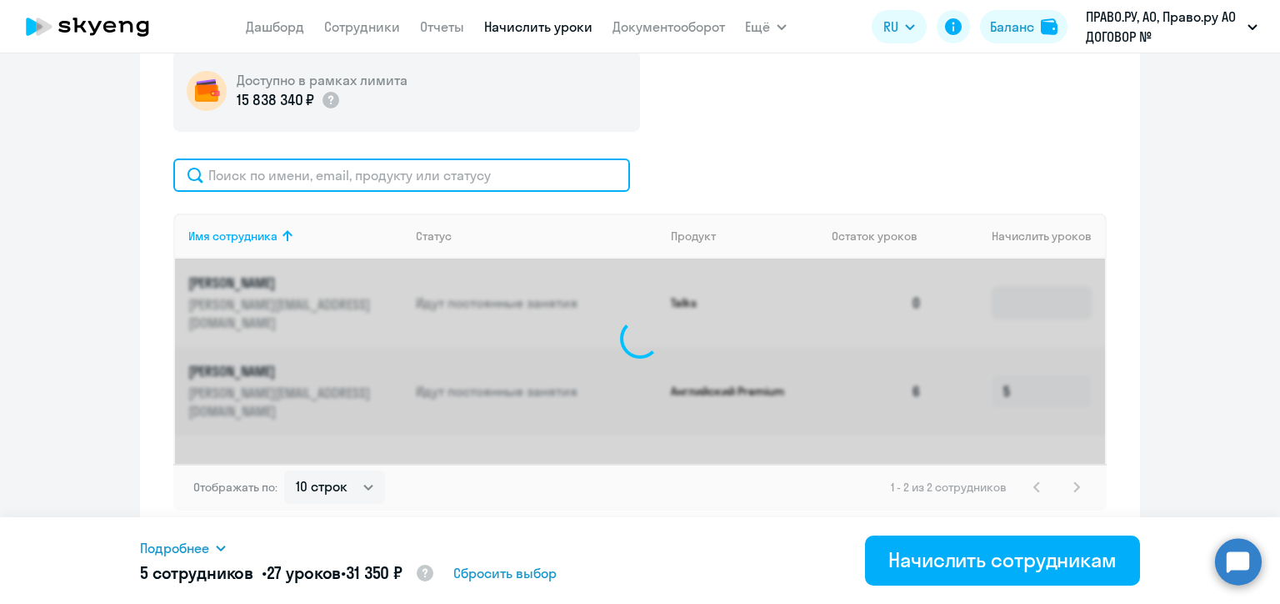
click at [536, 169] on input "text" at bounding box center [401, 174] width 457 height 33
paste input "[EMAIL_ADDRESS][DOMAIN_NAME]"
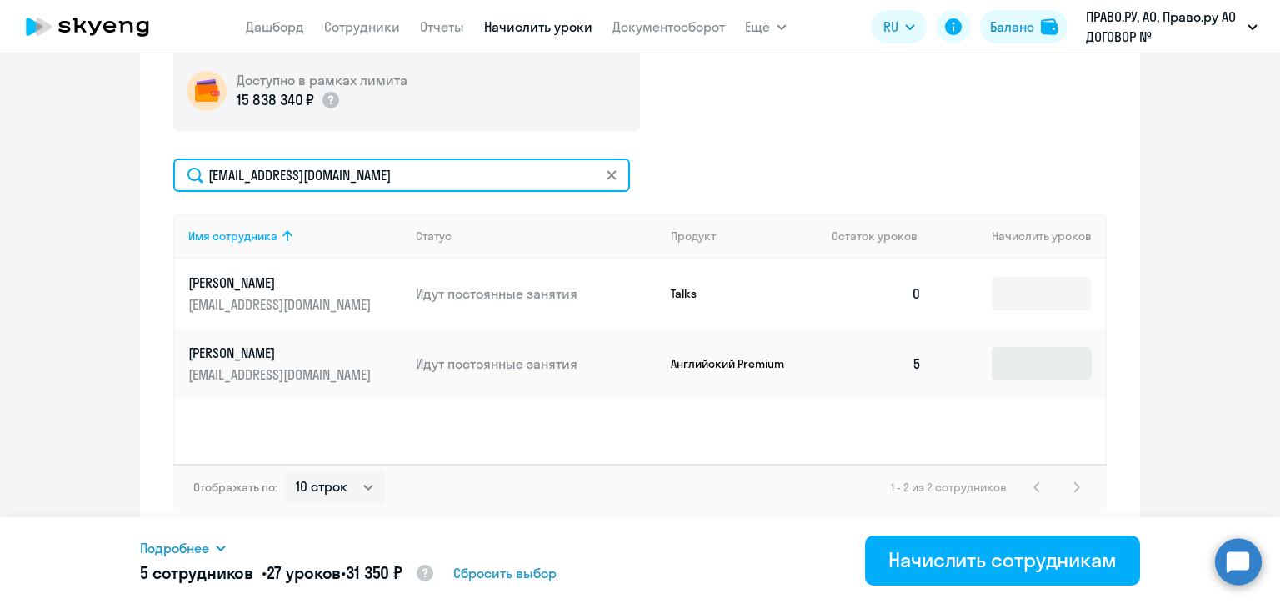
type input "[EMAIL_ADDRESS][DOMAIN_NAME]"
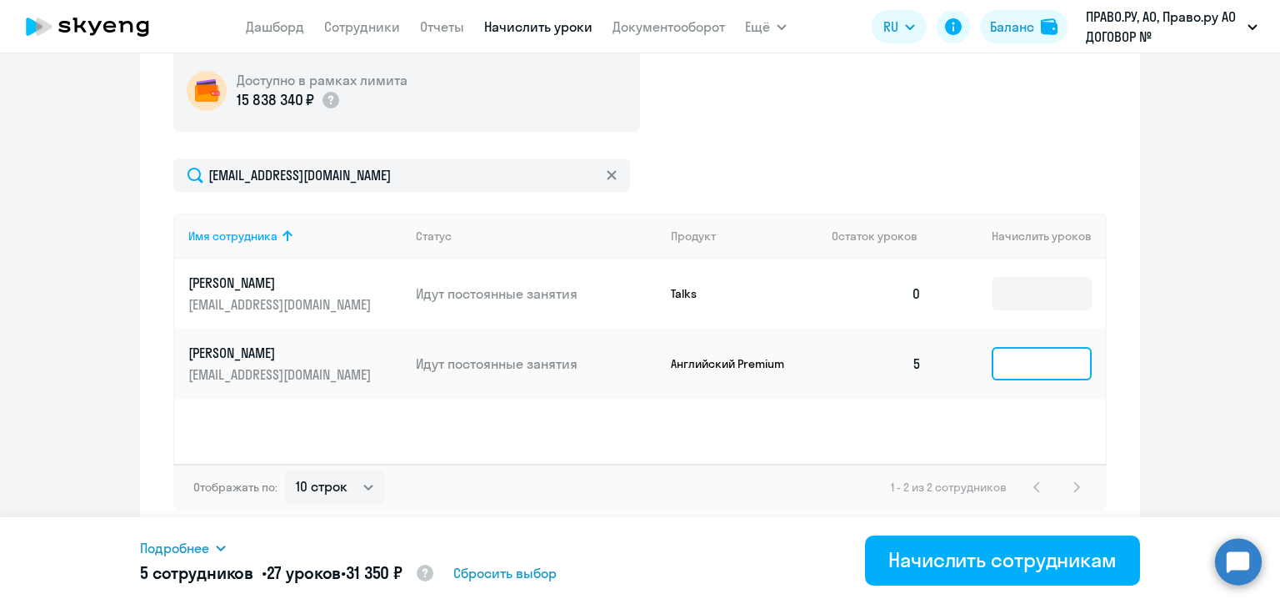
click at [1017, 368] on input at bounding box center [1042, 363] width 100 height 33
type input "5"
click at [607, 173] on icon at bounding box center [611, 174] width 9 height 9
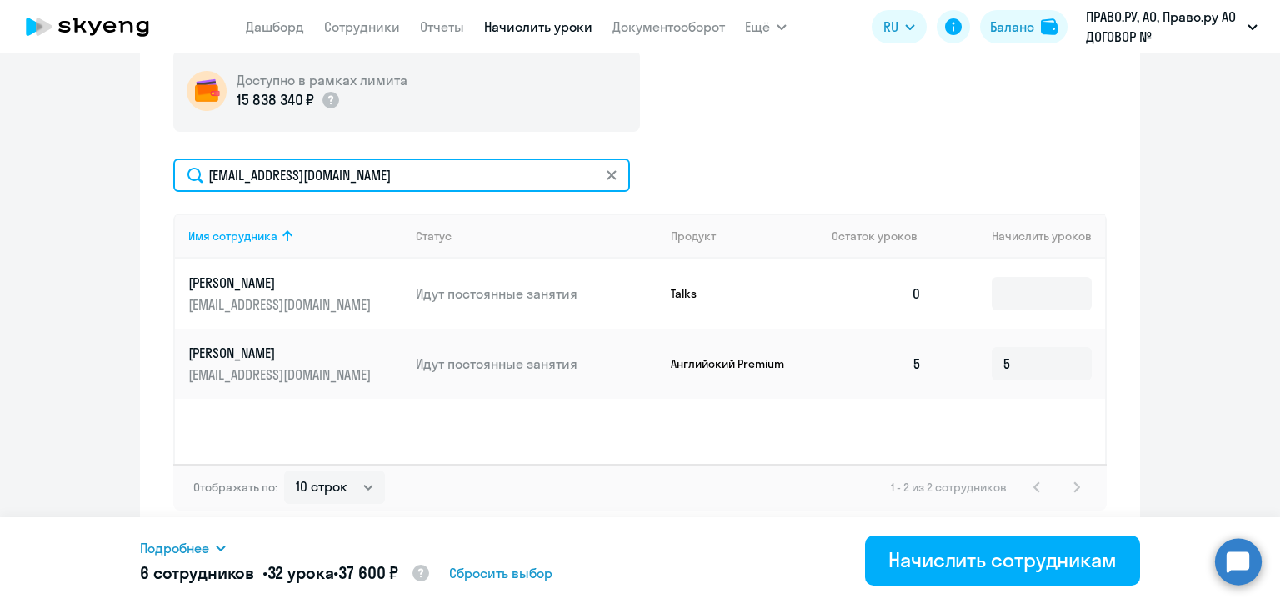
click at [604, 173] on input "[EMAIL_ADDRESS][DOMAIN_NAME]" at bounding box center [401, 174] width 457 height 33
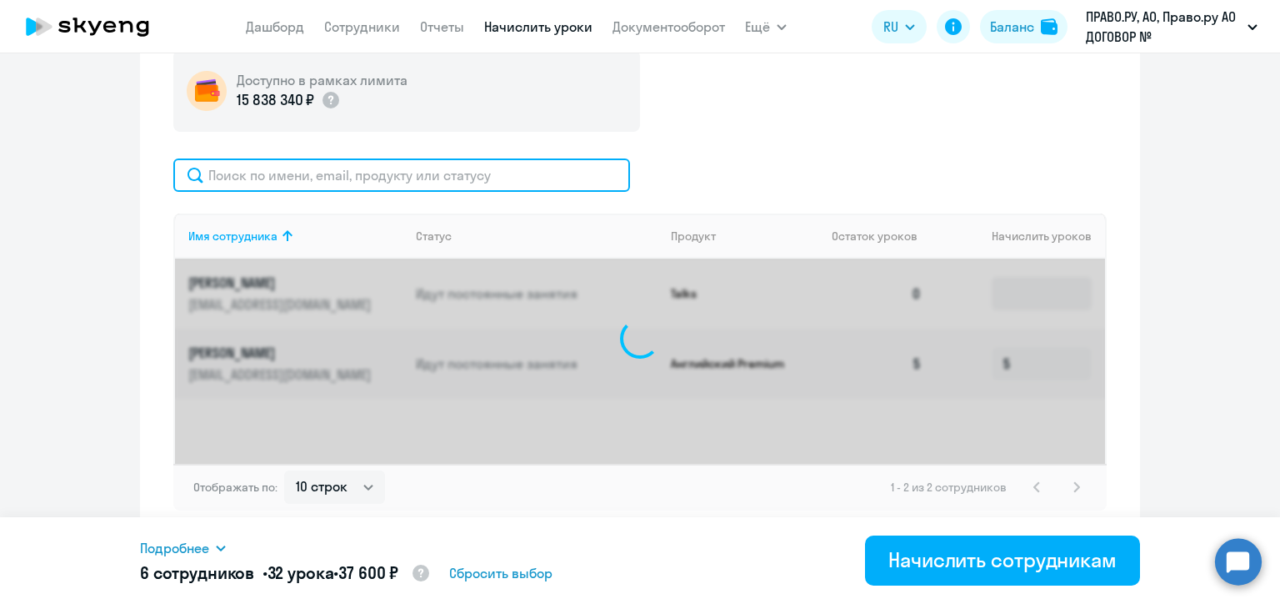
click at [500, 177] on input "text" at bounding box center [401, 174] width 457 height 33
paste input "[EMAIL_ADDRESS][DOMAIN_NAME]"
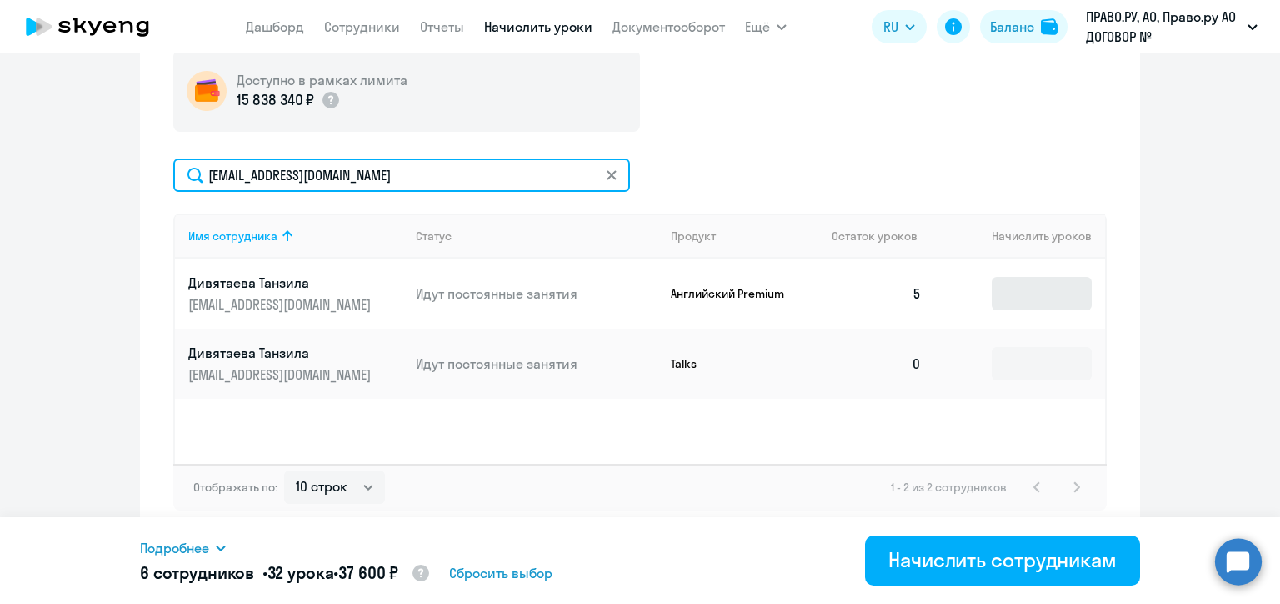
type input "[EMAIL_ADDRESS][DOMAIN_NAME]"
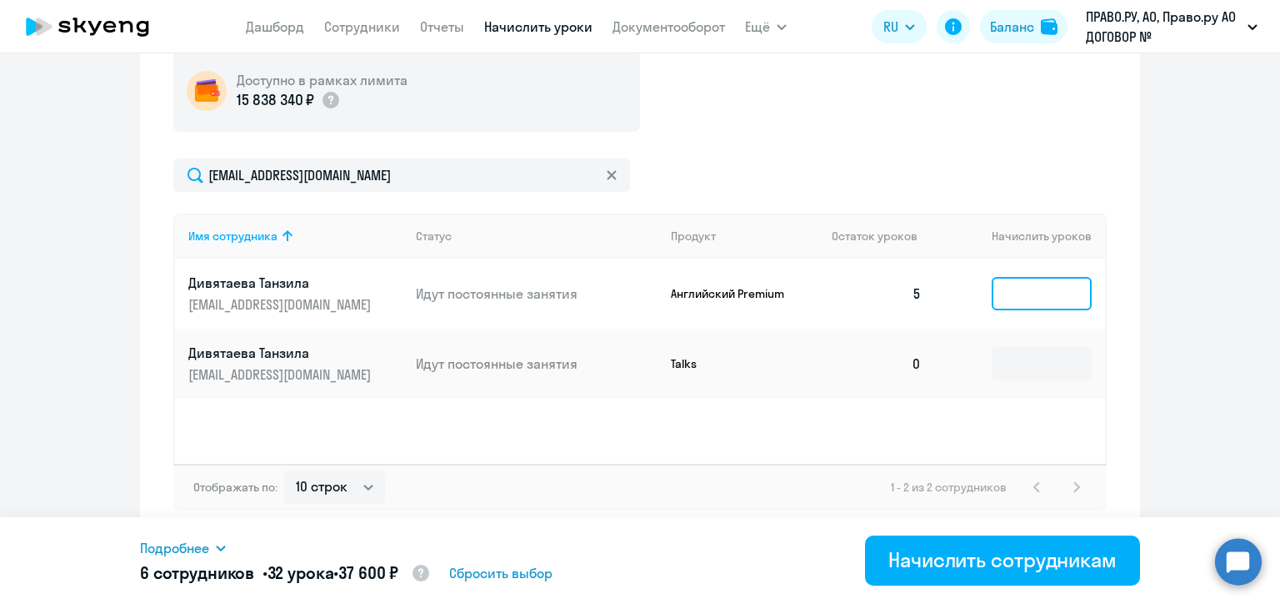
click at [1040, 299] on input at bounding box center [1042, 293] width 100 height 33
type input "5"
click at [607, 170] on icon at bounding box center [612, 175] width 10 height 10
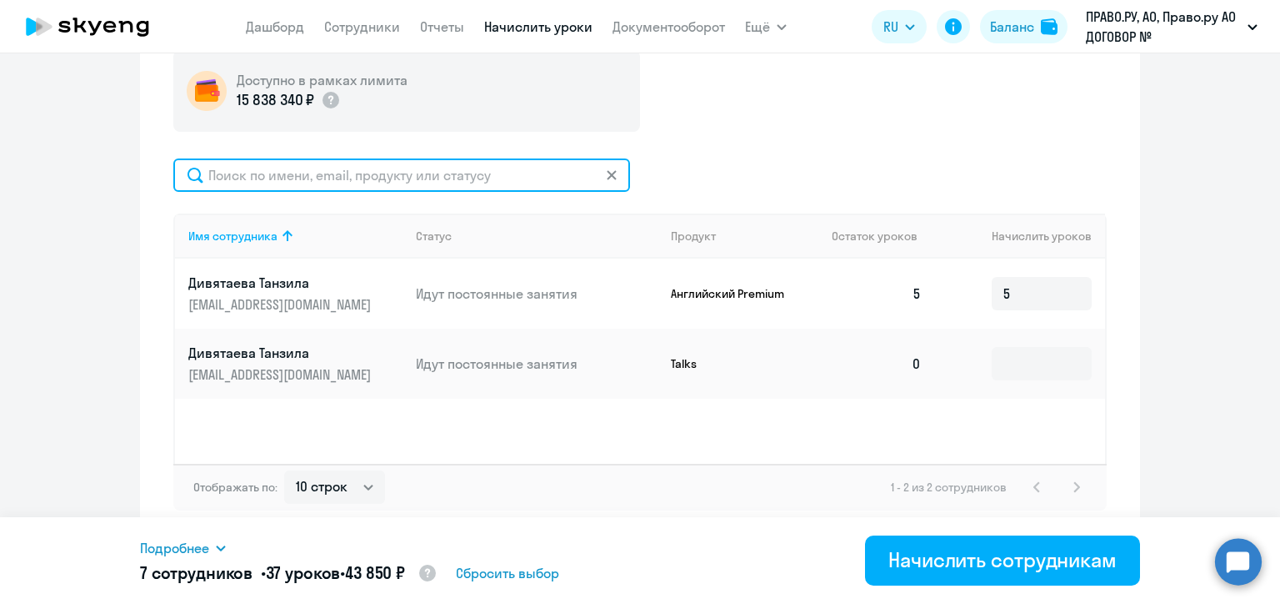
click at [604, 170] on input "text" at bounding box center [401, 174] width 457 height 33
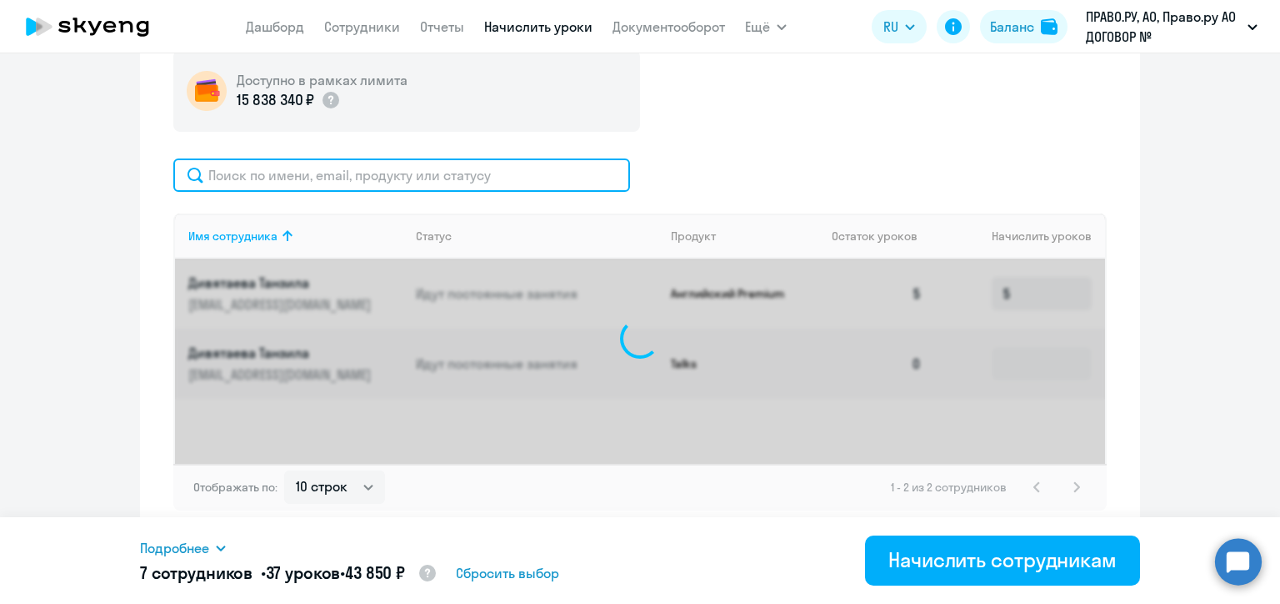
click at [505, 172] on input "text" at bounding box center [401, 174] width 457 height 33
paste input "[EMAIL_ADDRESS][DOMAIN_NAME]"
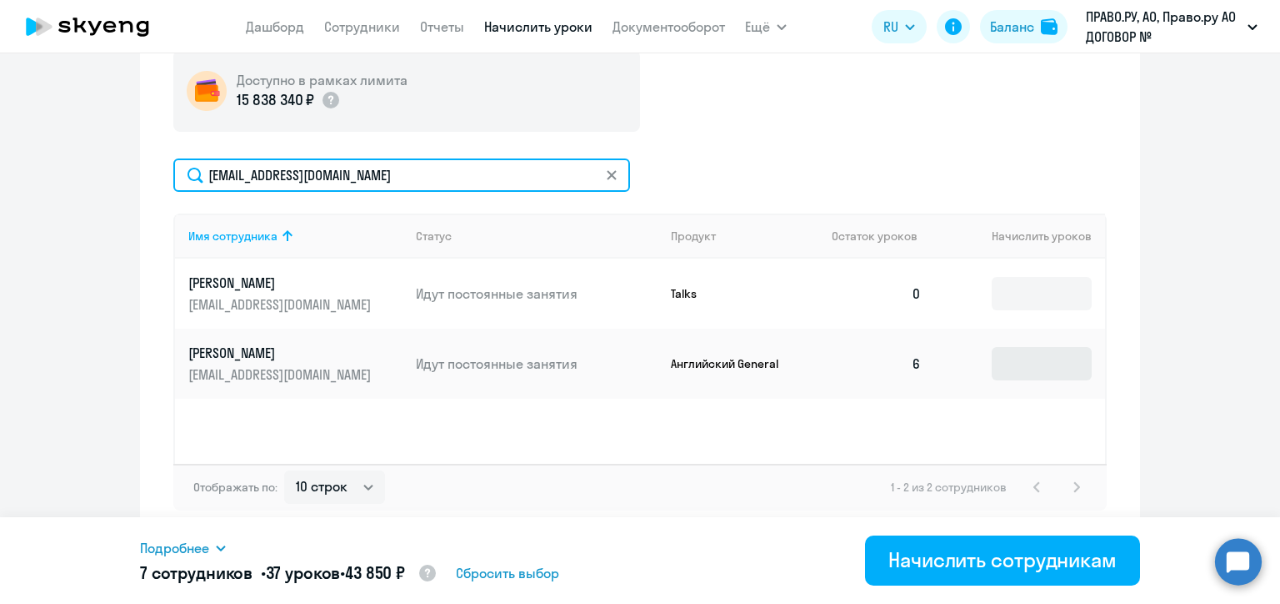
type input "[EMAIL_ADDRESS][DOMAIN_NAME]"
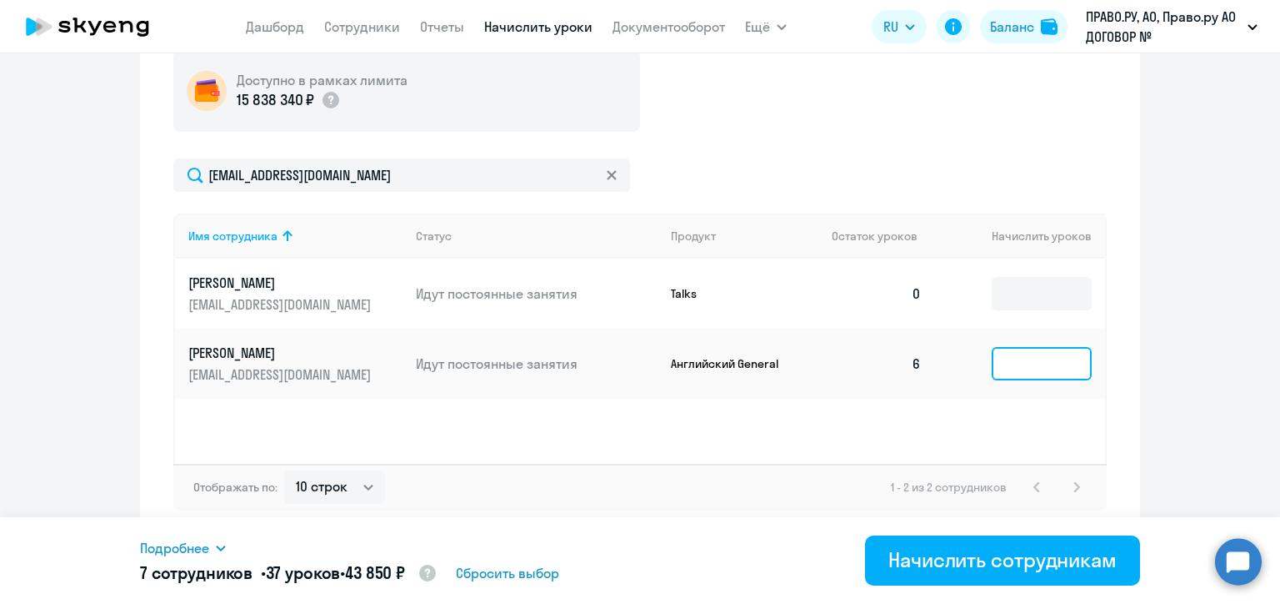
click at [1002, 363] on input at bounding box center [1042, 363] width 100 height 33
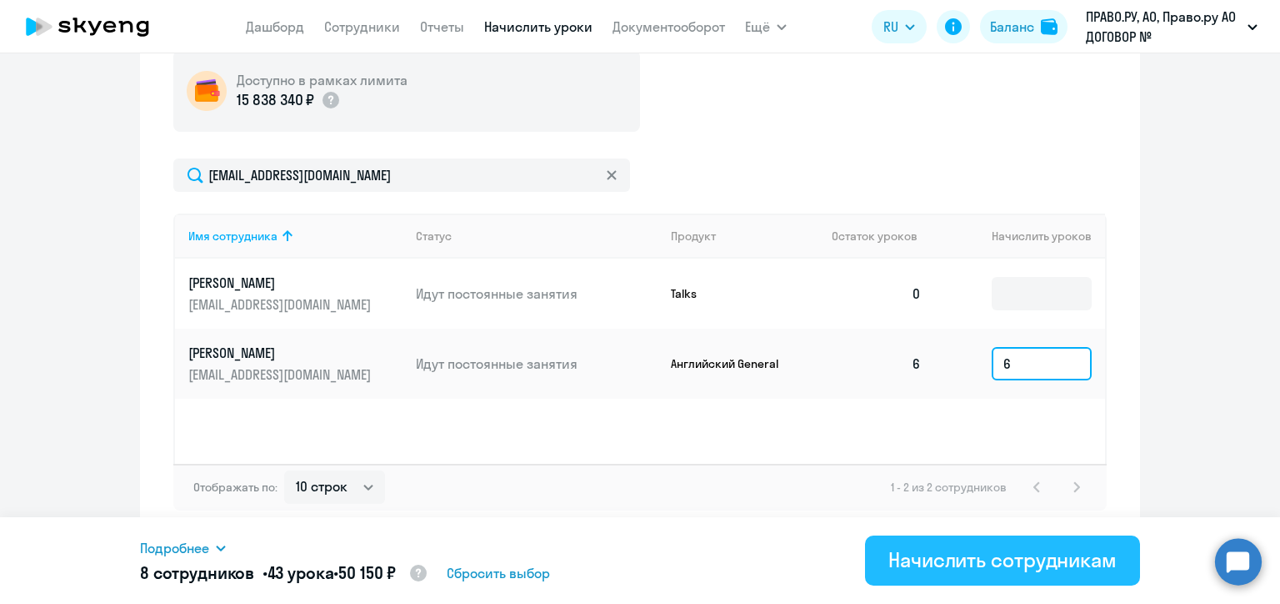
type input "6"
click at [944, 566] on div "Начислить сотрудникам" at bounding box center [1003, 559] width 228 height 27
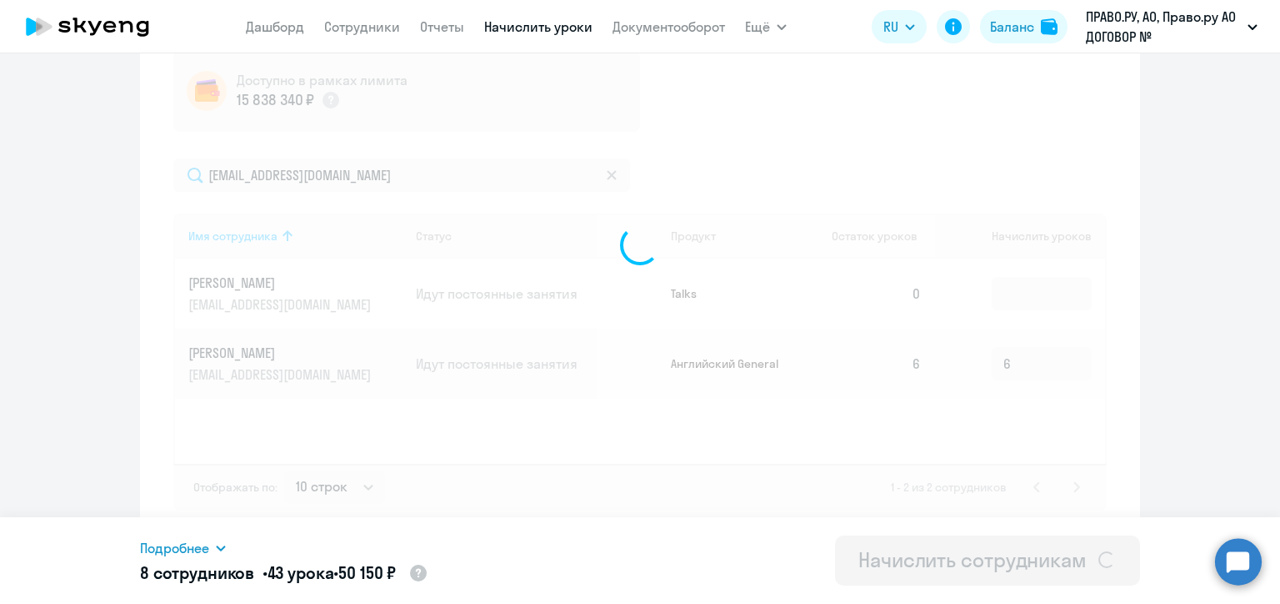
click at [944, 566] on div "Начислить сотрудникам" at bounding box center [973, 559] width 228 height 27
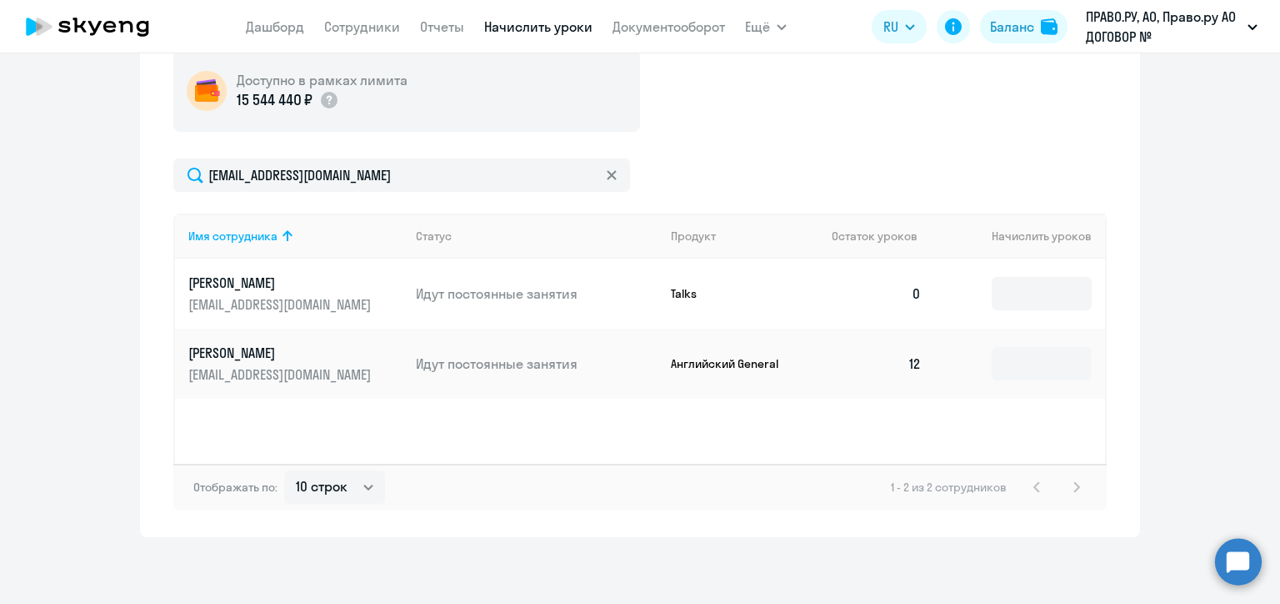
click at [608, 174] on icon at bounding box center [612, 175] width 10 height 10
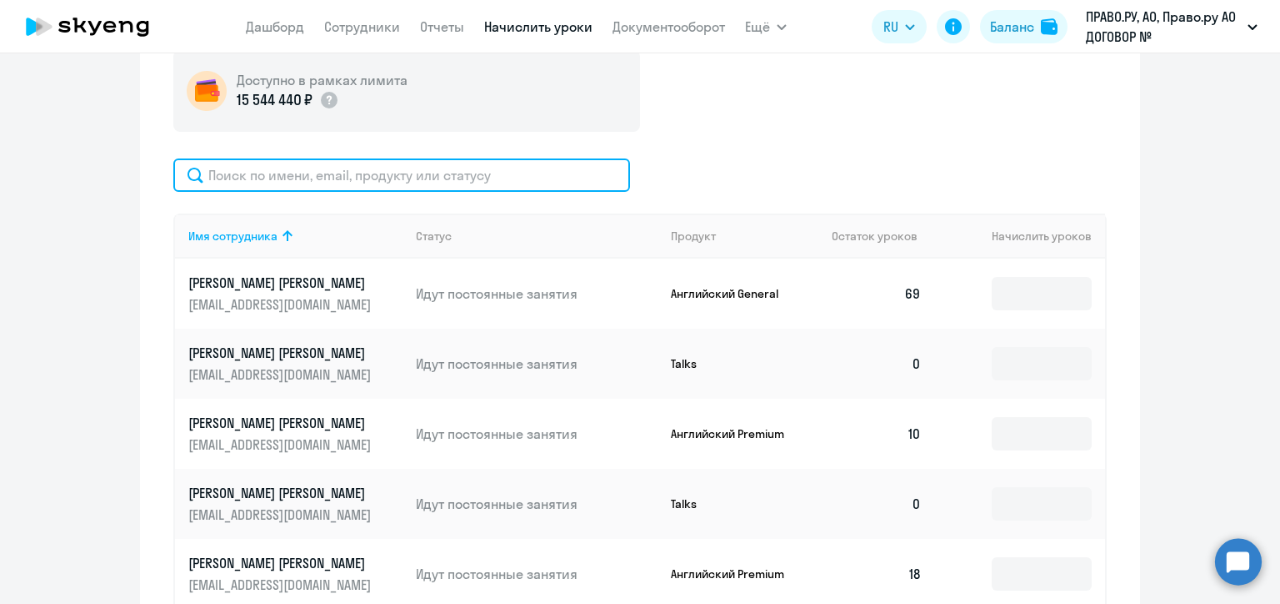
click at [478, 171] on input "text" at bounding box center [401, 174] width 457 height 33
paste input "[EMAIL_ADDRESS][DOMAIN_NAME]"
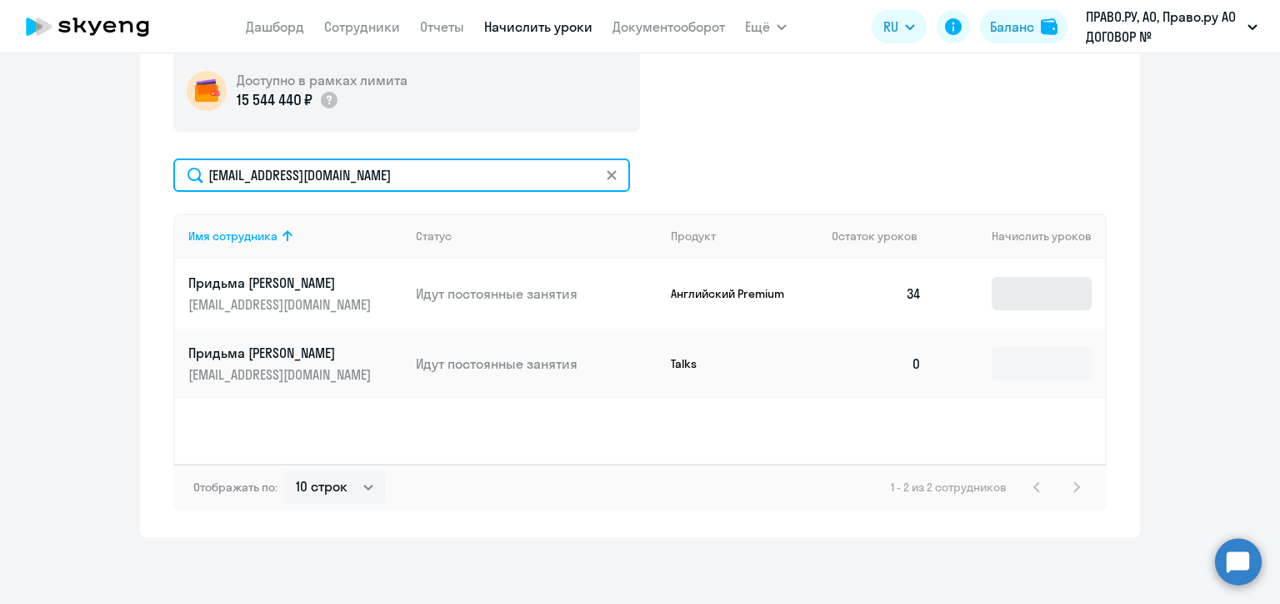
type input "[EMAIL_ADDRESS][DOMAIN_NAME]"
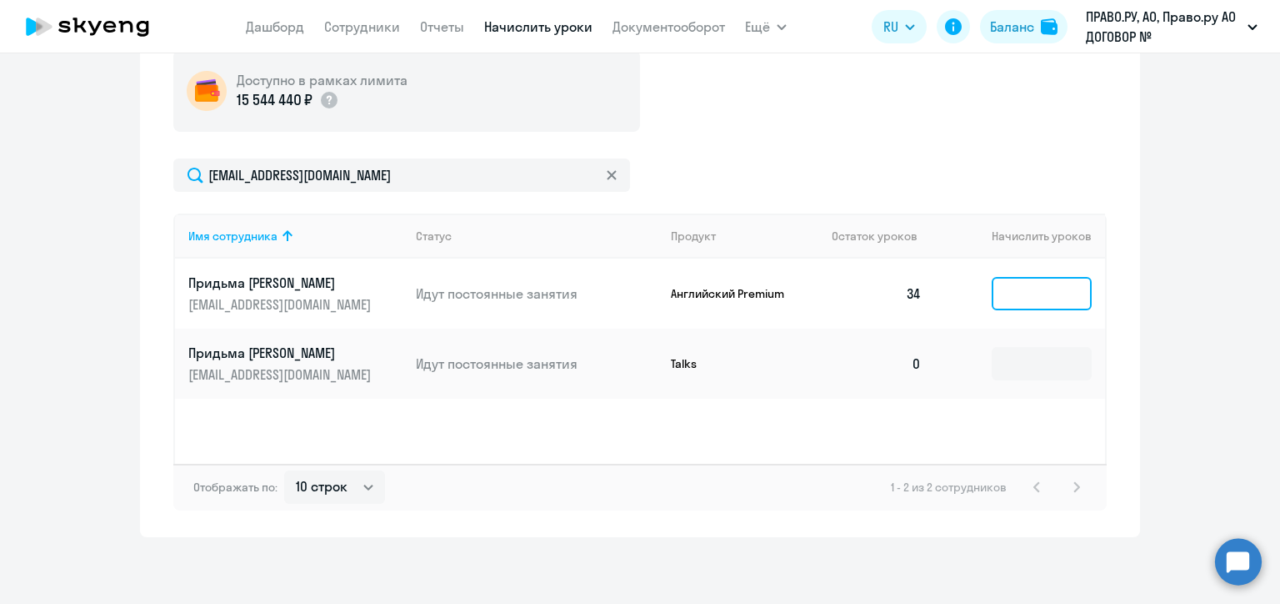
click at [1018, 288] on input at bounding box center [1042, 293] width 100 height 33
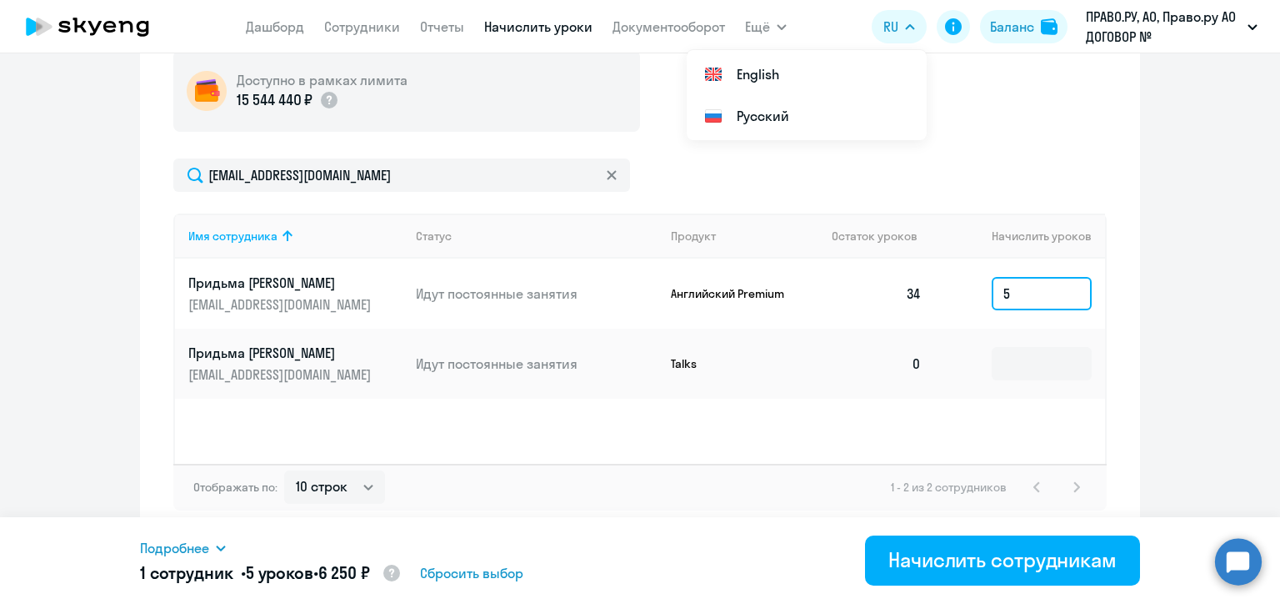
type input "5"
click at [608, 176] on icon at bounding box center [612, 175] width 10 height 10
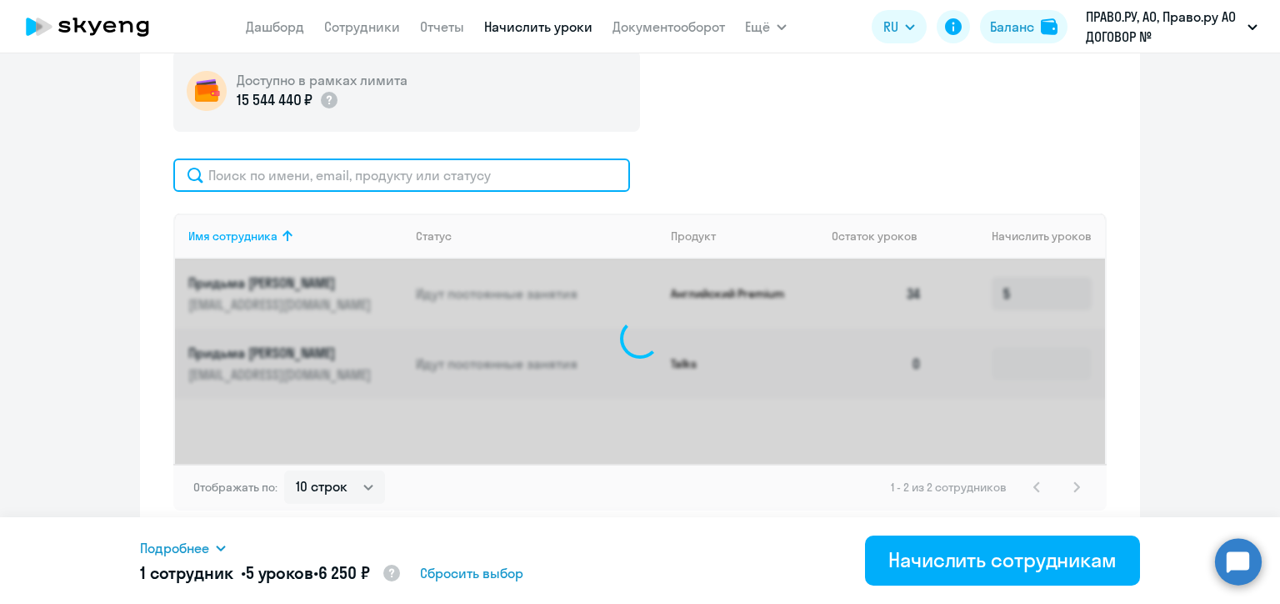
click at [473, 171] on input "text" at bounding box center [401, 174] width 457 height 33
paste input "[EMAIL_ADDRESS][DOMAIN_NAME]"
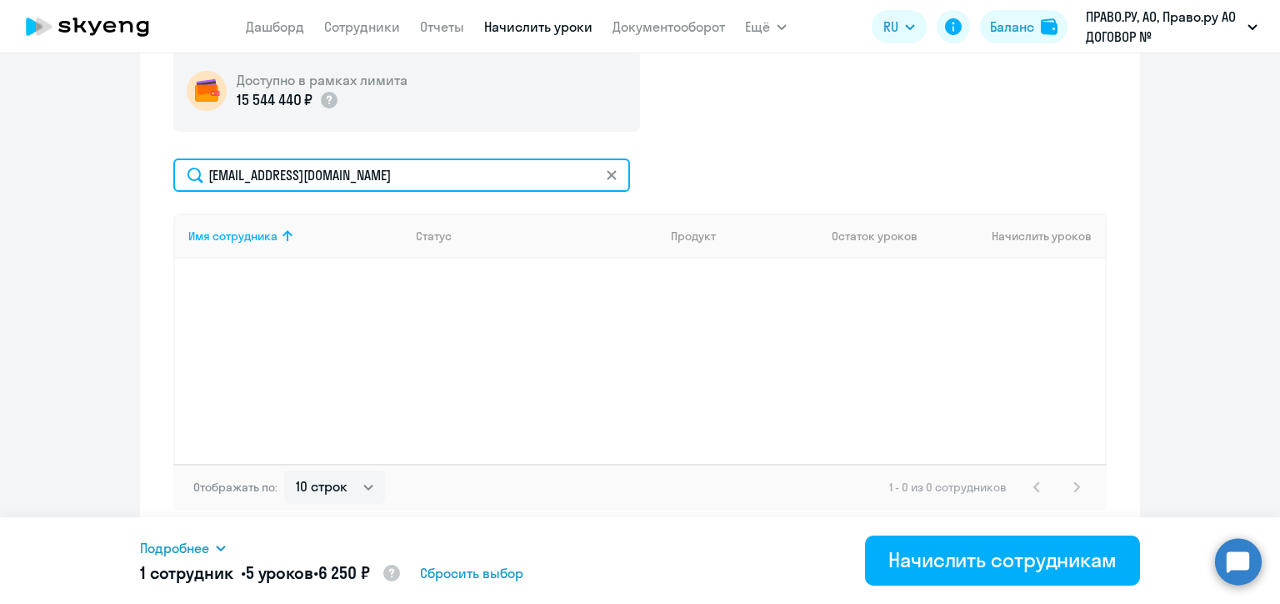
type input "[EMAIL_ADDRESS][DOMAIN_NAME]"
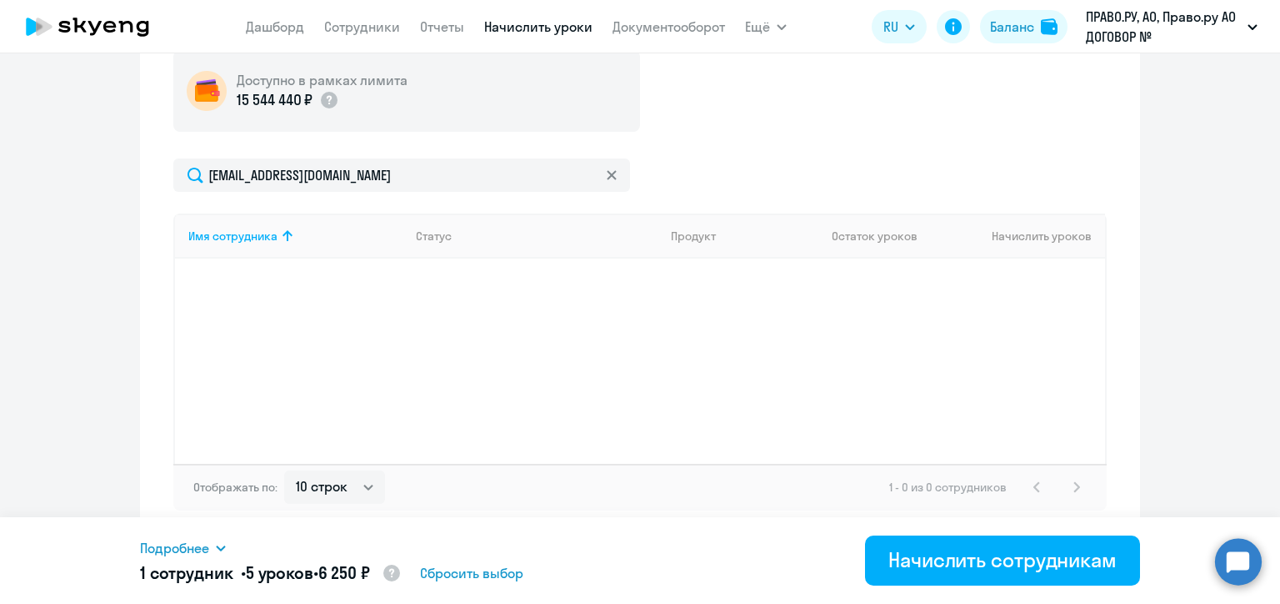
click at [609, 170] on icon at bounding box center [611, 174] width 9 height 9
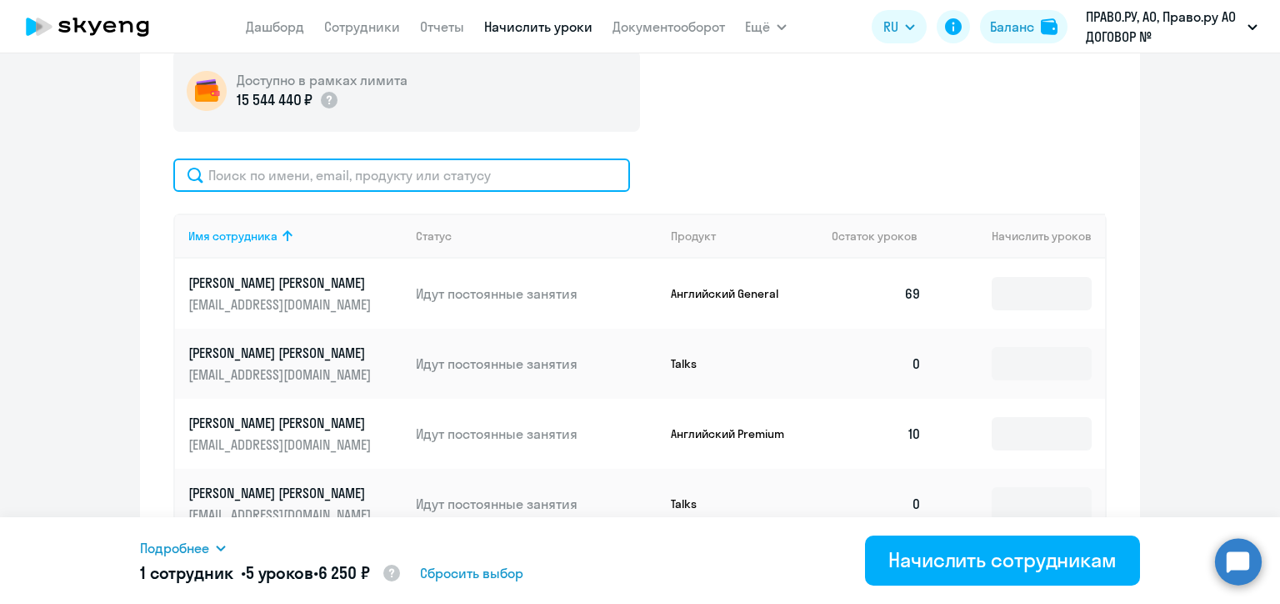
click at [601, 173] on input "text" at bounding box center [401, 174] width 457 height 33
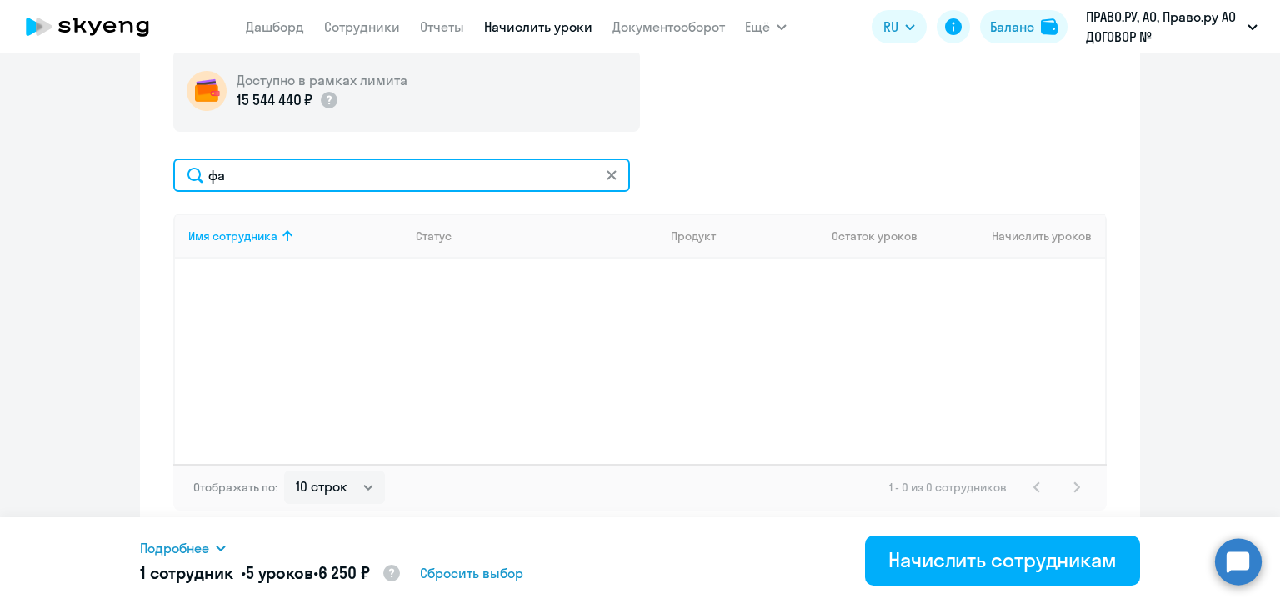
type input "ф"
paste input "[EMAIL_ADDRESS][DOMAIN_NAME]"
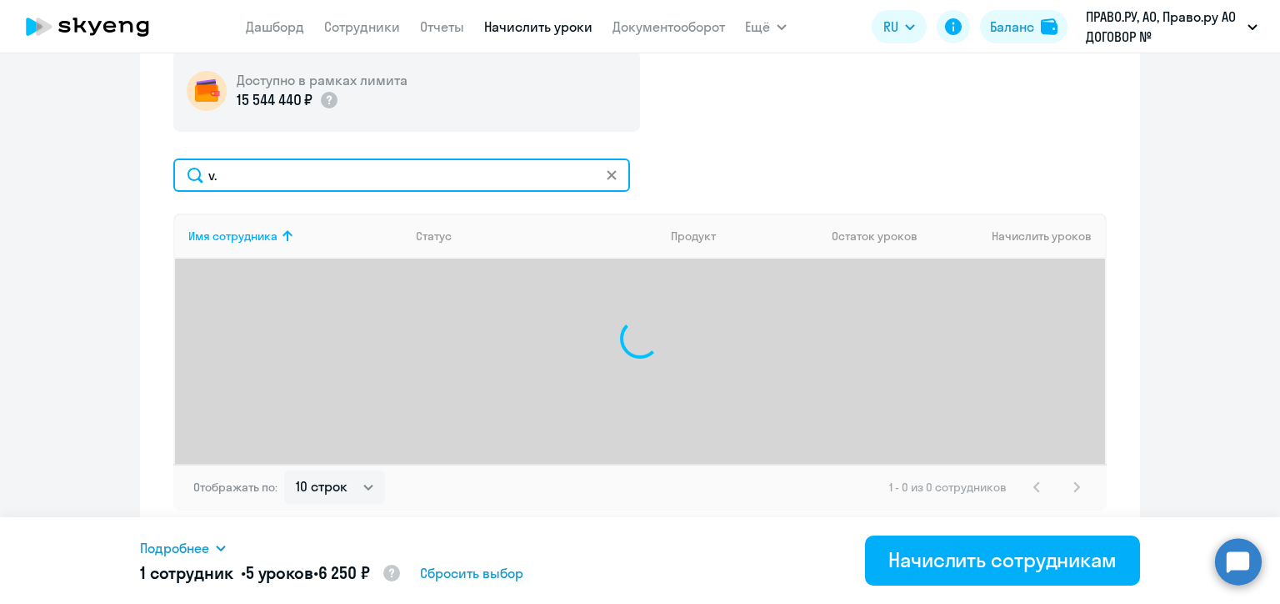
type input "v"
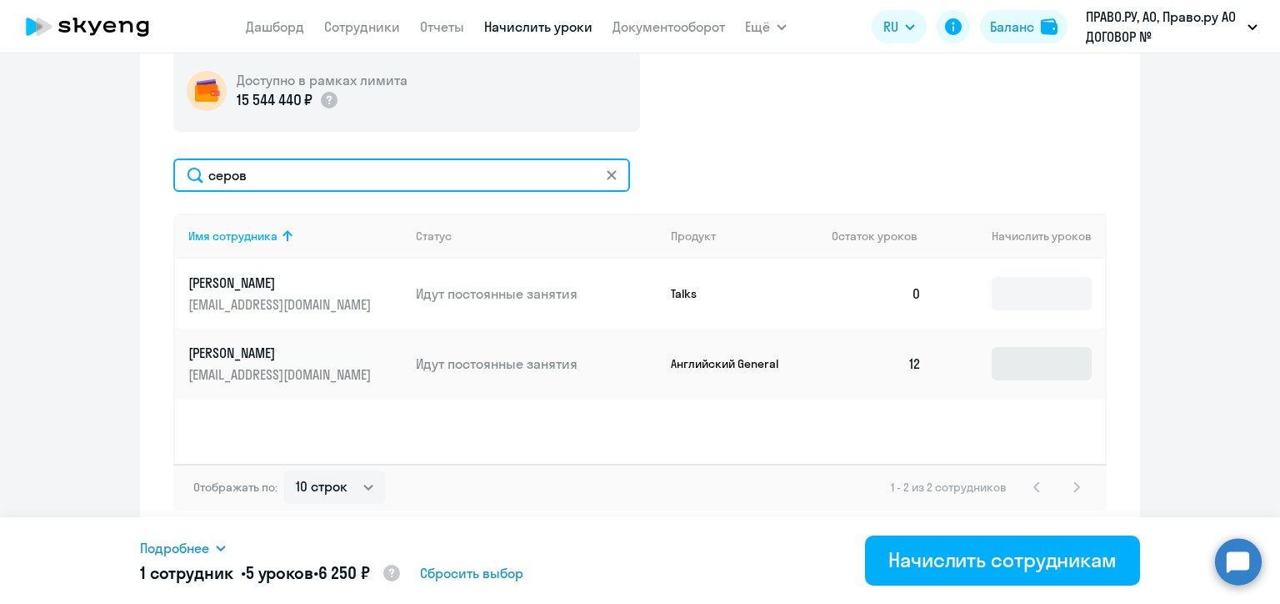
type input "серов"
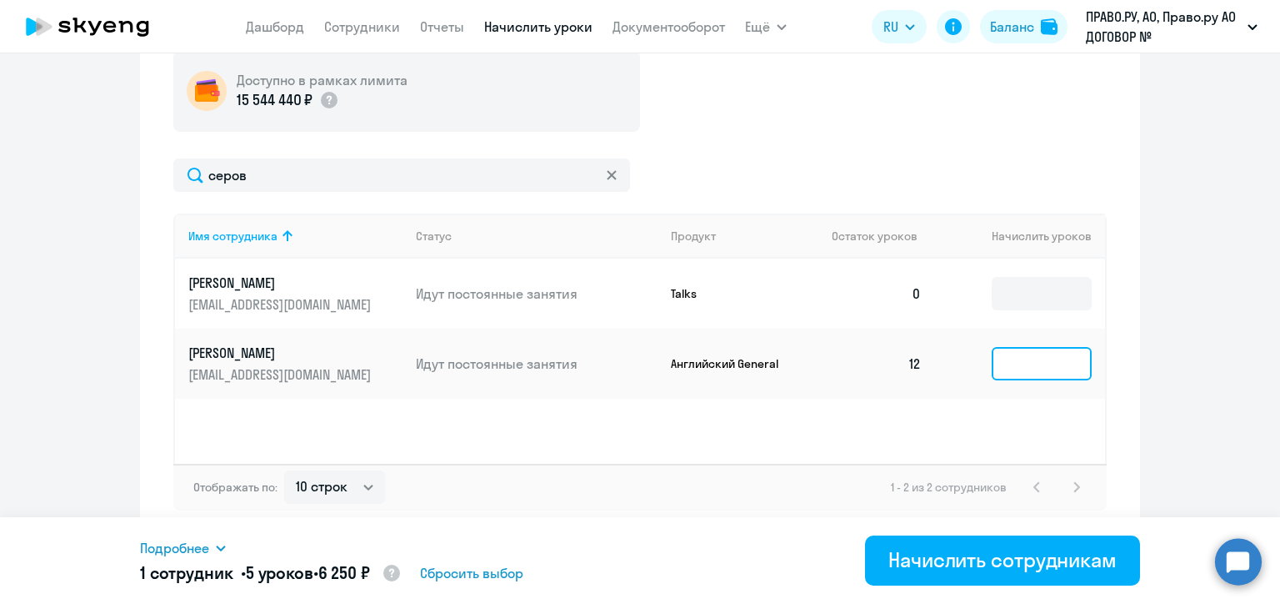
click at [1008, 357] on input at bounding box center [1042, 363] width 100 height 33
type input "6"
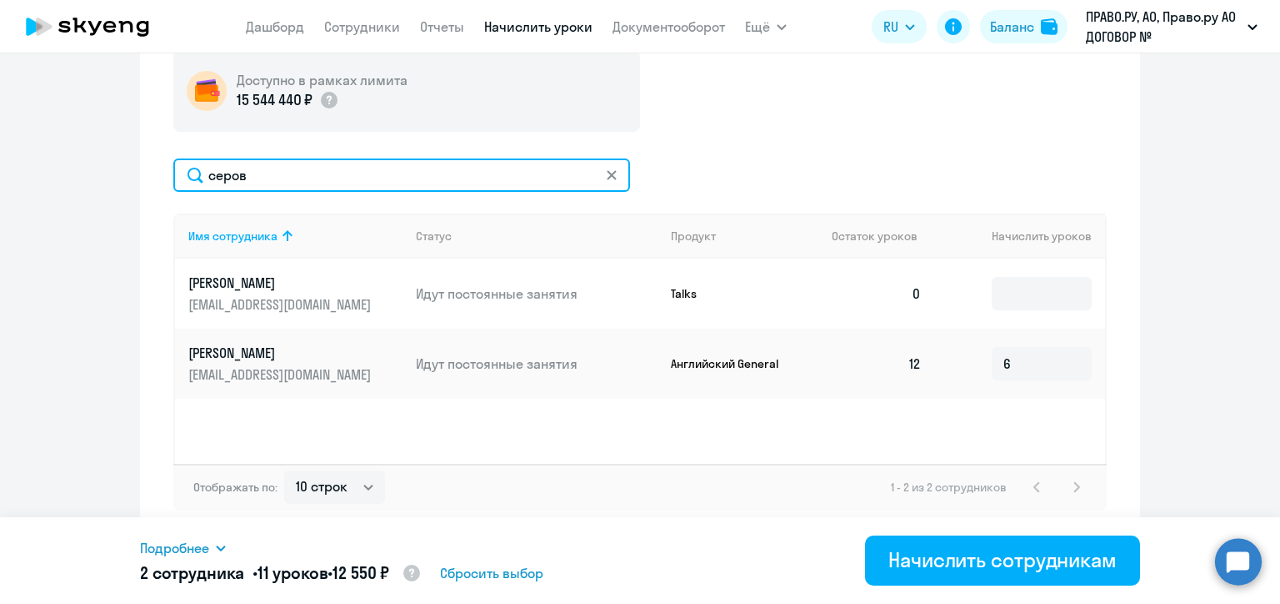
click at [558, 172] on input "серов" at bounding box center [401, 174] width 457 height 33
paste input "[PERSON_NAME][EMAIL_ADDRESS][DOMAIN_NAME]"
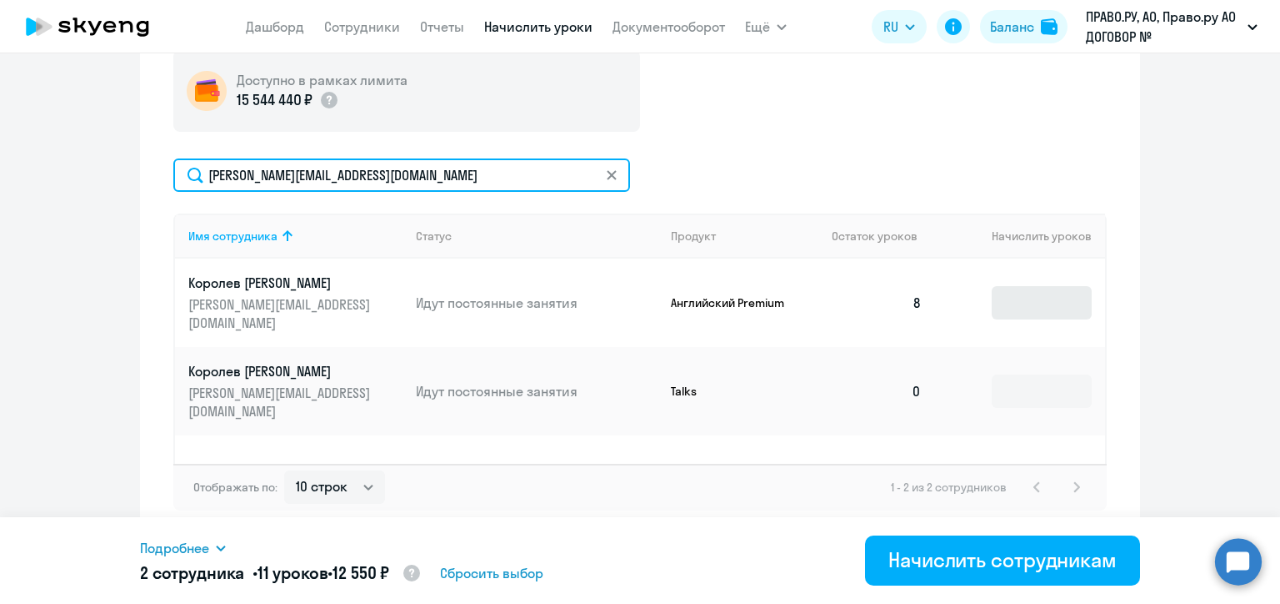
type input "[PERSON_NAME][EMAIL_ADDRESS][DOMAIN_NAME]"
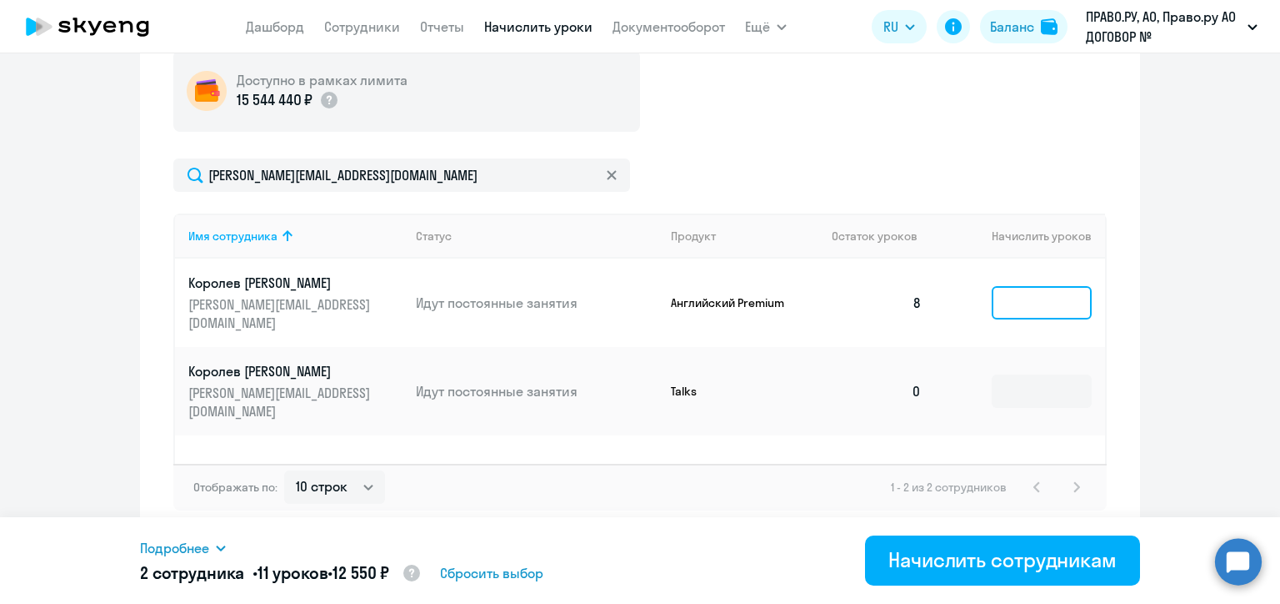
click at [1014, 291] on input at bounding box center [1042, 302] width 100 height 33
type input "5"
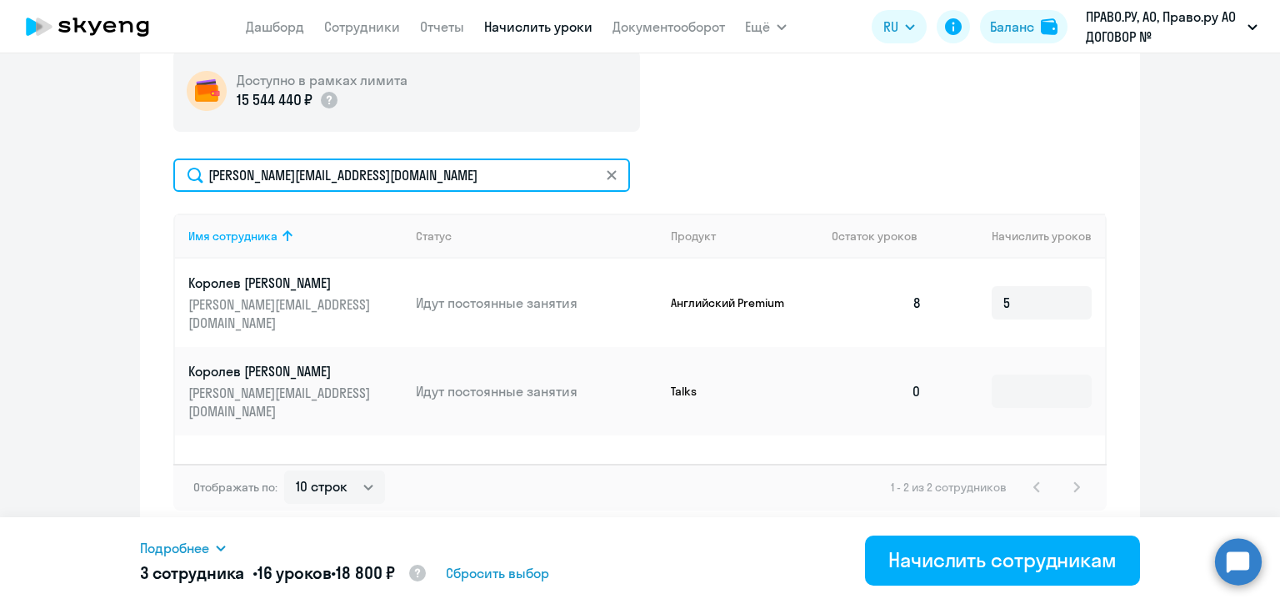
click at [330, 173] on input "[PERSON_NAME][EMAIL_ADDRESS][DOMAIN_NAME]" at bounding box center [401, 174] width 457 height 33
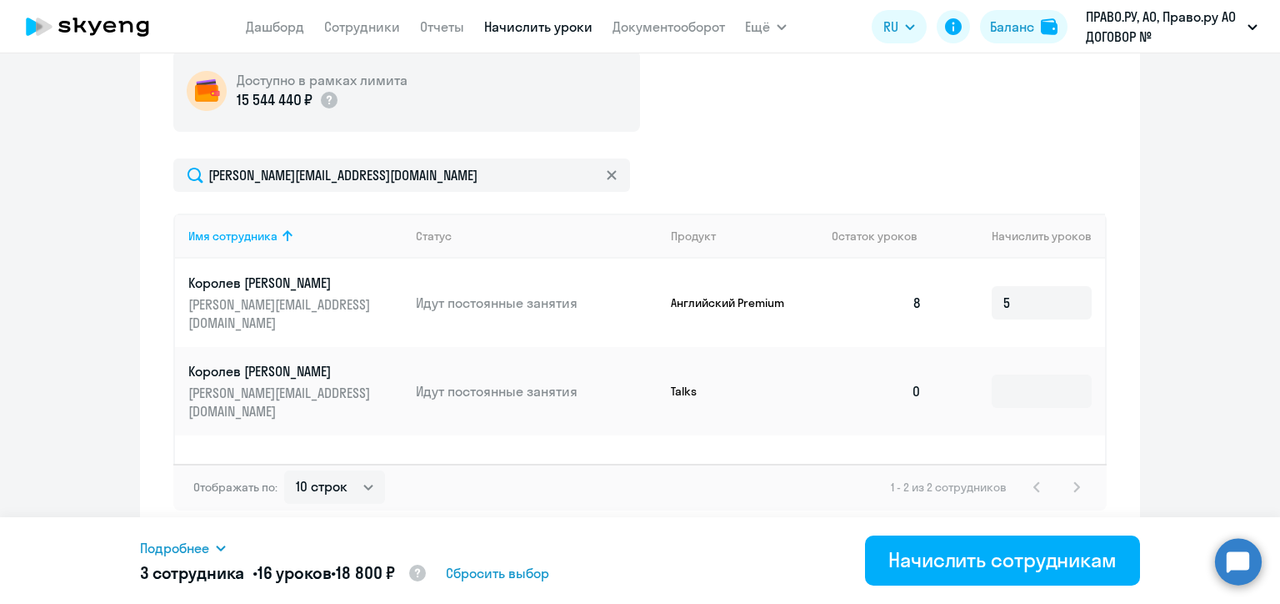
click at [706, 140] on div "Доступно в рамках лимита 15 544 440 ₽ [PERSON_NAME][EMAIL_ADDRESS][DOMAIN_NAME]…" at bounding box center [640, 280] width 934 height 460
click at [608, 176] on icon at bounding box center [612, 175] width 10 height 10
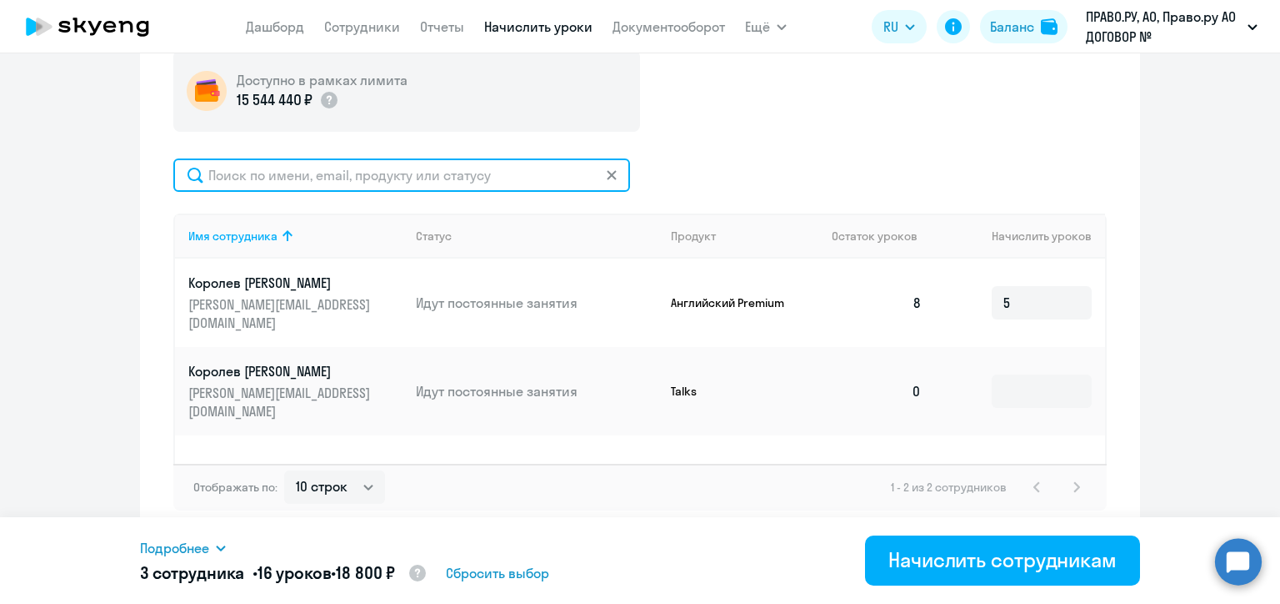
click at [608, 176] on input "text" at bounding box center [401, 174] width 457 height 33
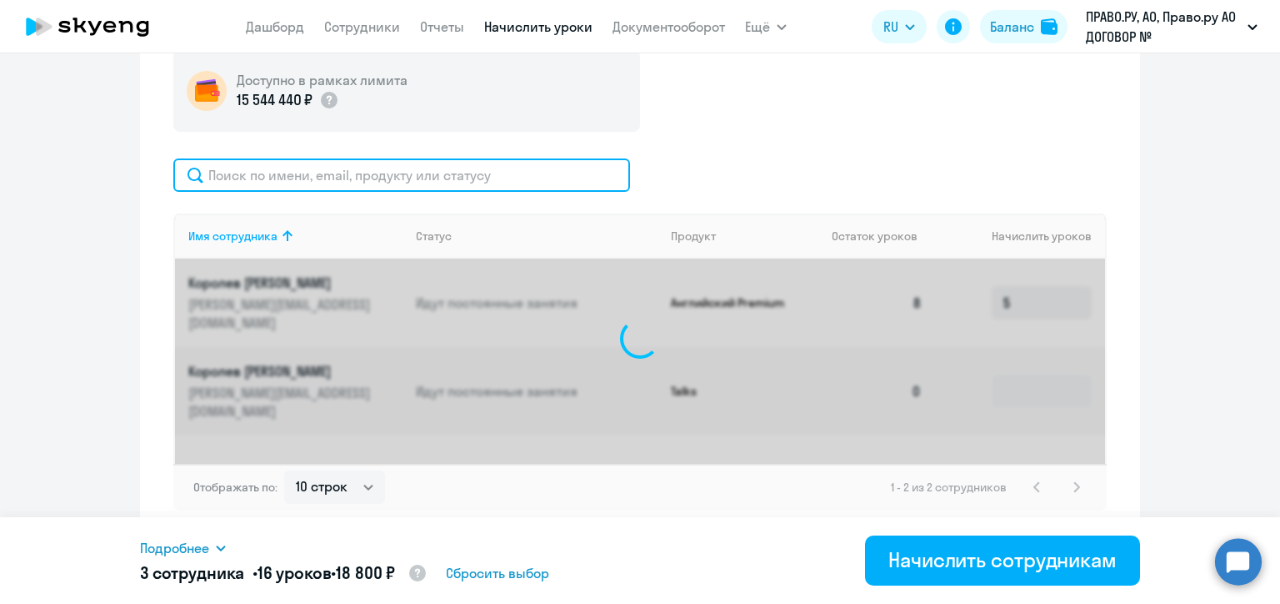
click at [519, 174] on input "text" at bounding box center [401, 174] width 457 height 33
paste input "[EMAIL_ADDRESS][DOMAIN_NAME]"
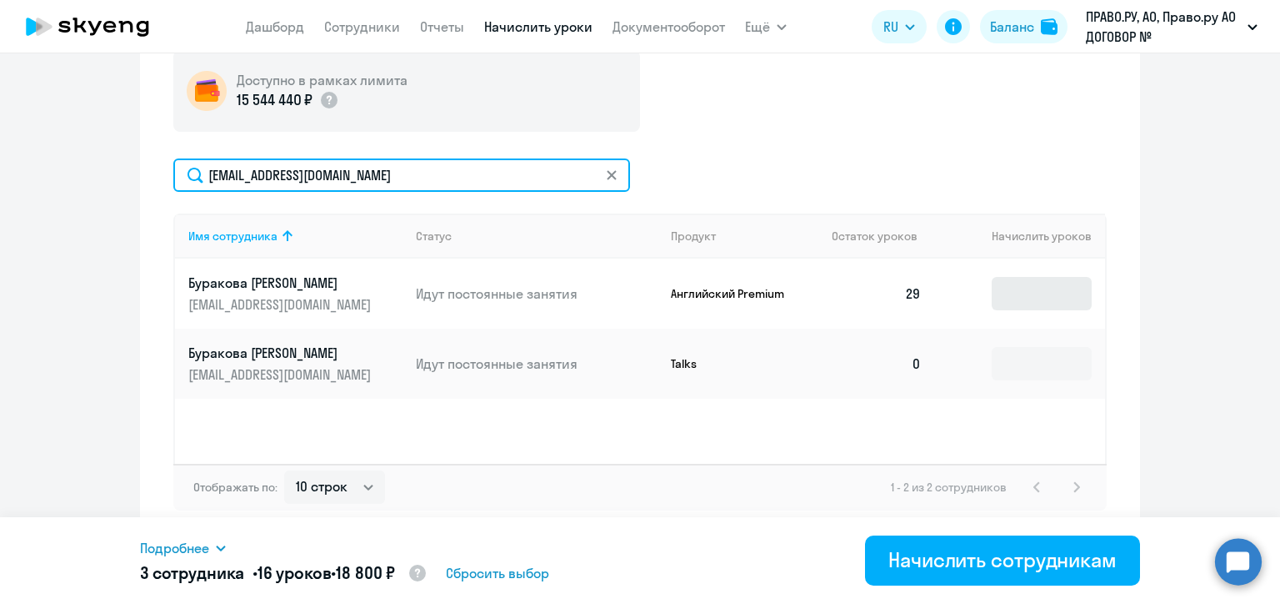
type input "[EMAIL_ADDRESS][DOMAIN_NAME]"
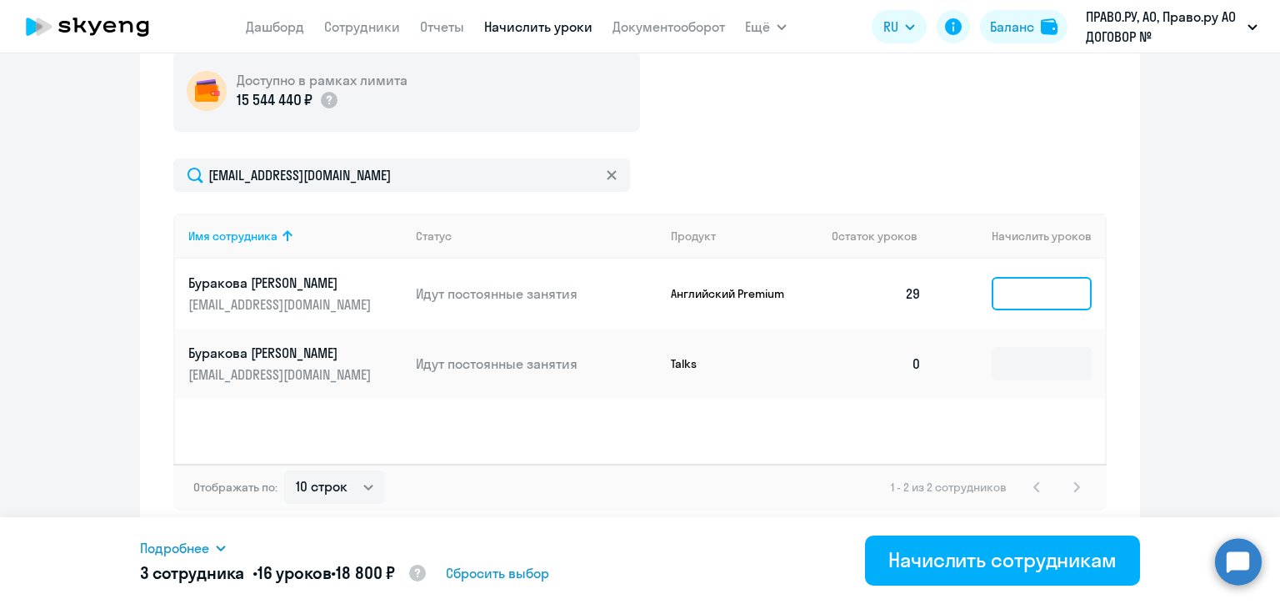
click at [1000, 292] on input at bounding box center [1042, 293] width 100 height 33
type input "5"
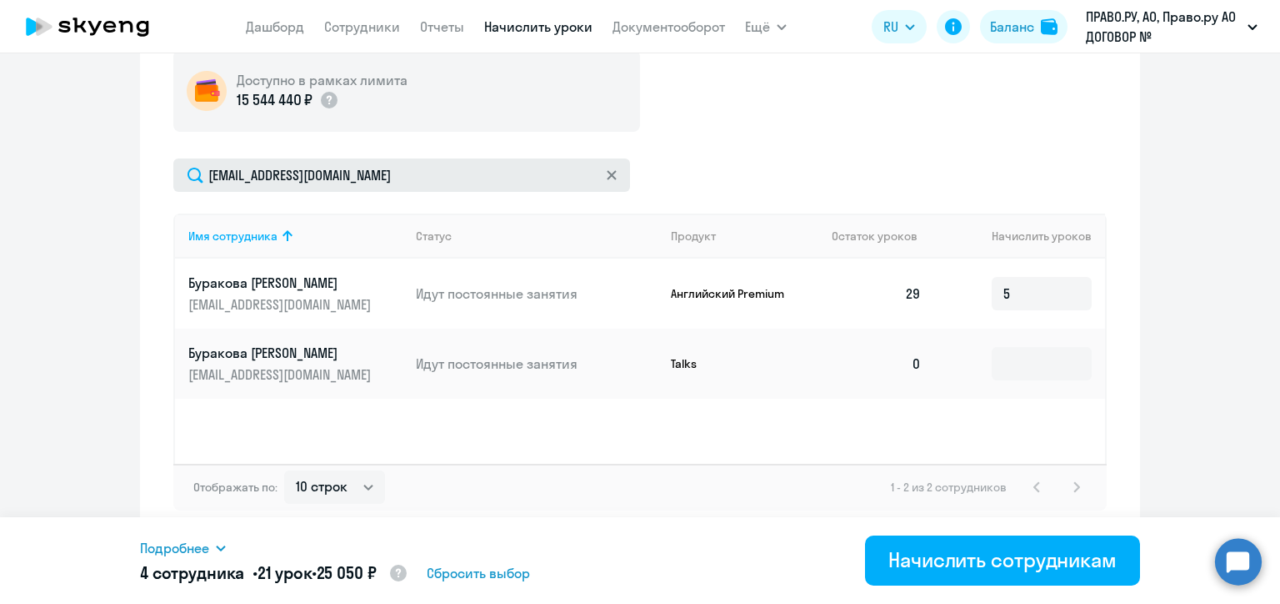
click at [610, 171] on svg-icon at bounding box center [611, 174] width 13 height 13
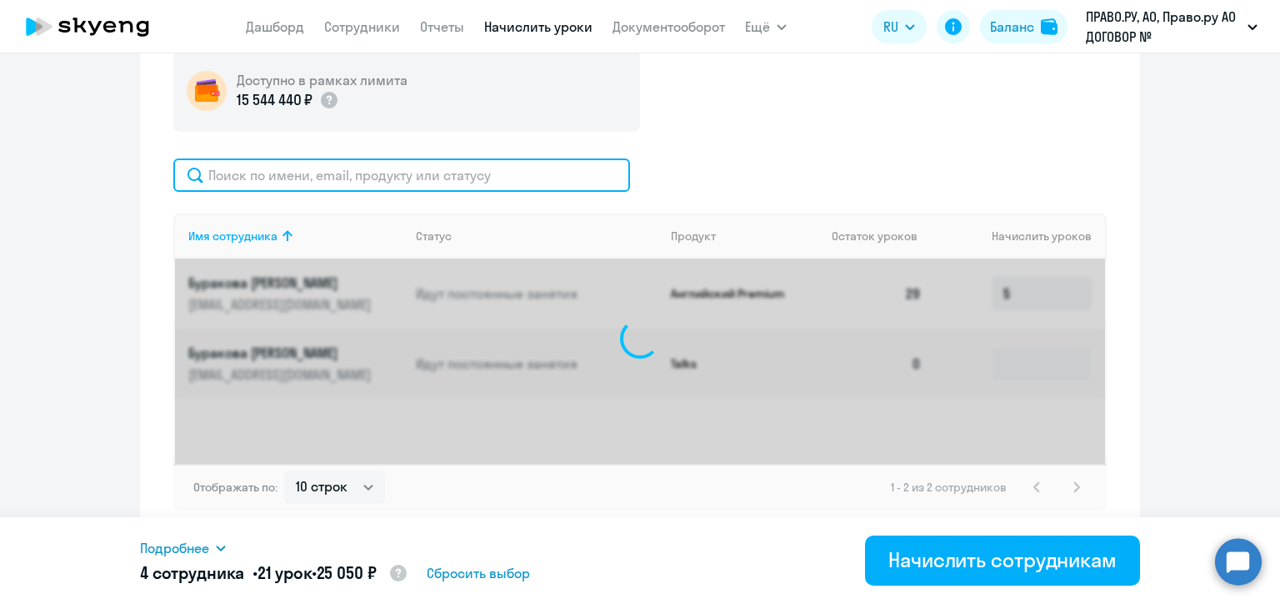
click at [525, 173] on input "text" at bounding box center [401, 174] width 457 height 33
paste input "[PERSON_NAME][EMAIL_ADDRESS][DOMAIN_NAME]"
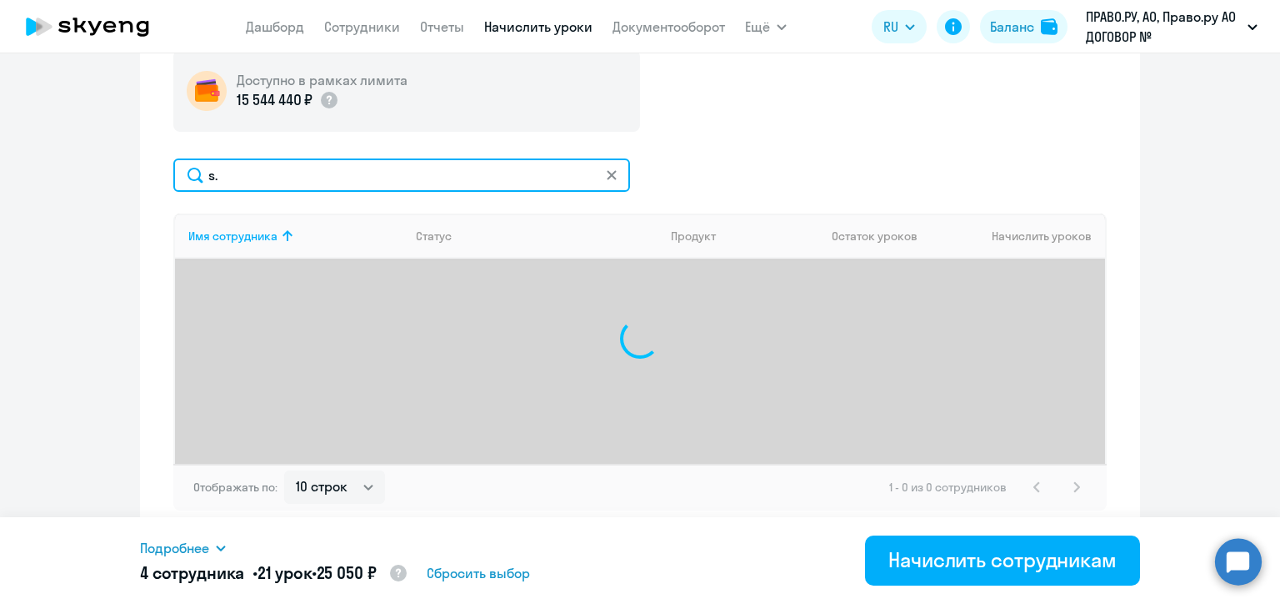
type input "s"
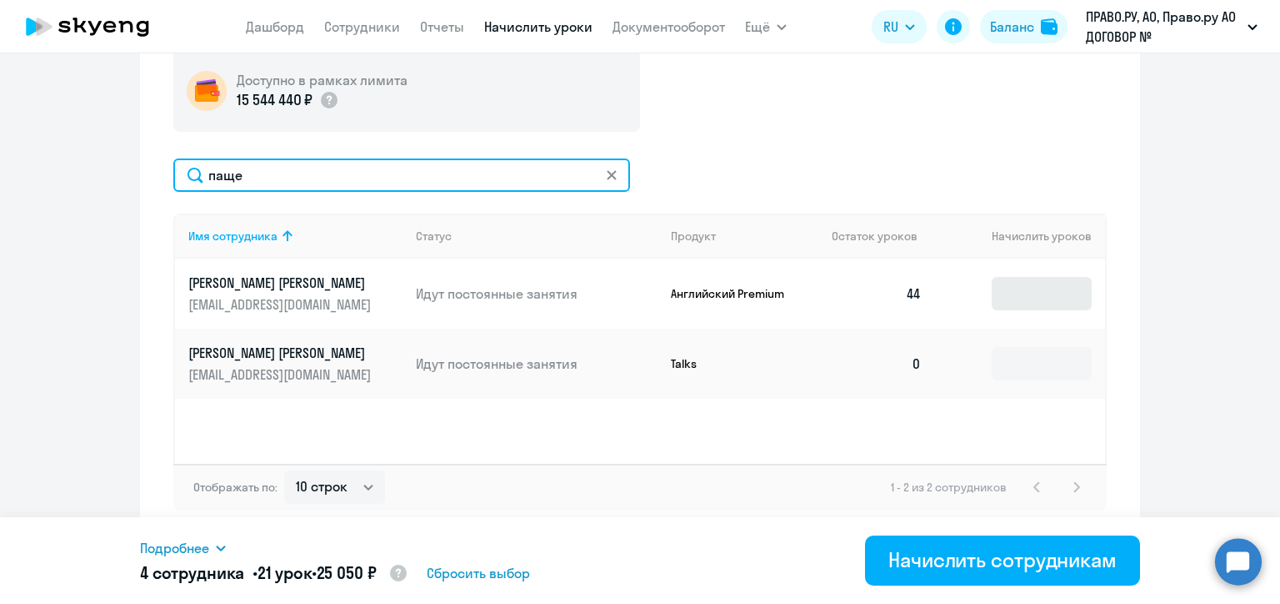
type input "паще"
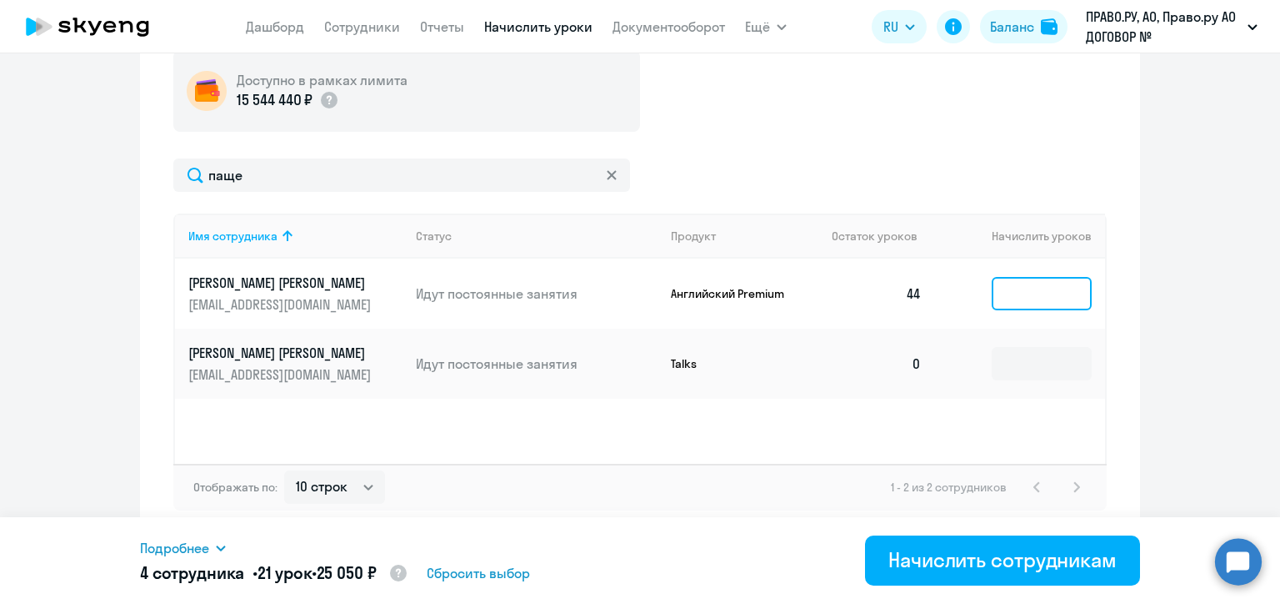
click at [1024, 292] on input at bounding box center [1042, 293] width 100 height 33
type input "5"
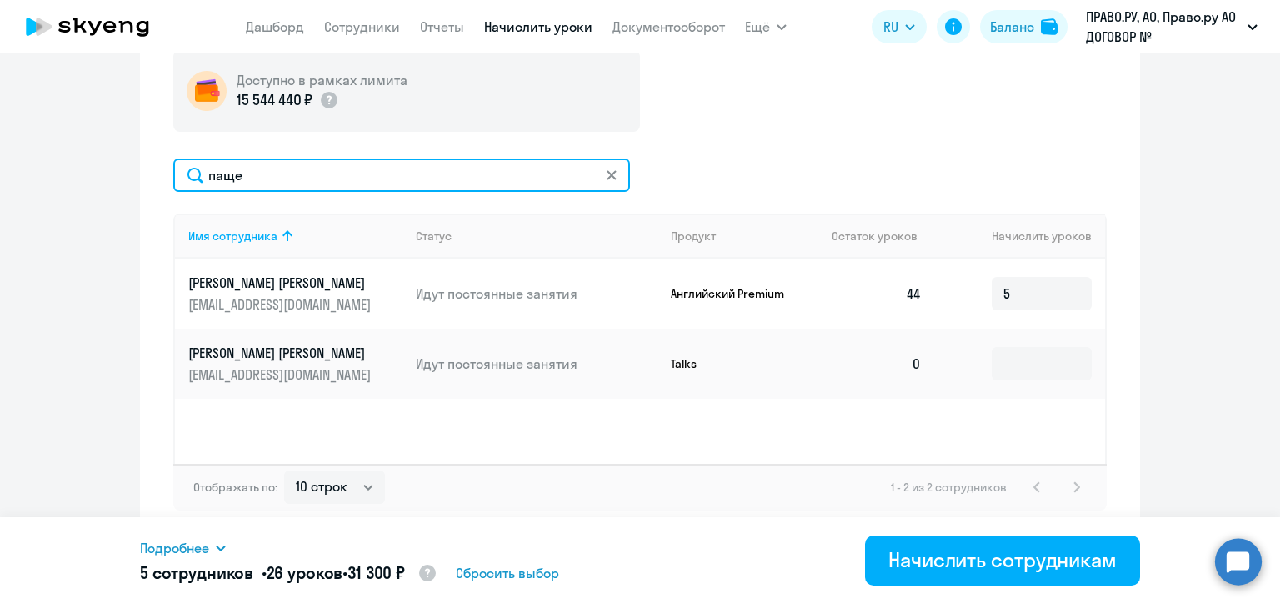
click at [312, 167] on input "паще" at bounding box center [401, 174] width 457 height 33
paste input "[PERSON_NAME][EMAIL_ADDRESS][DOMAIN_NAME]"
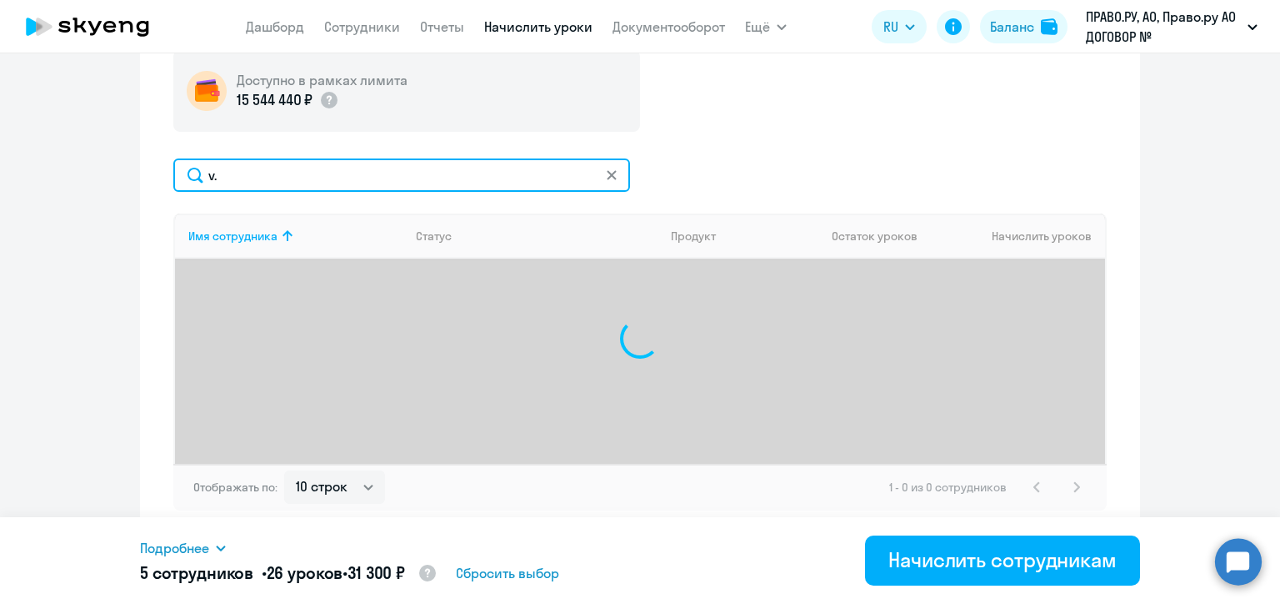
type input "v"
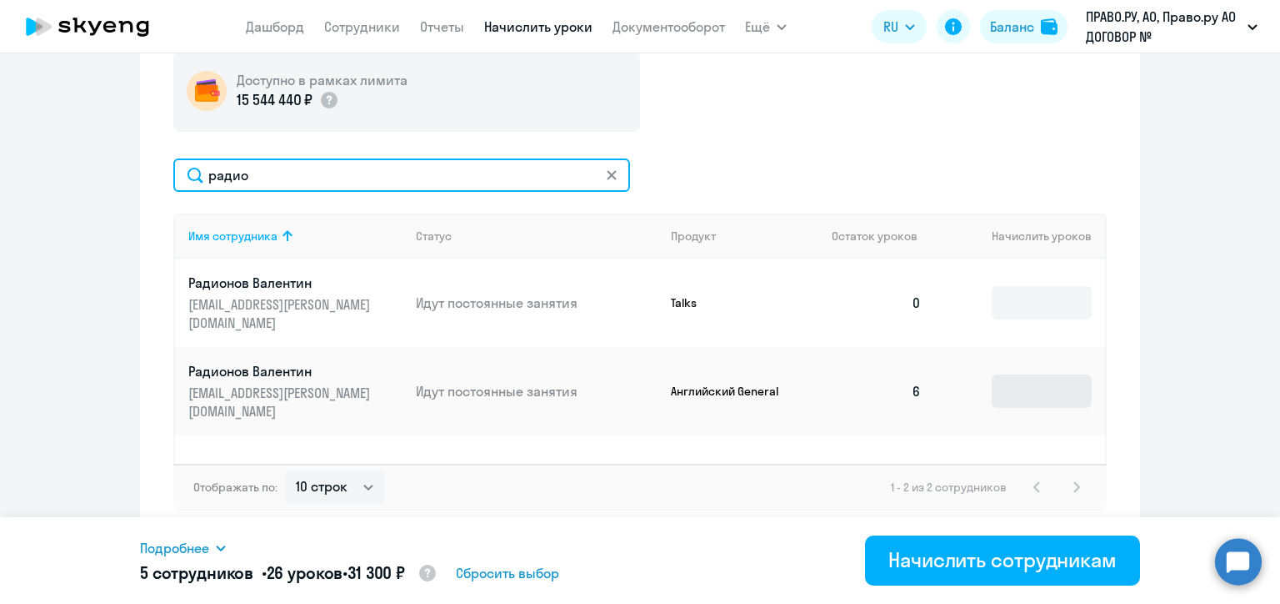
type input "радио"
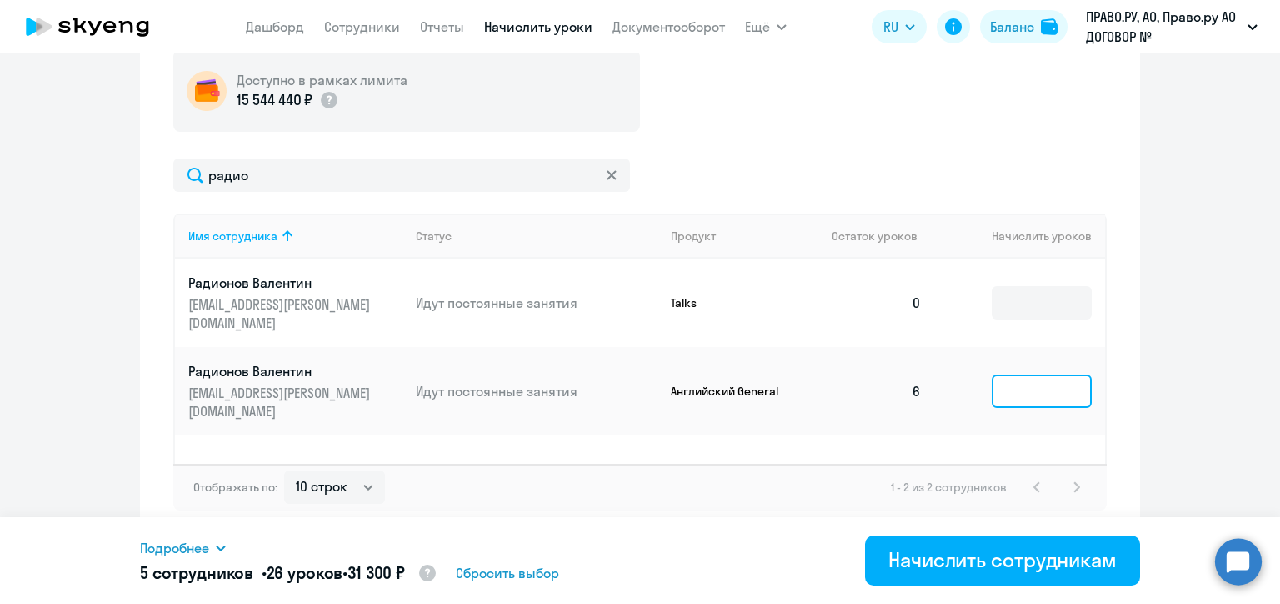
click at [1001, 374] on input at bounding box center [1042, 390] width 100 height 33
type input "6"
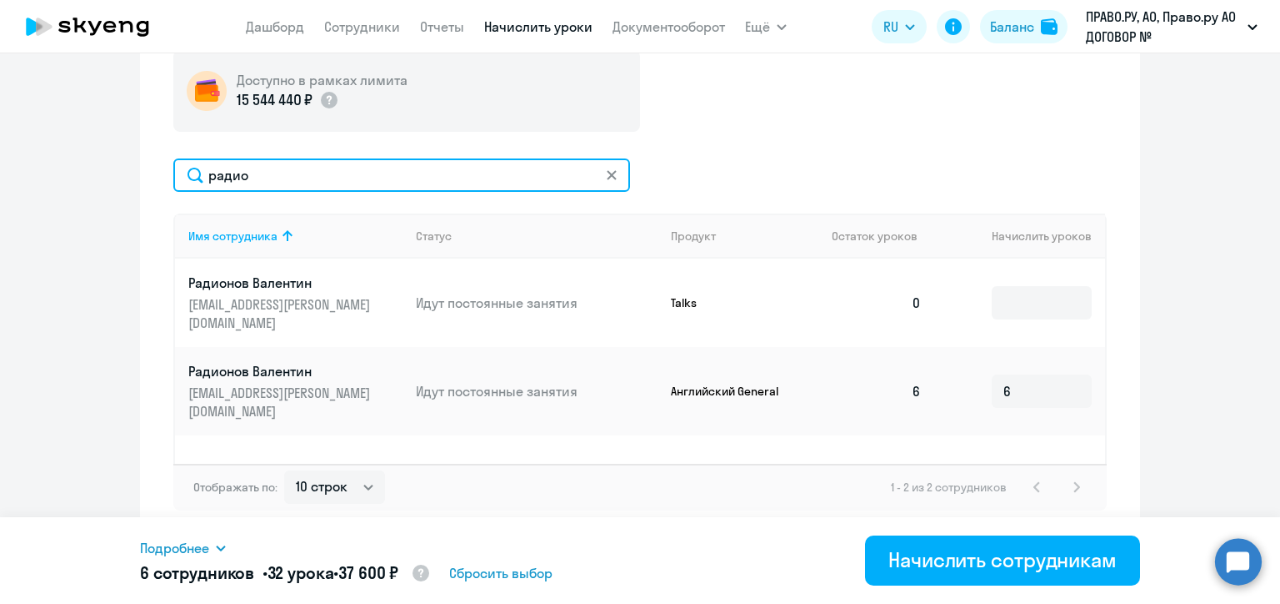
click at [293, 166] on input "радио" at bounding box center [401, 174] width 457 height 33
paste input "[EMAIL_ADDRESS][DOMAIN_NAME]"
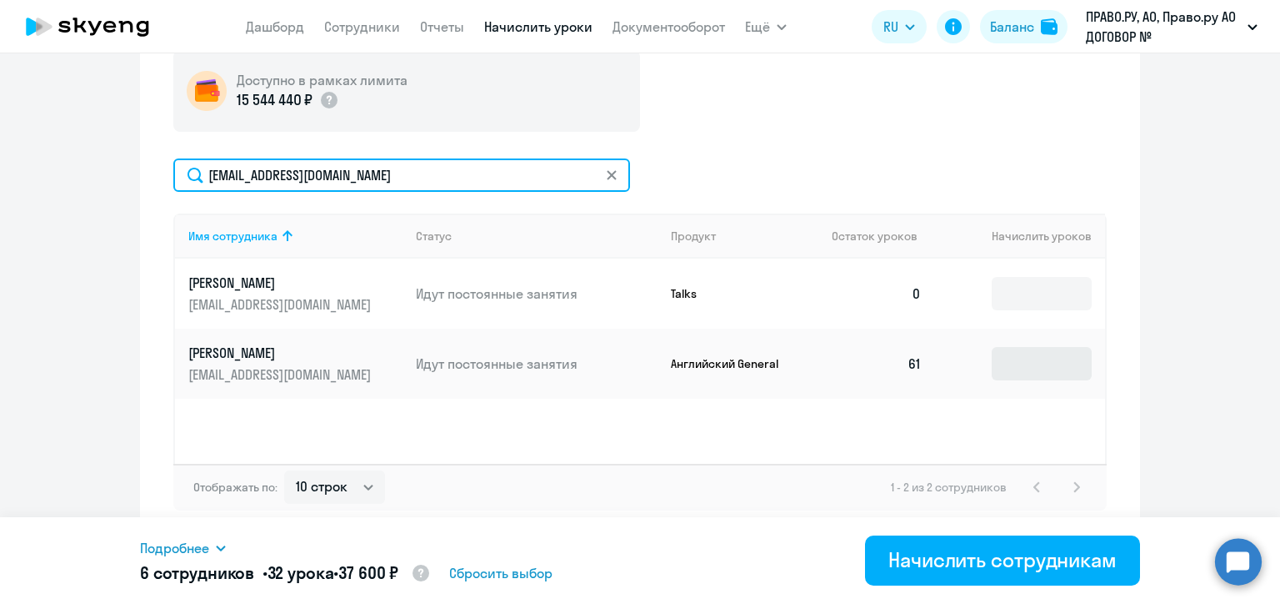
type input "[EMAIL_ADDRESS][DOMAIN_NAME]"
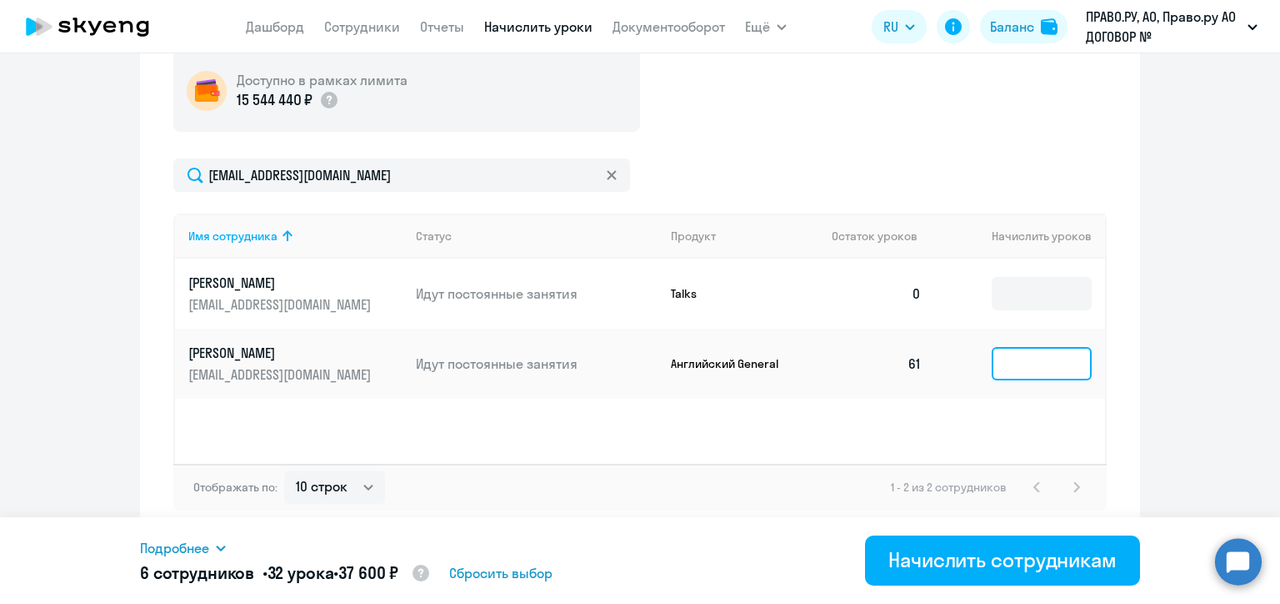
click at [1023, 367] on input at bounding box center [1042, 363] width 100 height 33
type input "6"
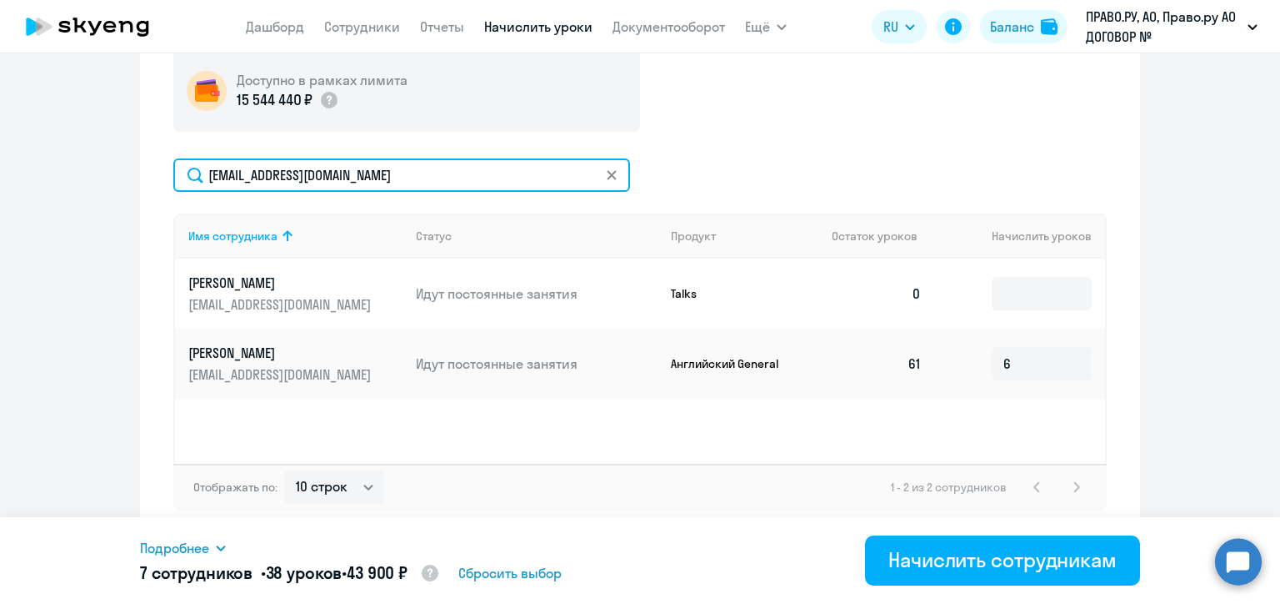
click at [318, 168] on input "[EMAIL_ADDRESS][DOMAIN_NAME]" at bounding box center [401, 174] width 457 height 33
paste input "a.markelova"
type input "[EMAIL_ADDRESS][DOMAIN_NAME]"
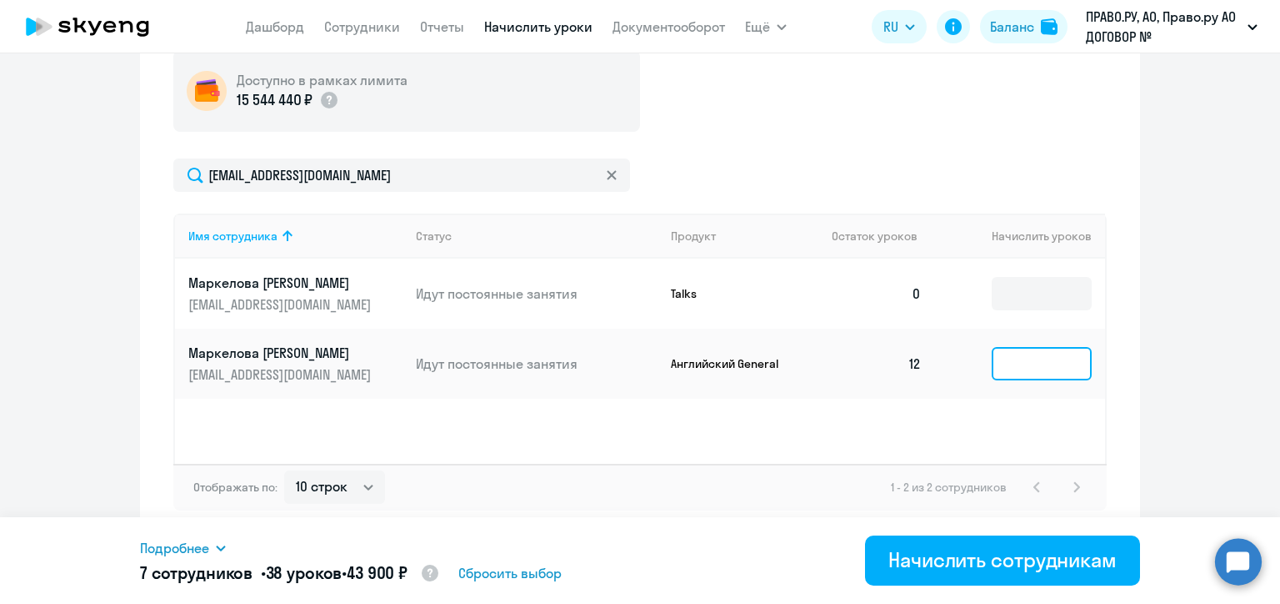
click at [1002, 371] on input at bounding box center [1042, 363] width 100 height 33
type input "6"
click at [607, 174] on icon at bounding box center [612, 175] width 10 height 10
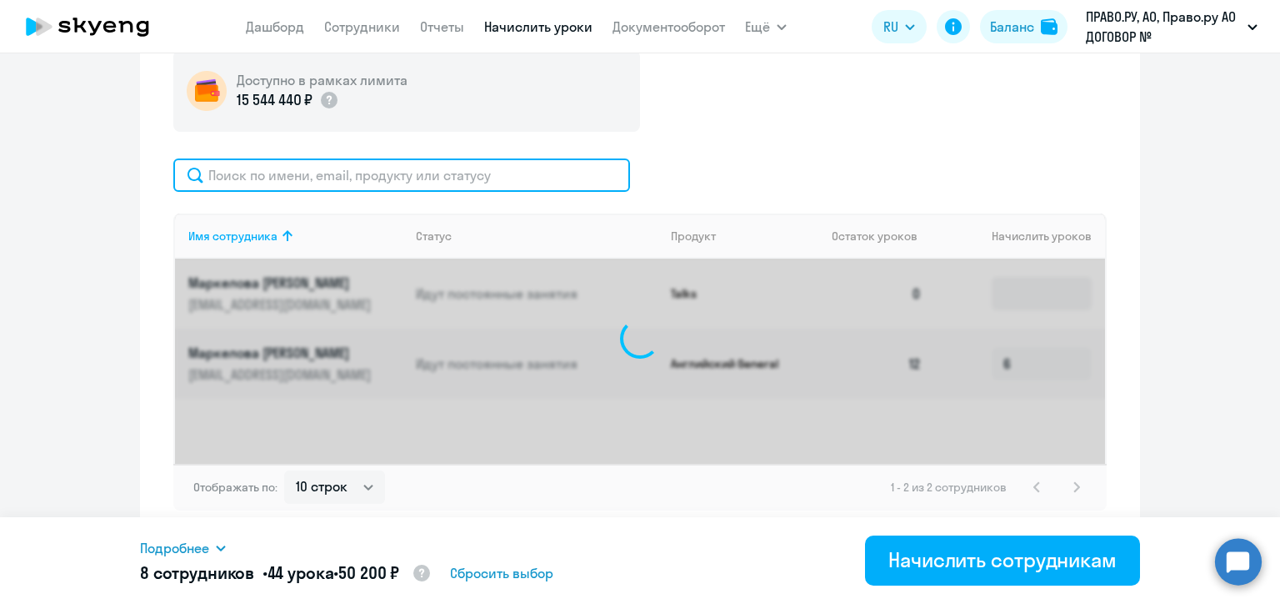
click at [490, 175] on input "text" at bounding box center [401, 174] width 457 height 33
paste input "[EMAIL_ADDRESS][DOMAIN_NAME]"
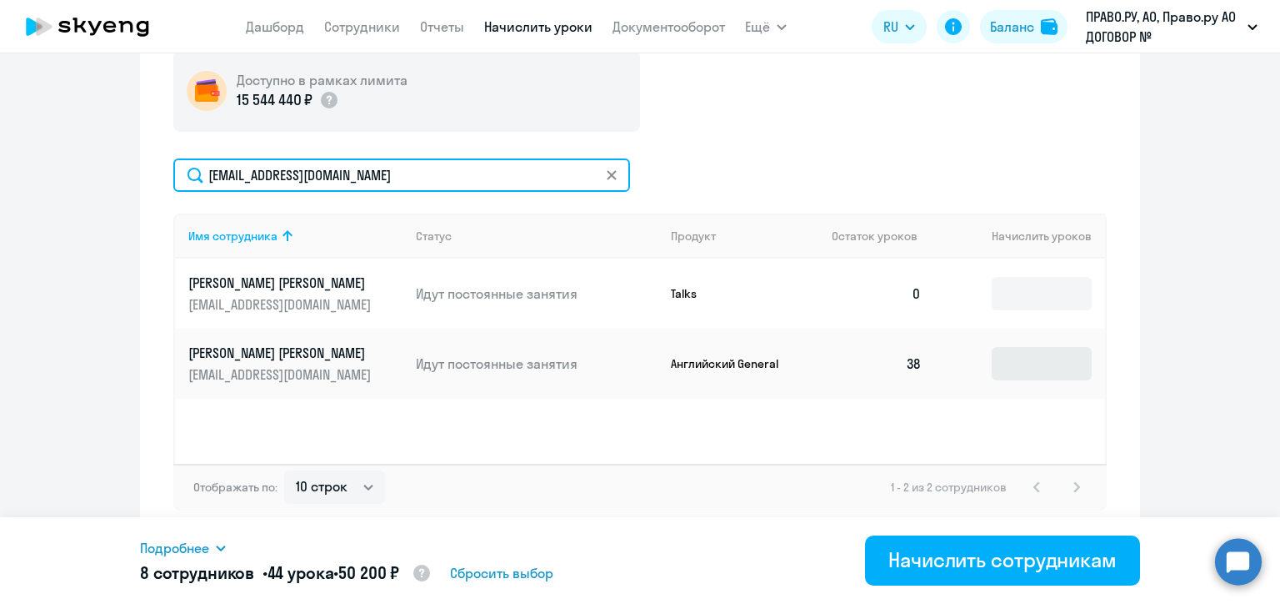
type input "[EMAIL_ADDRESS][DOMAIN_NAME]"
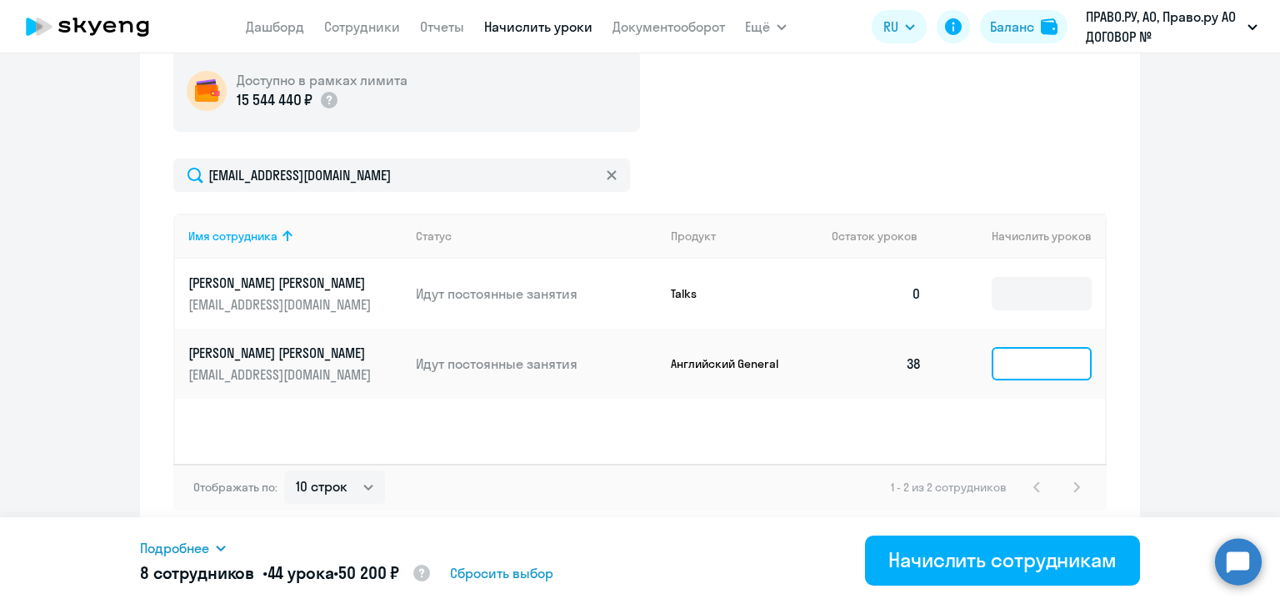
click at [1000, 365] on input at bounding box center [1042, 363] width 100 height 33
type input "6"
click at [607, 170] on icon at bounding box center [612, 175] width 10 height 10
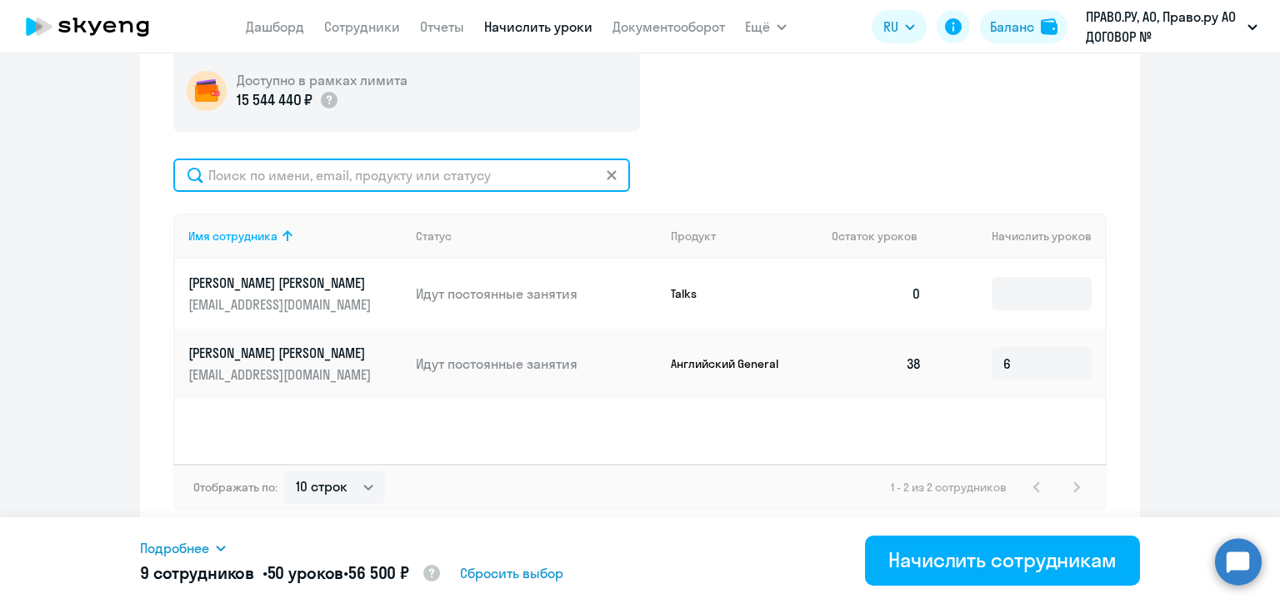
click at [604, 169] on input "text" at bounding box center [401, 174] width 457 height 33
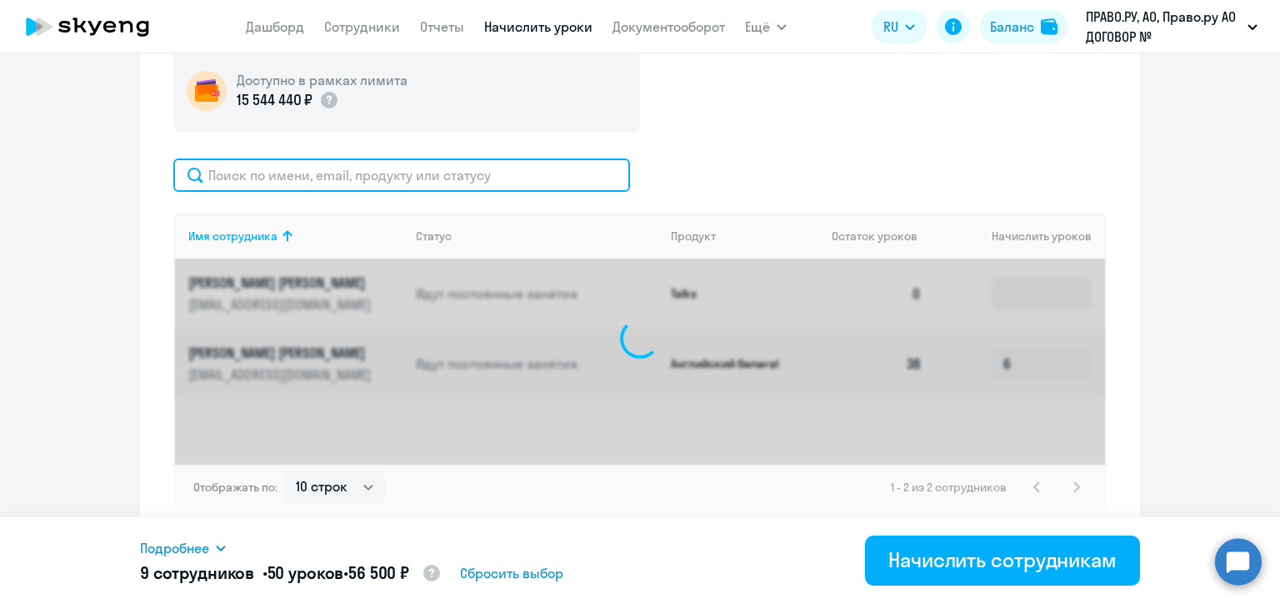
click at [467, 171] on input "text" at bounding box center [401, 174] width 457 height 33
paste input "[EMAIL_ADDRESS][DOMAIN_NAME]"
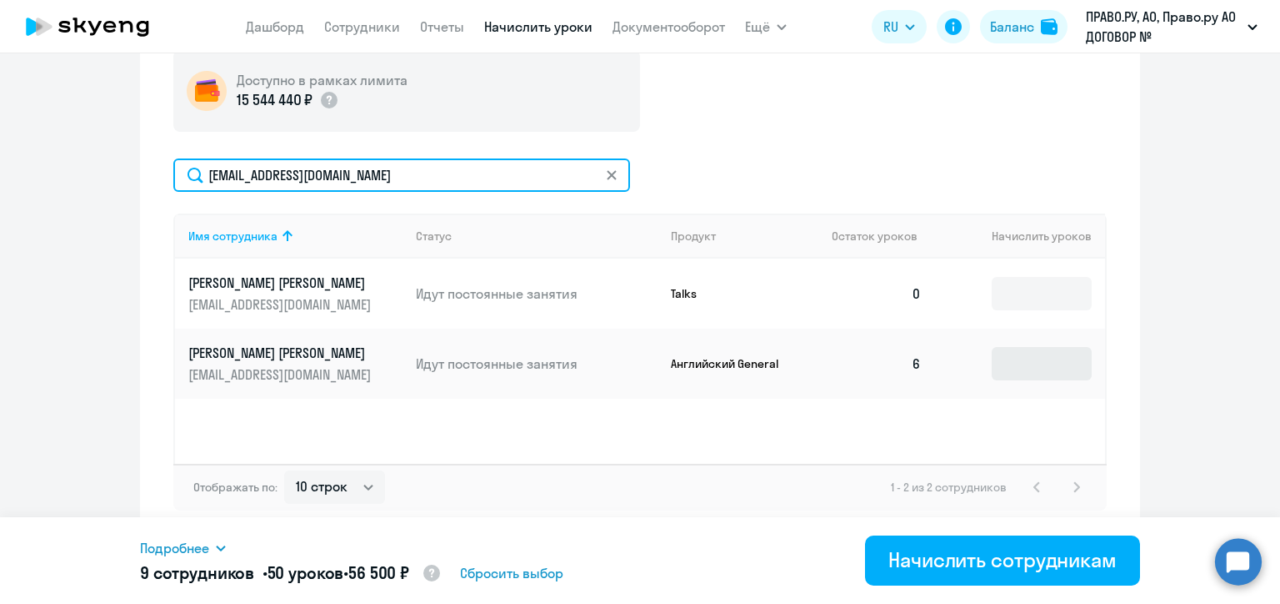
type input "[EMAIL_ADDRESS][DOMAIN_NAME]"
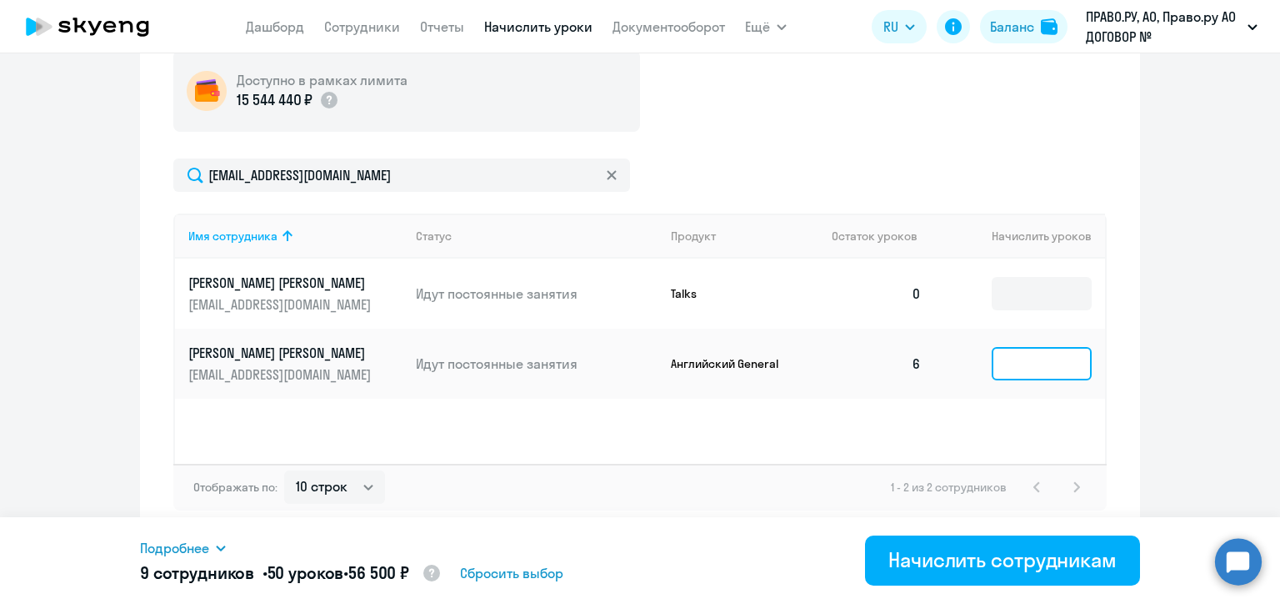
click at [1001, 370] on input at bounding box center [1042, 363] width 100 height 33
type input "6"
click at [607, 170] on icon at bounding box center [612, 175] width 10 height 10
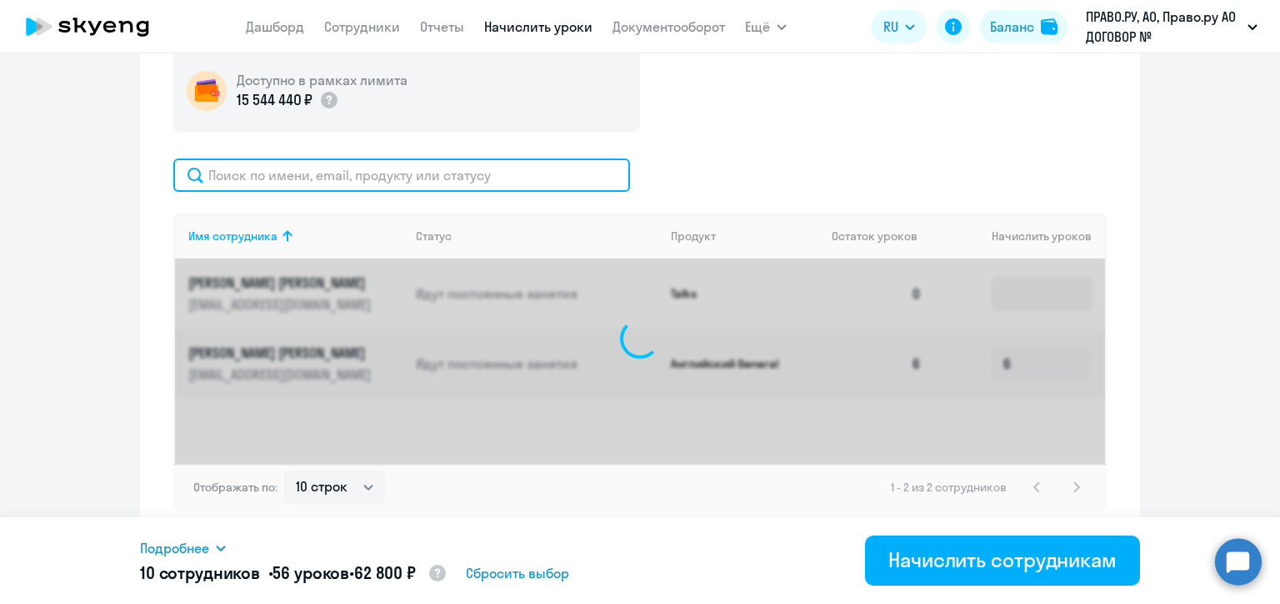
click at [480, 173] on input "text" at bounding box center [401, 174] width 457 height 33
paste input "[EMAIL_ADDRESS][DOMAIN_NAME]"
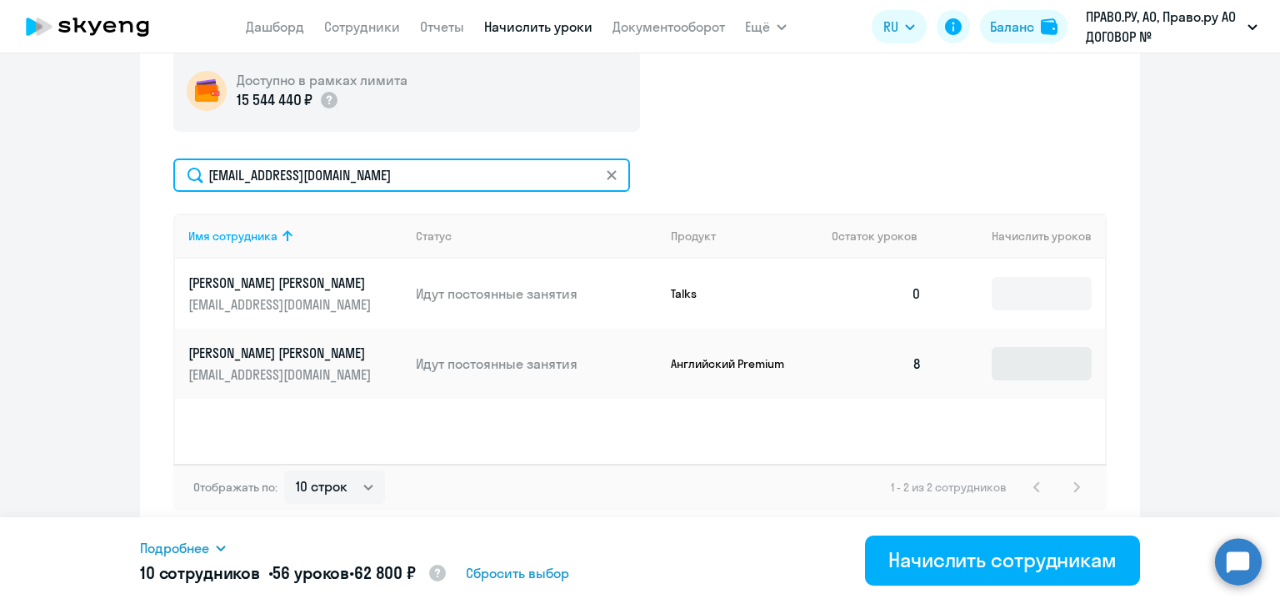
type input "[EMAIL_ADDRESS][DOMAIN_NAME]"
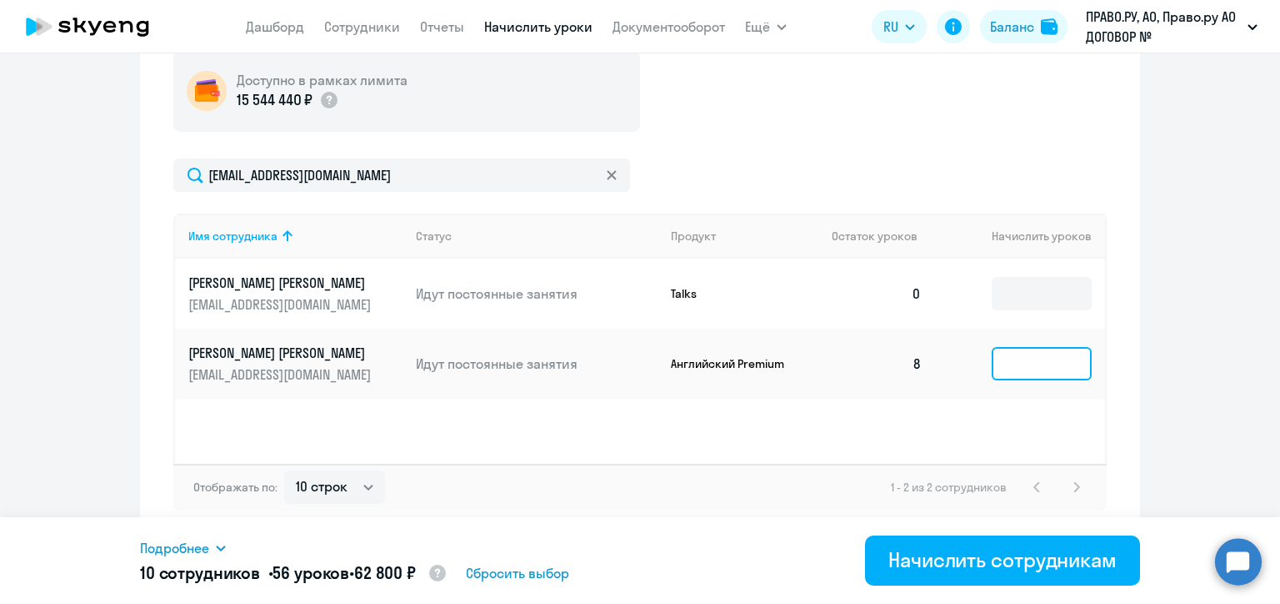
click at [1000, 364] on input at bounding box center [1042, 363] width 100 height 33
type input "5"
click at [609, 172] on icon at bounding box center [612, 175] width 10 height 10
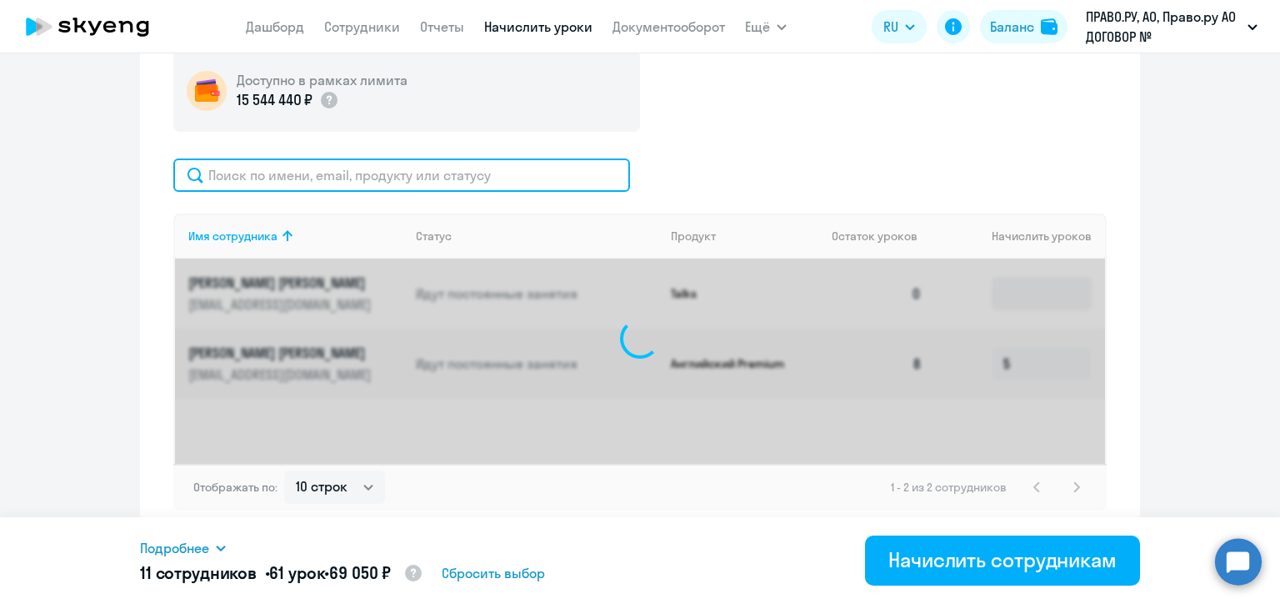
click at [491, 173] on input "text" at bounding box center [401, 174] width 457 height 33
paste input "[EMAIL_ADDRESS][DOMAIN_NAME]"
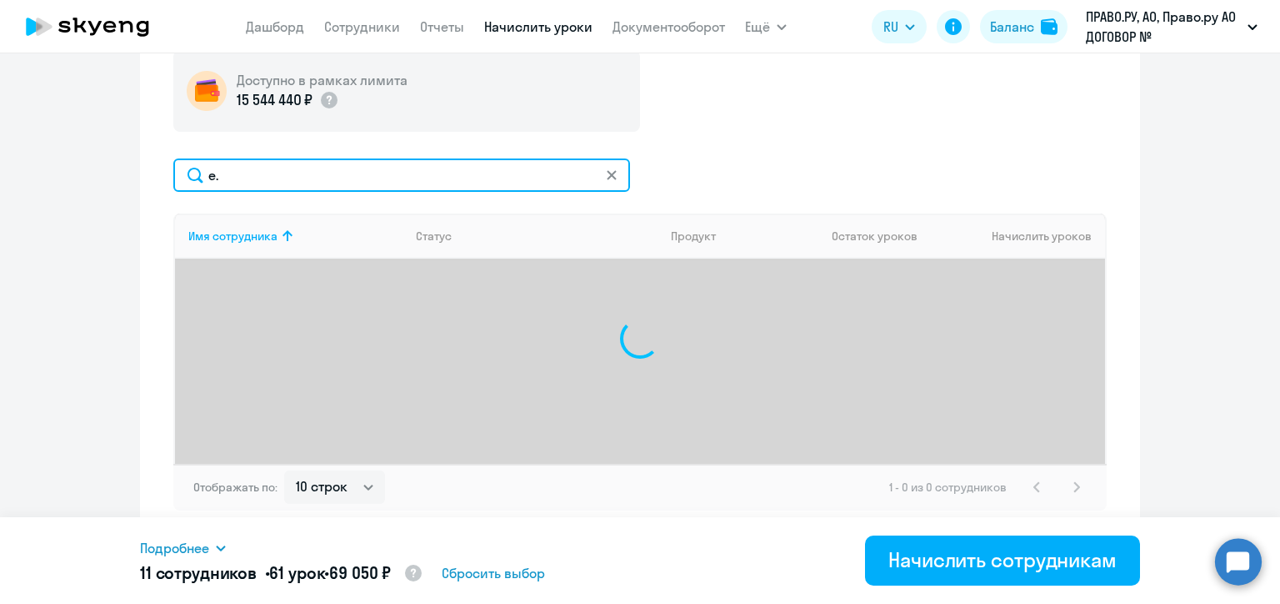
type input "e"
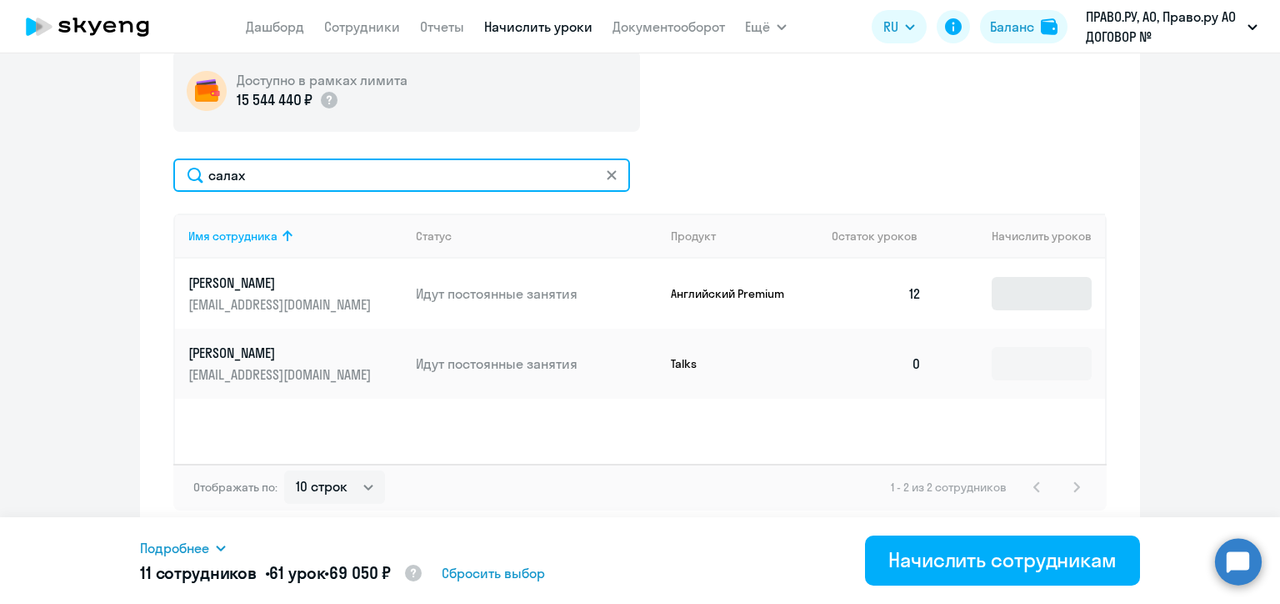
type input "салах"
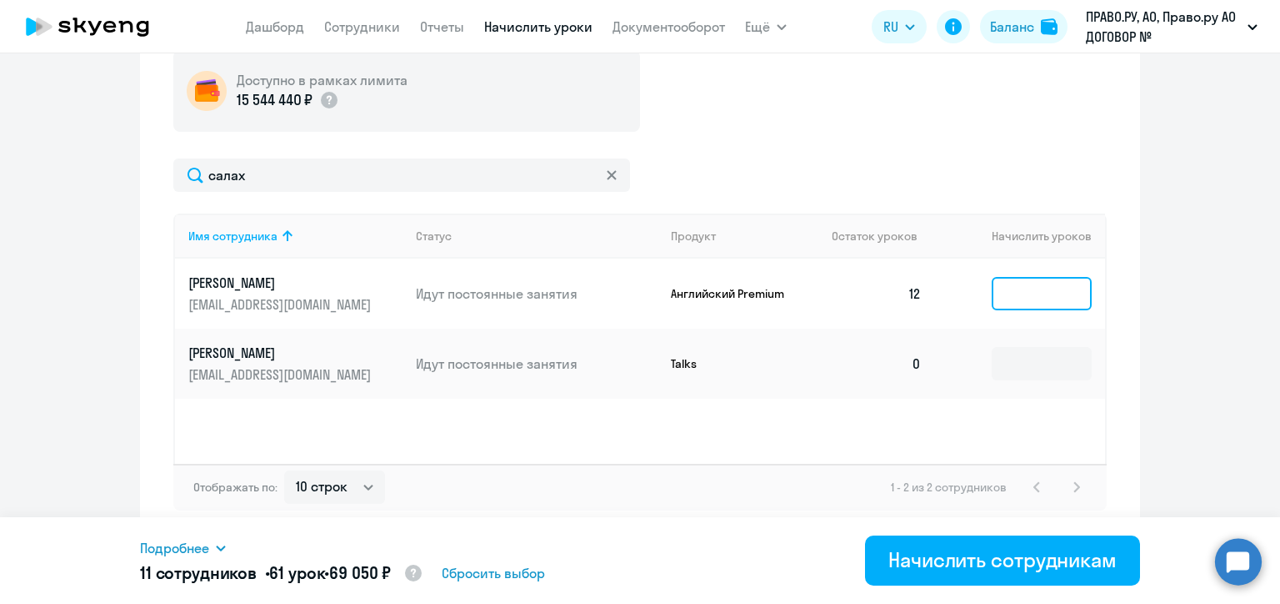
click at [1013, 287] on input at bounding box center [1042, 293] width 100 height 33
type input "6"
type input "5"
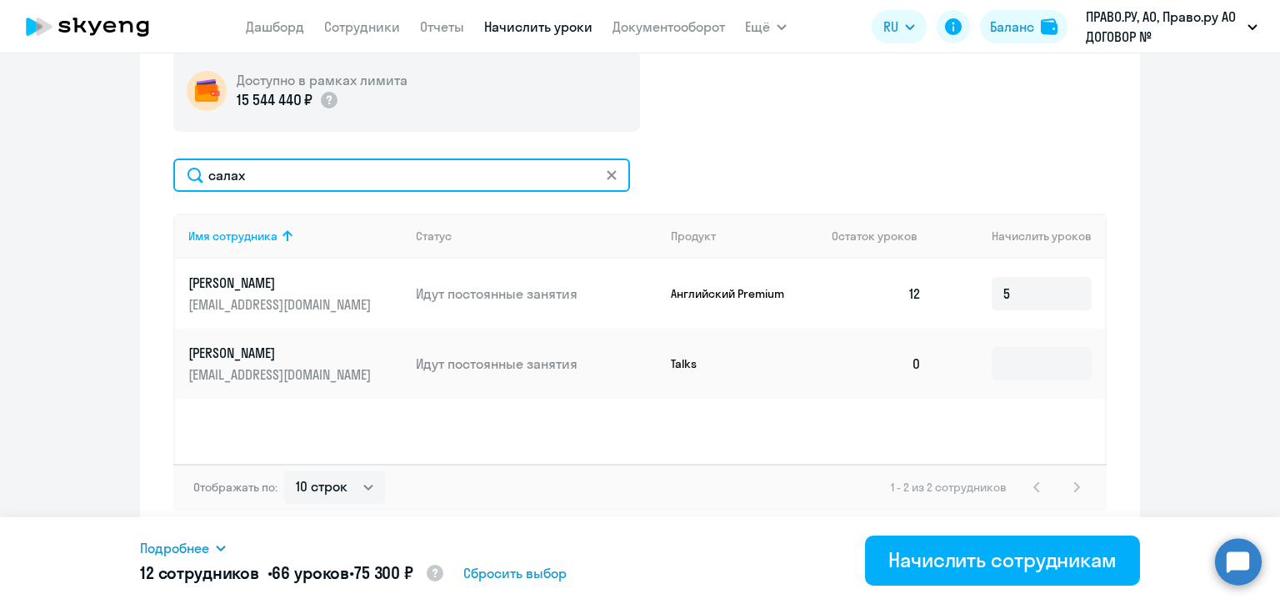
click at [297, 173] on input "салах" at bounding box center [401, 174] width 457 height 33
paste input "[PERSON_NAME][EMAIL_ADDRESS][DOMAIN_NAME]"
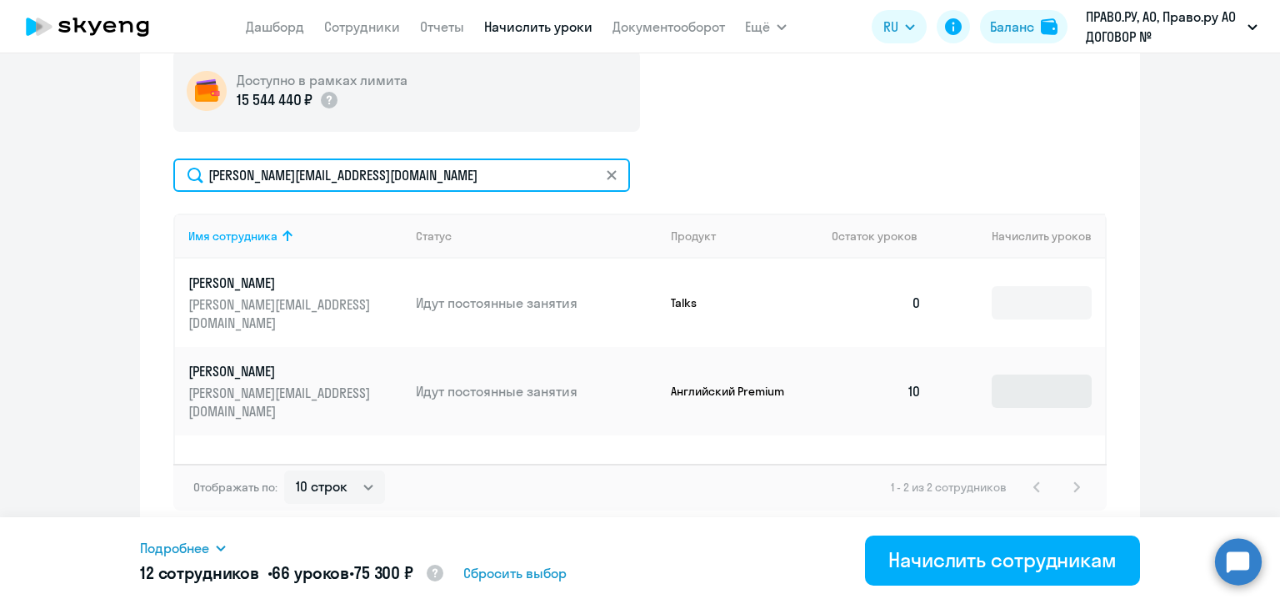
type input "[PERSON_NAME][EMAIL_ADDRESS][DOMAIN_NAME]"
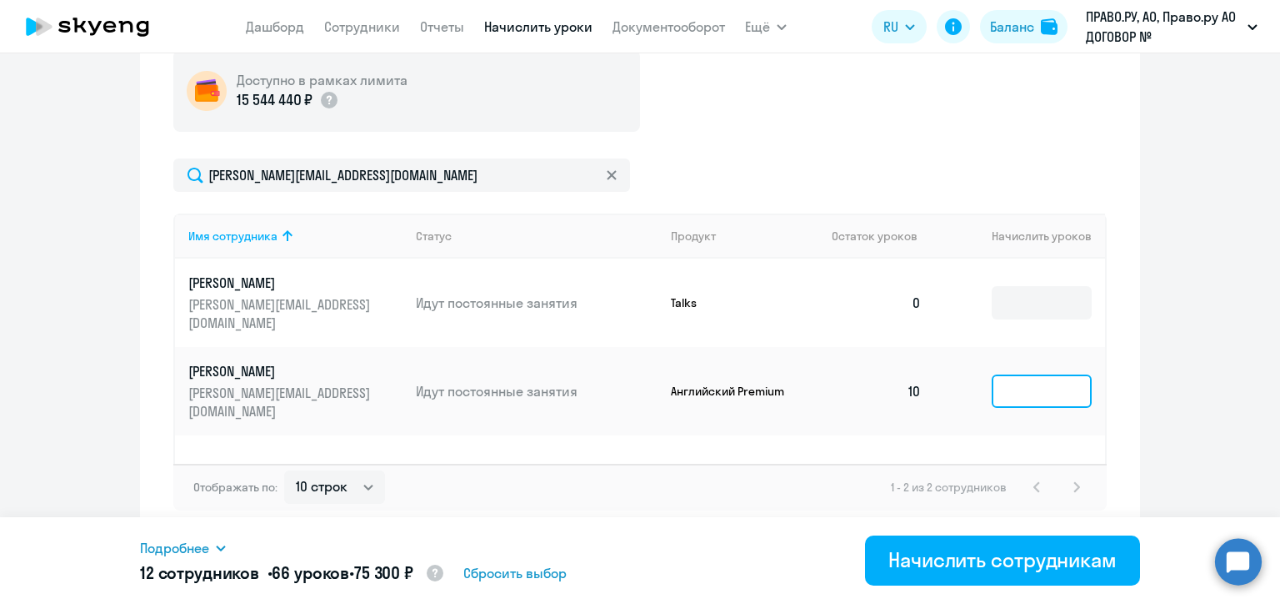
click at [1013, 374] on input at bounding box center [1042, 390] width 100 height 33
type input "5"
click at [607, 173] on icon at bounding box center [611, 174] width 9 height 9
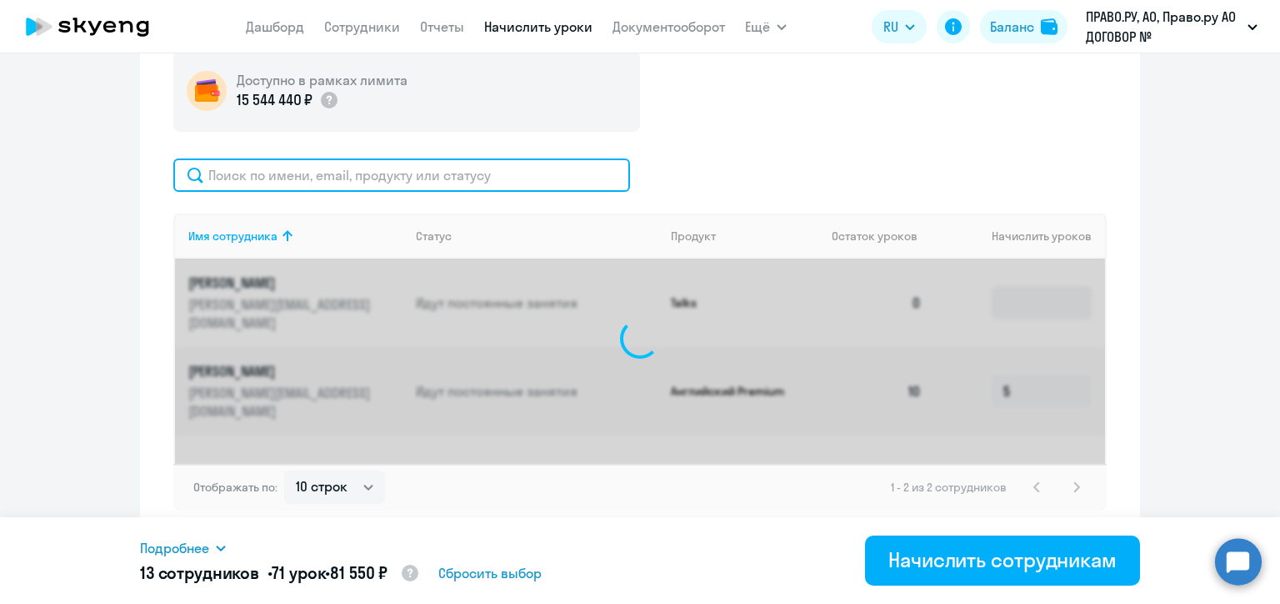
click at [511, 183] on input "text" at bounding box center [401, 174] width 457 height 33
paste input "[EMAIL_ADDRESS][DOMAIN_NAME]"
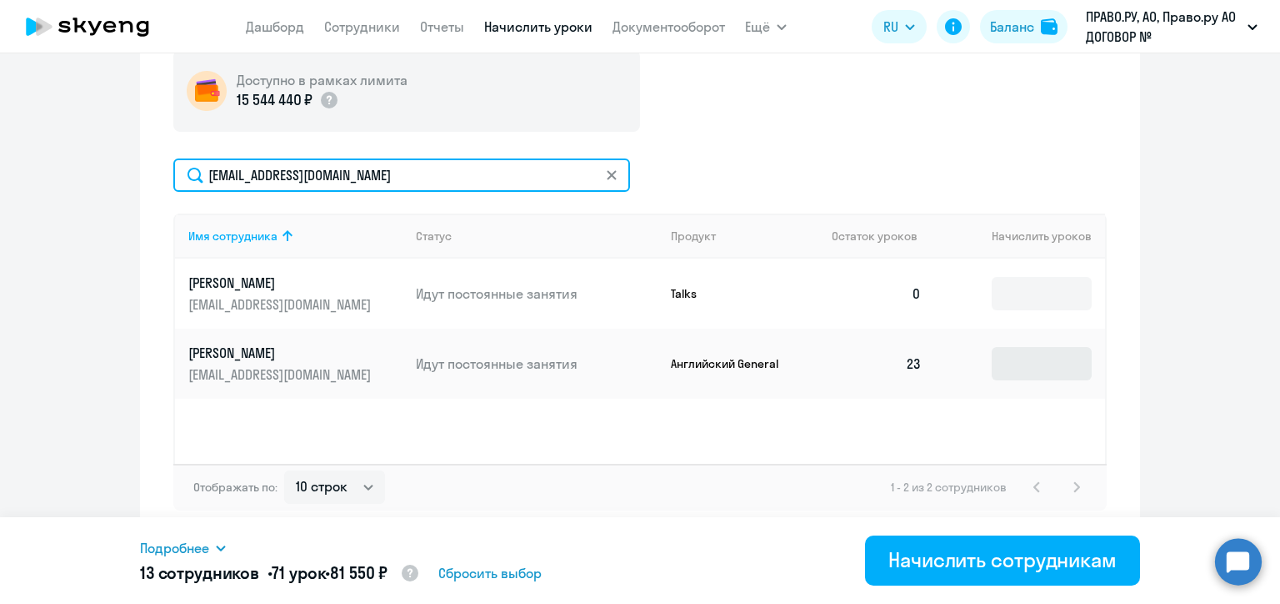
type input "[EMAIL_ADDRESS][DOMAIN_NAME]"
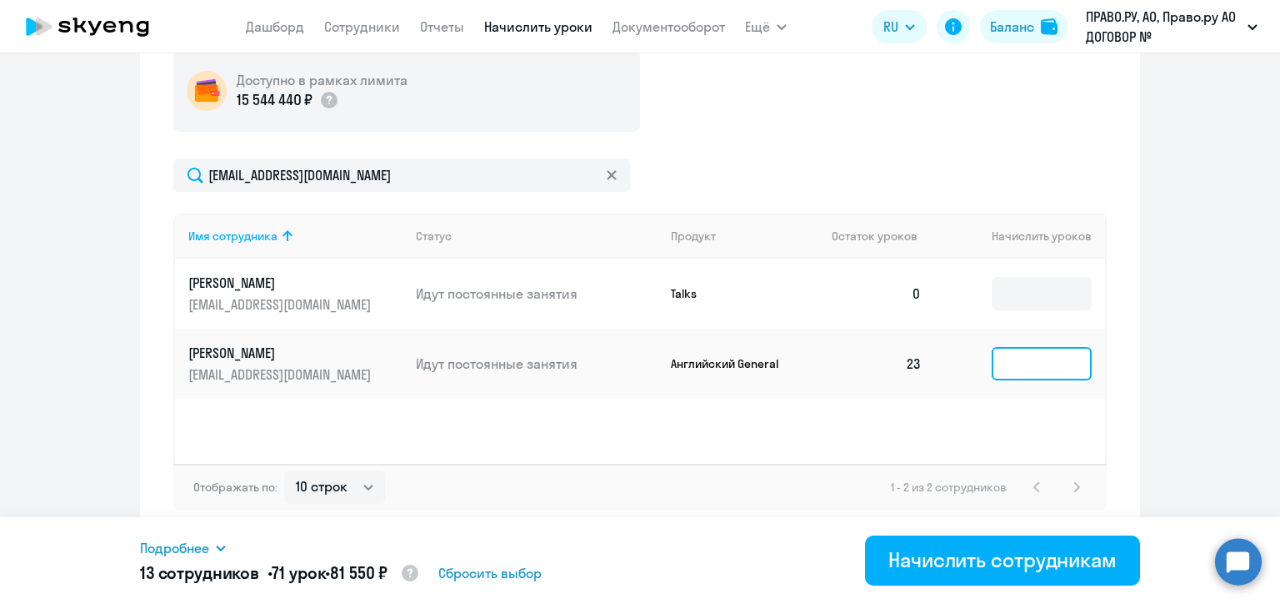
click at [1007, 367] on input at bounding box center [1042, 363] width 100 height 33
type input "6"
click at [605, 168] on svg-icon at bounding box center [611, 174] width 13 height 13
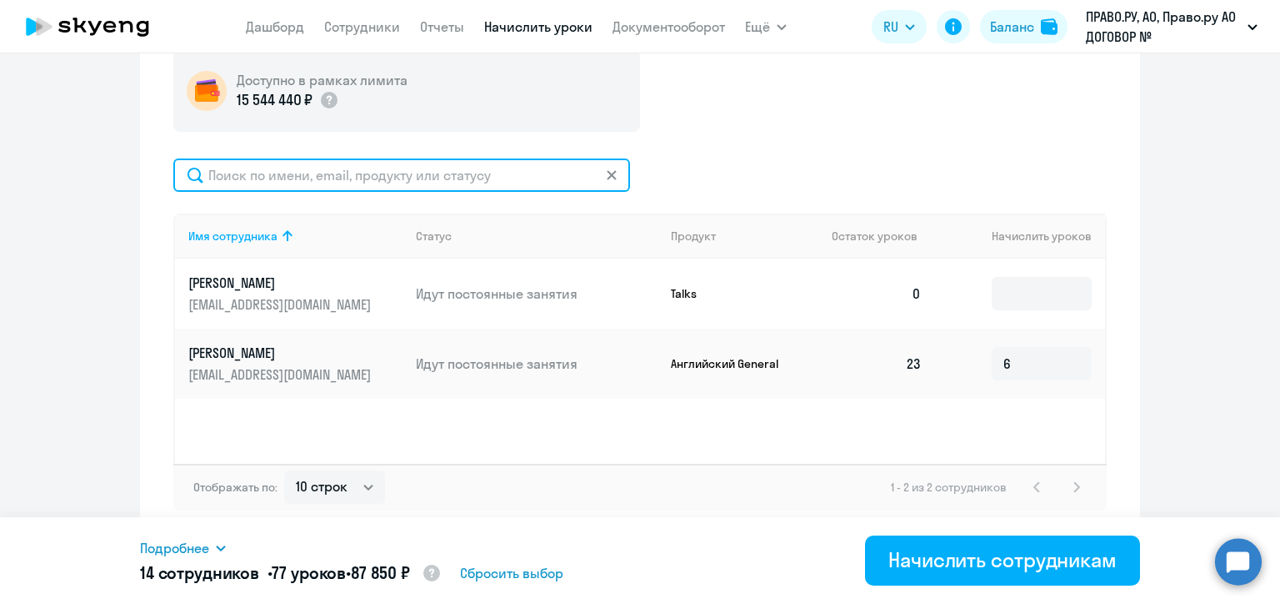
click at [604, 168] on input "text" at bounding box center [401, 174] width 457 height 33
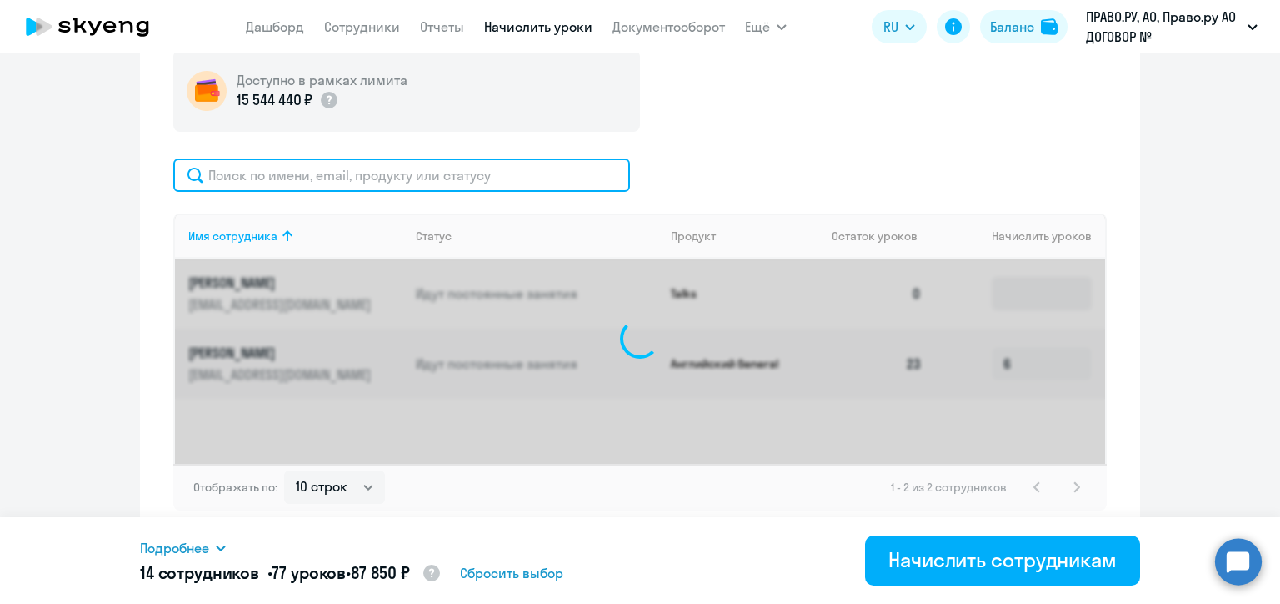
click at [488, 173] on input "text" at bounding box center [401, 174] width 457 height 33
paste input "[PERSON_NAME][EMAIL_ADDRESS][DOMAIN_NAME]"
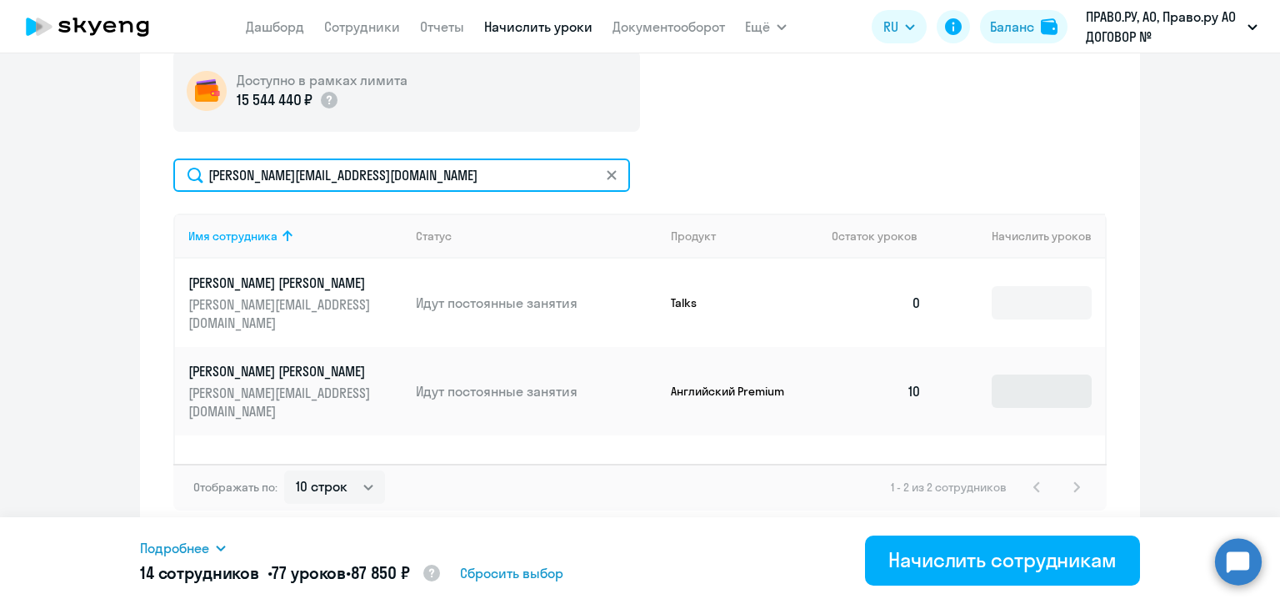
type input "[PERSON_NAME][EMAIL_ADDRESS][DOMAIN_NAME]"
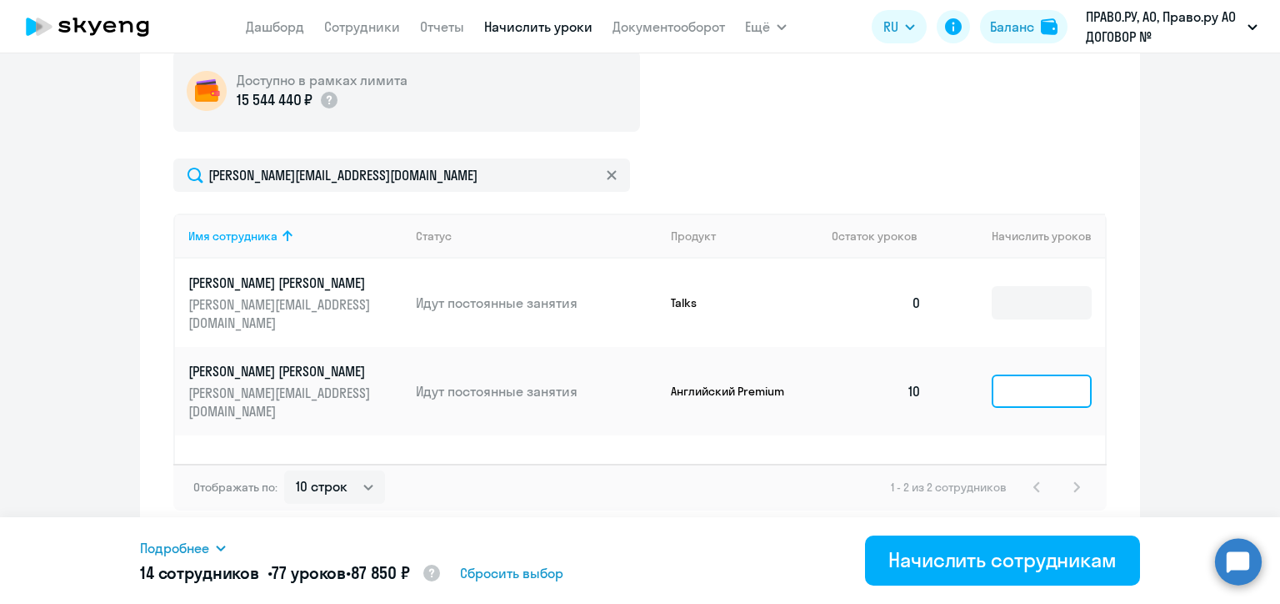
click at [1014, 374] on input at bounding box center [1042, 390] width 100 height 33
type input "5"
click at [607, 176] on icon at bounding box center [611, 174] width 9 height 9
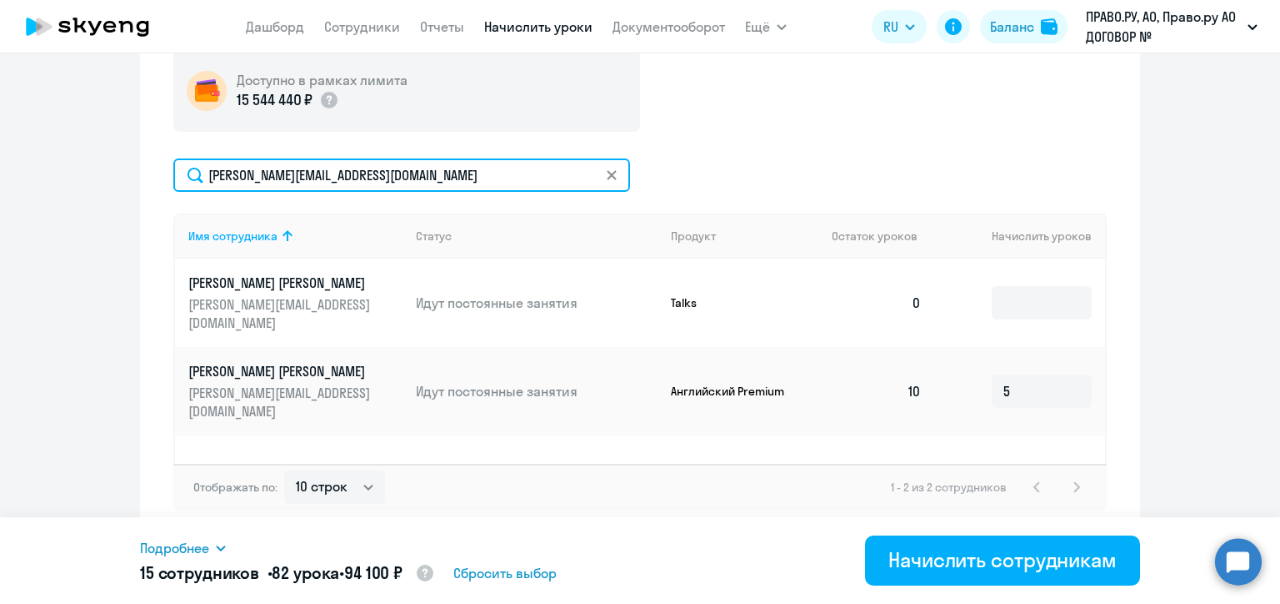
click at [604, 176] on input "[PERSON_NAME][EMAIL_ADDRESS][DOMAIN_NAME]" at bounding box center [401, 174] width 457 height 33
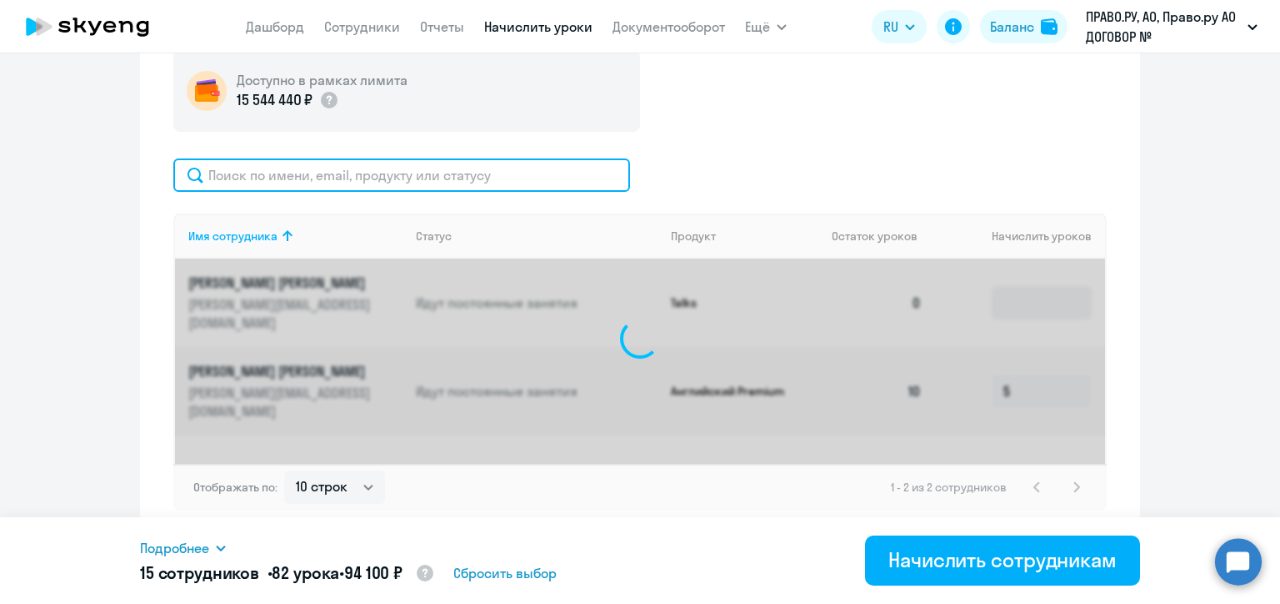
paste input "[EMAIL_ADDRESS][DOMAIN_NAME]"
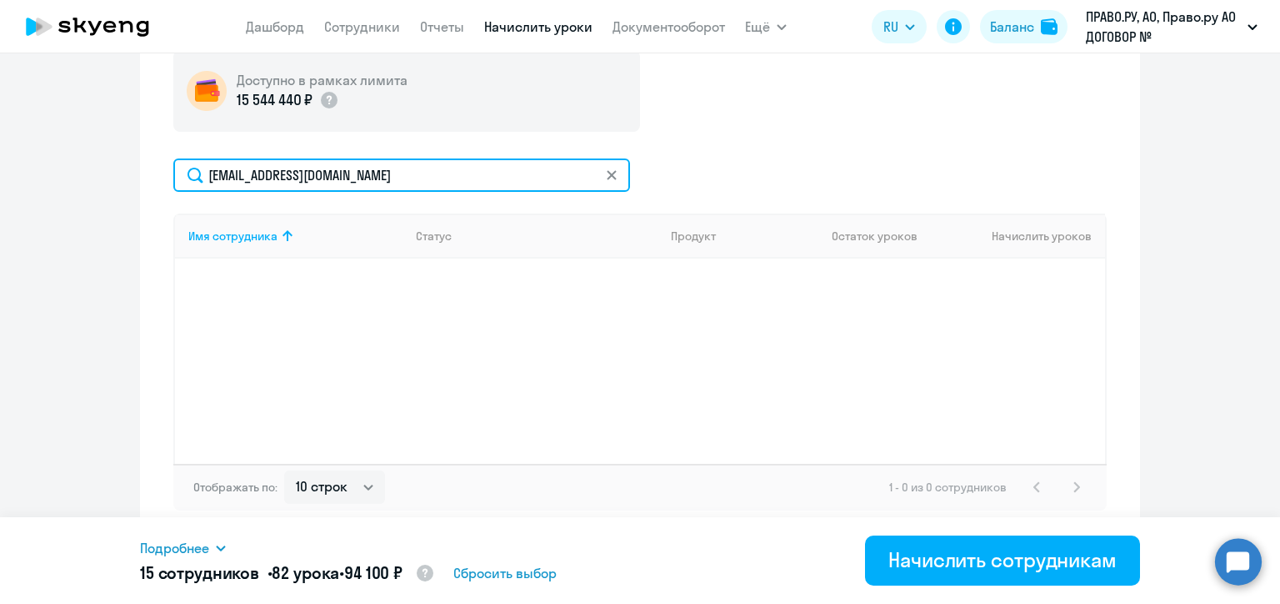
click at [418, 175] on input "[EMAIL_ADDRESS][DOMAIN_NAME]" at bounding box center [401, 174] width 457 height 33
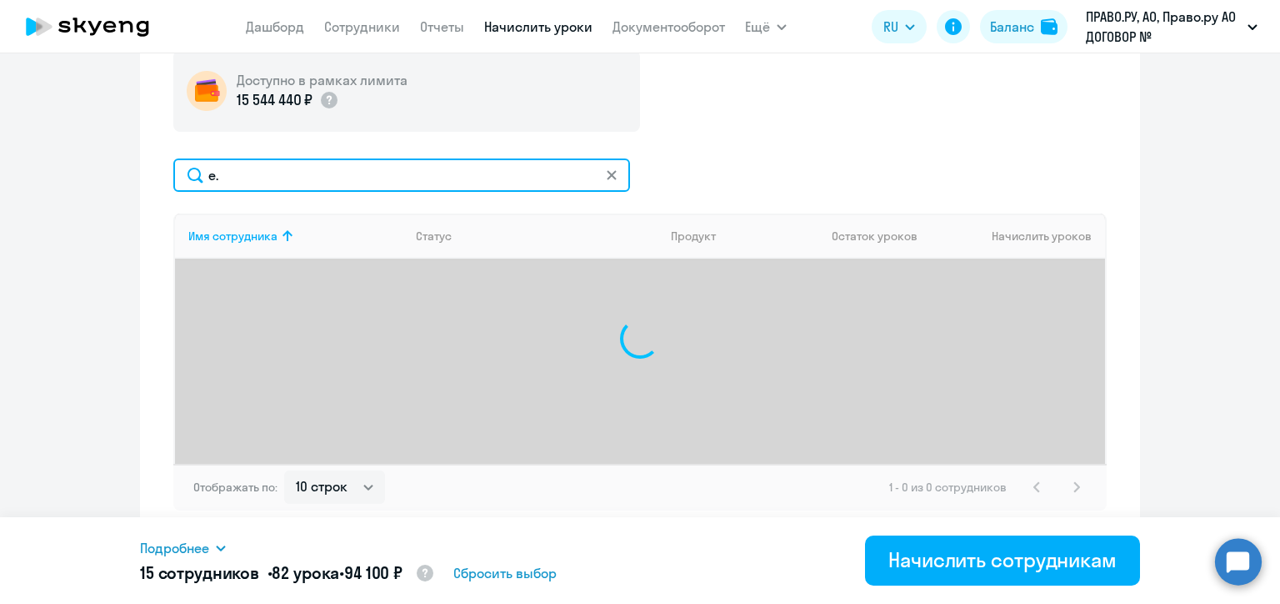
type input "e"
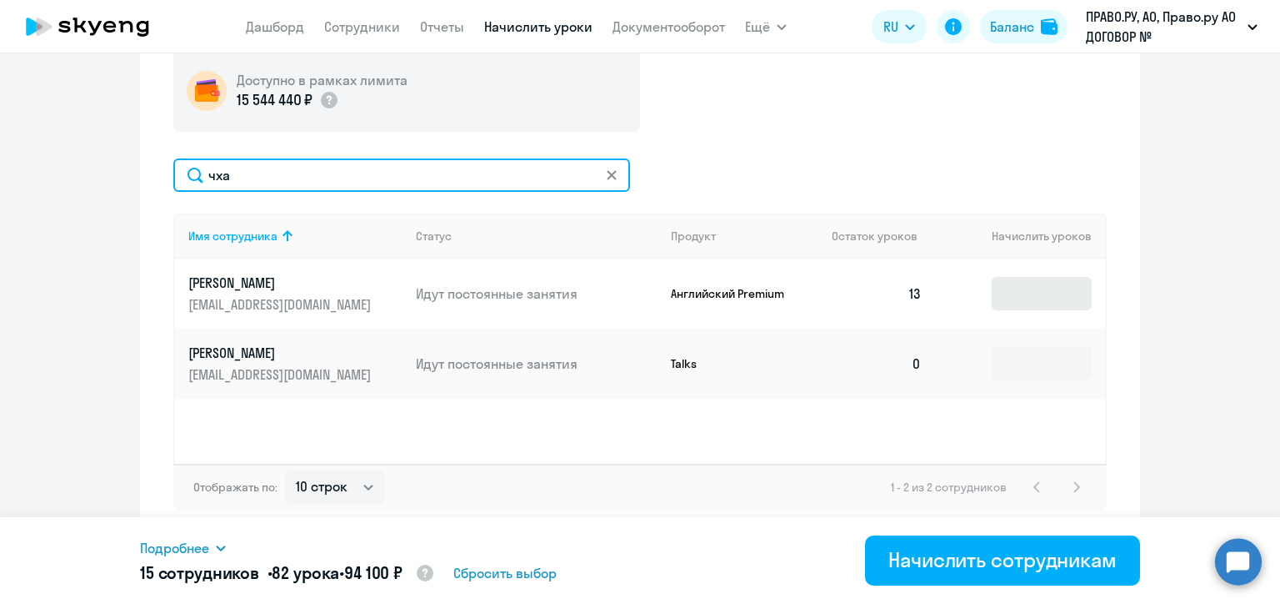
type input "чха"
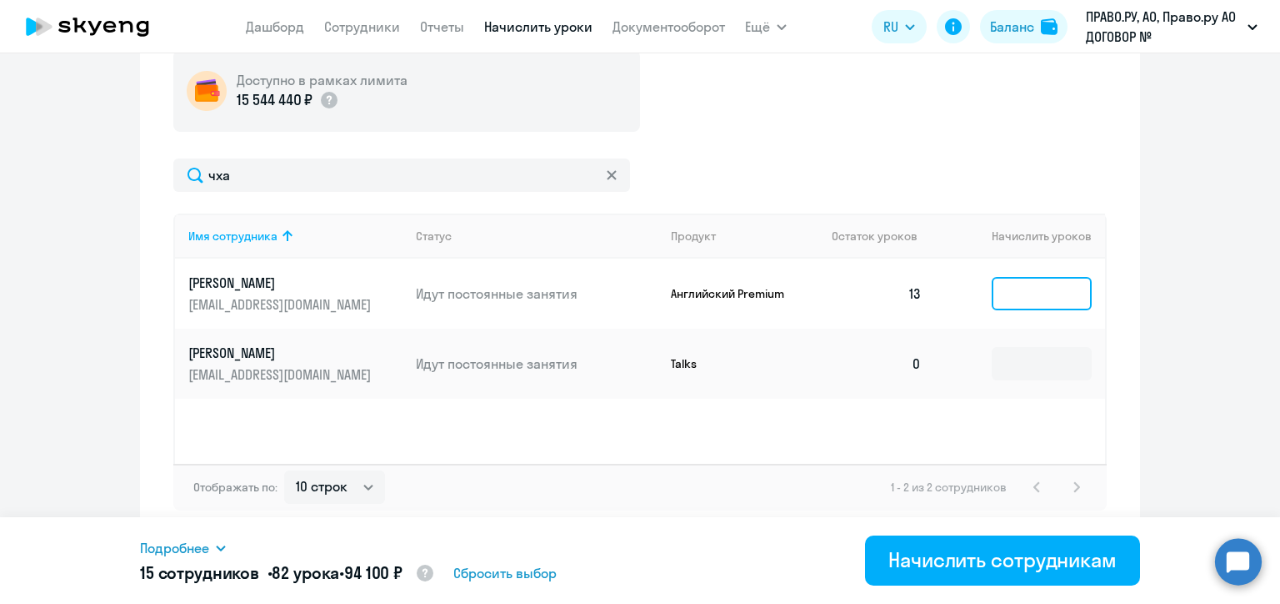
click at [1020, 290] on input at bounding box center [1042, 293] width 100 height 33
type input "5"
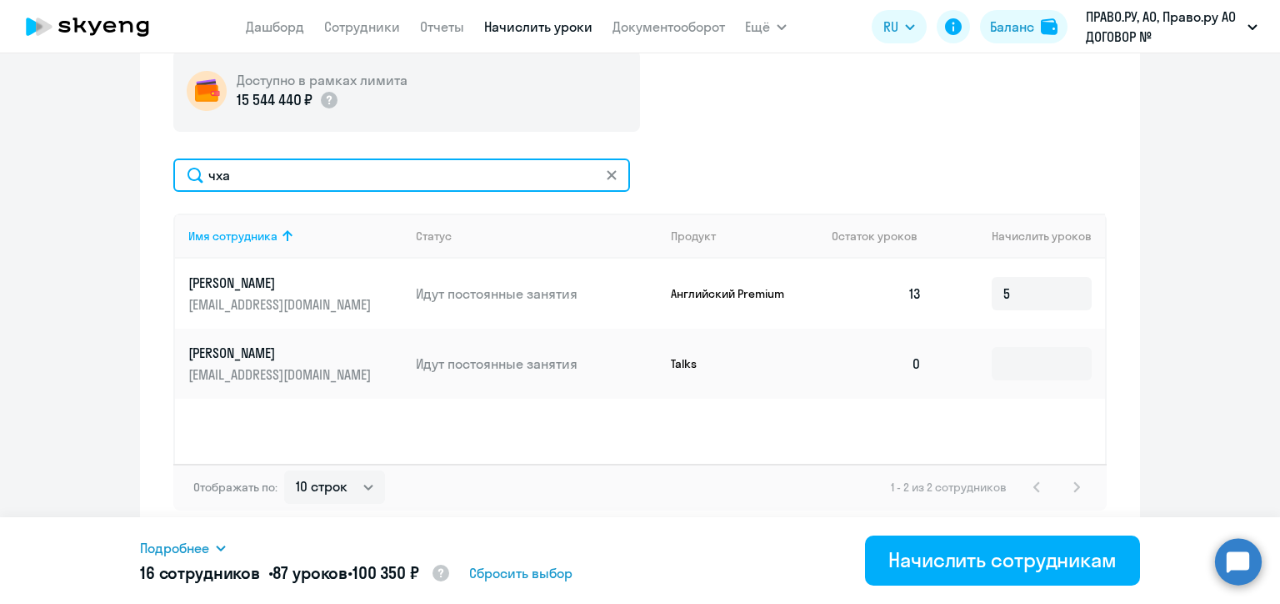
click at [287, 167] on input "чха" at bounding box center [401, 174] width 457 height 33
paste input "[PERSON_NAME][EMAIL_ADDRESS][DOMAIN_NAME]"
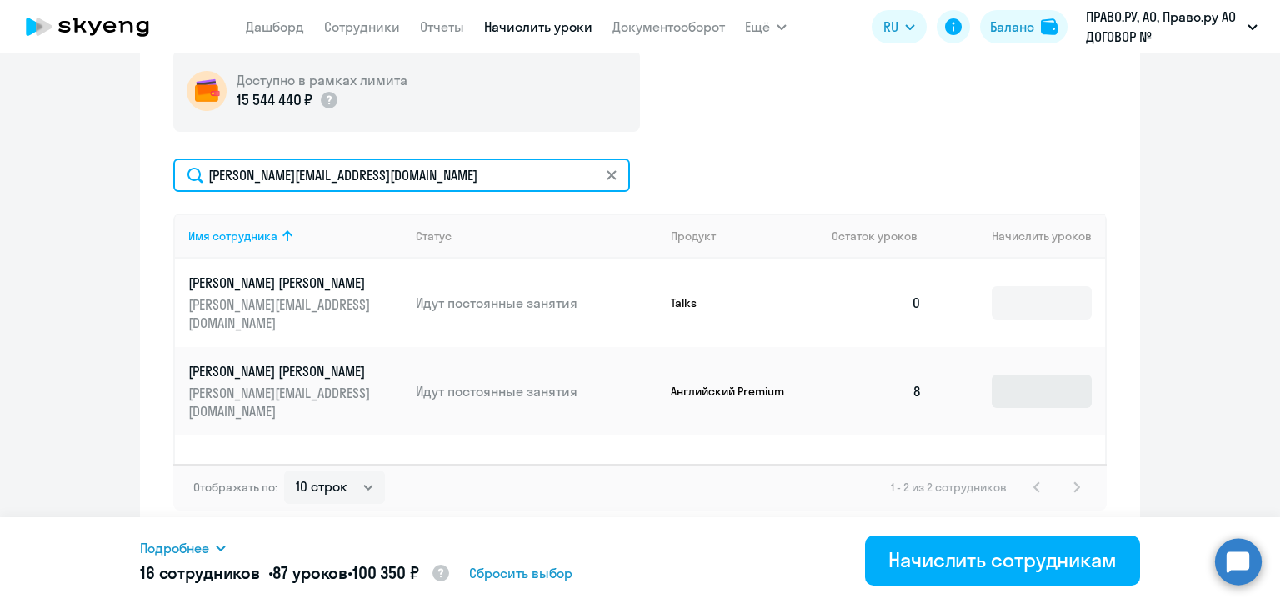
type input "[PERSON_NAME][EMAIL_ADDRESS][DOMAIN_NAME]"
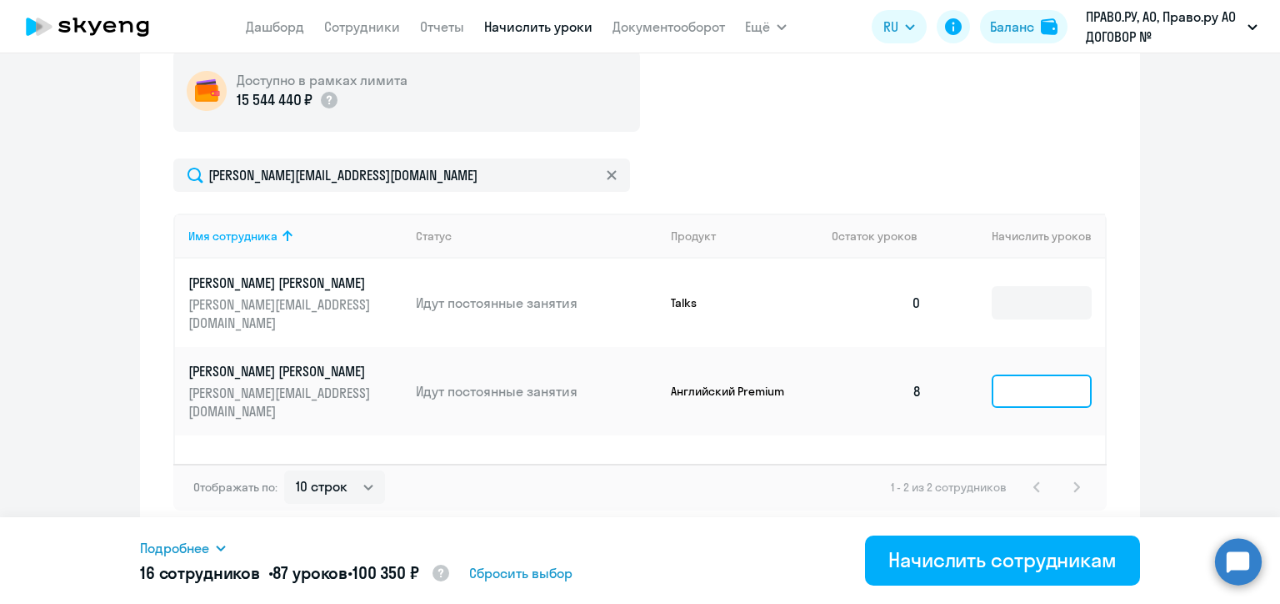
click at [998, 374] on input at bounding box center [1042, 390] width 100 height 33
type input "5"
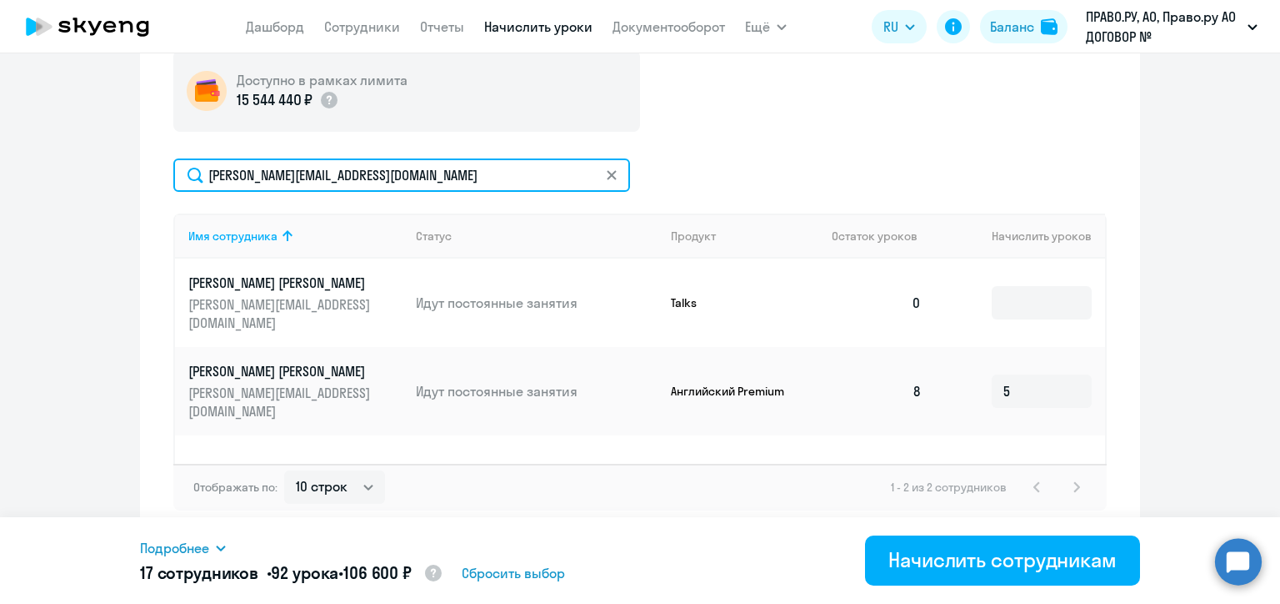
click at [378, 170] on input "[PERSON_NAME][EMAIL_ADDRESS][DOMAIN_NAME]" at bounding box center [401, 174] width 457 height 33
paste input "[PERSON_NAME]"
type input "[PERSON_NAME][EMAIL_ADDRESS][DOMAIN_NAME]"
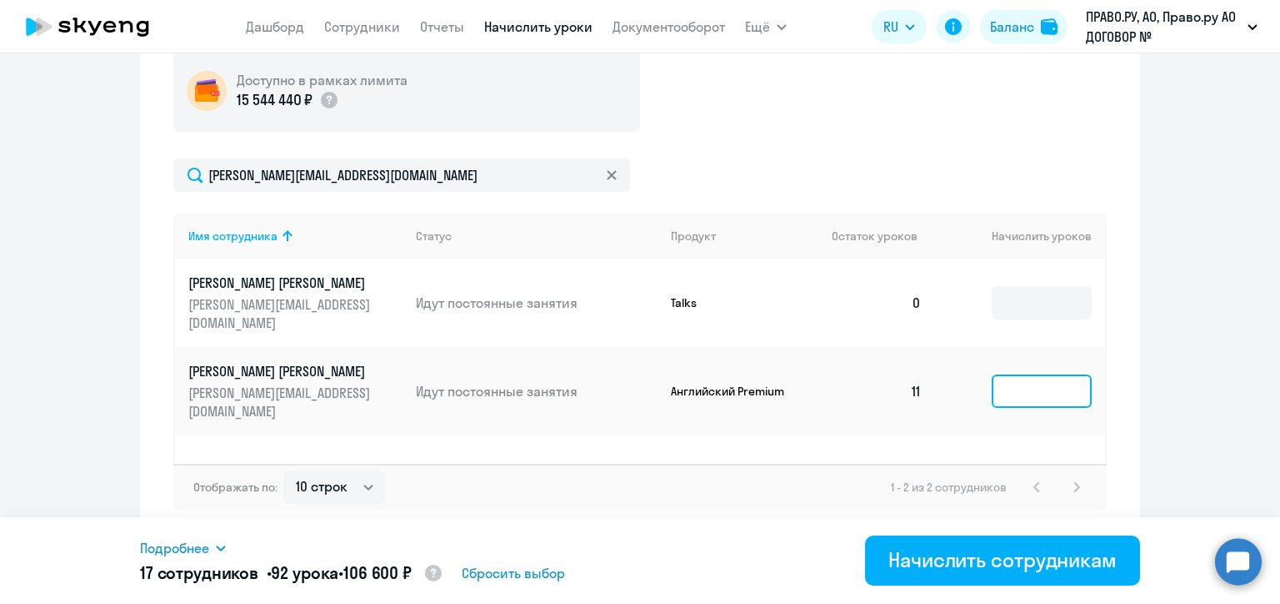
click at [1003, 374] on input at bounding box center [1042, 390] width 100 height 33
type input "5"
click at [607, 176] on icon at bounding box center [612, 175] width 10 height 10
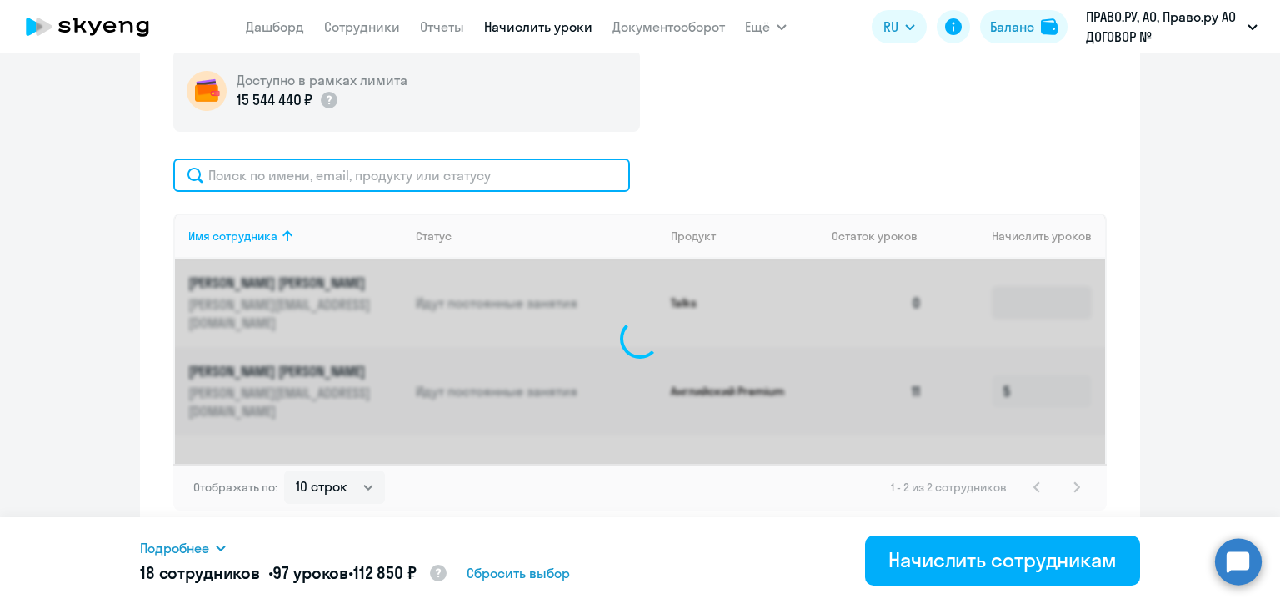
click at [494, 176] on input "text" at bounding box center [401, 174] width 457 height 33
paste input "[EMAIL_ADDRESS][DOMAIN_NAME]"
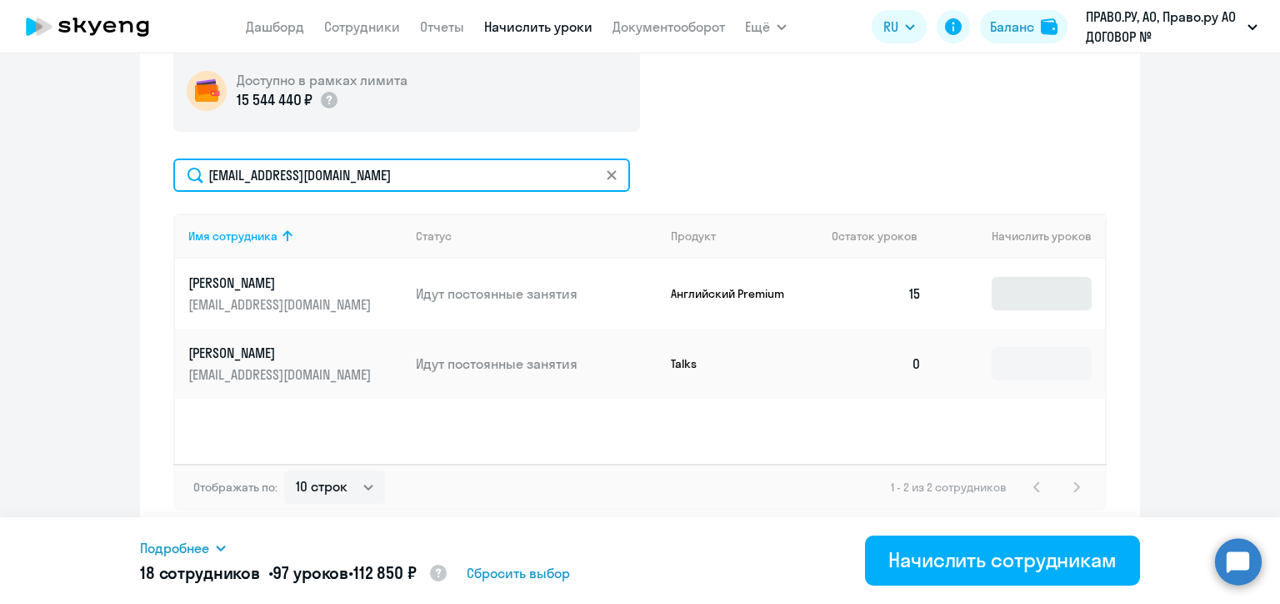
type input "[EMAIL_ADDRESS][DOMAIN_NAME]"
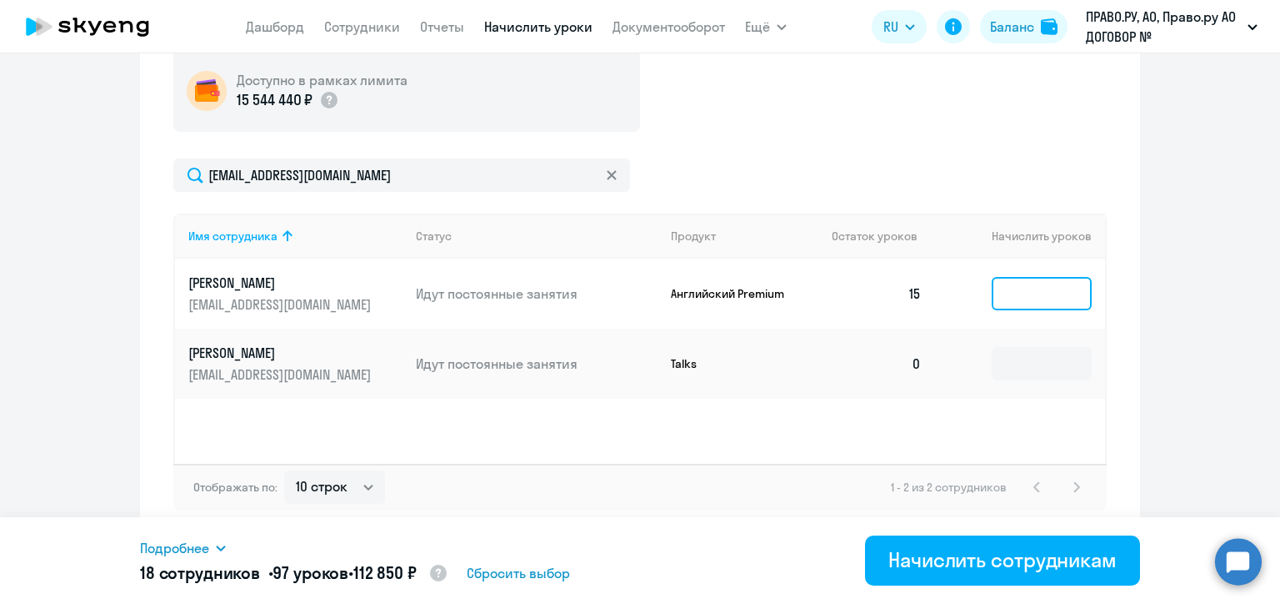
click at [1036, 300] on input at bounding box center [1042, 293] width 100 height 33
type input "5"
click at [607, 171] on icon at bounding box center [611, 174] width 9 height 9
